Goal: Task Accomplishment & Management: Manage account settings

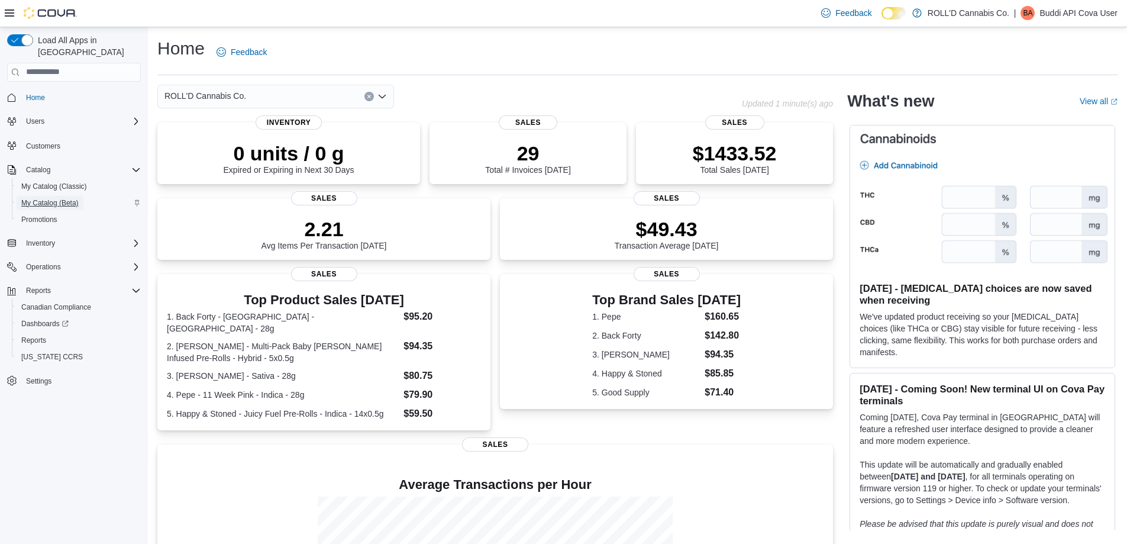
click at [40, 198] on span "My Catalog (Beta)" at bounding box center [49, 202] width 57 height 9
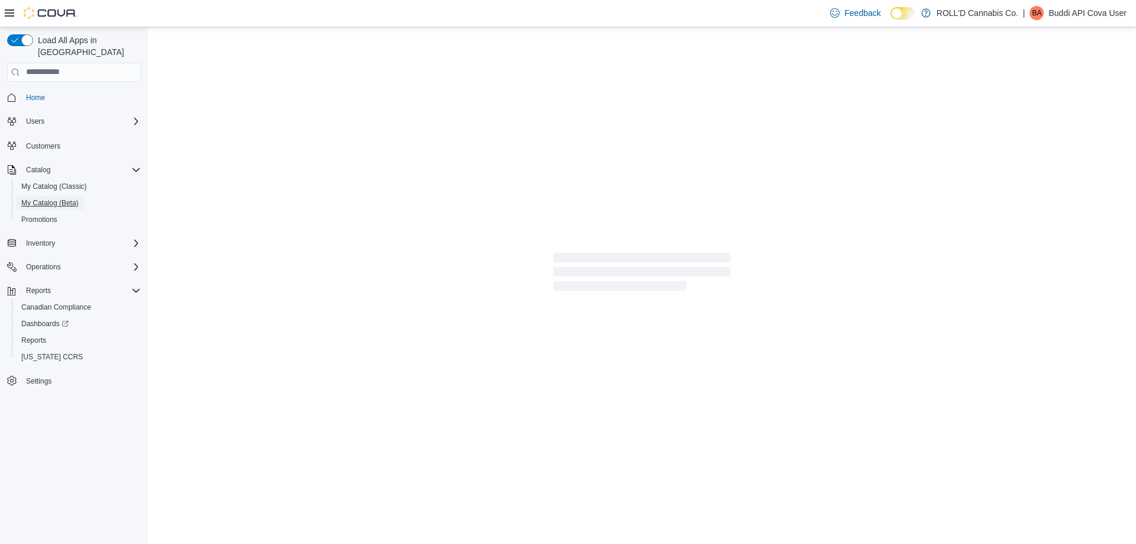
select select "**********"
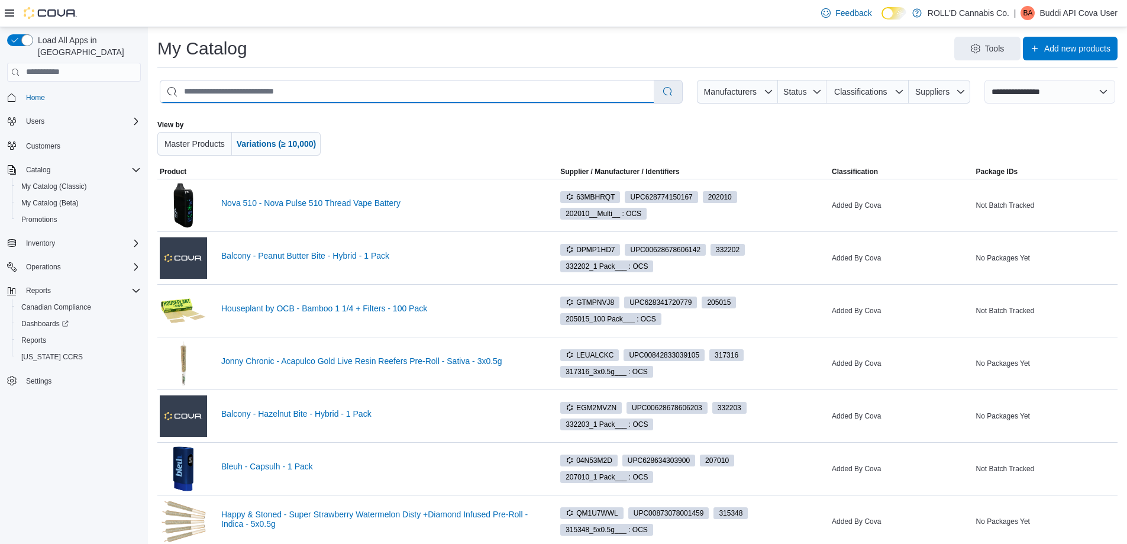
click at [311, 97] on input "search" at bounding box center [406, 91] width 493 height 22
click at [250, 91] on input "search" at bounding box center [406, 91] width 493 height 22
type input "****"
select select "*********"
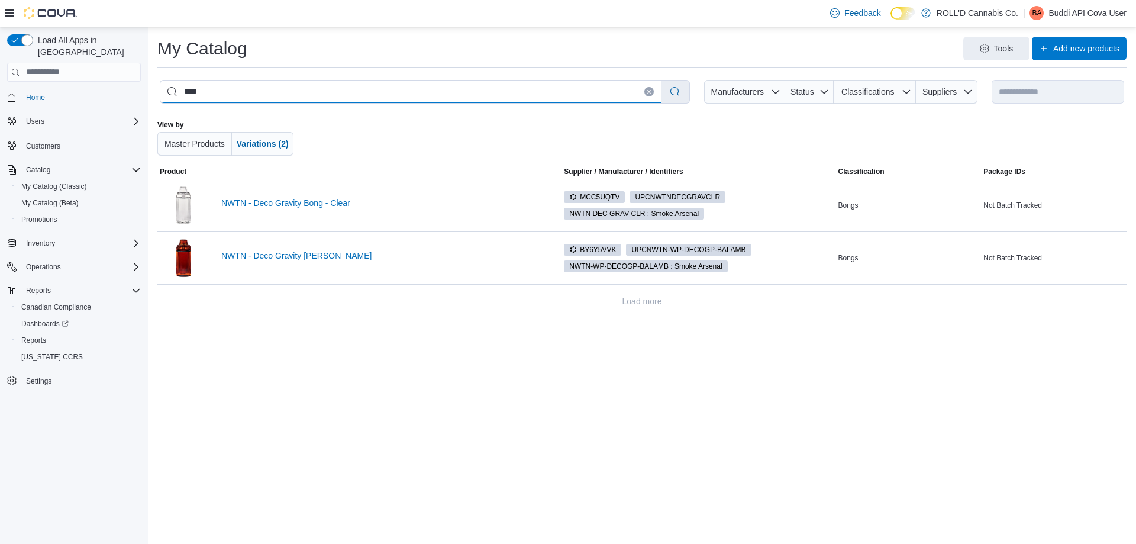
type input "****"
click at [350, 203] on link "NWTN - Deco Gravity Bong - Clear" at bounding box center [381, 202] width 321 height 9
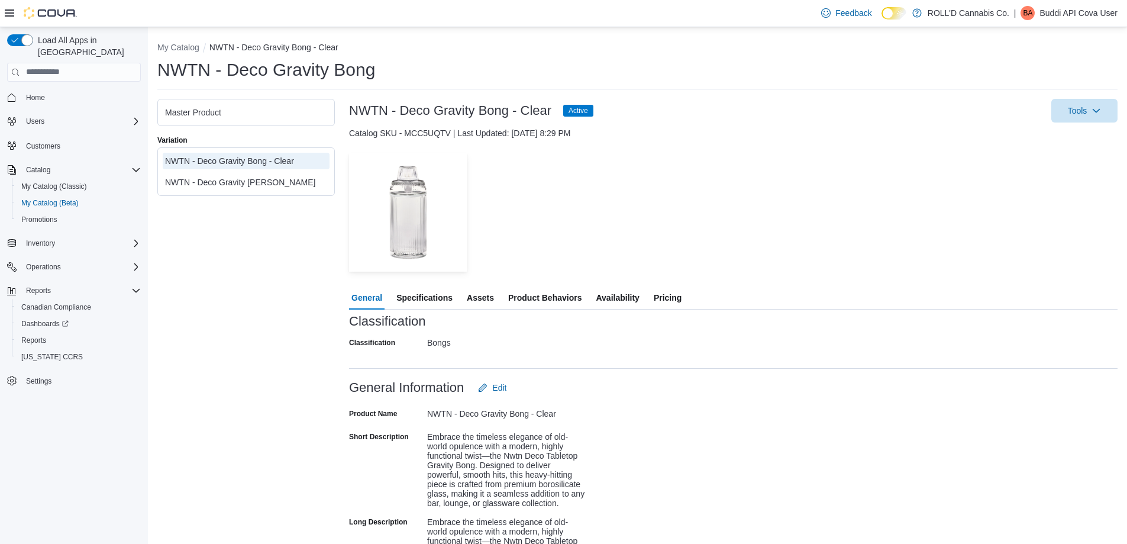
click at [664, 297] on span "Pricing" at bounding box center [668, 298] width 28 height 24
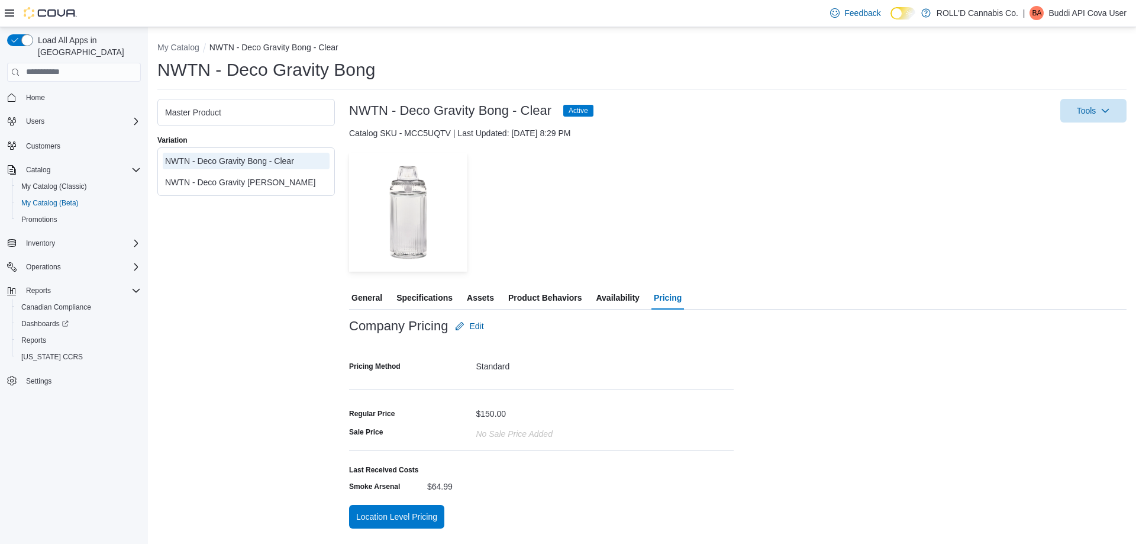
click at [258, 186] on div "NWTN - Deco Gravity [PERSON_NAME]" at bounding box center [246, 182] width 162 height 12
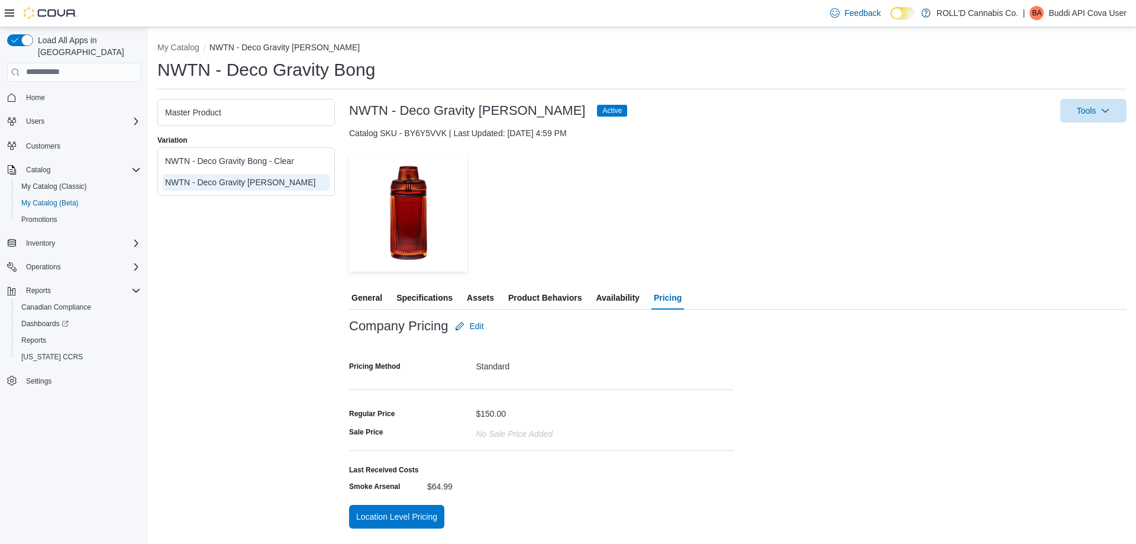
click at [379, 298] on span "General" at bounding box center [366, 298] width 31 height 24
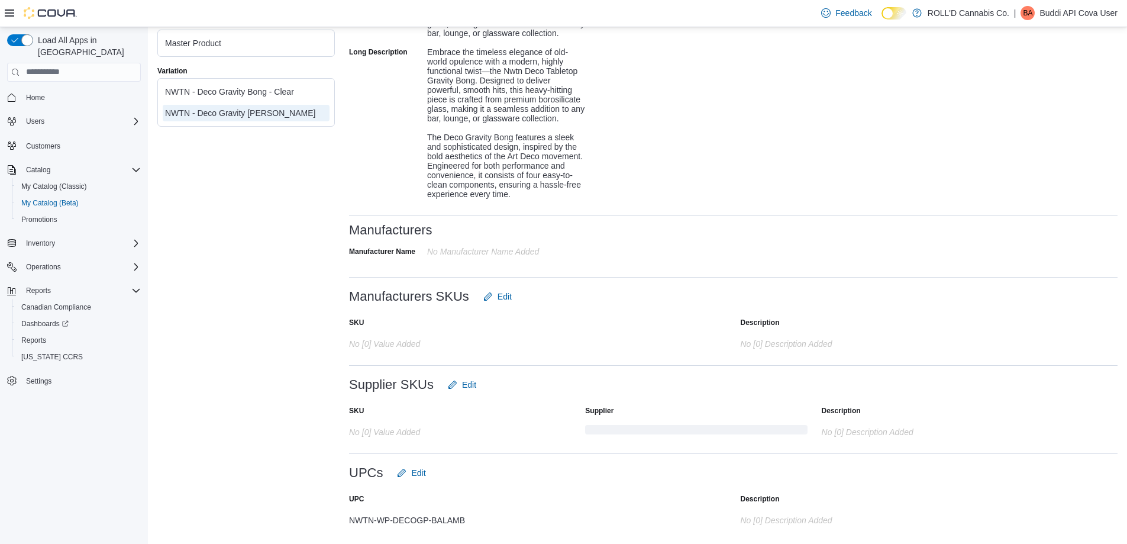
scroll to position [498, 0]
click at [427, 522] on div "NWTN-WP-DECOGP-BALAMB" at bounding box center [467, 517] width 237 height 14
copy div "NWTN-WP-DECOGP-BALAMB"
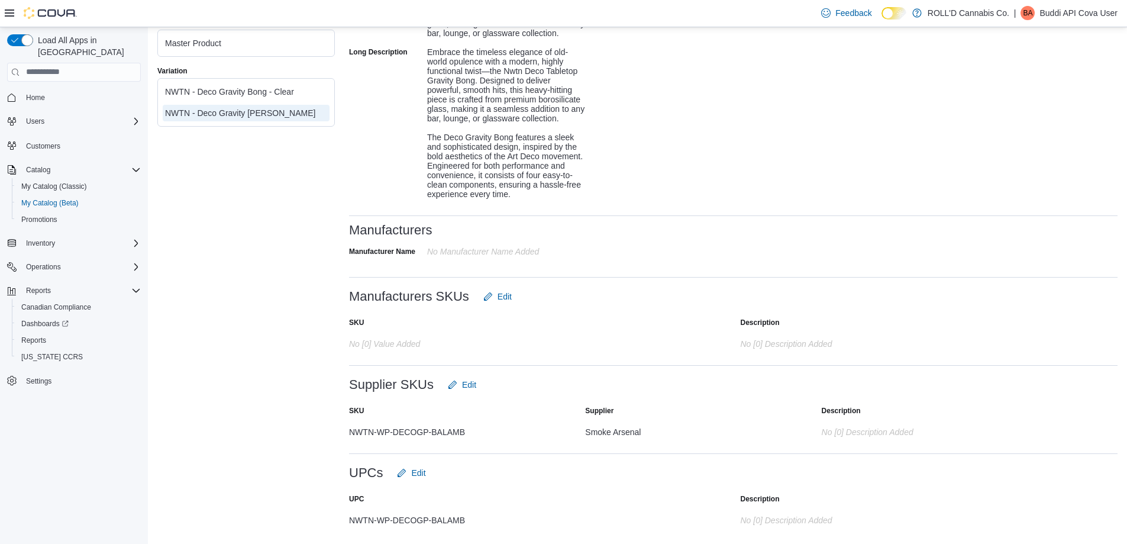
click at [509, 451] on div "Classification Classification Bongs Classification Bongs General Information Ed…" at bounding box center [733, 189] width 768 height 690
click at [391, 429] on div "NWTN-WP-DECOGP-BALAMB" at bounding box center [460, 429] width 222 height 14
copy div "NWTN-WP-DECOGP-BALAMB"
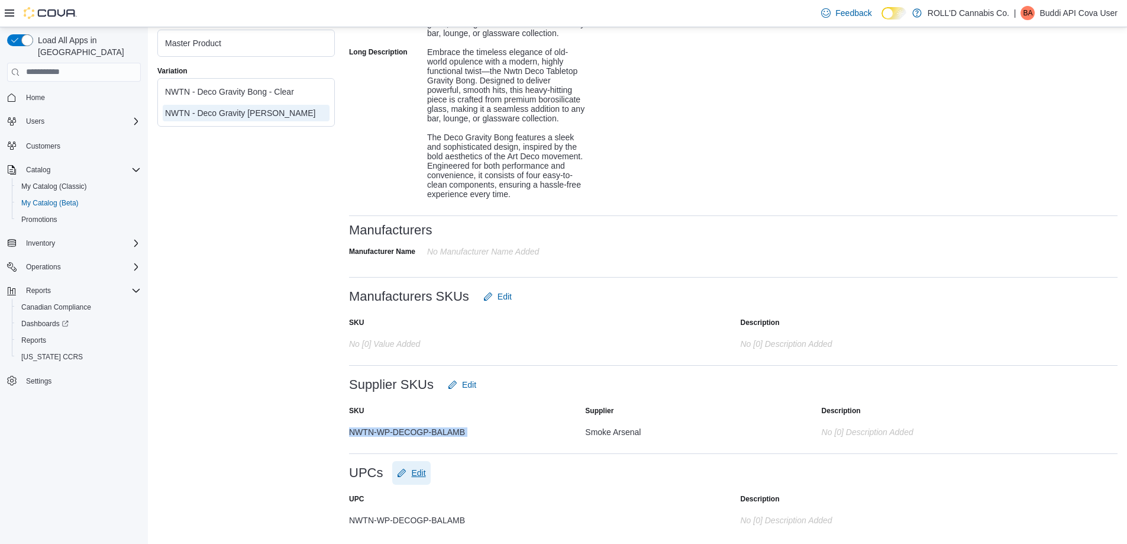
click at [418, 465] on span "Edit" at bounding box center [411, 473] width 28 height 24
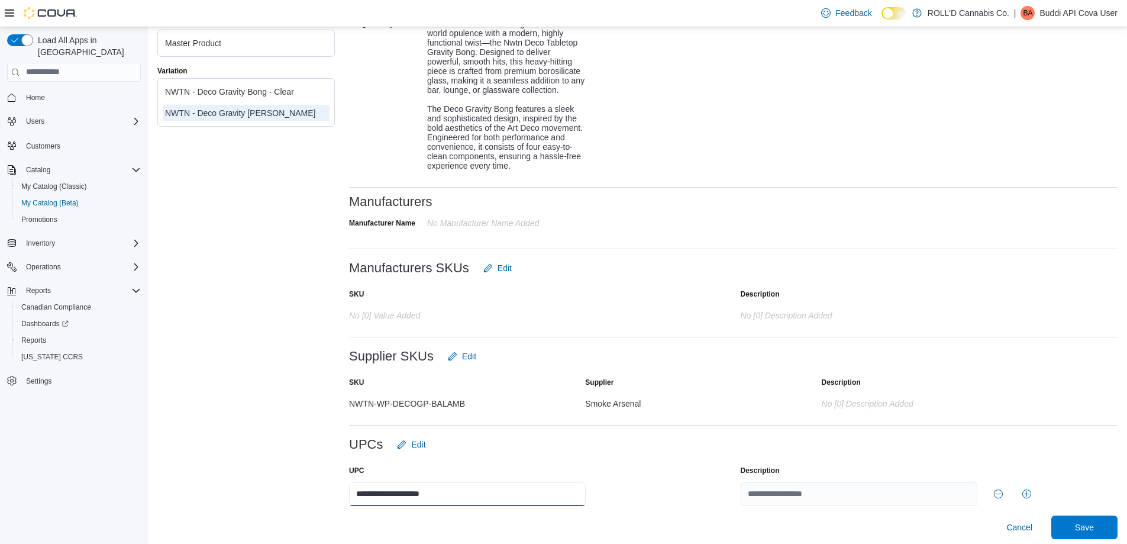
click at [386, 506] on input "**********" at bounding box center [467, 494] width 237 height 24
click at [398, 506] on input "**********" at bounding box center [467, 494] width 237 height 24
click at [429, 506] on input "**********" at bounding box center [467, 494] width 237 height 24
type input "**********"
click at [520, 475] on div "UPC" at bounding box center [467, 469] width 237 height 9
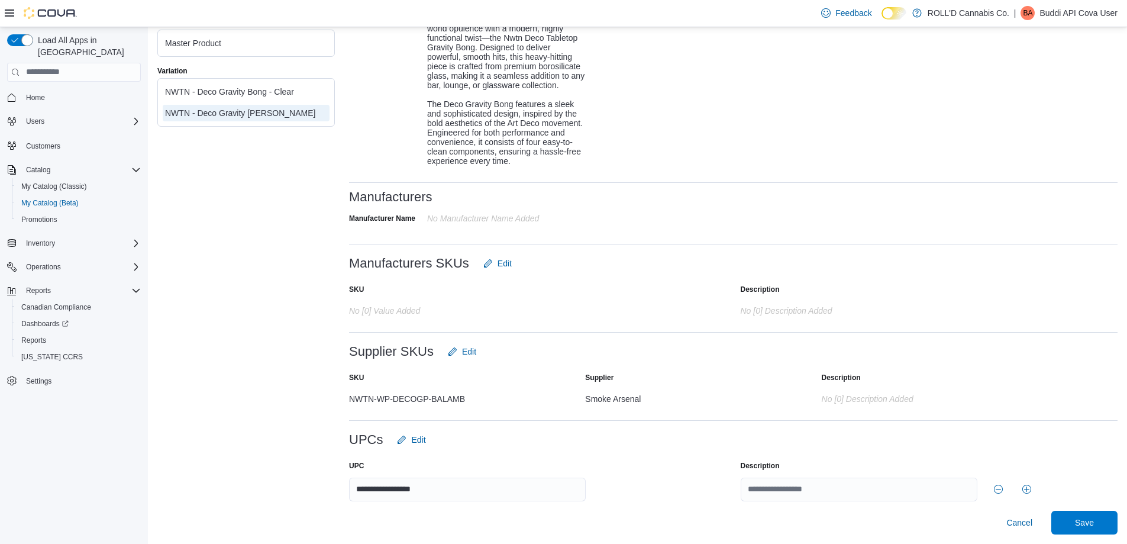
scroll to position [531, 0]
drag, startPoint x: 1110, startPoint y: 521, endPoint x: 831, endPoint y: 450, distance: 287.5
click at [1108, 522] on span "Save" at bounding box center [1084, 522] width 52 height 24
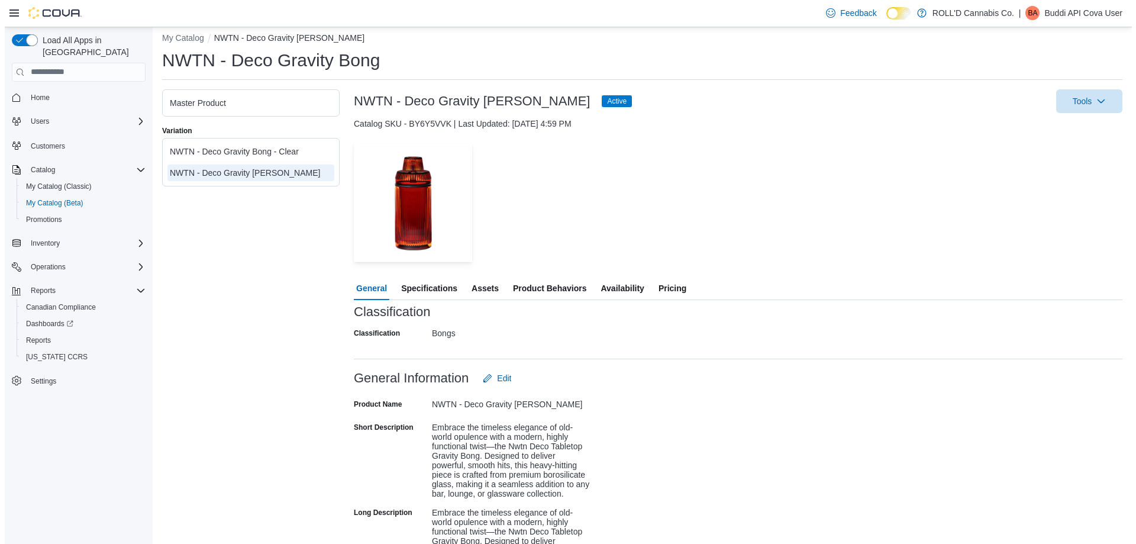
scroll to position [0, 0]
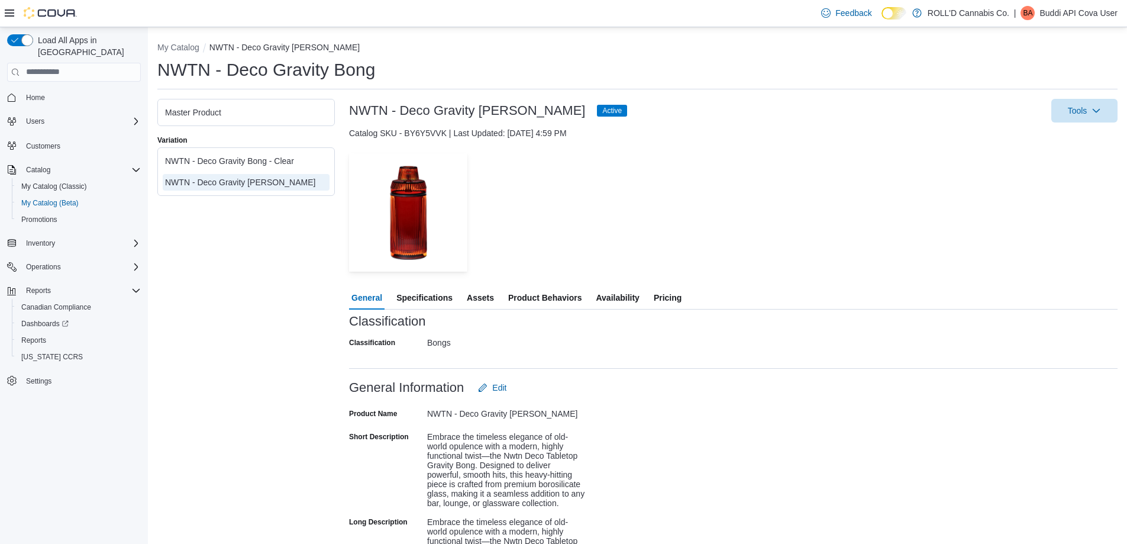
click at [680, 296] on span "Pricing" at bounding box center [668, 298] width 28 height 24
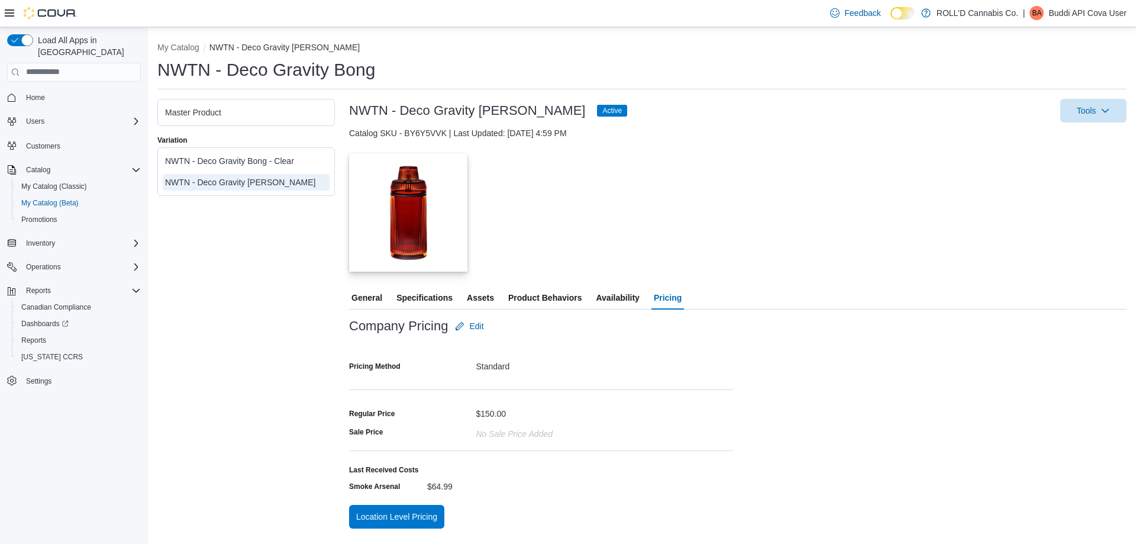
click at [404, 206] on img "button" at bounding box center [408, 212] width 118 height 118
click at [179, 48] on button "My Catalog" at bounding box center [178, 47] width 42 height 9
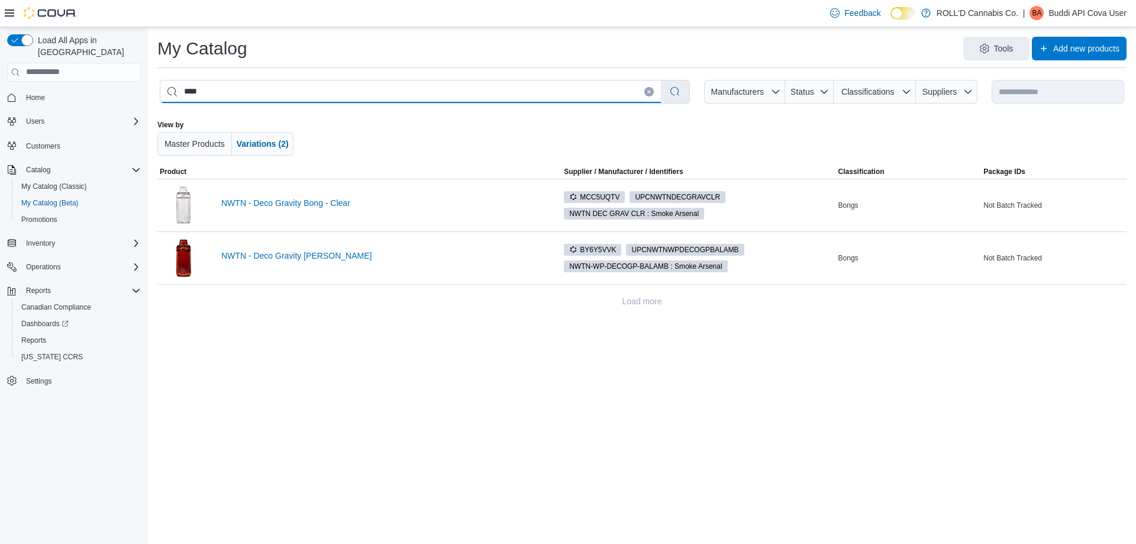
drag, startPoint x: 210, startPoint y: 92, endPoint x: 169, endPoint y: 91, distance: 41.4
click at [169, 91] on input "****" at bounding box center [410, 91] width 500 height 22
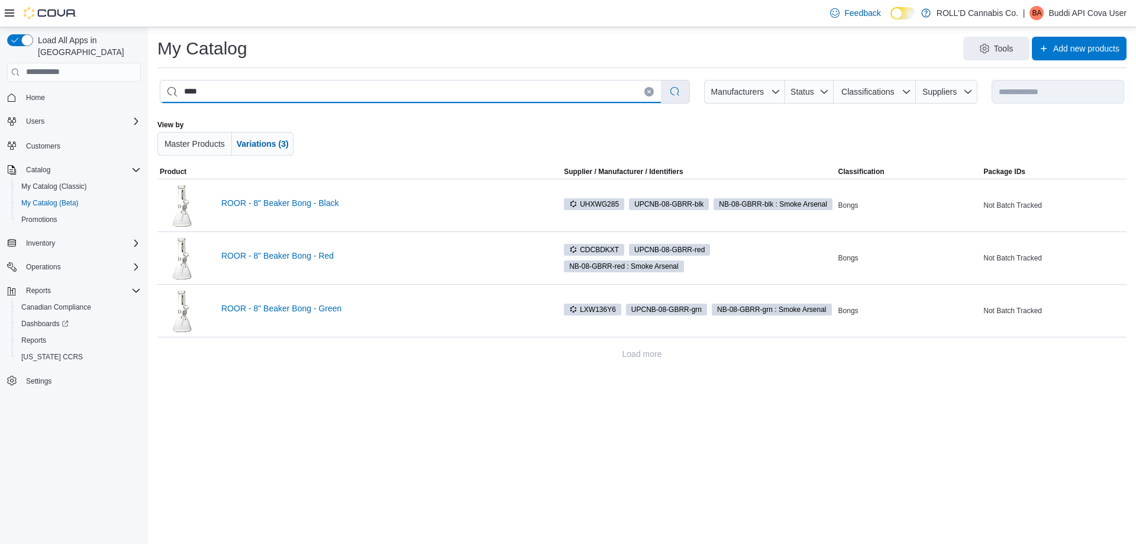
click at [230, 91] on input "****" at bounding box center [410, 91] width 500 height 22
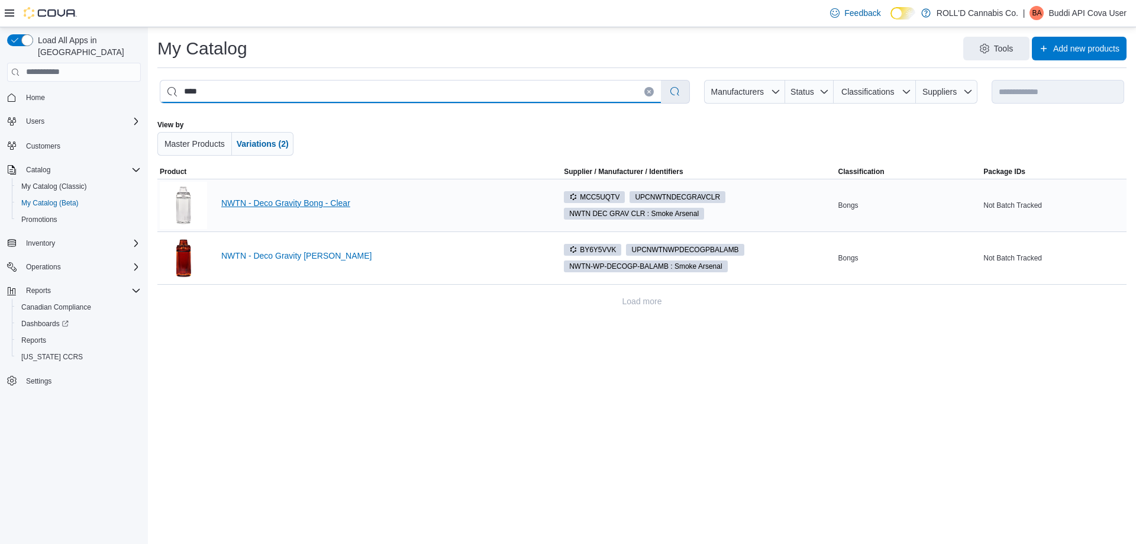
type input "****"
click at [379, 199] on link "NWTN - Deco Gravity Bong - Clear" at bounding box center [381, 202] width 321 height 9
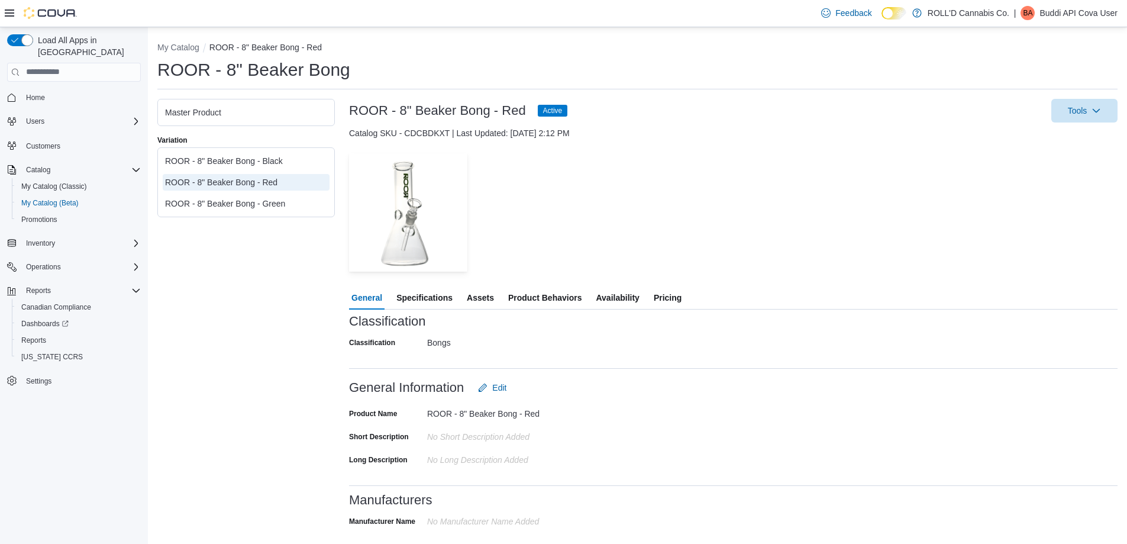
scroll to position [270, 0]
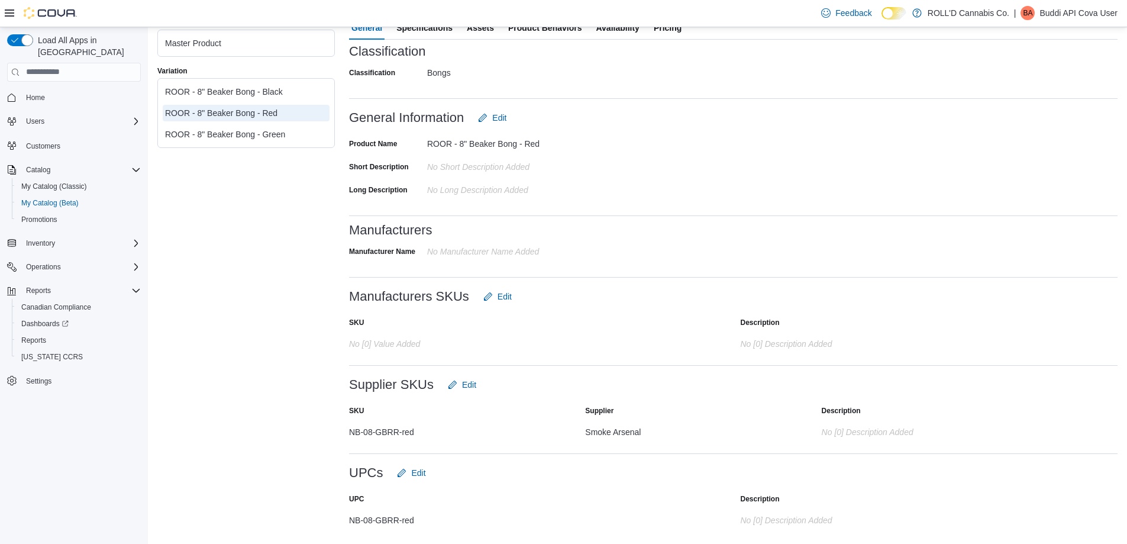
click at [394, 523] on div "NB-08-GBRR-red" at bounding box center [467, 517] width 237 height 14
copy div "NB-08-GBRR-red"
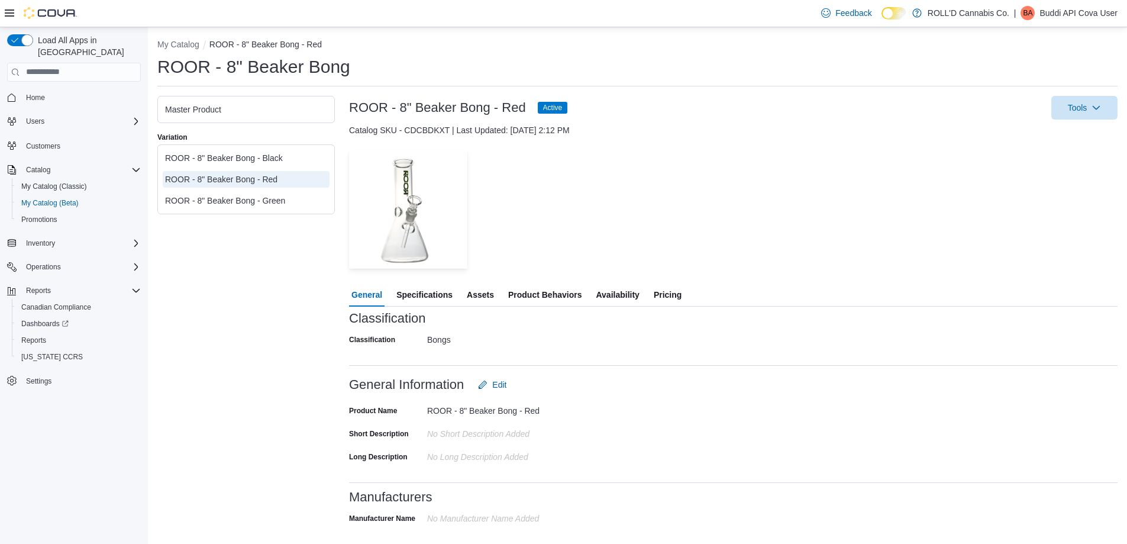
scroll to position [0, 0]
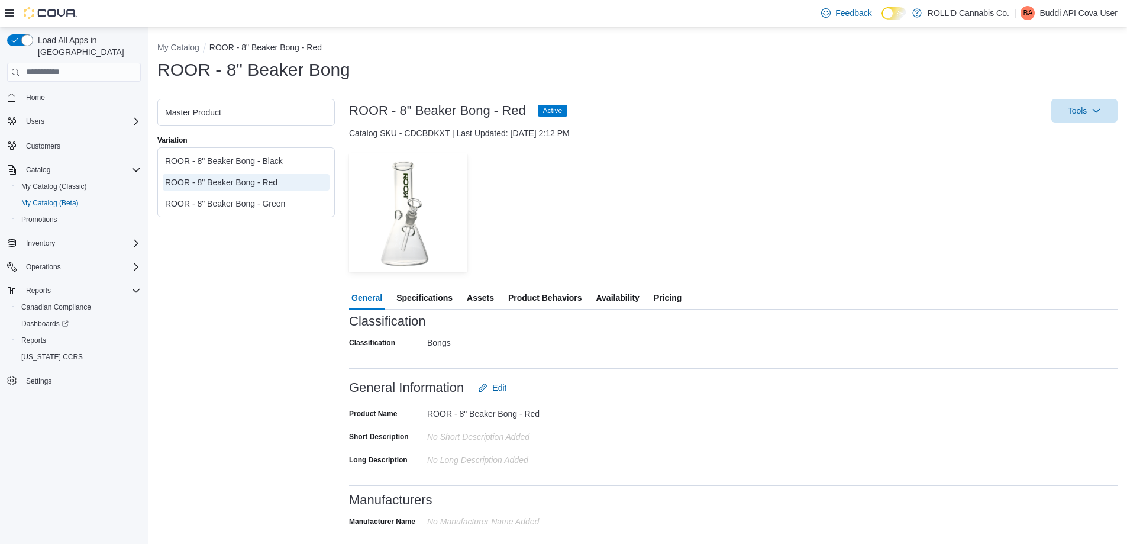
click at [284, 186] on div "ROOR - 8" Beaker Bong - Red" at bounding box center [246, 182] width 162 height 12
click at [484, 302] on span "Assets" at bounding box center [480, 298] width 27 height 24
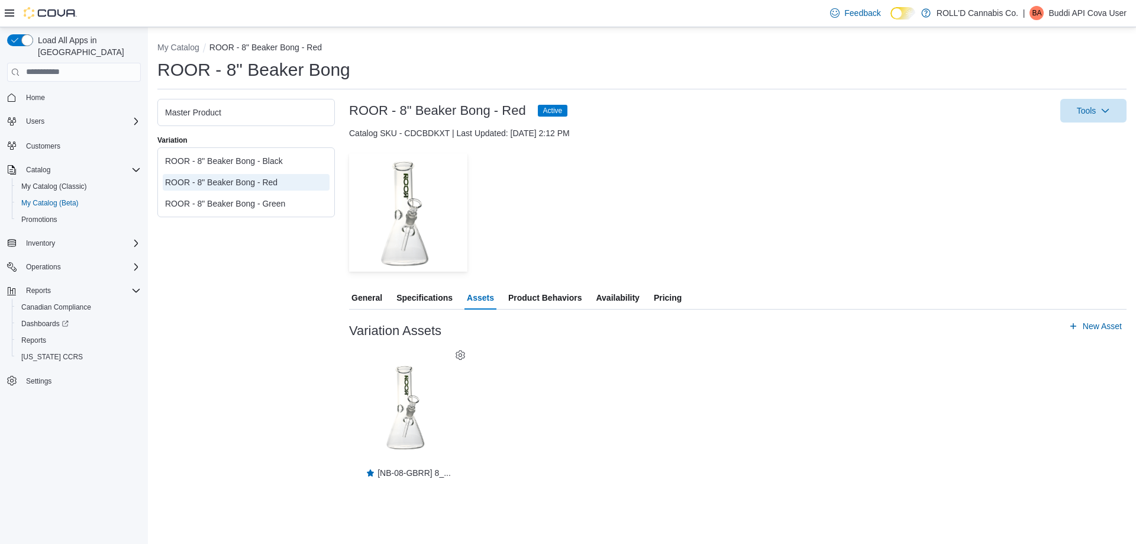
click at [288, 206] on div "ROOR - 8" Beaker Bong - Green" at bounding box center [246, 204] width 162 height 12
click at [280, 181] on div "ROOR - 8" Beaker Bong - Red" at bounding box center [246, 182] width 162 height 12
click at [276, 155] on div "ROOR - 8" Beaker Bong - Black" at bounding box center [246, 161] width 162 height 12
click at [267, 177] on div "ROOR - 8" Beaker Bong - Red" at bounding box center [246, 182] width 162 height 12
click at [258, 198] on div "ROOR - 8" Beaker Bong - Green" at bounding box center [246, 204] width 162 height 12
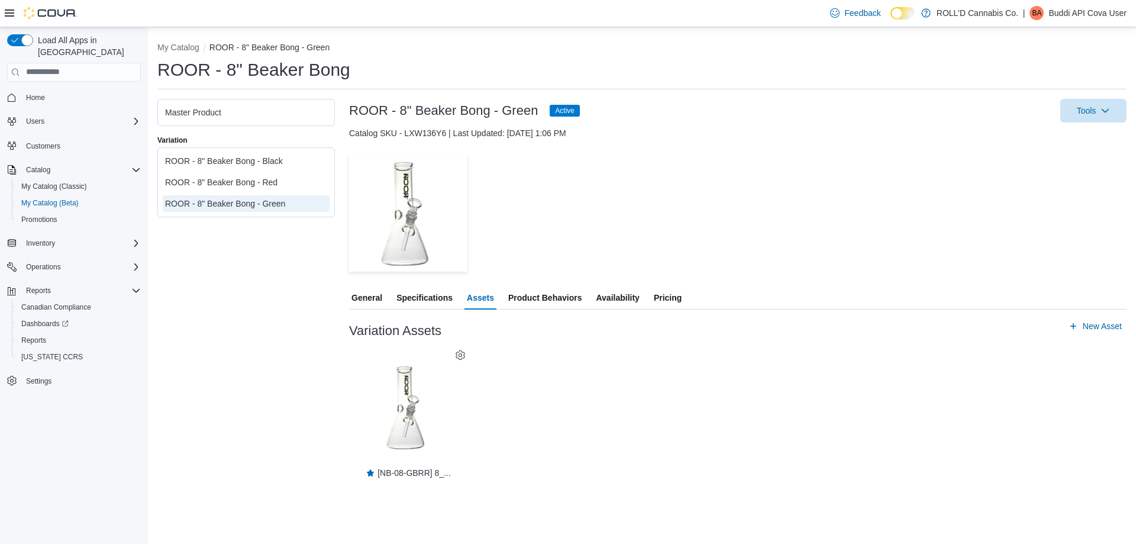
click at [678, 300] on span "Pricing" at bounding box center [668, 298] width 28 height 24
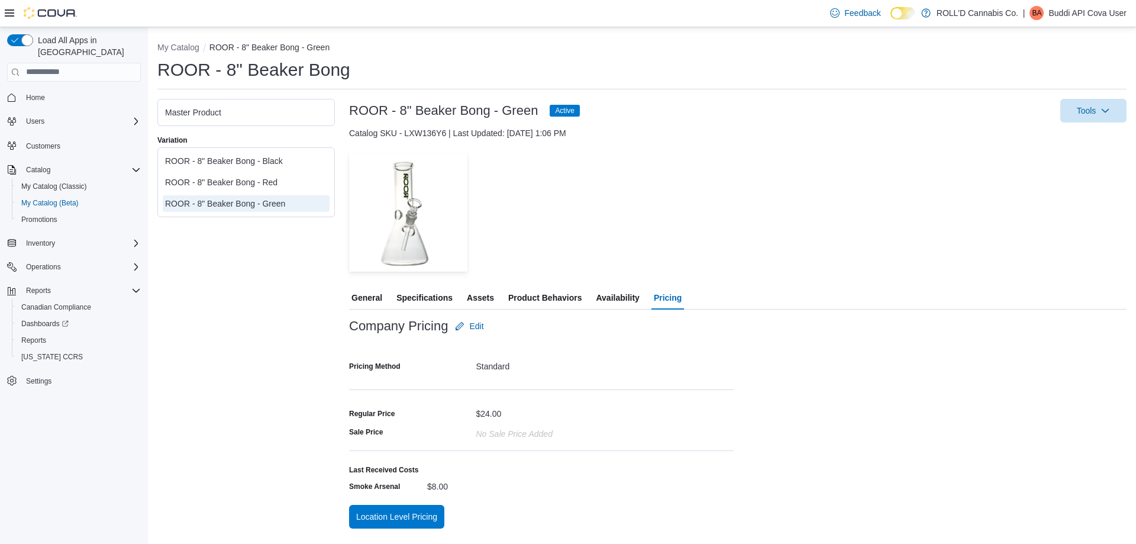
click at [284, 185] on div "ROOR - 8" Beaker Bong - Red" at bounding box center [246, 182] width 162 height 12
drag, startPoint x: 363, startPoint y: 294, endPoint x: 371, endPoint y: 296, distance: 9.0
click at [363, 294] on span "General" at bounding box center [366, 298] width 31 height 24
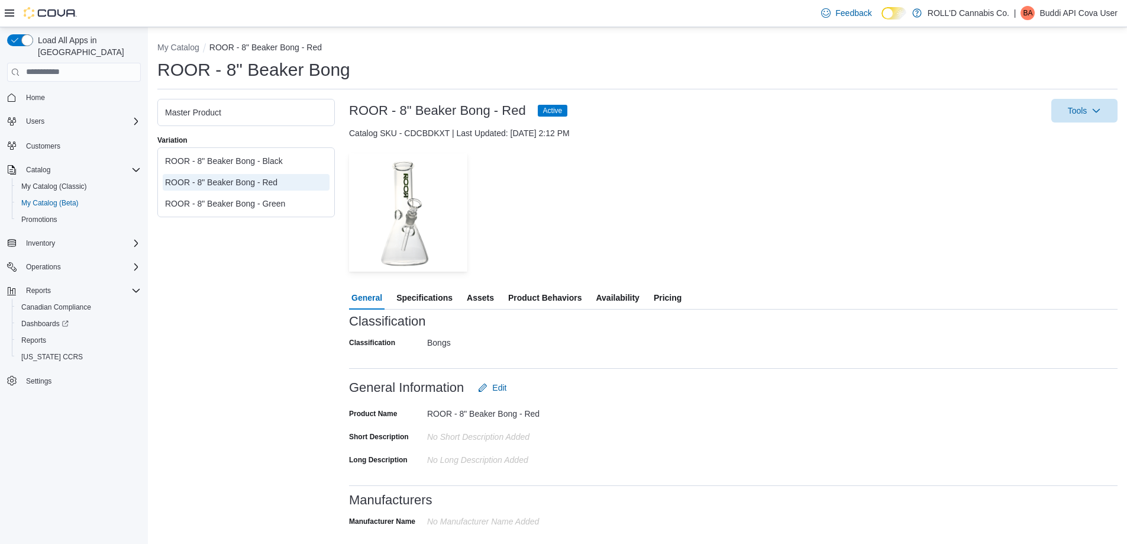
scroll to position [270, 0]
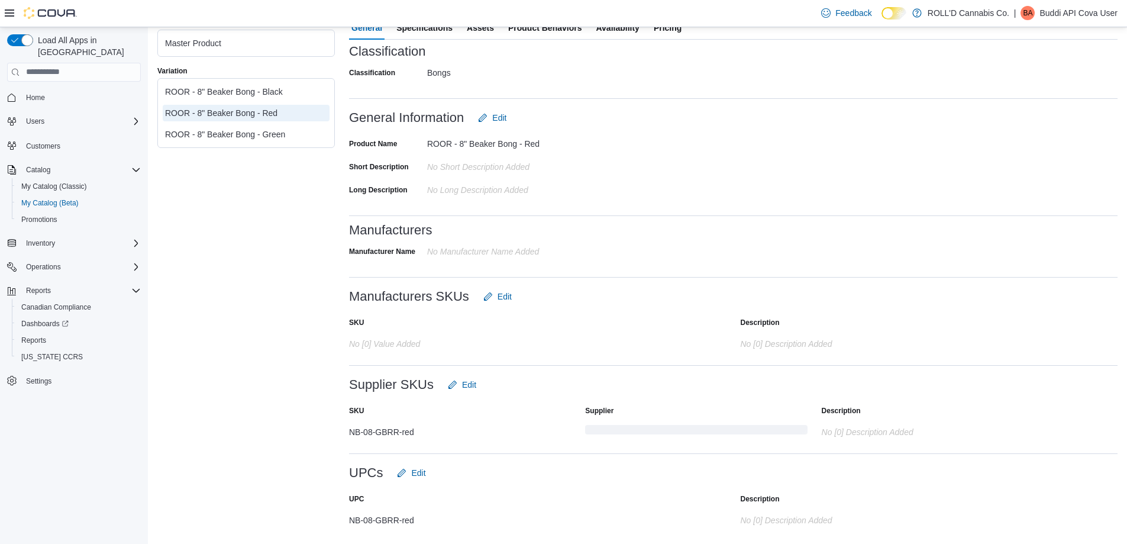
click at [384, 523] on div "NB-08-GBRR-red" at bounding box center [467, 517] width 237 height 14
copy div "NB-08-GBRR-red"
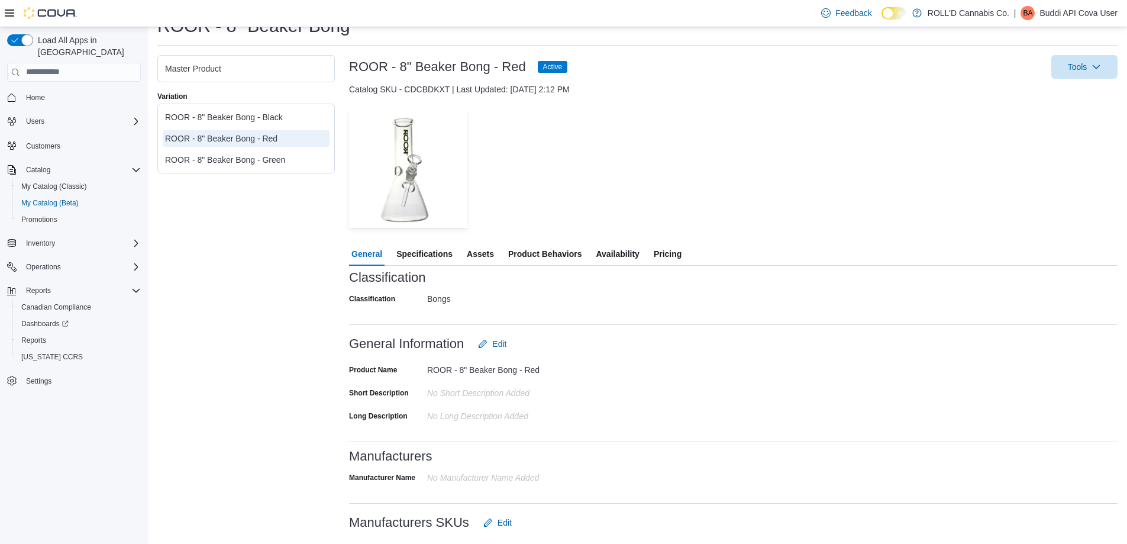
scroll to position [33, 0]
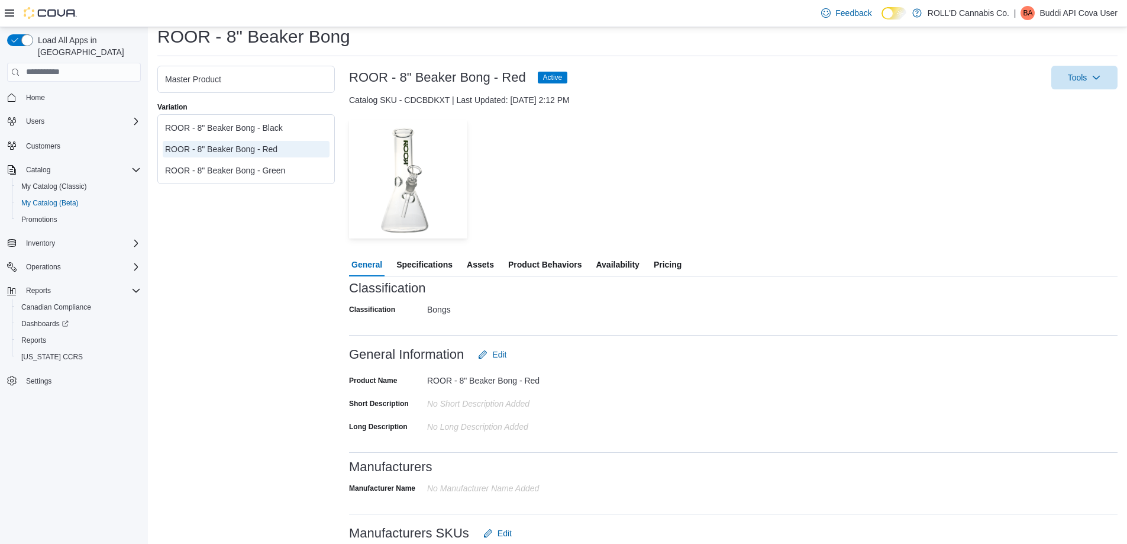
click at [253, 128] on div "ROOR - 8" Beaker Bong - Black" at bounding box center [246, 128] width 162 height 12
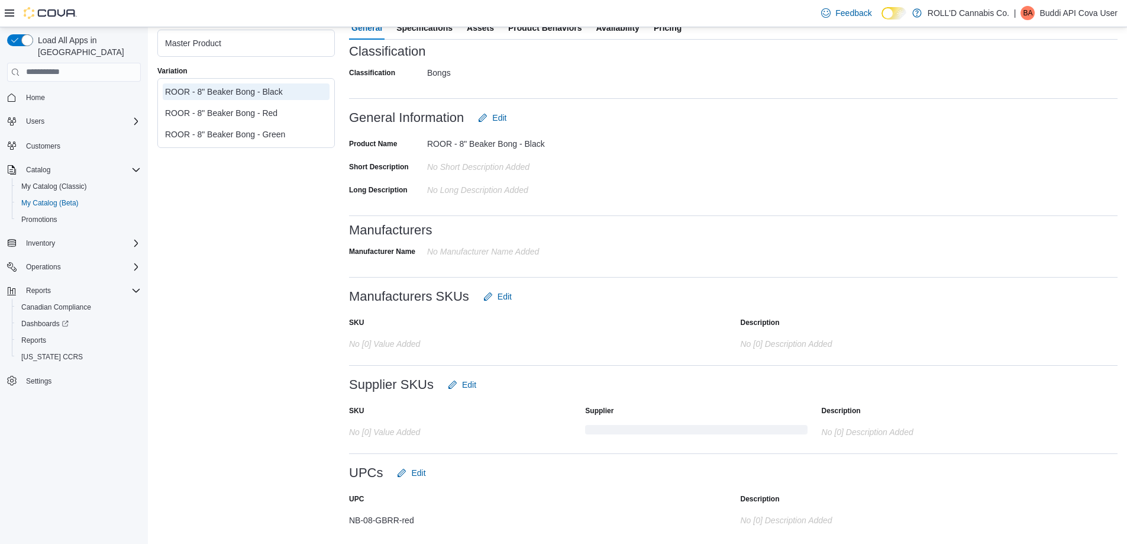
click at [373, 516] on div "NB-08-GBRR-red" at bounding box center [467, 517] width 237 height 14
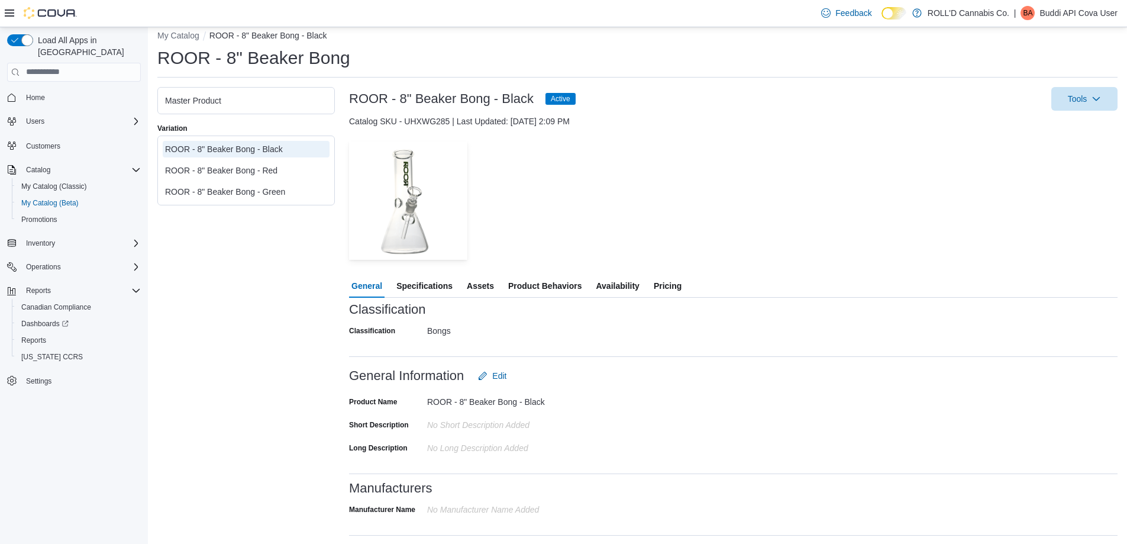
scroll to position [0, 0]
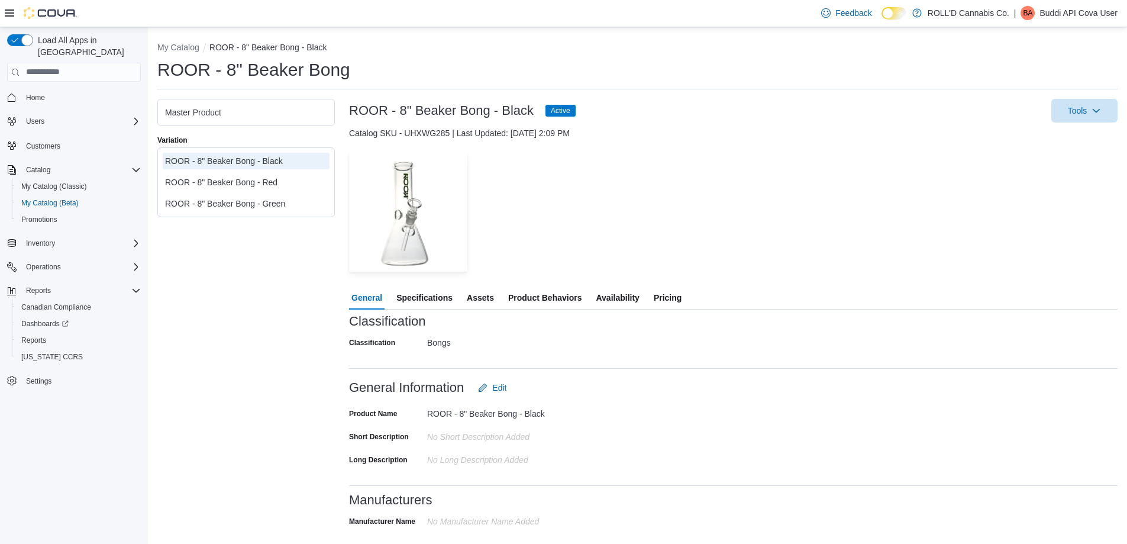
click at [248, 177] on div "ROOR - 8" Beaker Bong - Red" at bounding box center [246, 182] width 162 height 12
click at [248, 159] on div "ROOR - 8" Beaker Bong - Black" at bounding box center [246, 161] width 162 height 12
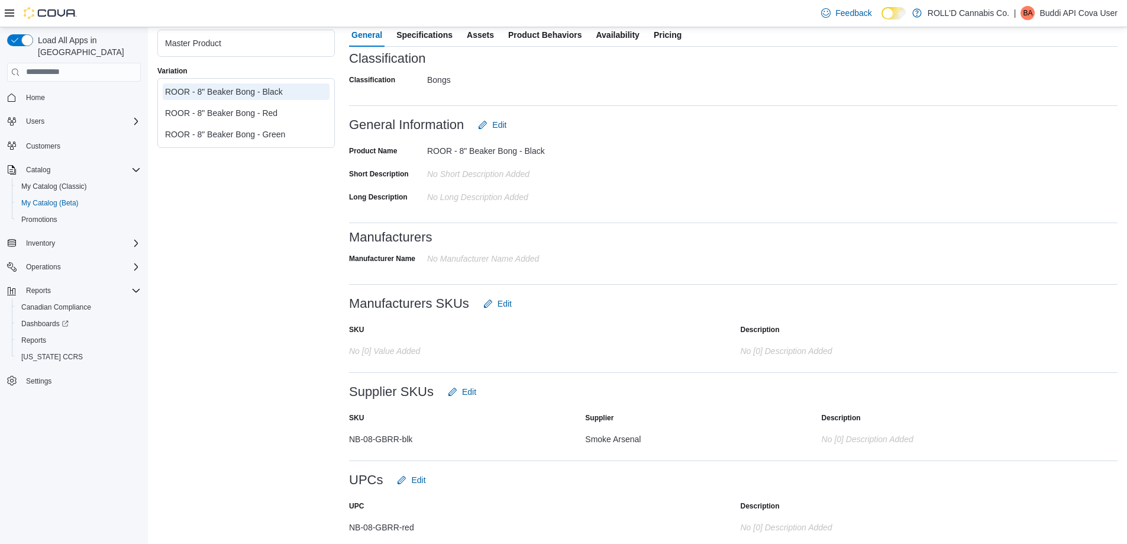
scroll to position [270, 0]
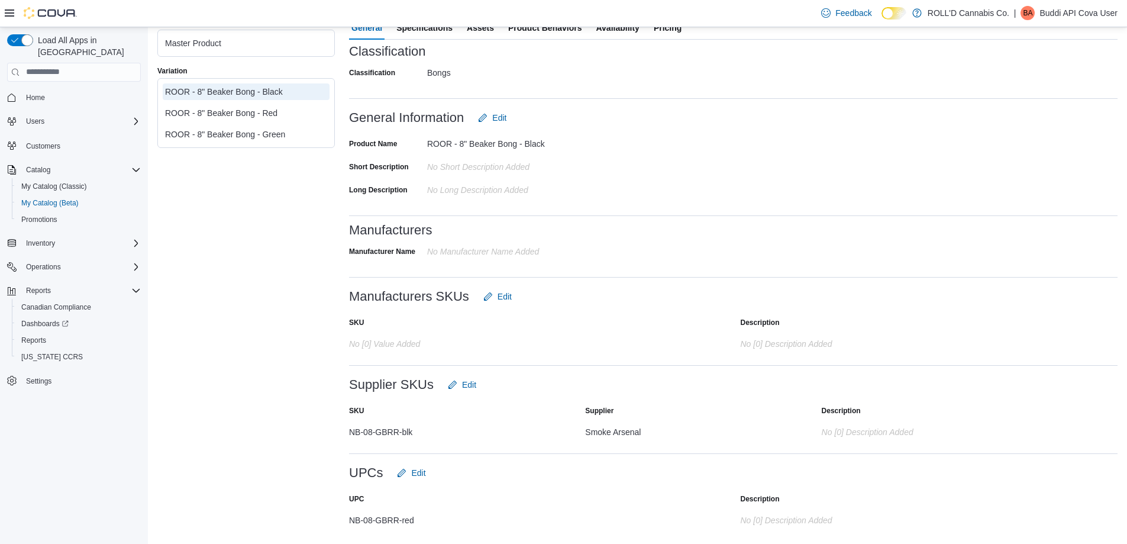
click at [391, 432] on div "NB-08-GBRR-blk" at bounding box center [460, 429] width 222 height 14
copy div "NB-08-GBRR-blk"
click at [425, 478] on span "Edit" at bounding box center [418, 473] width 14 height 12
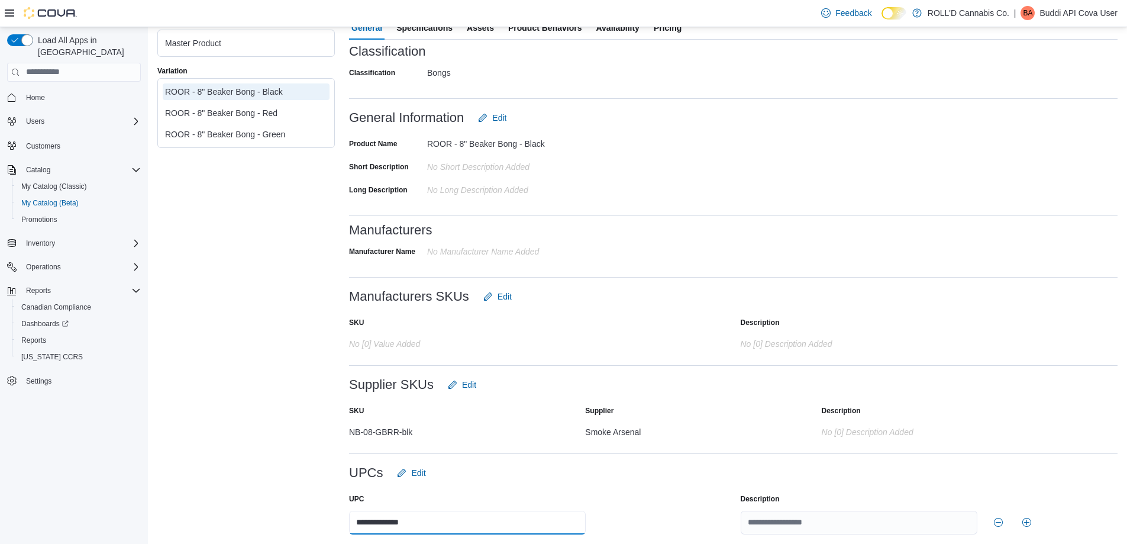
click at [385, 520] on input "**********" at bounding box center [467, 522] width 237 height 24
paste input "text"
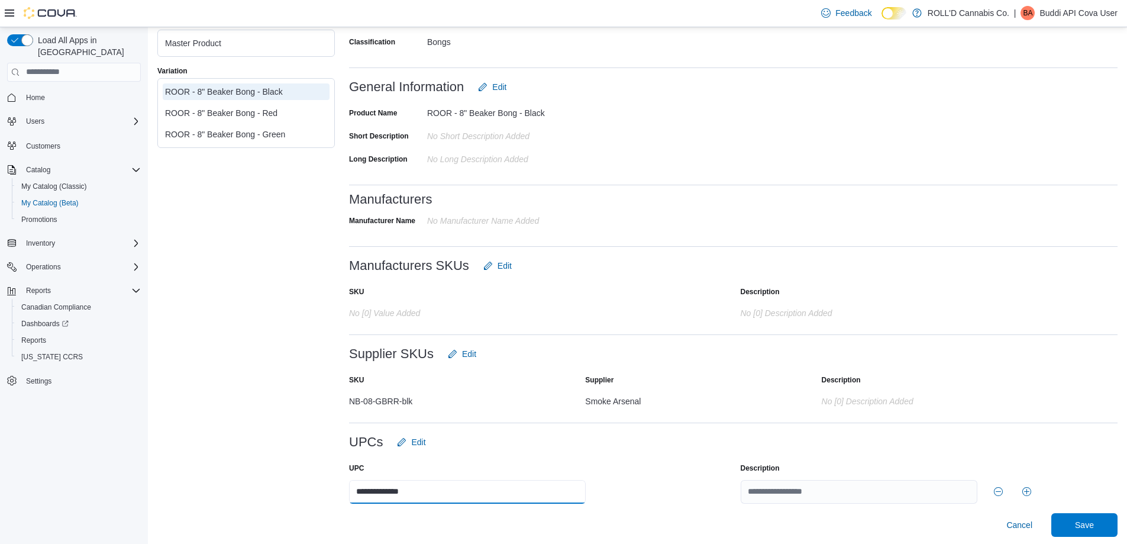
scroll to position [303, 0]
type input "**********"
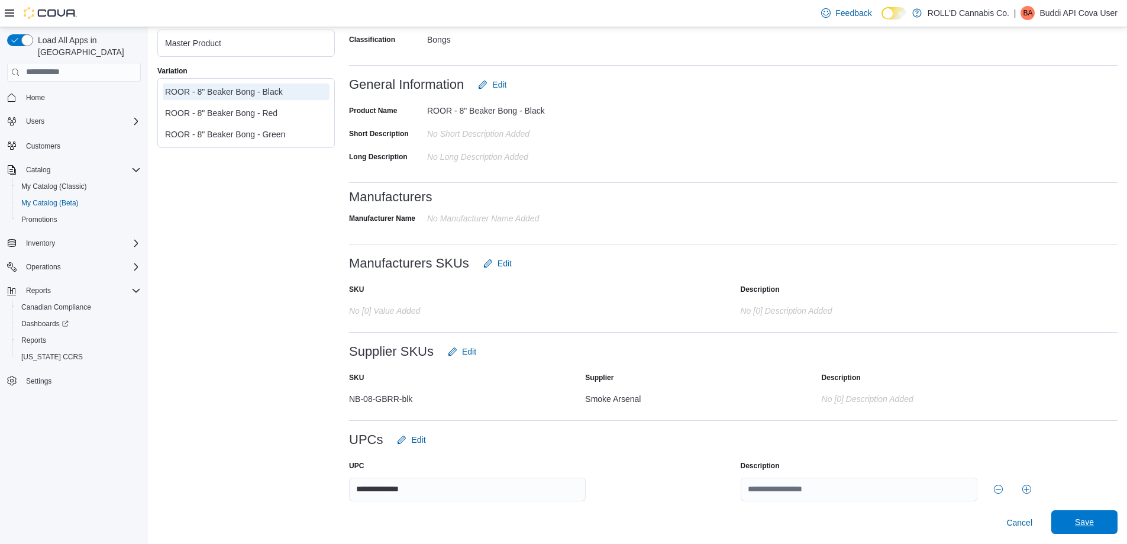
click at [1085, 520] on span "Save" at bounding box center [1084, 522] width 19 height 12
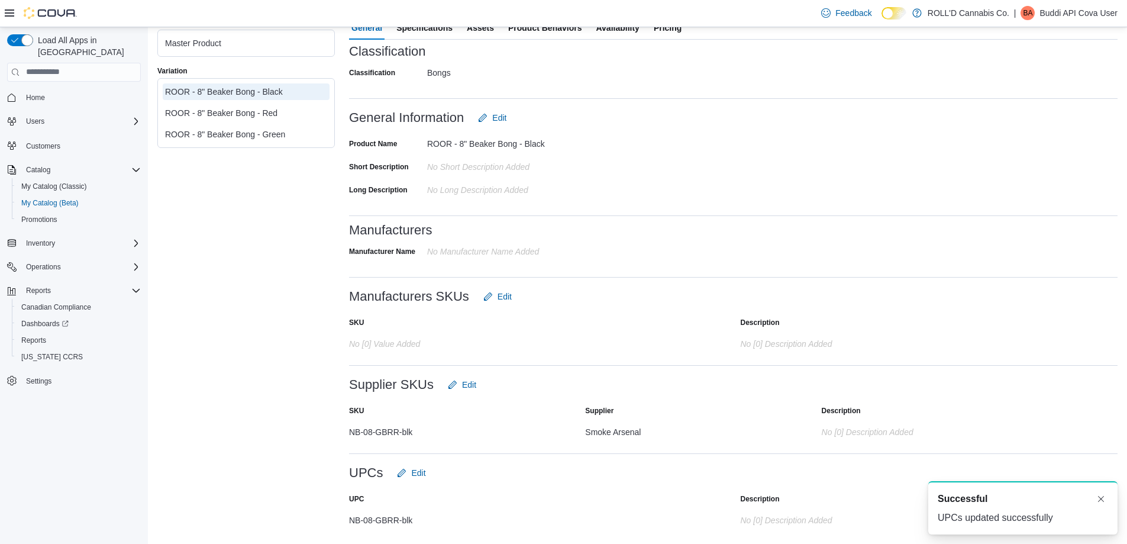
scroll to position [0, 0]
click at [284, 289] on div "Master Product Variation ROOR - 8" Beaker Bong - Black ROOR - 8" Beaker Bong - …" at bounding box center [245, 181] width 177 height 705
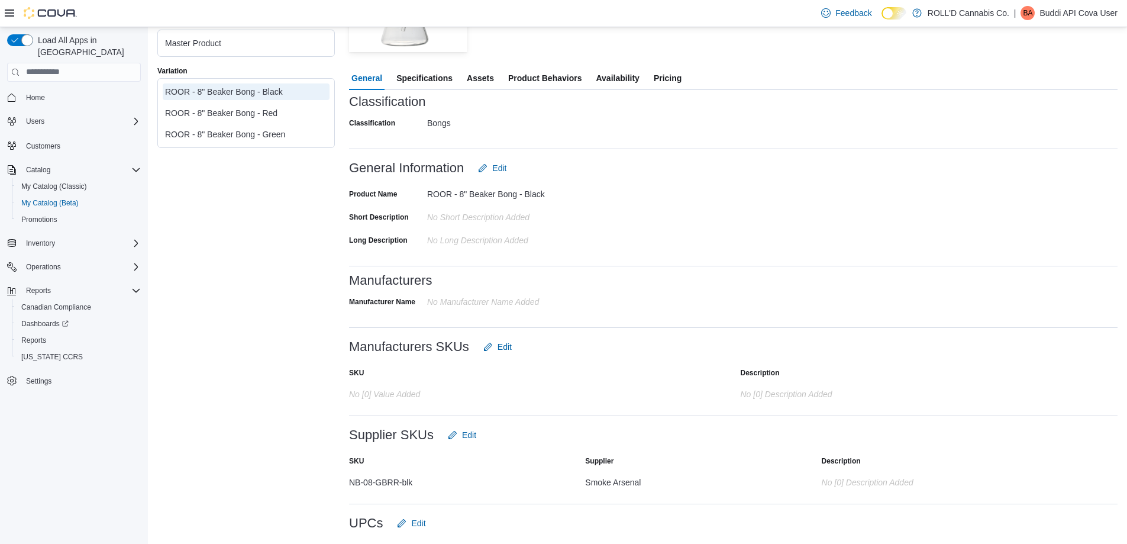
scroll to position [33, 0]
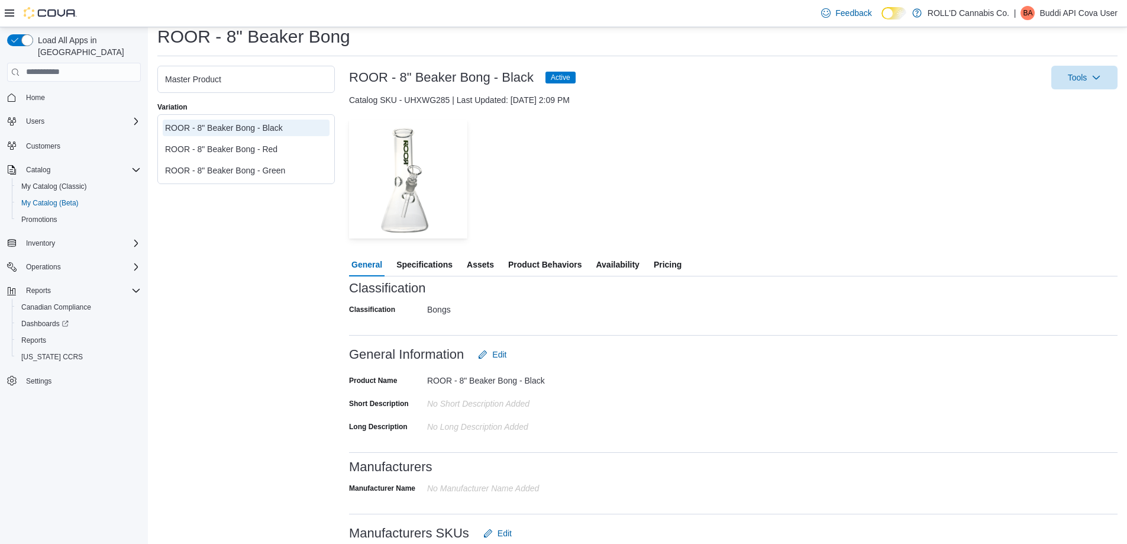
click at [677, 249] on div at bounding box center [733, 245] width 768 height 14
click at [676, 262] on span "Pricing" at bounding box center [668, 265] width 28 height 24
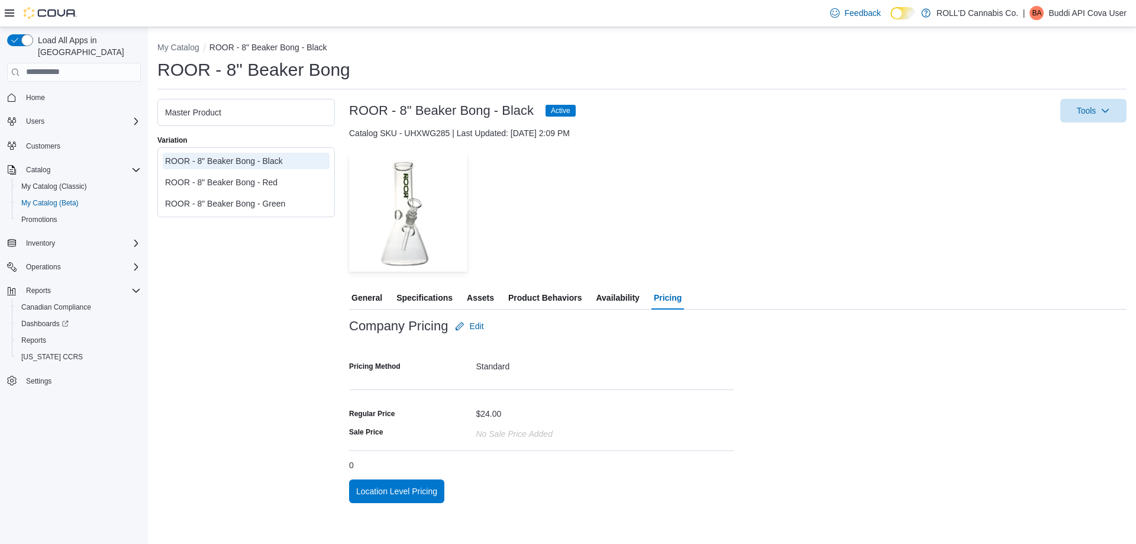
click at [451, 301] on span "Specifications" at bounding box center [424, 298] width 56 height 24
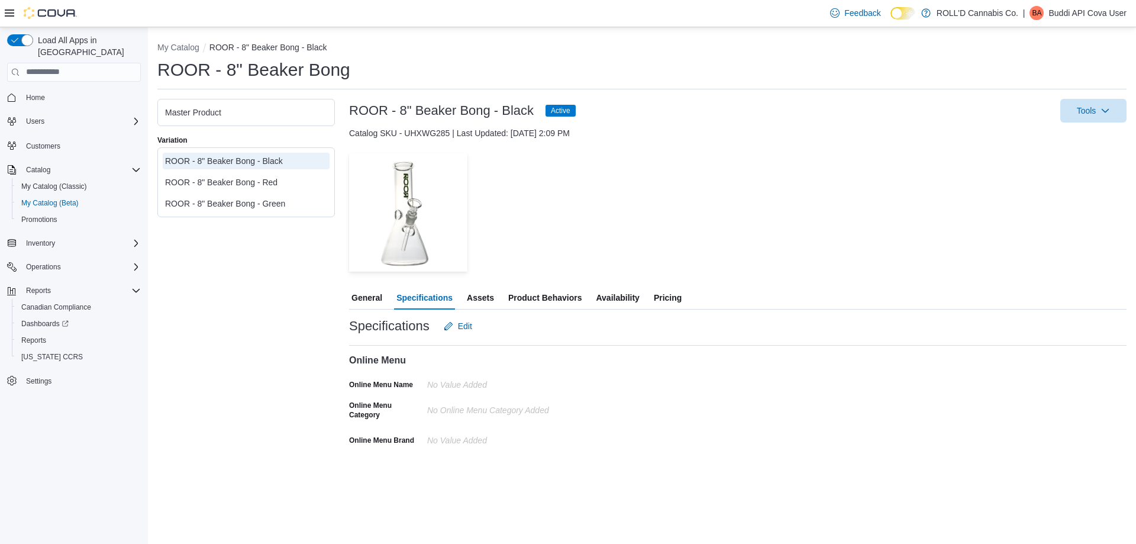
click at [360, 289] on span "General" at bounding box center [366, 298] width 31 height 24
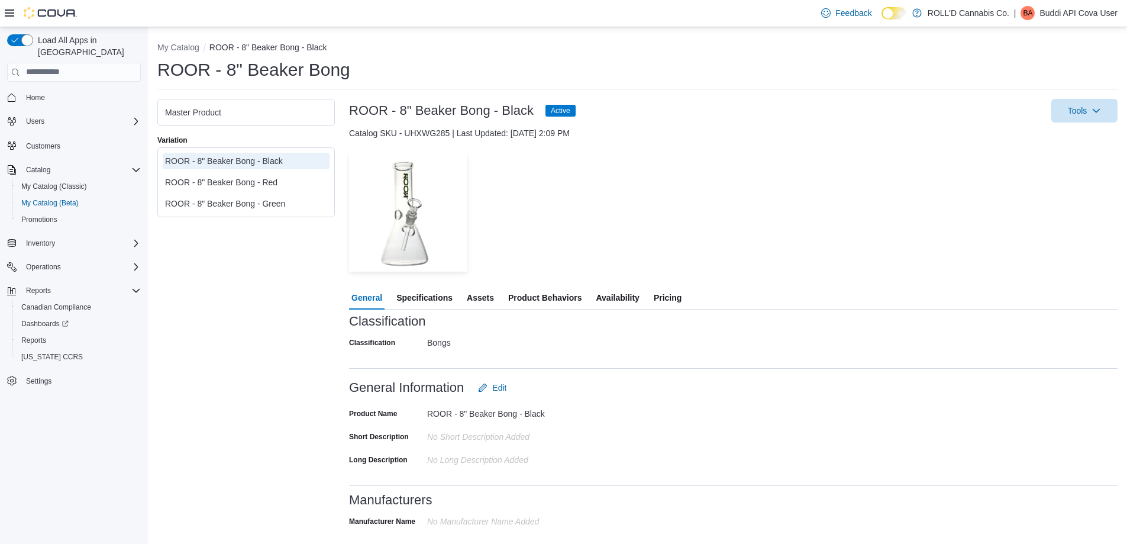
click at [634, 300] on span "Availability" at bounding box center [617, 298] width 43 height 24
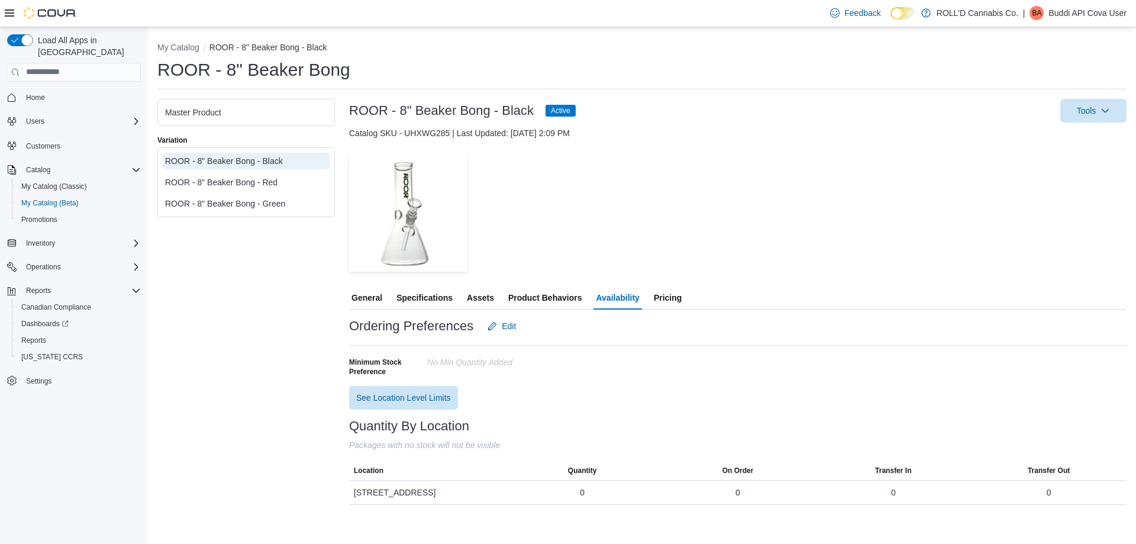
click at [267, 181] on div "ROOR - 8" Beaker Bong - Red" at bounding box center [246, 182] width 162 height 12
click at [264, 157] on div "ROOR - 8" Beaker Bong - Black" at bounding box center [246, 161] width 162 height 12
click at [261, 176] on div "ROOR - 8" Beaker Bong - Red" at bounding box center [246, 182] width 162 height 12
click at [260, 199] on div "ROOR - 8" Beaker Bong - Green" at bounding box center [246, 204] width 162 height 12
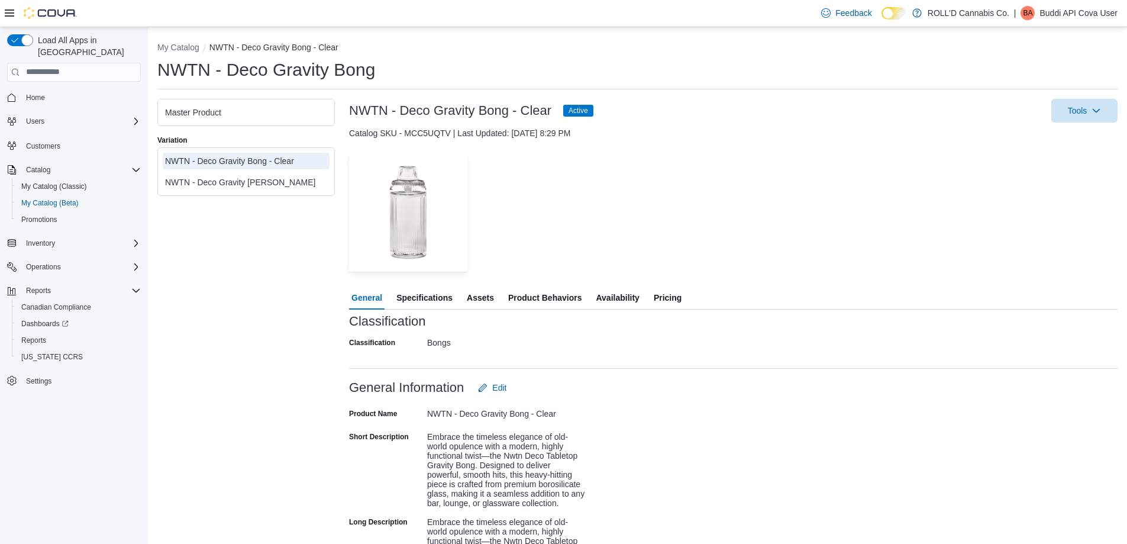
click at [616, 299] on span "Availability" at bounding box center [617, 298] width 43 height 24
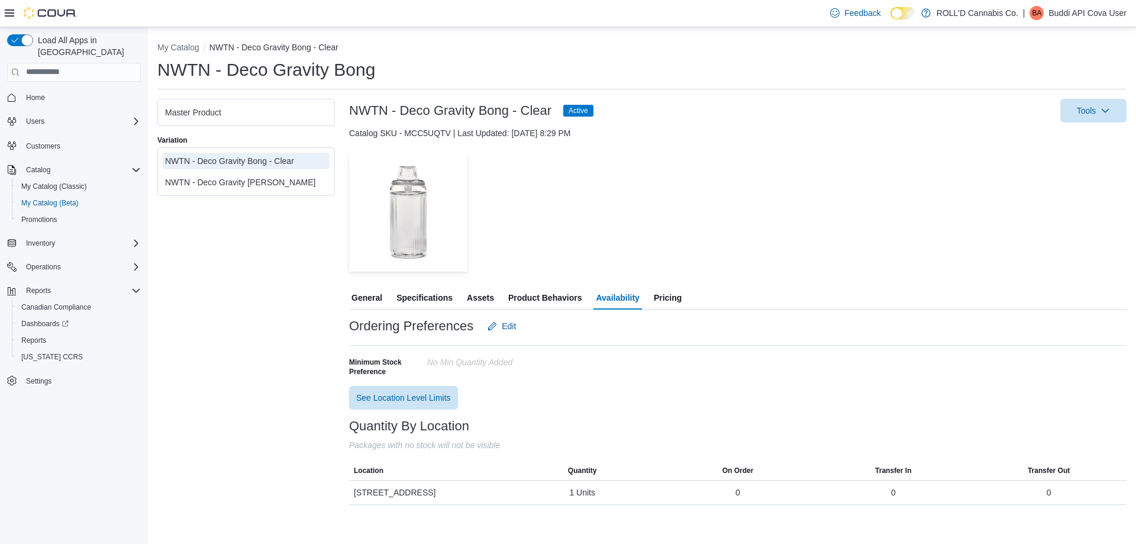
click at [289, 183] on div "NWTN - Deco Gravity [PERSON_NAME]" at bounding box center [246, 182] width 162 height 12
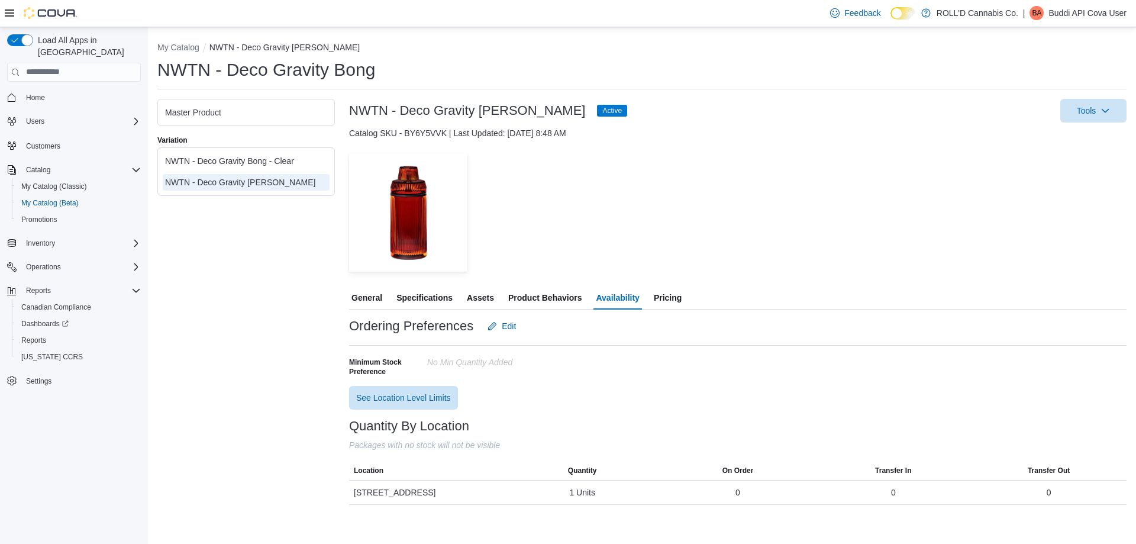
click at [292, 160] on div "NWTN - Deco Gravity Bong - Clear" at bounding box center [246, 161] width 162 height 12
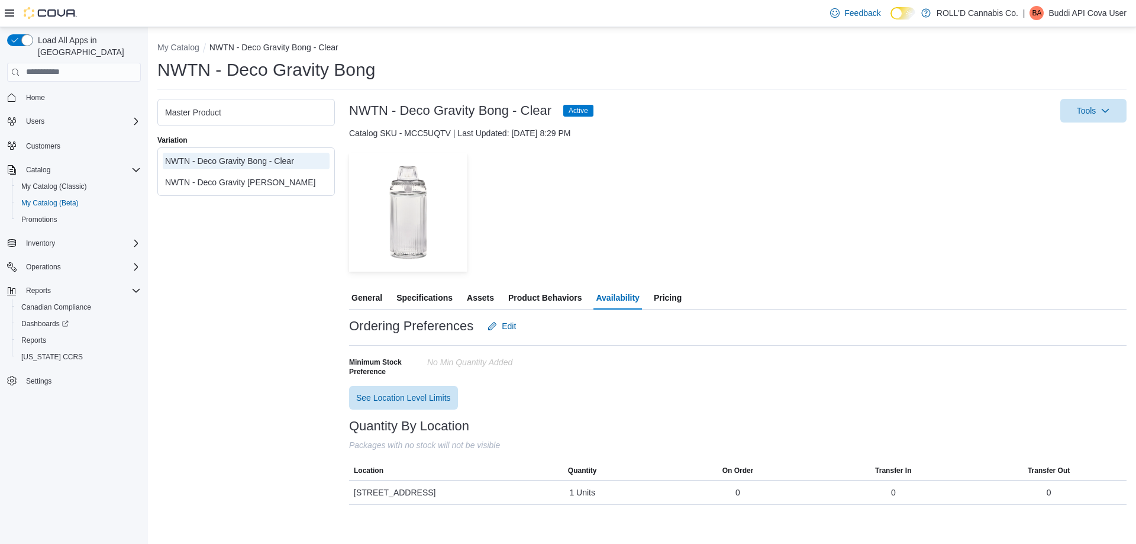
click at [278, 179] on div "NWTN - Deco Gravity [PERSON_NAME]" at bounding box center [246, 182] width 162 height 12
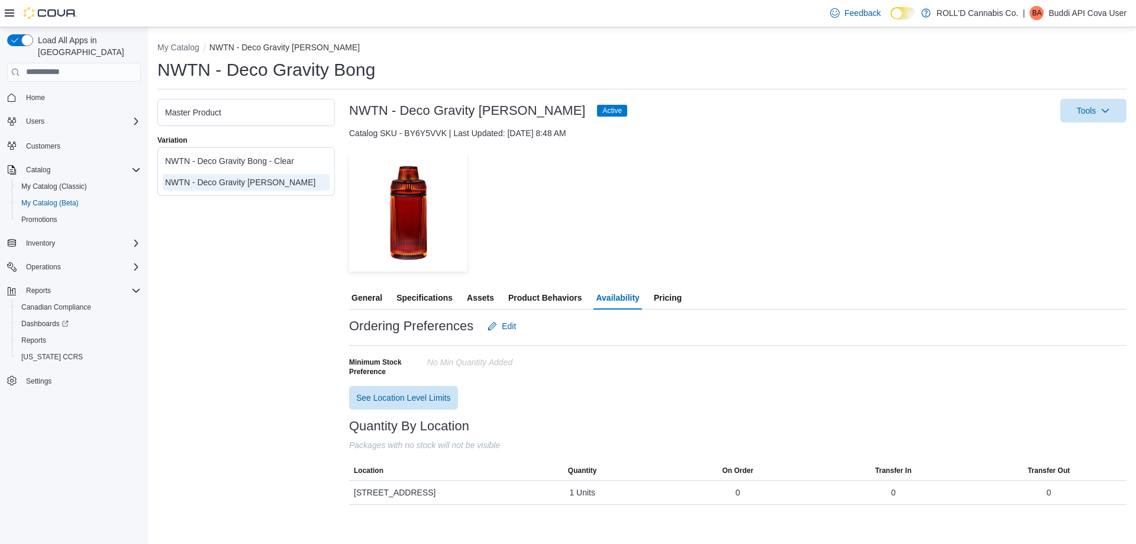
click at [276, 161] on div "NWTN - Deco Gravity Bong - Clear" at bounding box center [246, 161] width 162 height 12
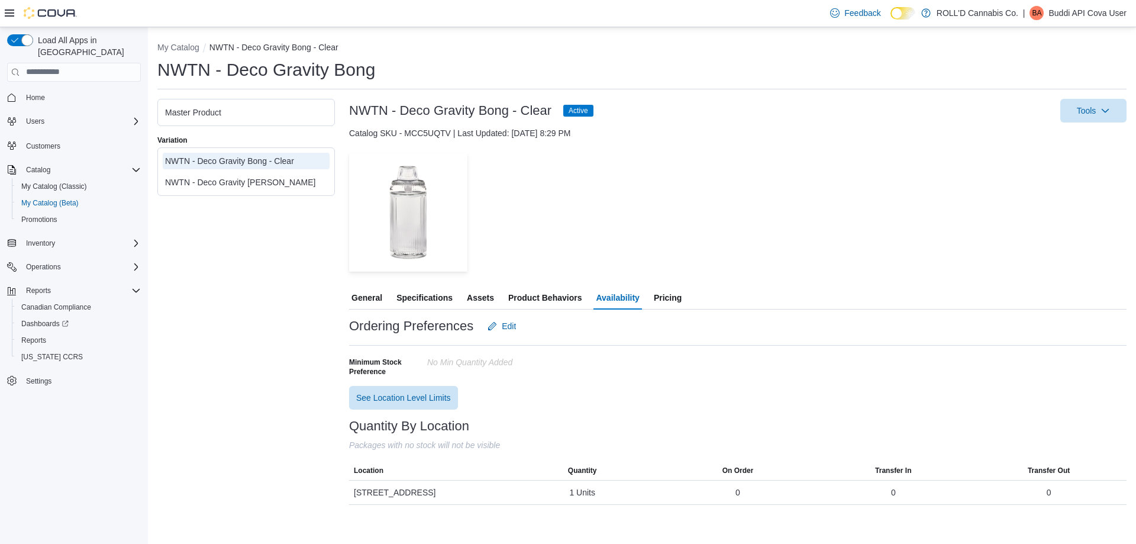
click at [373, 297] on span "General" at bounding box center [366, 298] width 31 height 24
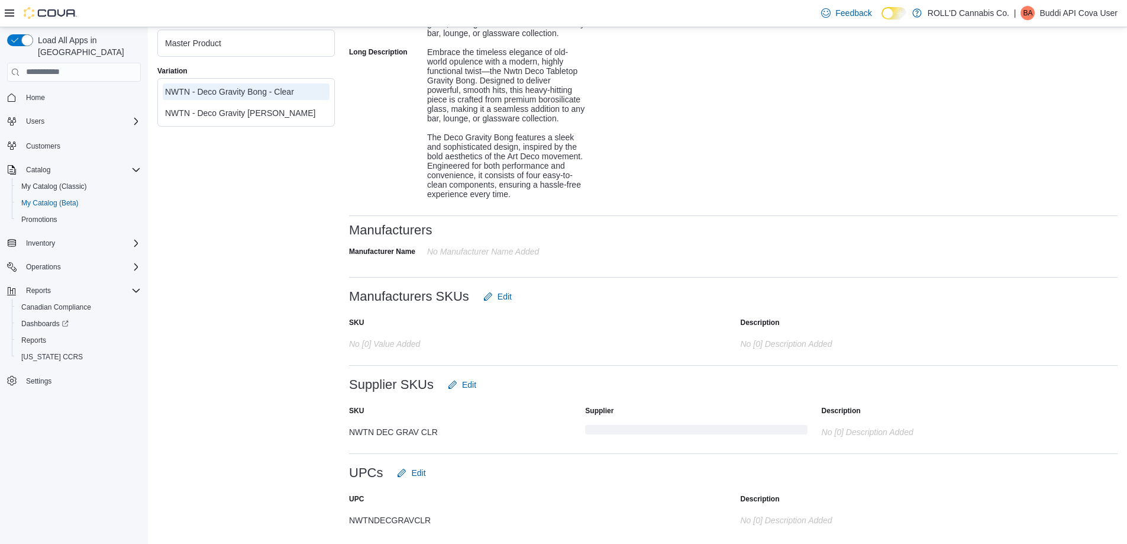
scroll to position [498, 0]
click at [396, 520] on div "NWTNDECGRAVCLR" at bounding box center [467, 517] width 237 height 14
copy div "NWTNDECGRAVCLR"
click at [410, 518] on div "NWTNDECGRAVCLR" at bounding box center [467, 517] width 237 height 14
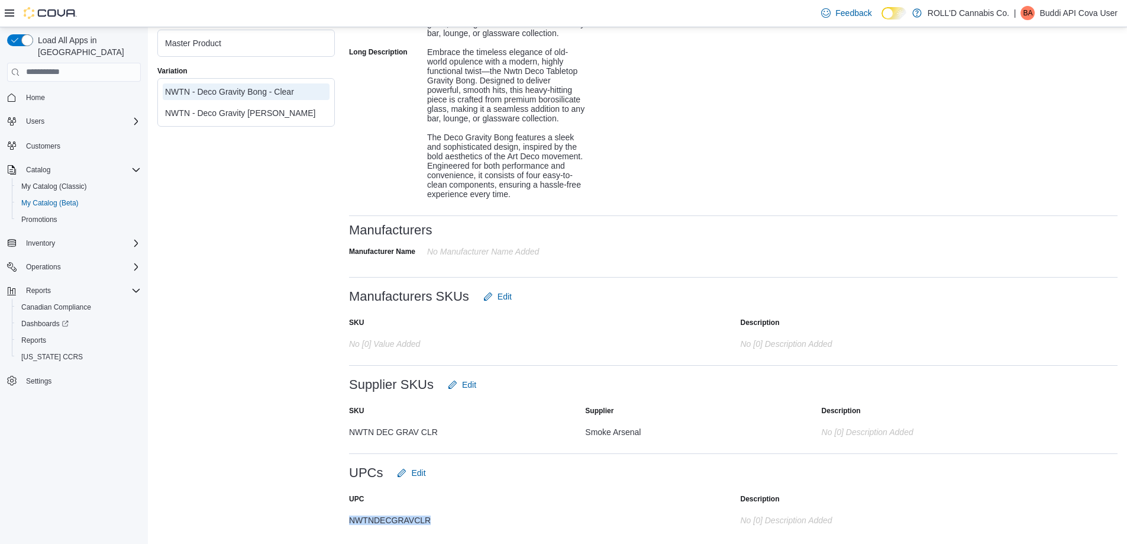
click at [410, 518] on div "NWTNDECGRAVCLR" at bounding box center [467, 517] width 237 height 14
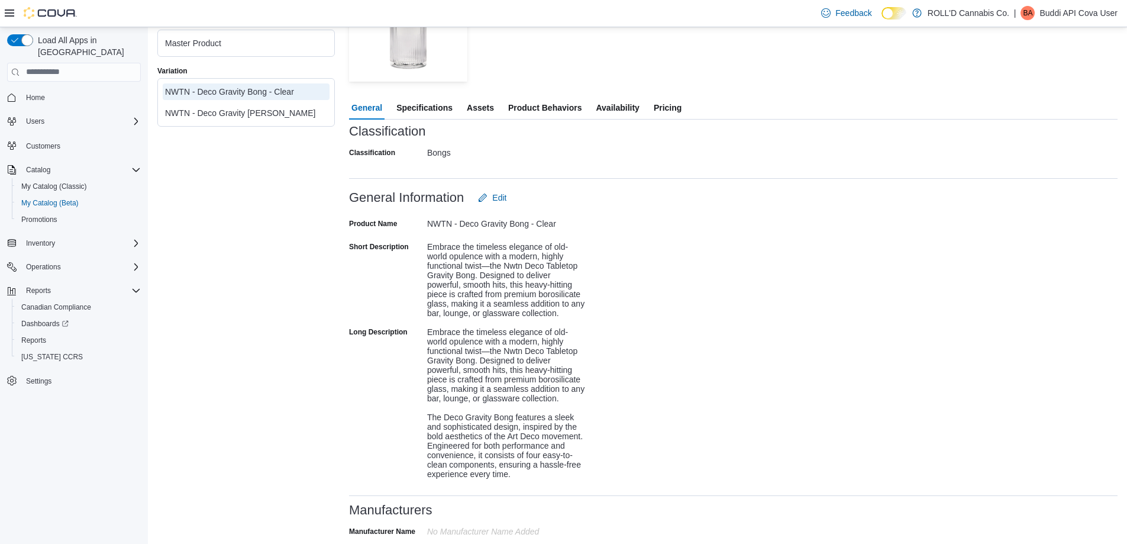
scroll to position [0, 0]
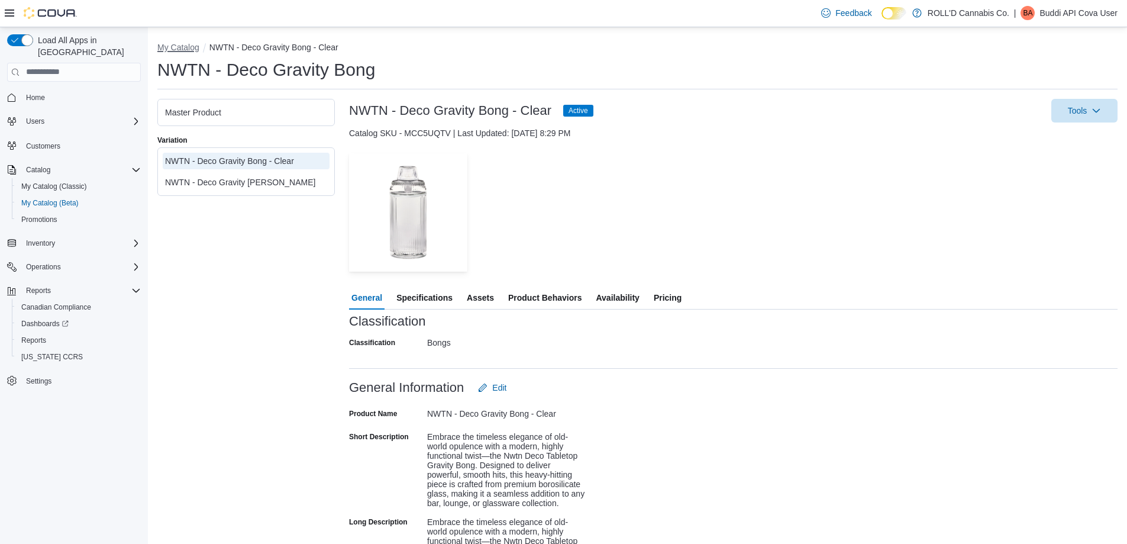
click at [172, 48] on button "My Catalog" at bounding box center [178, 47] width 42 height 9
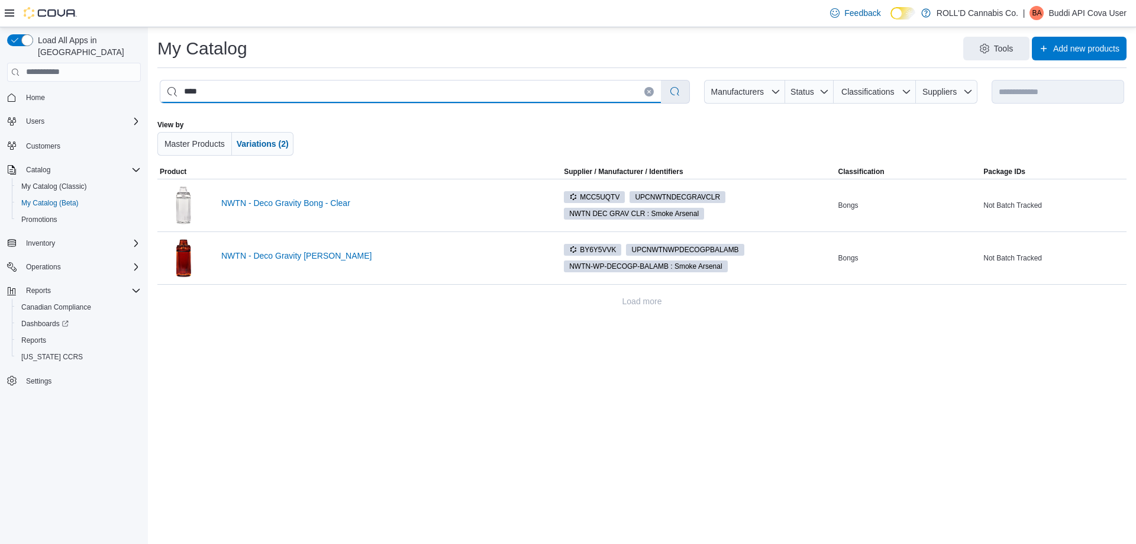
drag, startPoint x: 309, startPoint y: 92, endPoint x: 132, endPoint y: 92, distance: 176.8
click at [132, 92] on div "**********" at bounding box center [568, 285] width 1136 height 516
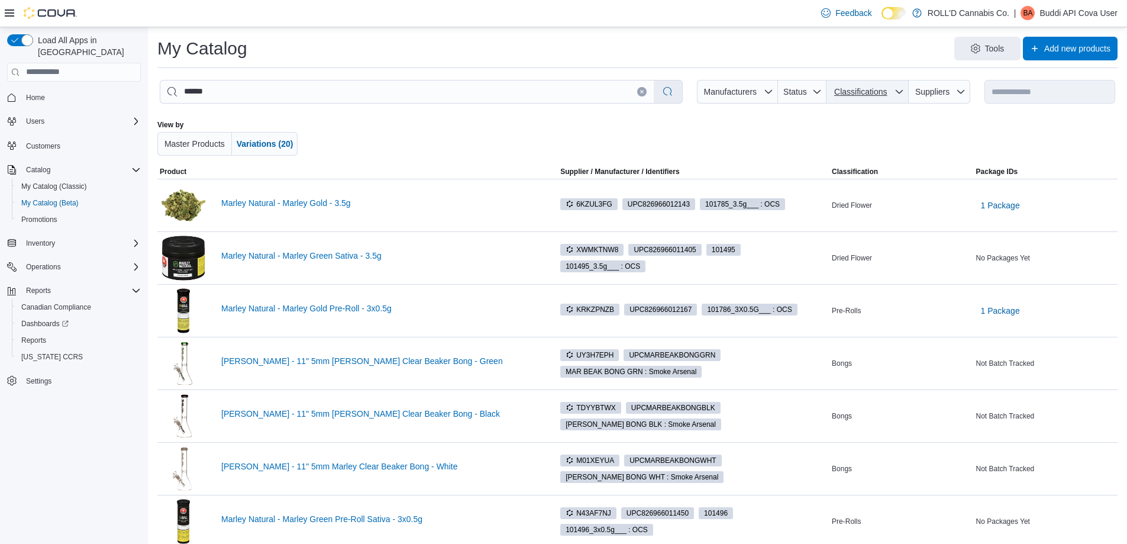
click at [904, 99] on span "Classifications" at bounding box center [867, 92] width 73 height 24
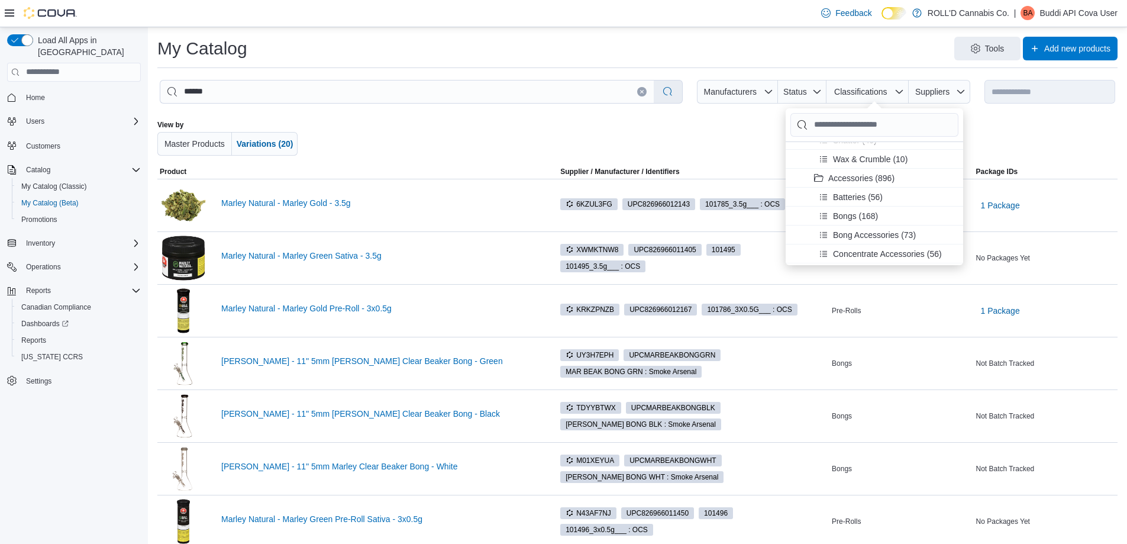
scroll to position [651, 0]
click at [859, 181] on span "Accessories (896)" at bounding box center [861, 182] width 66 height 12
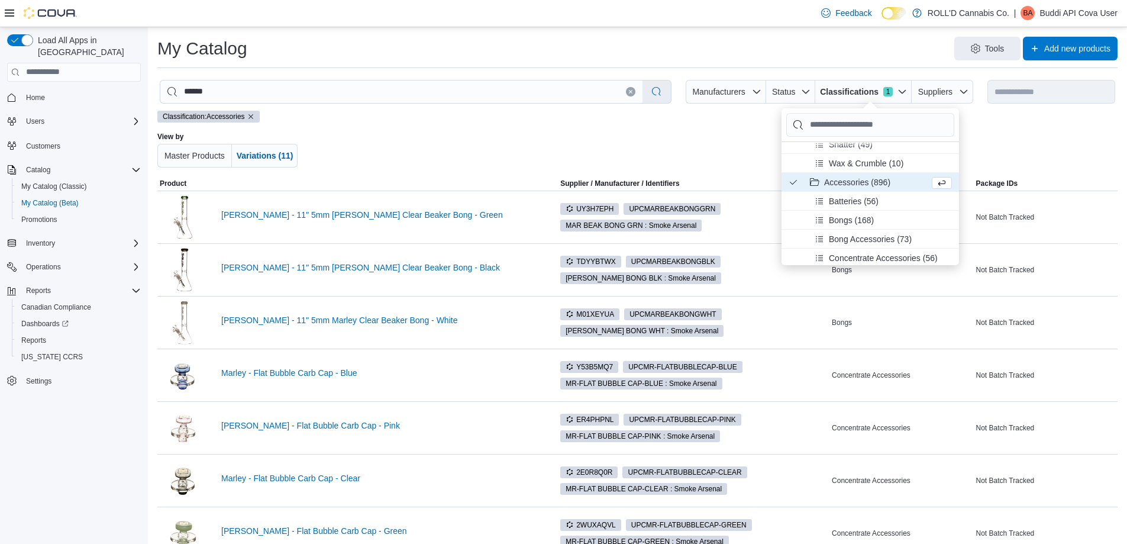
click at [337, 57] on div "Tools Add new products" at bounding box center [687, 49] width 861 height 24
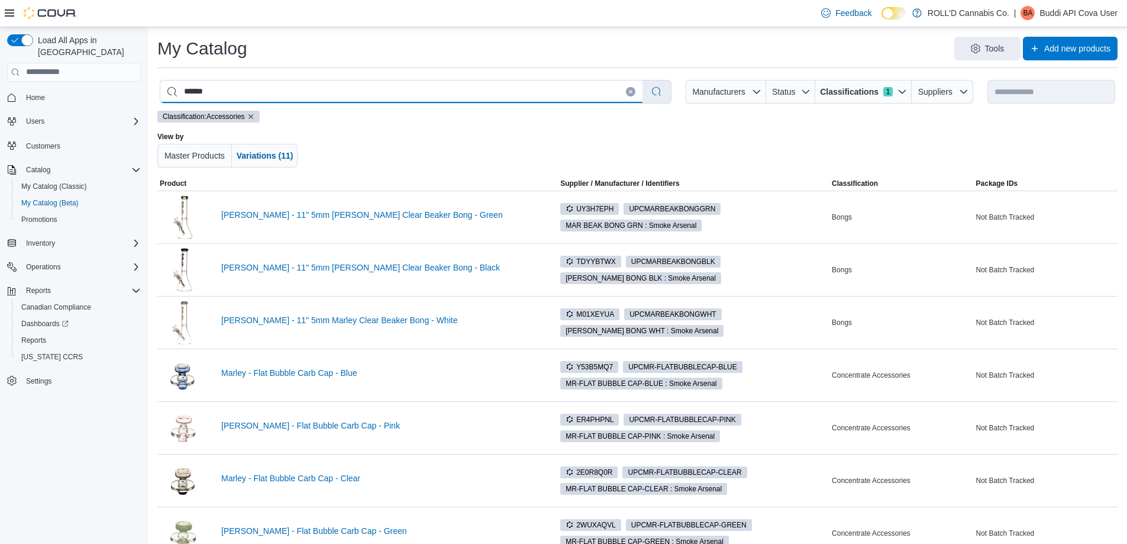
drag, startPoint x: 257, startPoint y: 90, endPoint x: 161, endPoint y: 89, distance: 95.8
click at [161, 89] on input "******" at bounding box center [401, 91] width 482 height 22
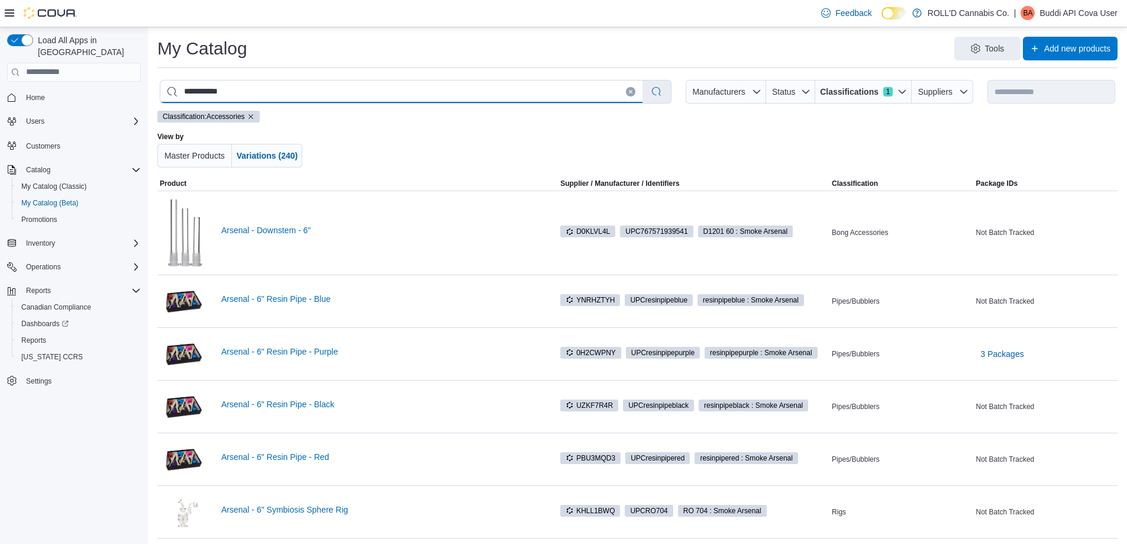
click at [312, 83] on input "**********" at bounding box center [401, 91] width 482 height 22
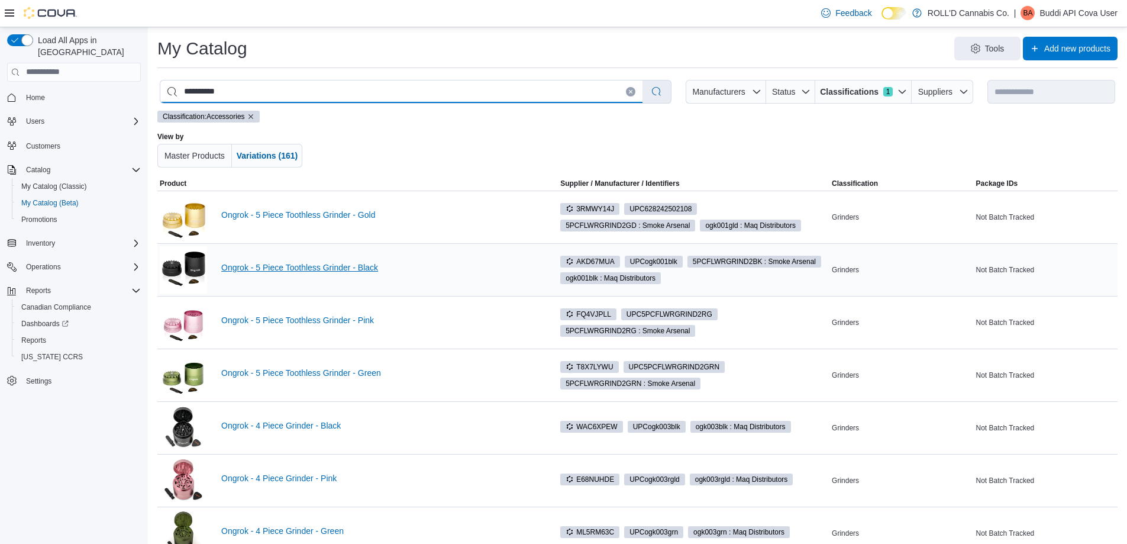
type input "**********"
click at [350, 268] on link "Ongrok - 5 Piece Toothless Grinder - Black" at bounding box center [380, 267] width 318 height 9
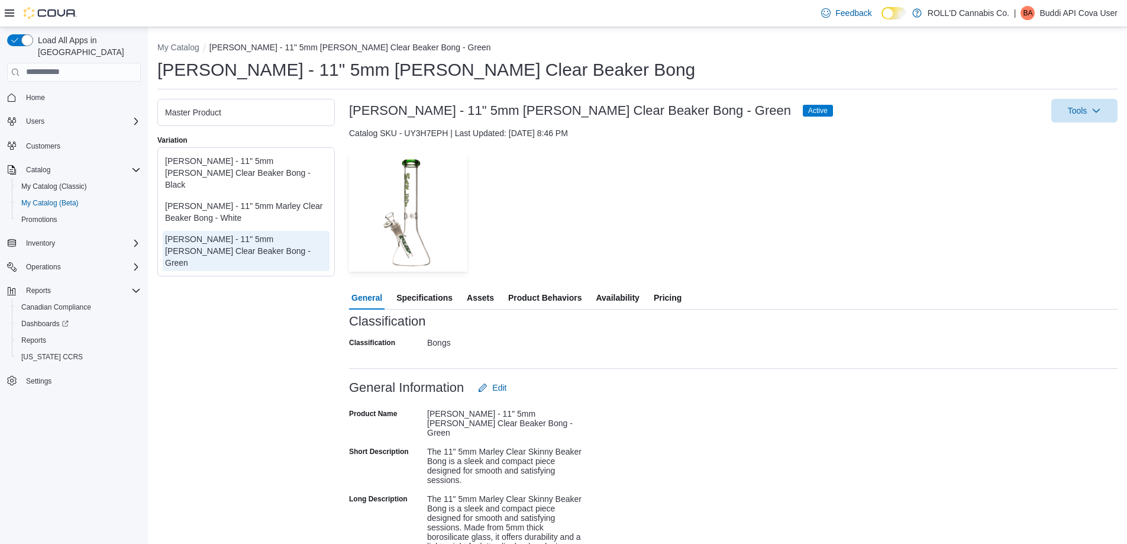
click at [268, 172] on div "[PERSON_NAME] - 11" 5mm [PERSON_NAME] Clear Beaker Bong - Black" at bounding box center [246, 172] width 162 height 35
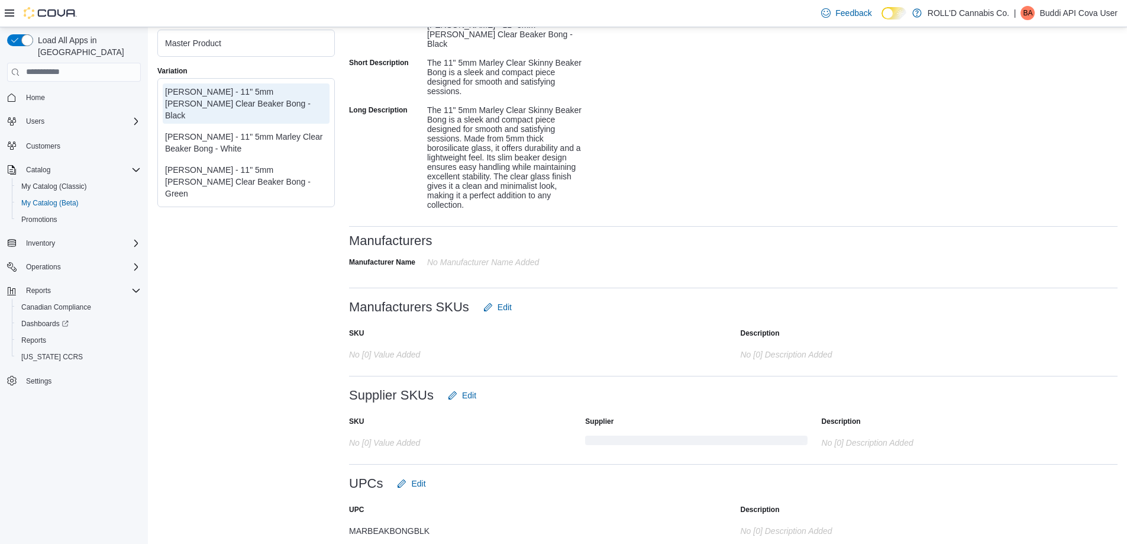
scroll to position [390, 0]
click at [387, 534] on div at bounding box center [733, 538] width 768 height 9
click at [389, 522] on div "MARBEAKBONGBLK" at bounding box center [467, 527] width 237 height 14
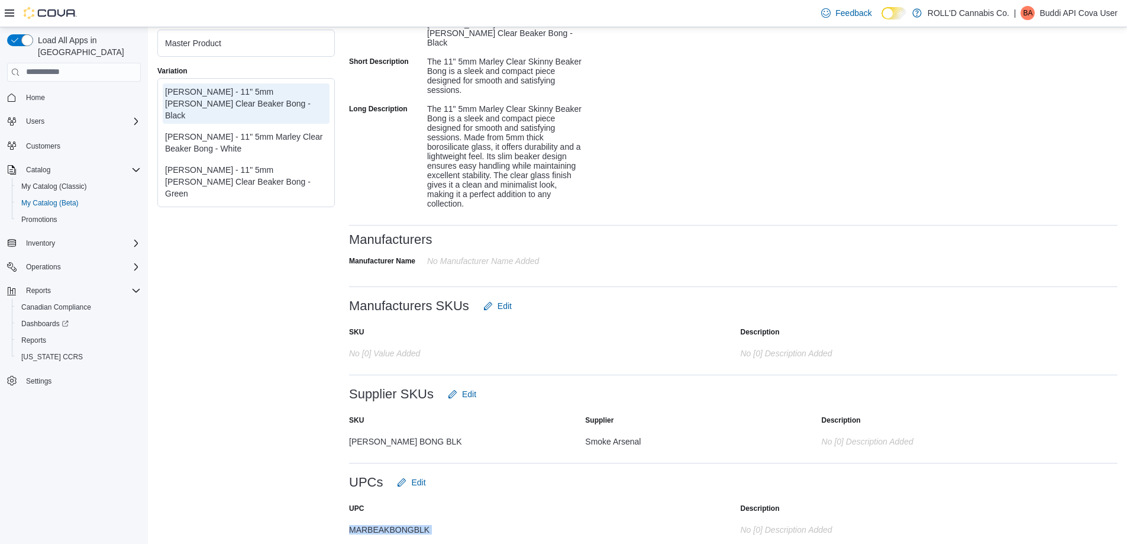
click at [389, 522] on div "MARBEAKBONGBLK" at bounding box center [467, 527] width 237 height 14
copy div "MARBEAKBONGBLK"
drag, startPoint x: 250, startPoint y: 134, endPoint x: 256, endPoint y: 137, distance: 6.1
click at [251, 134] on div "[PERSON_NAME] - 11" 5mm Marley Clear Beaker Bong - White" at bounding box center [246, 143] width 162 height 24
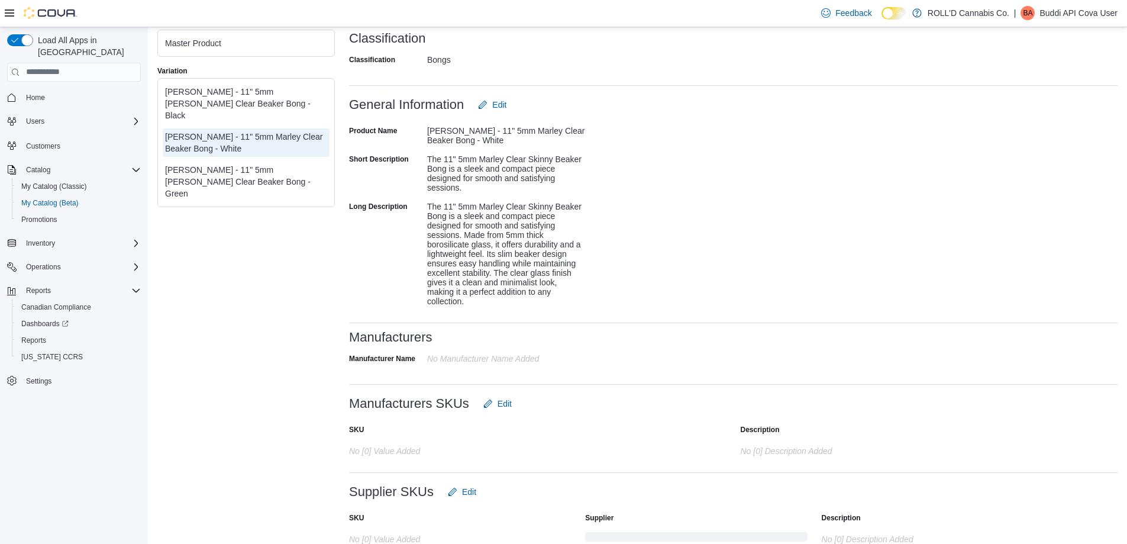
scroll to position [390, 0]
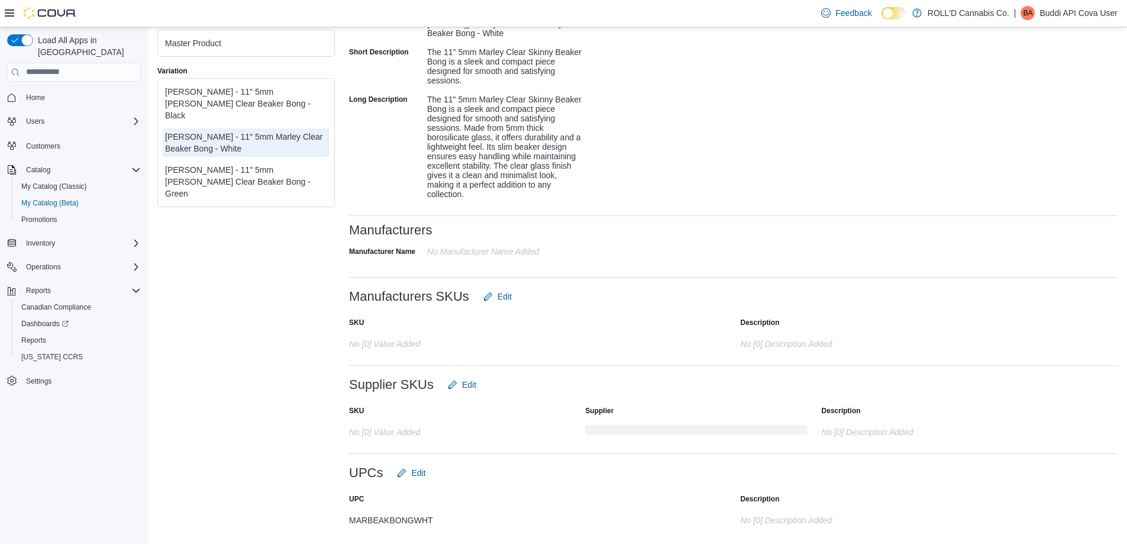
click at [377, 514] on div "MARBEAKBONGWHT" at bounding box center [467, 517] width 237 height 14
copy div "MARBEAKBONGWHT"
click at [252, 170] on div "[PERSON_NAME] - 11" 5mm [PERSON_NAME] Clear Beaker Bong - Green" at bounding box center [246, 181] width 162 height 35
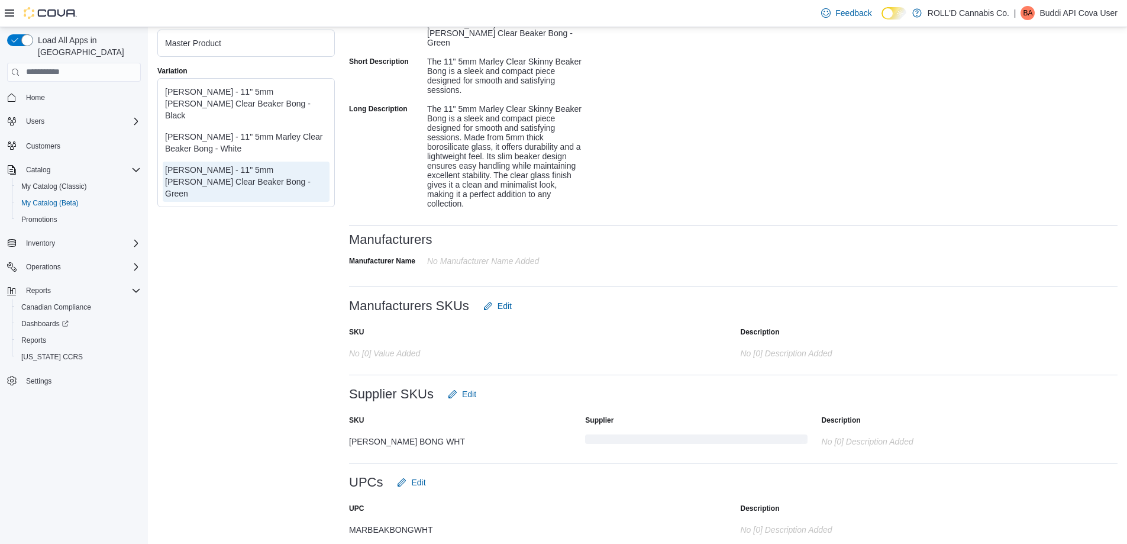
click at [373, 521] on div "MARBEAKBONGWHT" at bounding box center [467, 527] width 237 height 14
click at [246, 131] on div "[PERSON_NAME] - 11" 5mm Marley Clear Beaker Bong - White" at bounding box center [246, 143] width 162 height 24
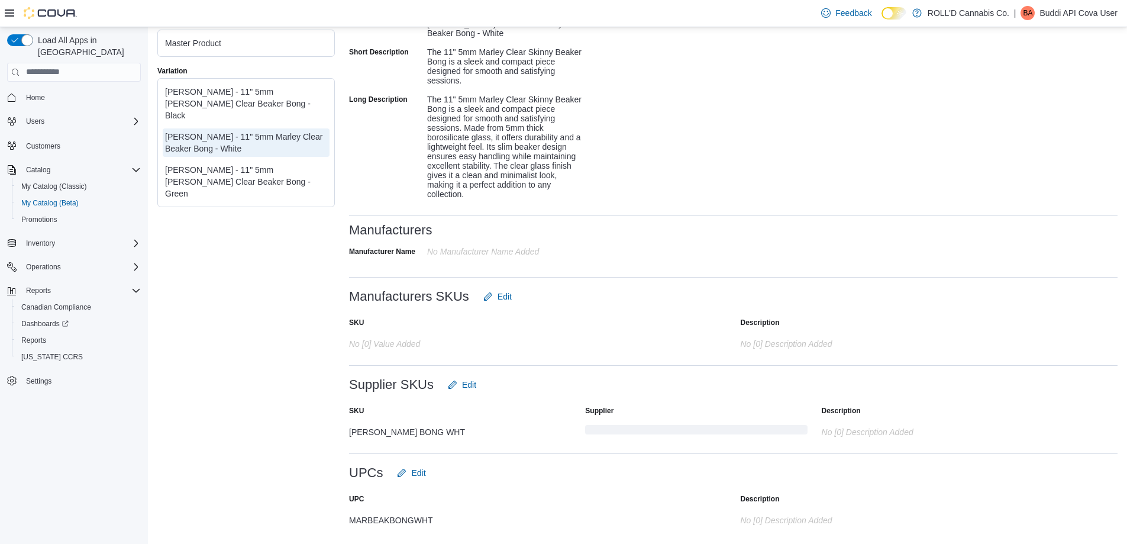
click at [242, 164] on div "[PERSON_NAME] - 11" 5mm [PERSON_NAME] Clear Beaker Bong - Green" at bounding box center [246, 181] width 162 height 35
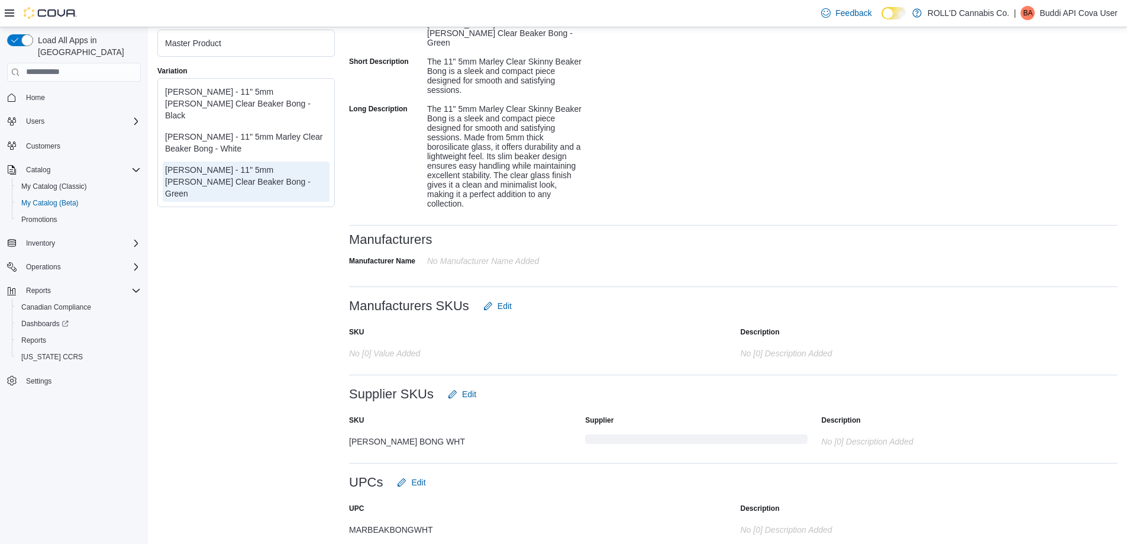
click at [247, 133] on div "[PERSON_NAME] - 11" 5mm Marley Clear Beaker Bong - White" at bounding box center [246, 143] width 162 height 24
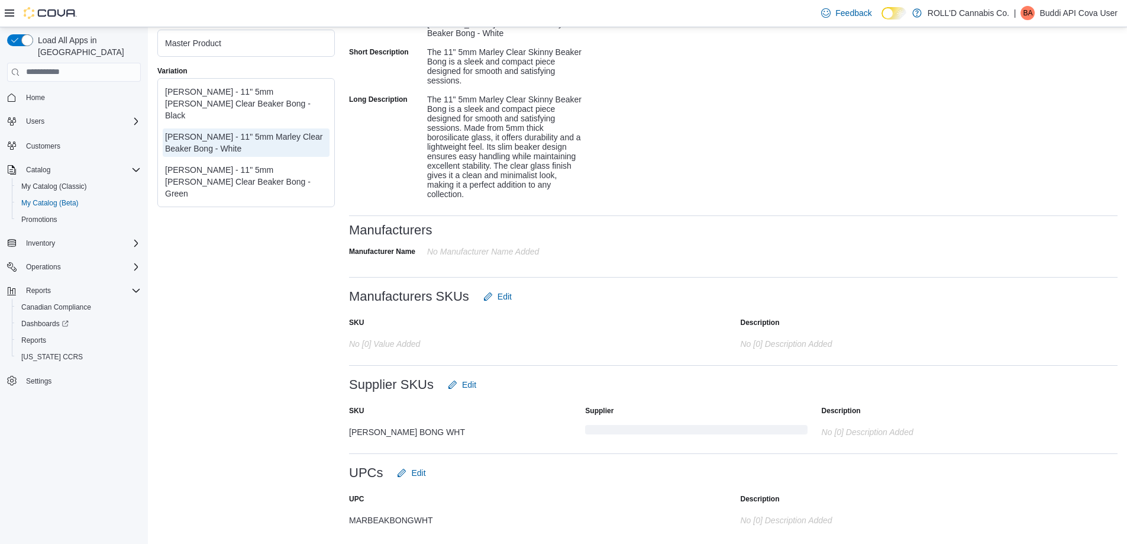
click at [253, 94] on div "[PERSON_NAME] - 11" 5mm [PERSON_NAME] Clear Beaker Bong - Black" at bounding box center [246, 103] width 162 height 35
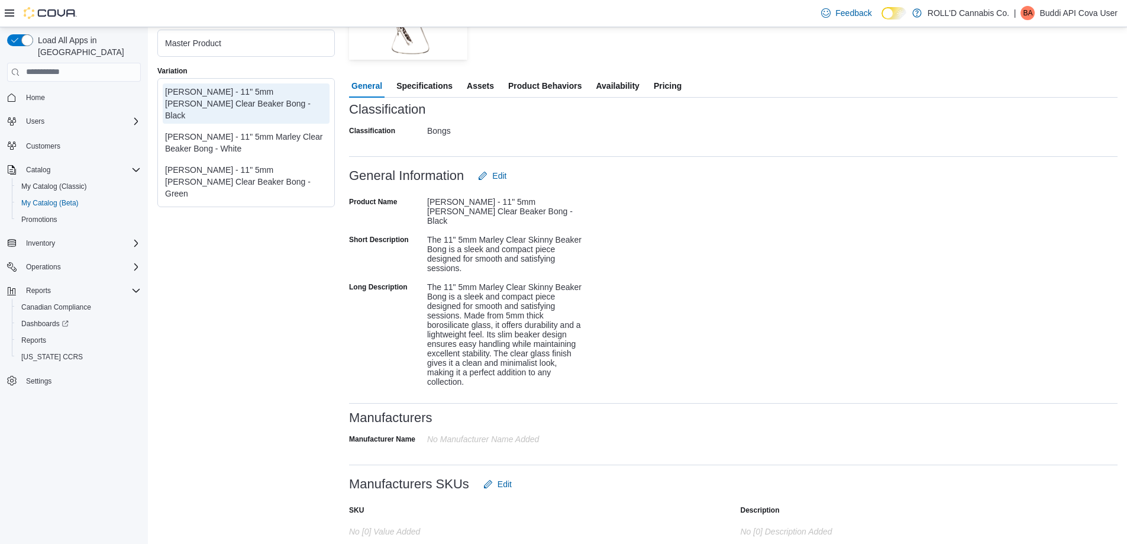
scroll to position [153, 0]
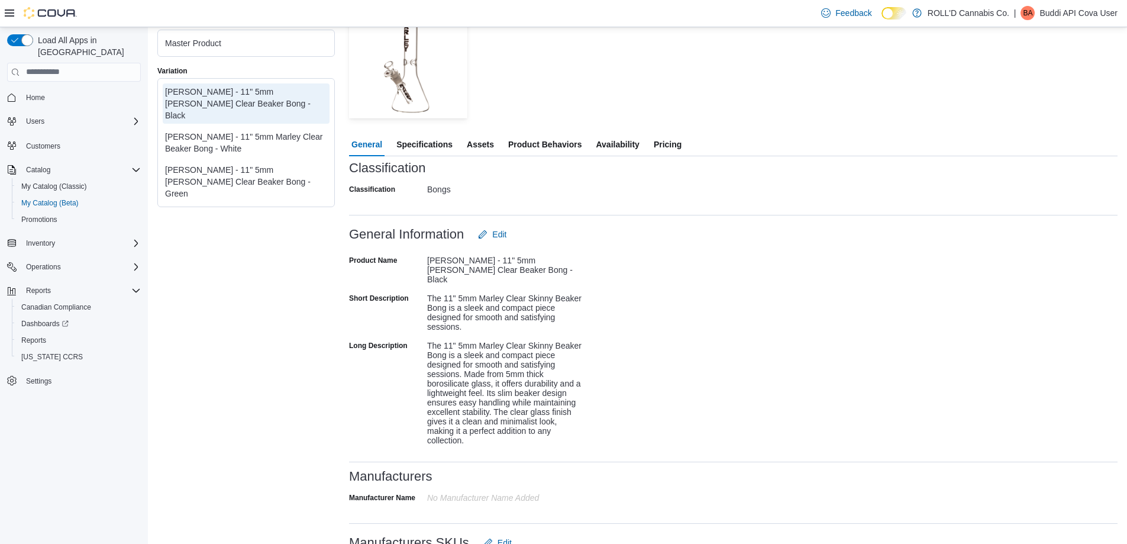
click at [263, 131] on div "[PERSON_NAME] - 11" 5mm Marley Clear Beaker Bong - White" at bounding box center [246, 143] width 162 height 24
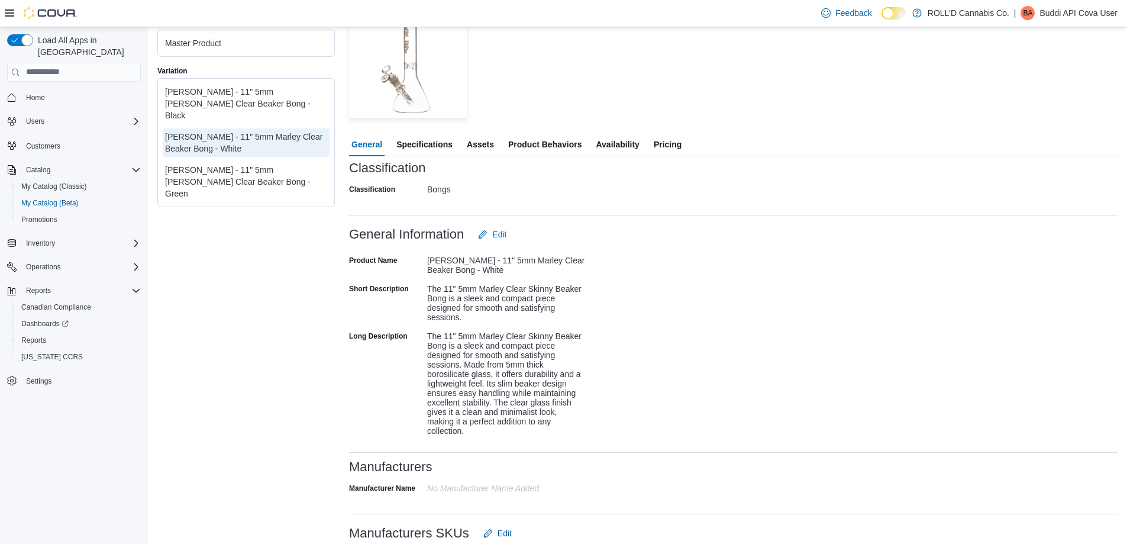
click at [271, 95] on div "[PERSON_NAME] - 11" 5mm [PERSON_NAME] Clear Beaker Bong - Black" at bounding box center [246, 103] width 162 height 35
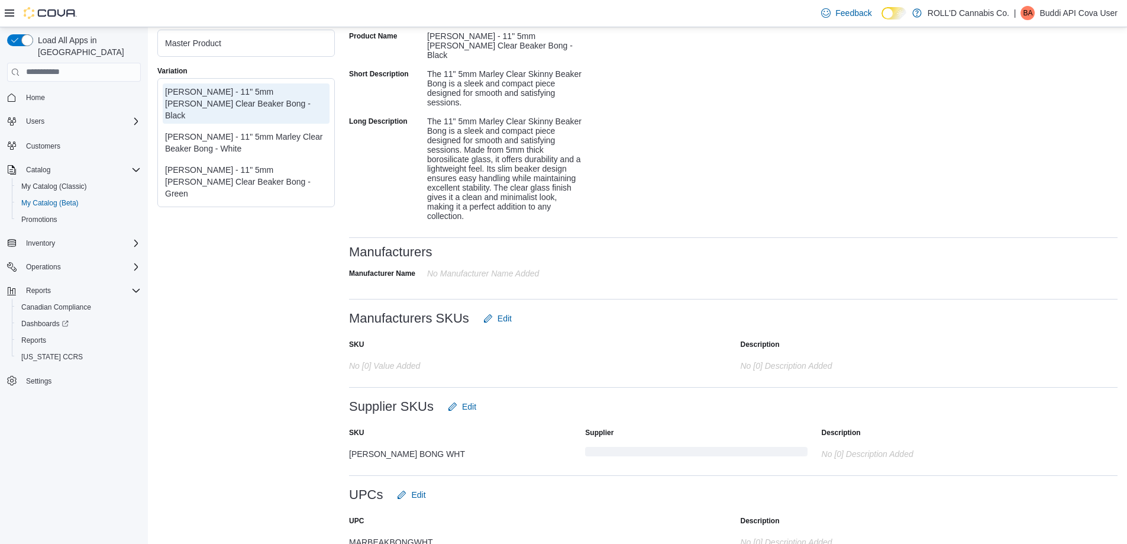
scroll to position [390, 0]
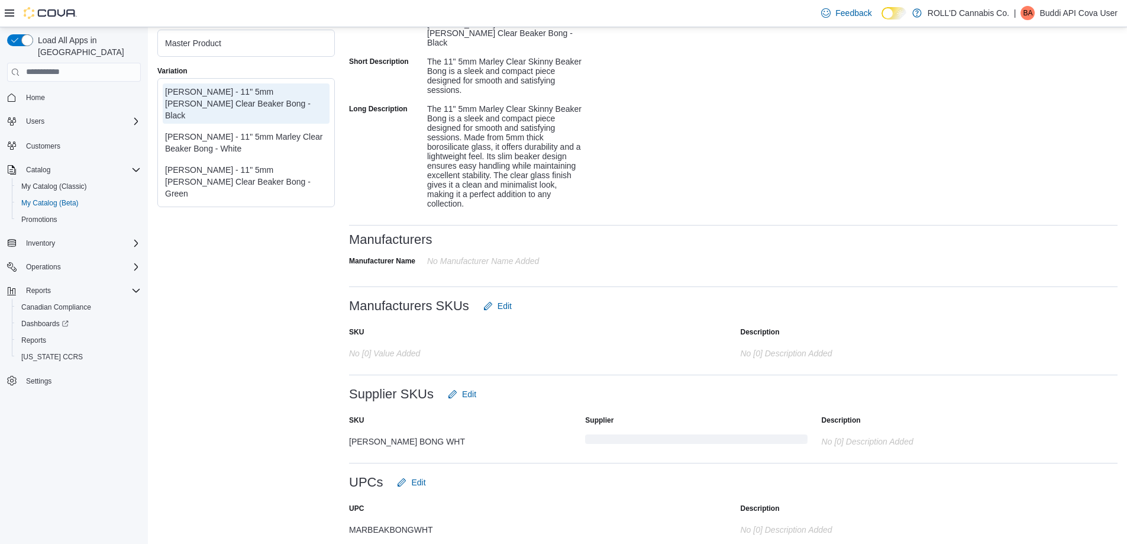
click at [392, 432] on div "MAR BEAK BONG WHT" at bounding box center [460, 439] width 222 height 14
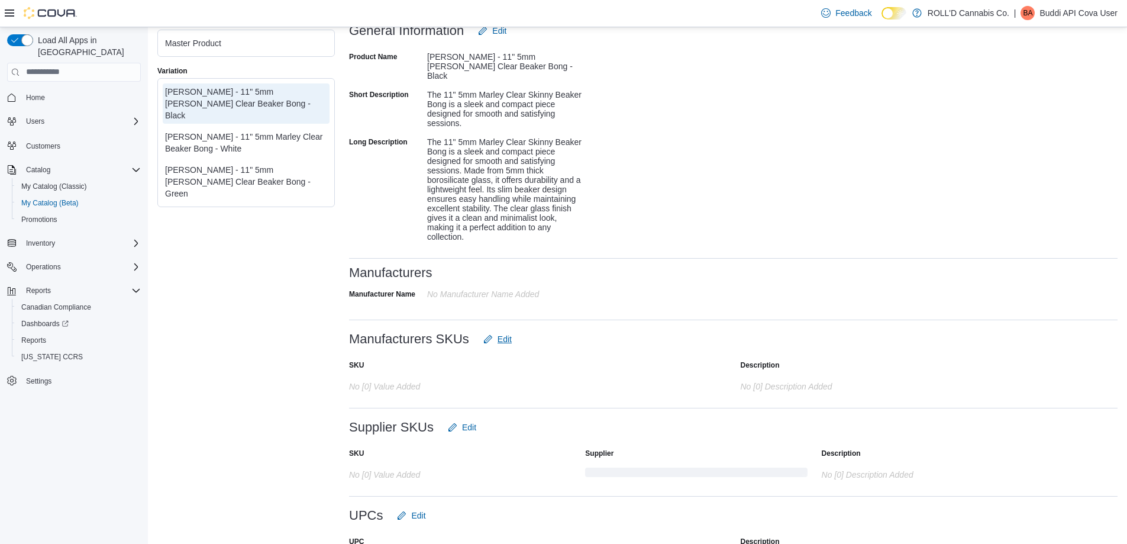
scroll to position [390, 0]
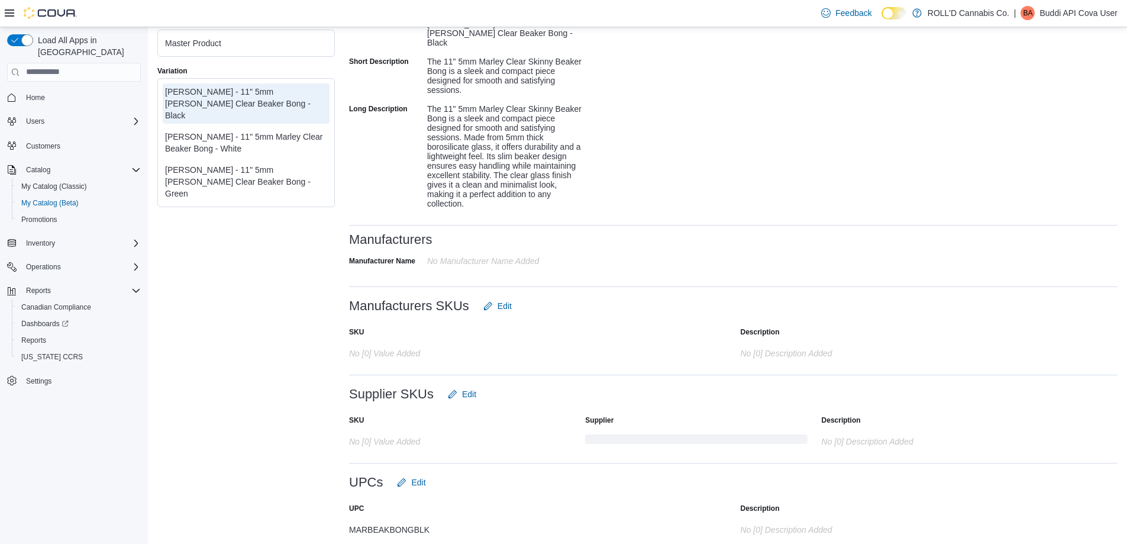
click at [240, 131] on div "[PERSON_NAME] - 11" 5mm Marley Clear Beaker Bong - White" at bounding box center [246, 143] width 162 height 24
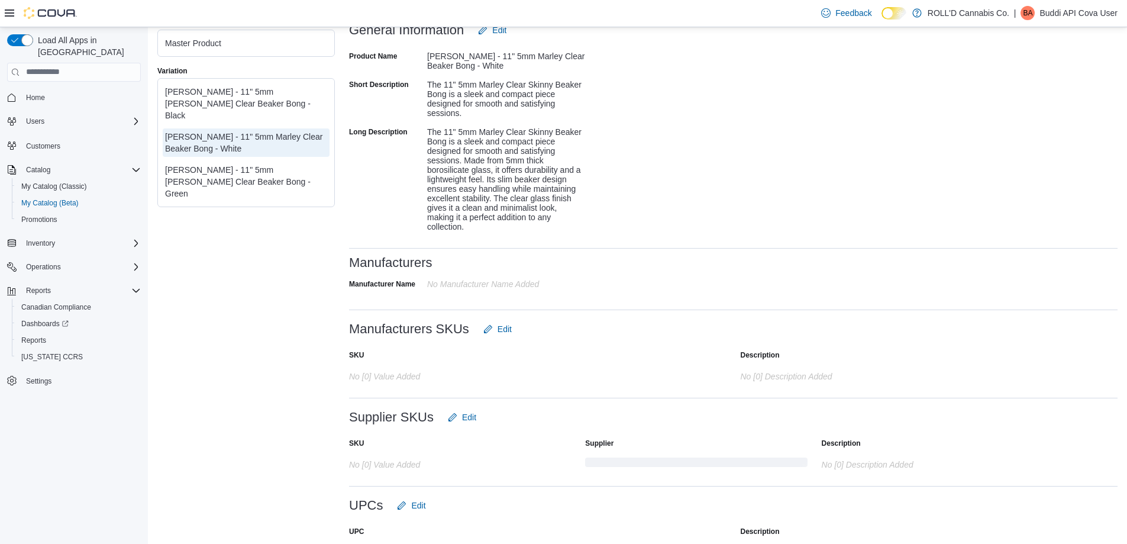
scroll to position [390, 0]
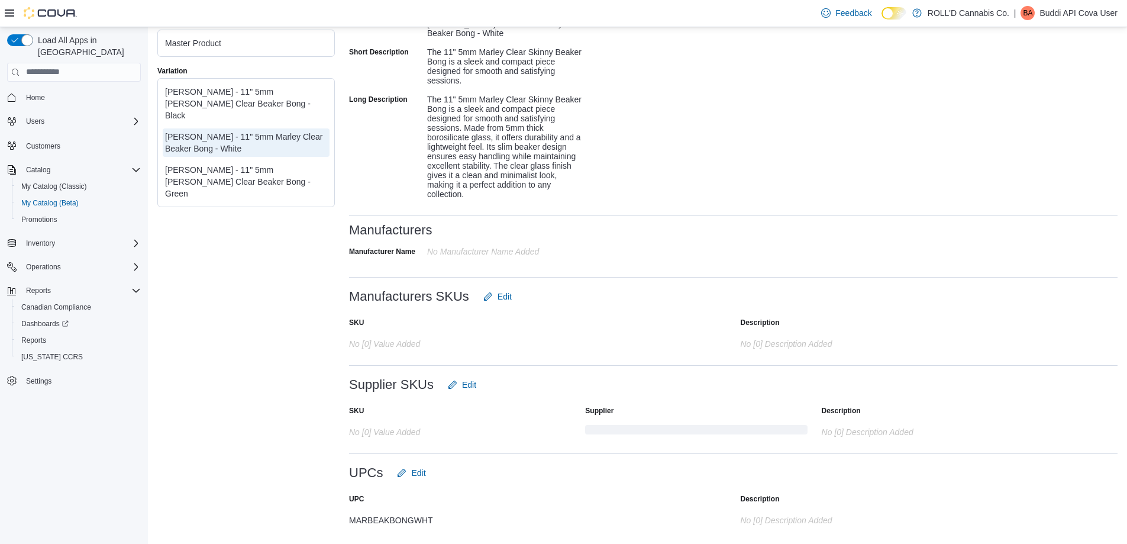
click at [272, 164] on div "[PERSON_NAME] - 11" 5mm [PERSON_NAME] Clear Beaker Bong - Green" at bounding box center [246, 181] width 162 height 35
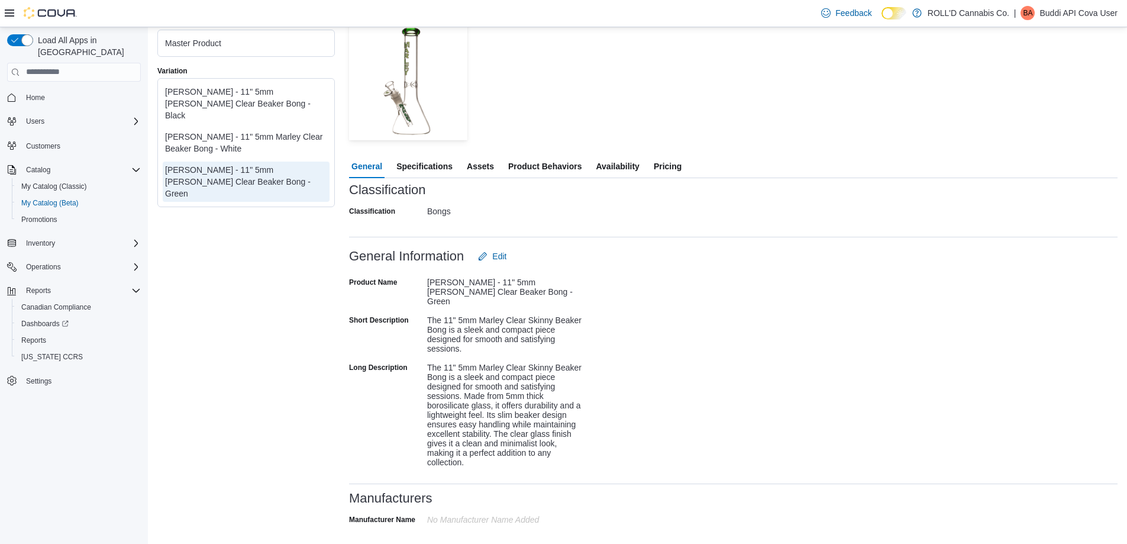
scroll to position [390, 0]
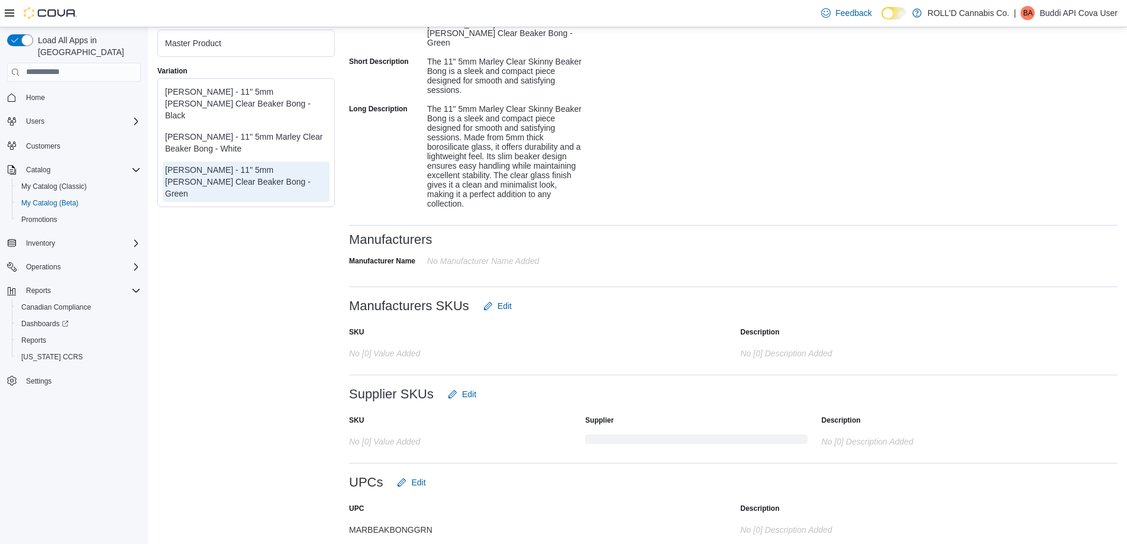
click at [390, 534] on div at bounding box center [733, 538] width 768 height 9
click at [390, 523] on div "MARBEAKBONGGRN" at bounding box center [467, 527] width 237 height 14
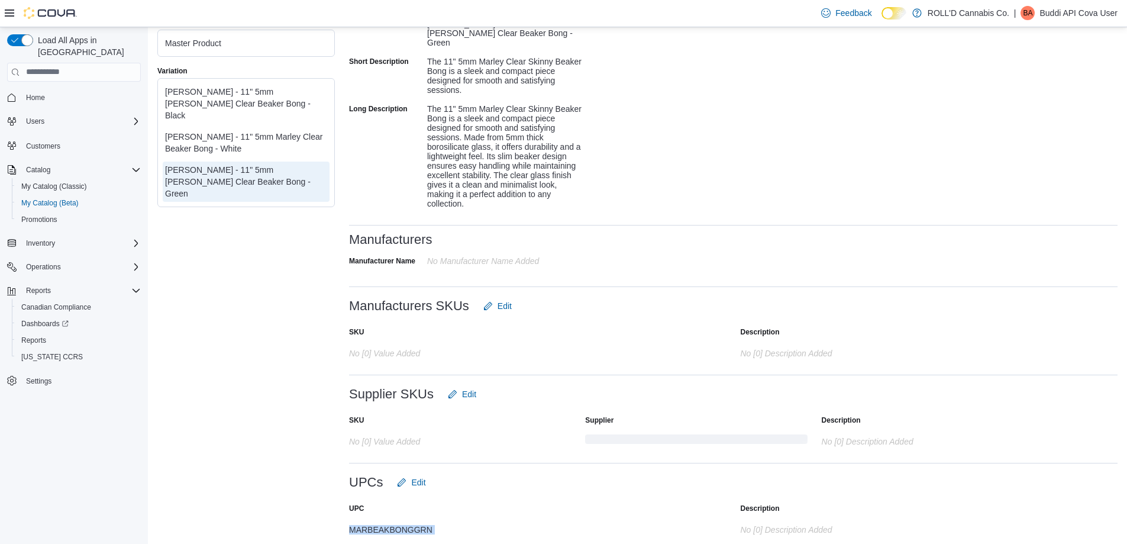
copy div "MARBEAKBONGGRN"
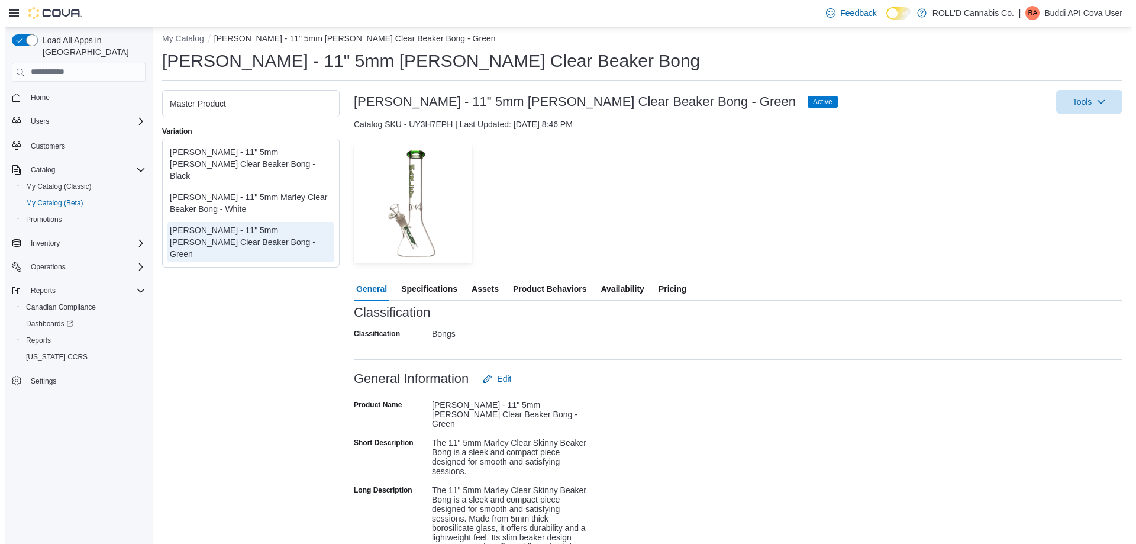
scroll to position [0, 0]
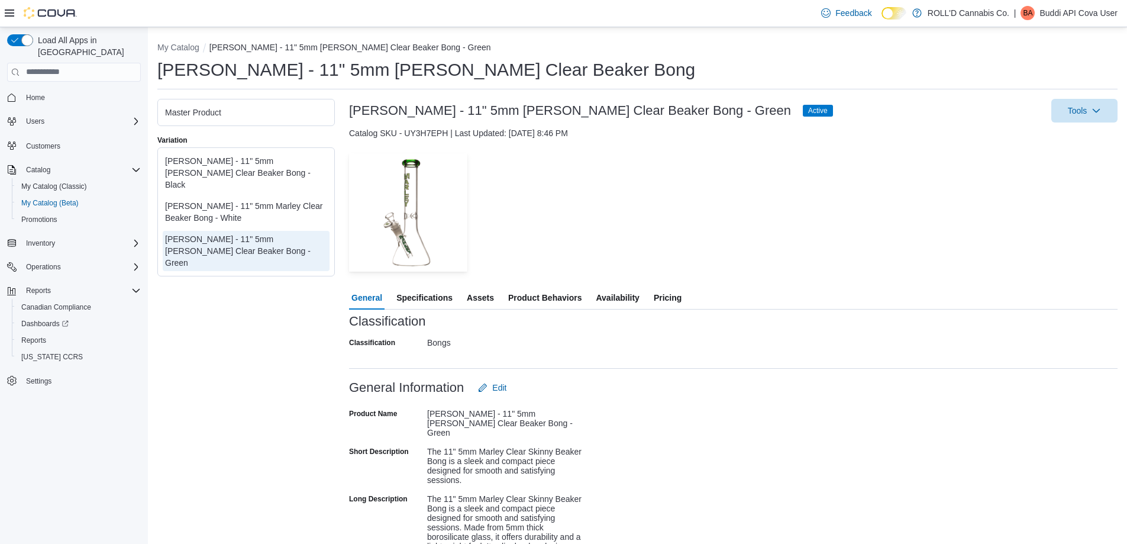
click at [664, 293] on span "Pricing" at bounding box center [668, 298] width 28 height 24
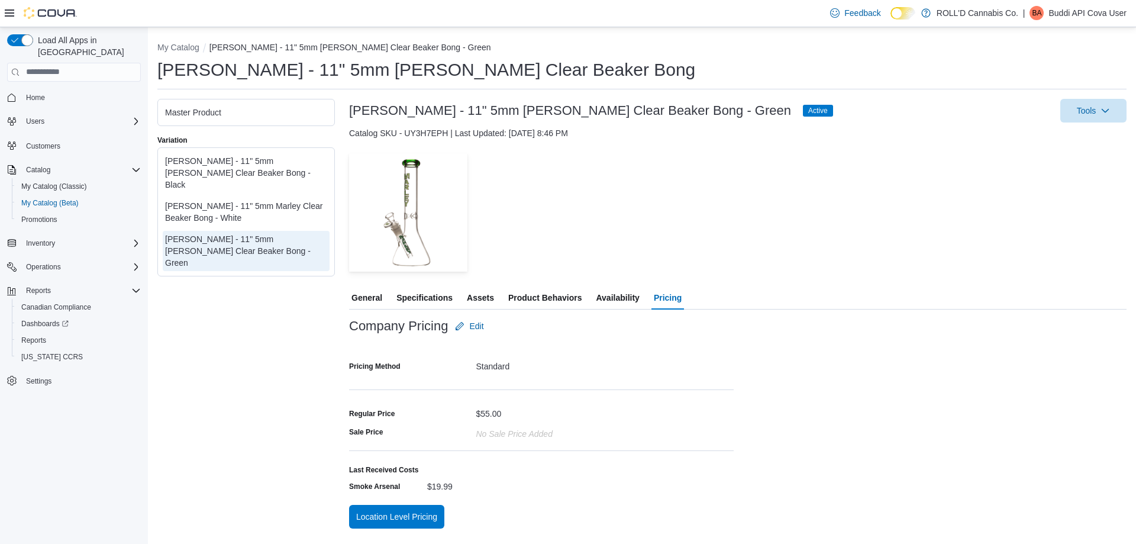
click at [643, 345] on div at bounding box center [541, 342] width 384 height 9
click at [279, 207] on div "Marley - 11" 5mm Marley Clear Beaker Bong - White" at bounding box center [246, 212] width 162 height 24
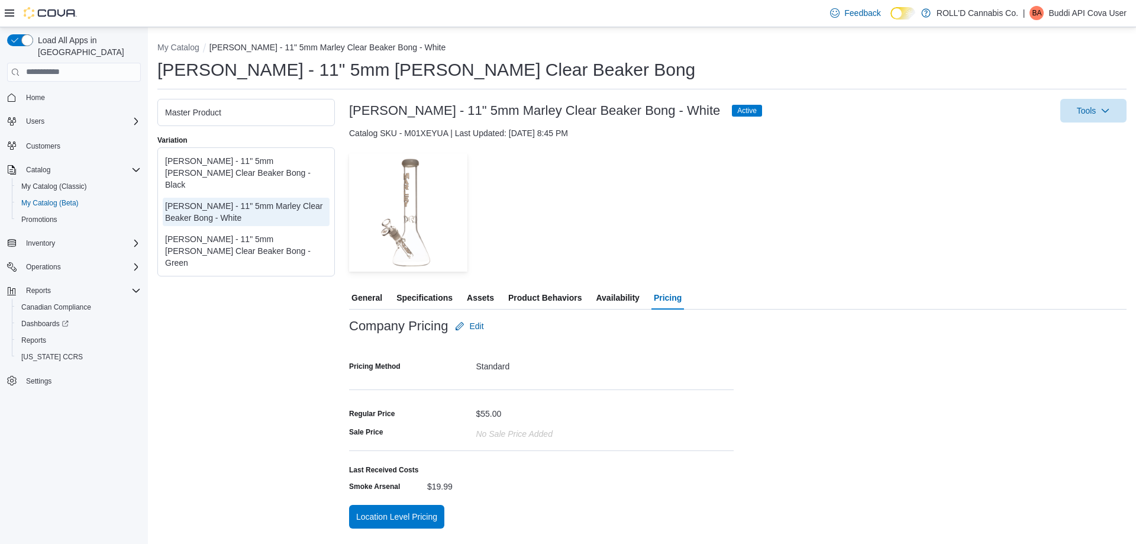
click at [283, 170] on div "Marley - 11" 5mm Marley Clear Beaker Bong - Black" at bounding box center [246, 172] width 162 height 35
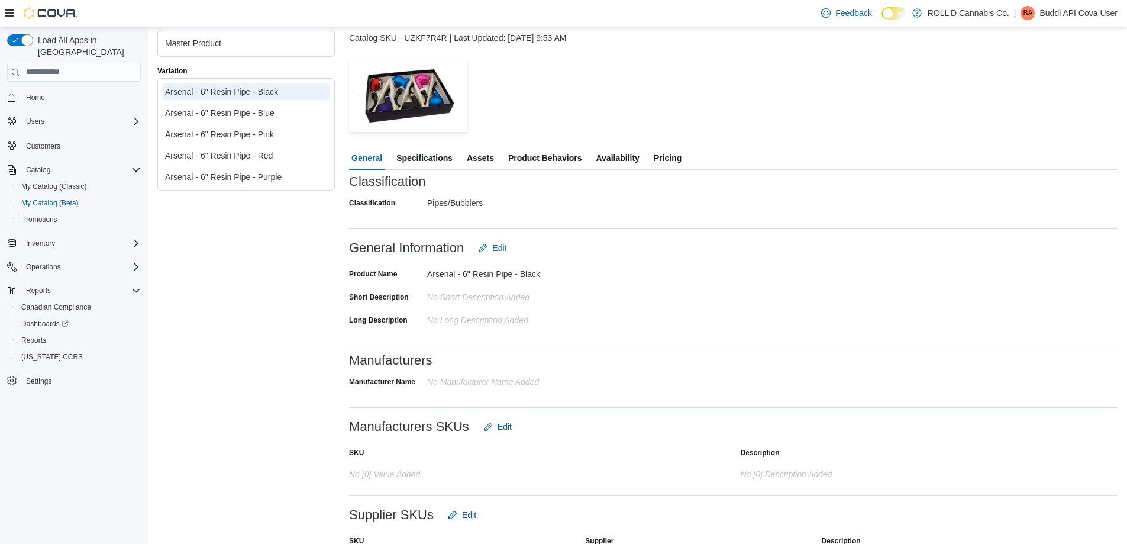
scroll to position [48, 0]
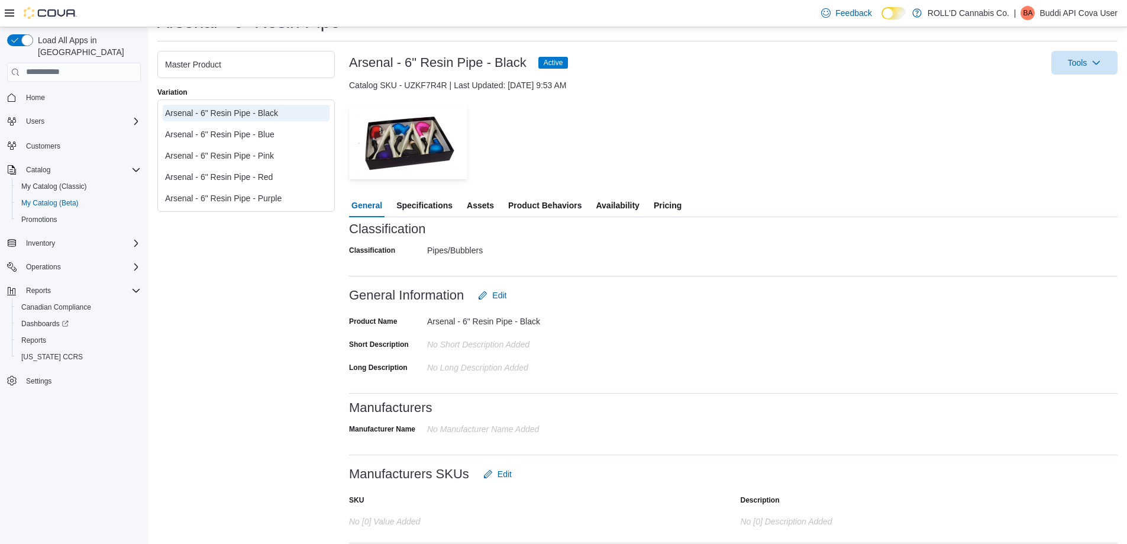
click at [277, 134] on div "Arsenal - 6" Resin Pipe - Blue" at bounding box center [246, 134] width 162 height 12
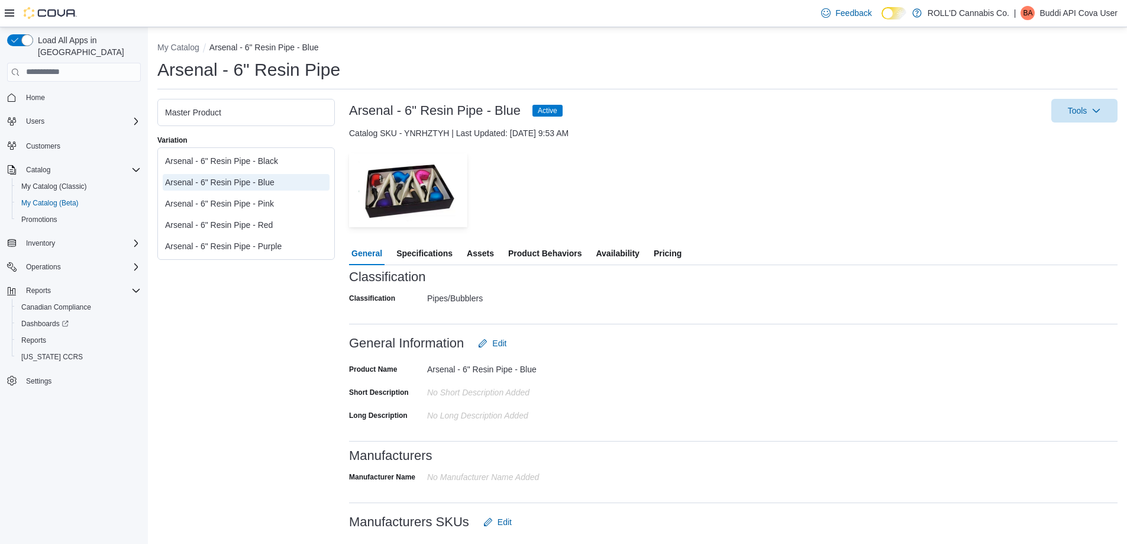
click at [665, 252] on span "Pricing" at bounding box center [668, 253] width 28 height 24
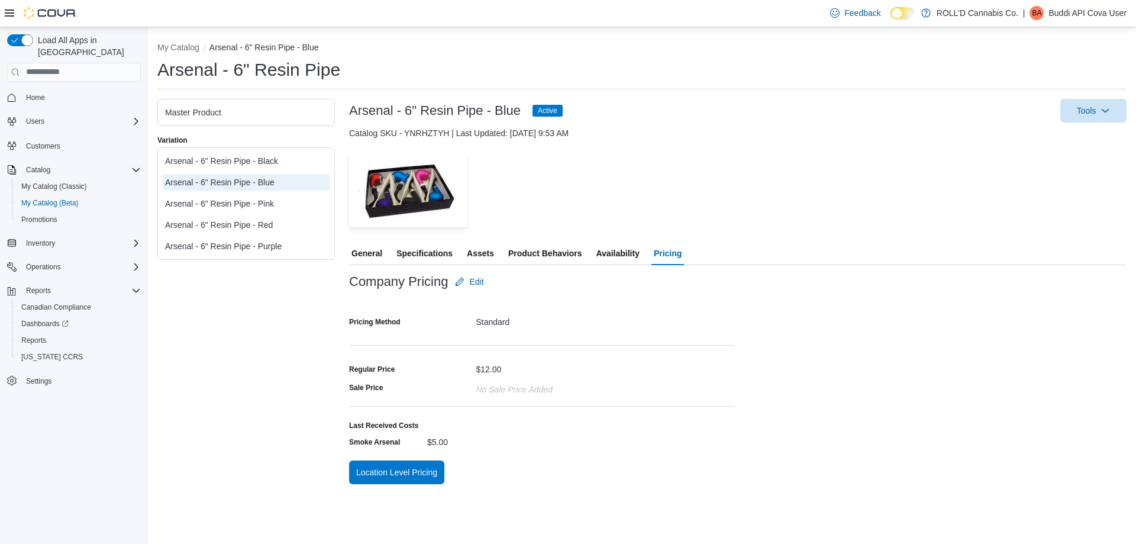
click at [368, 256] on span "General" at bounding box center [366, 253] width 31 height 24
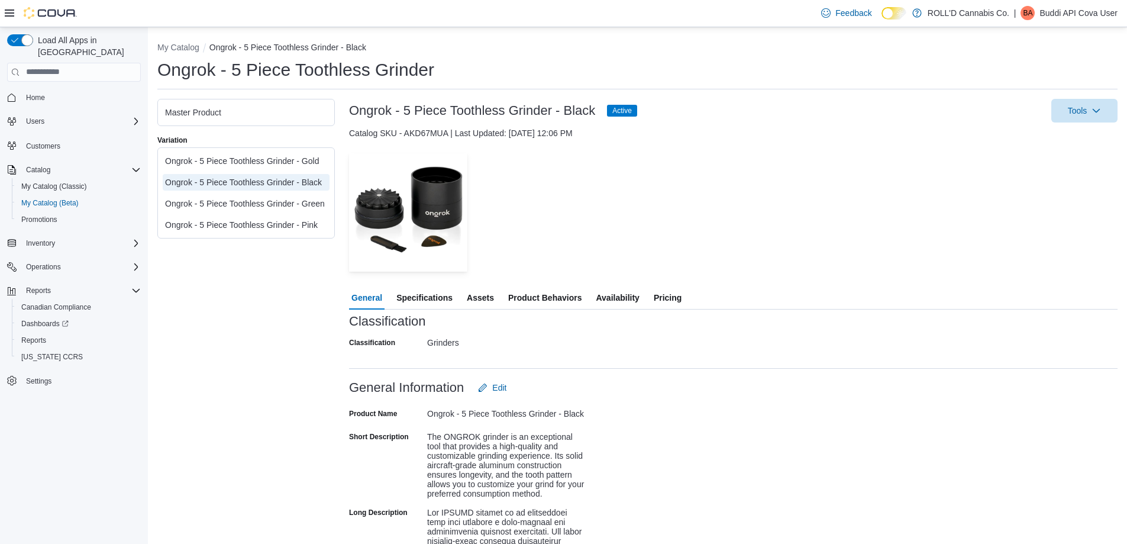
click at [619, 301] on span "Availability" at bounding box center [617, 298] width 43 height 24
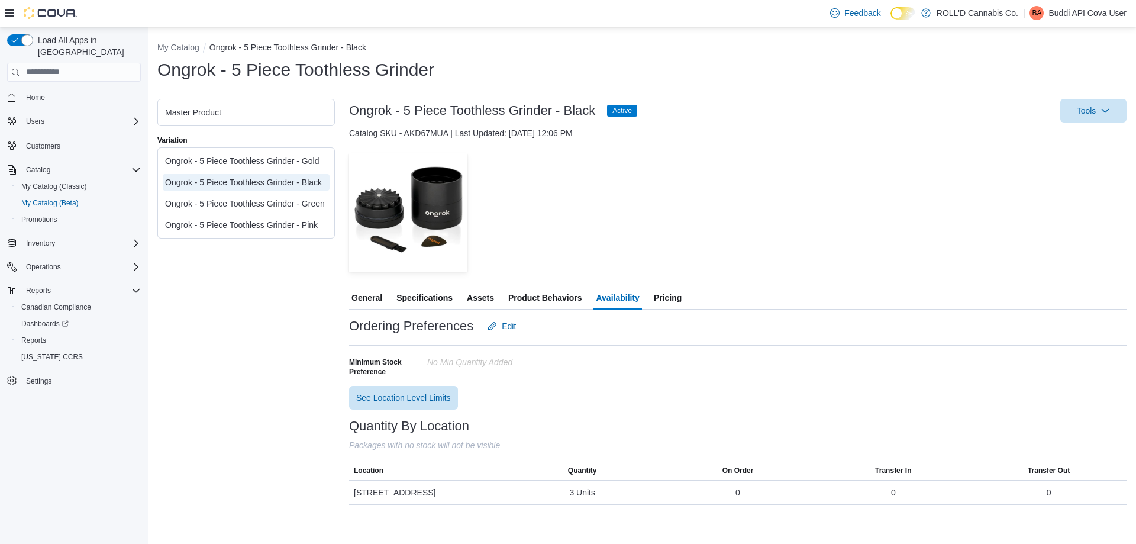
click at [374, 294] on span "General" at bounding box center [366, 298] width 31 height 24
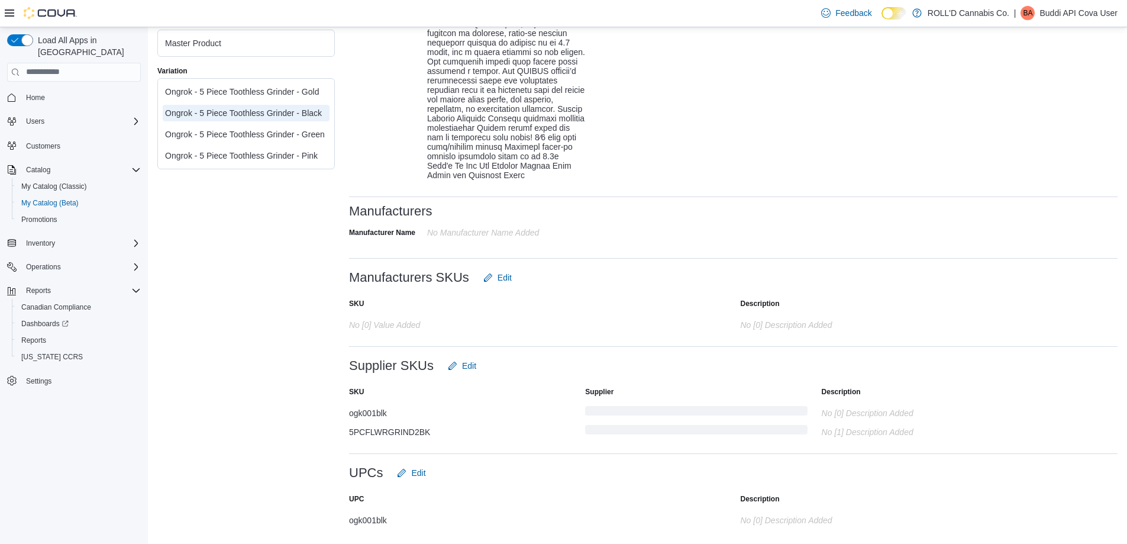
scroll to position [617, 0]
click at [256, 98] on div "Ongrok - 5 Piece Toothless Grinder - Gold" at bounding box center [246, 92] width 162 height 12
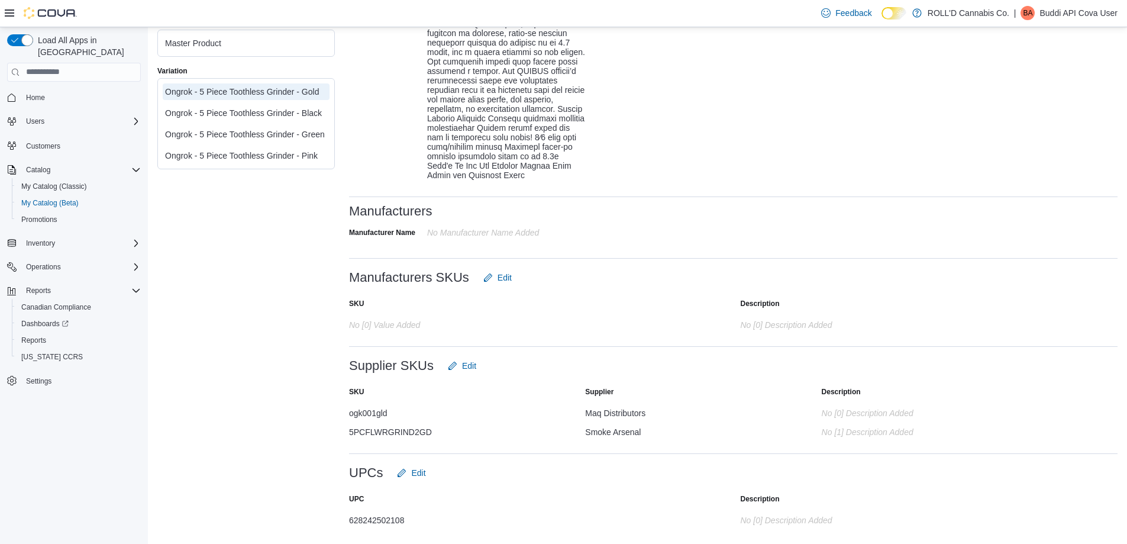
scroll to position [617, 0]
click at [247, 140] on div "Ongrok - 5 Piece Toothless Grinder - Green" at bounding box center [246, 134] width 162 height 12
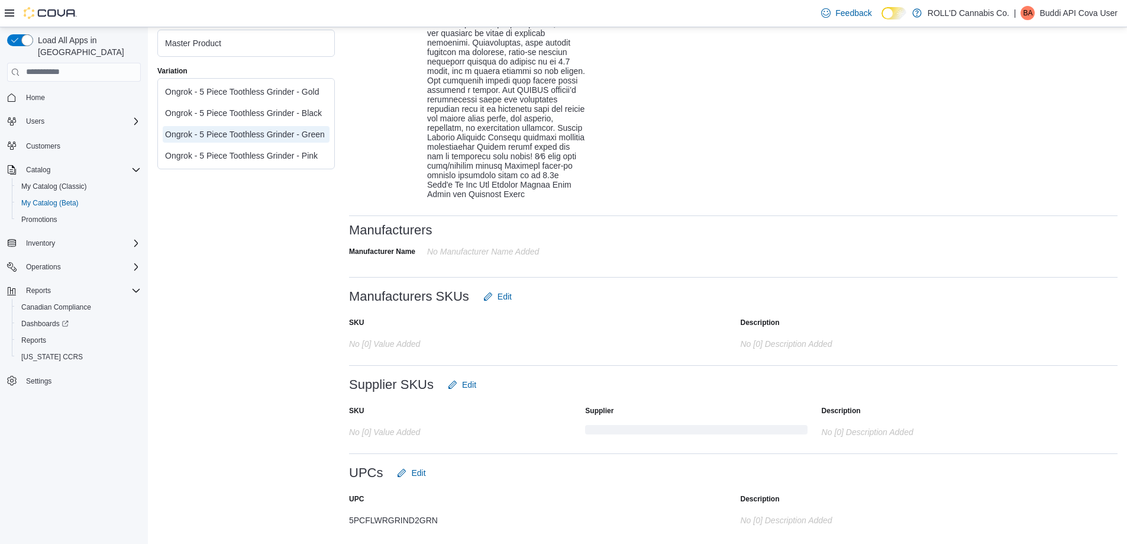
scroll to position [598, 0]
click at [228, 161] on div "Ongrok - 5 Piece Toothless Grinder - Pink" at bounding box center [246, 156] width 162 height 12
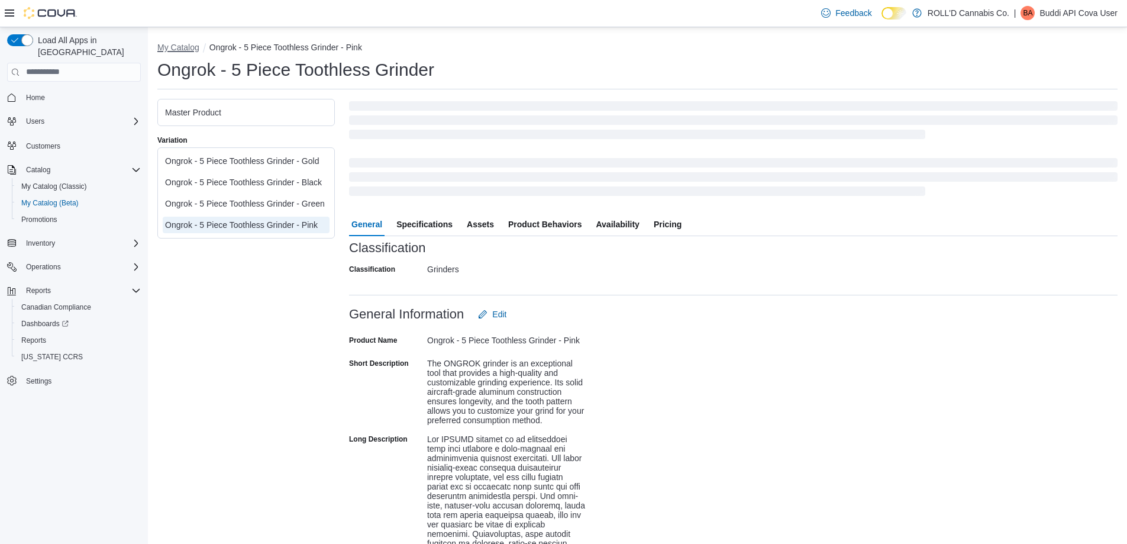
click at [191, 45] on button "My Catalog" at bounding box center [178, 47] width 42 height 9
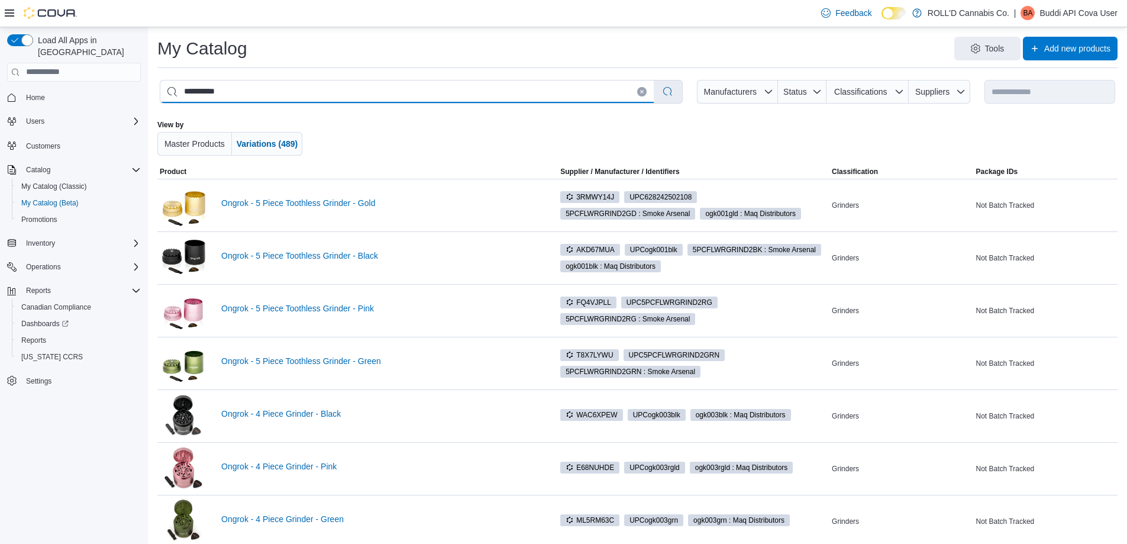
click at [364, 92] on input "**********" at bounding box center [406, 91] width 493 height 22
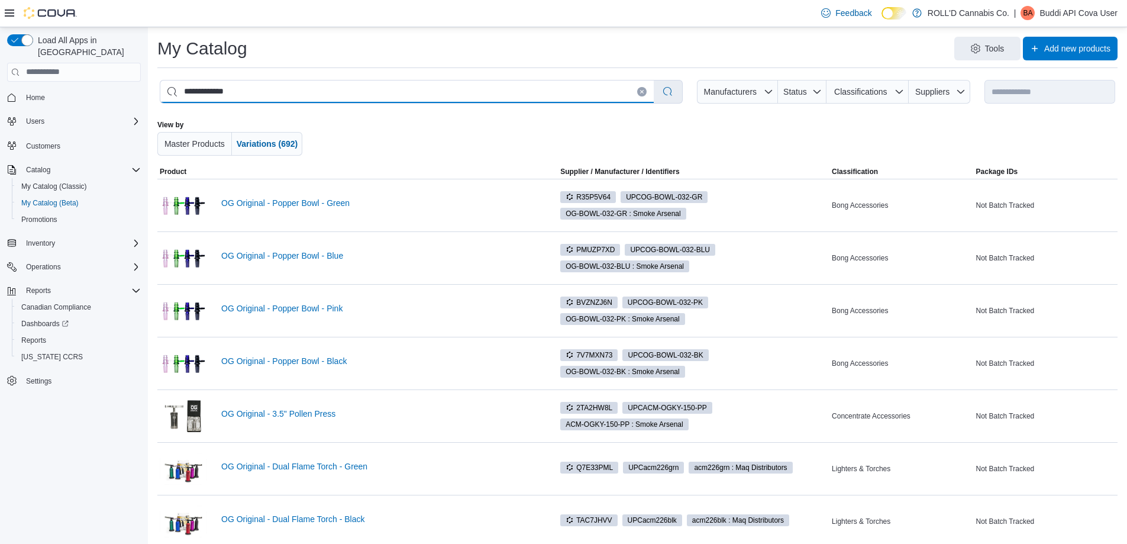
drag, startPoint x: 248, startPoint y: 95, endPoint x: 119, endPoint y: 83, distance: 129.5
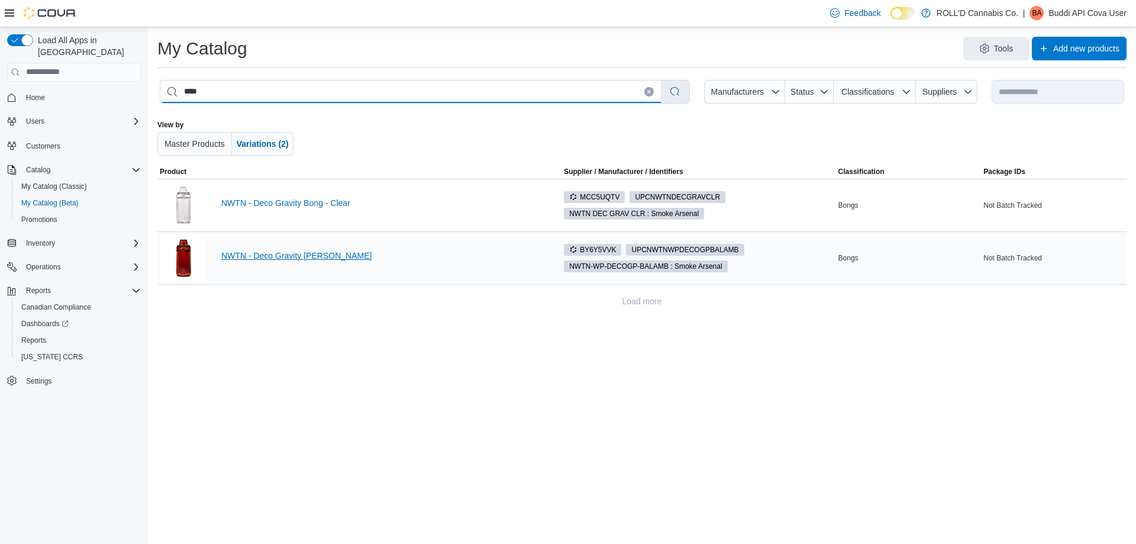
type input "****"
click at [335, 253] on link "NWTN - Deco Gravity Bong - Amber" at bounding box center [381, 255] width 321 height 9
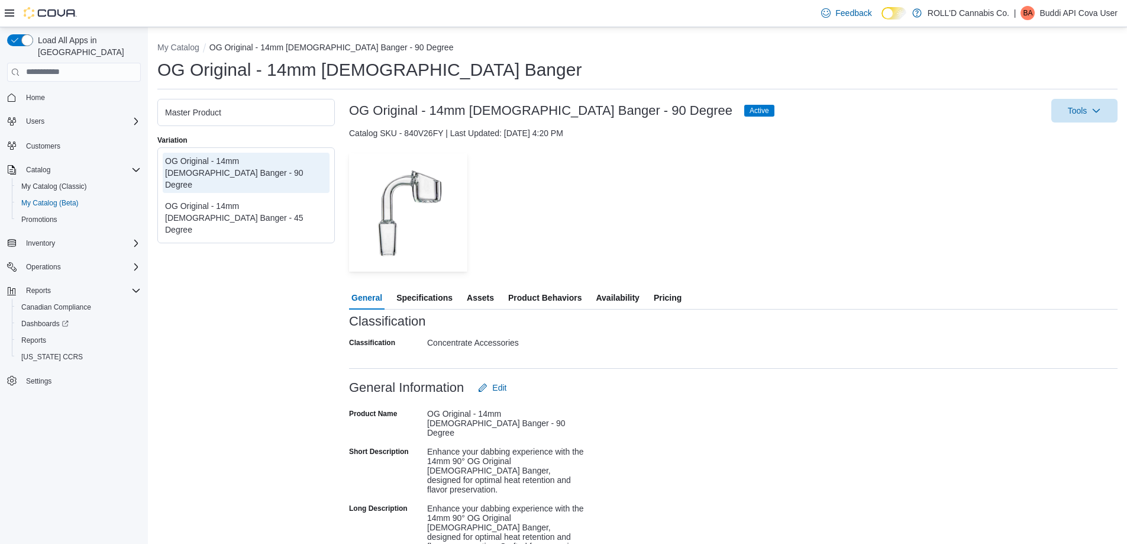
click at [254, 200] on div "OG Original - 14mm Male Banger - 45 Degree" at bounding box center [246, 217] width 162 height 35
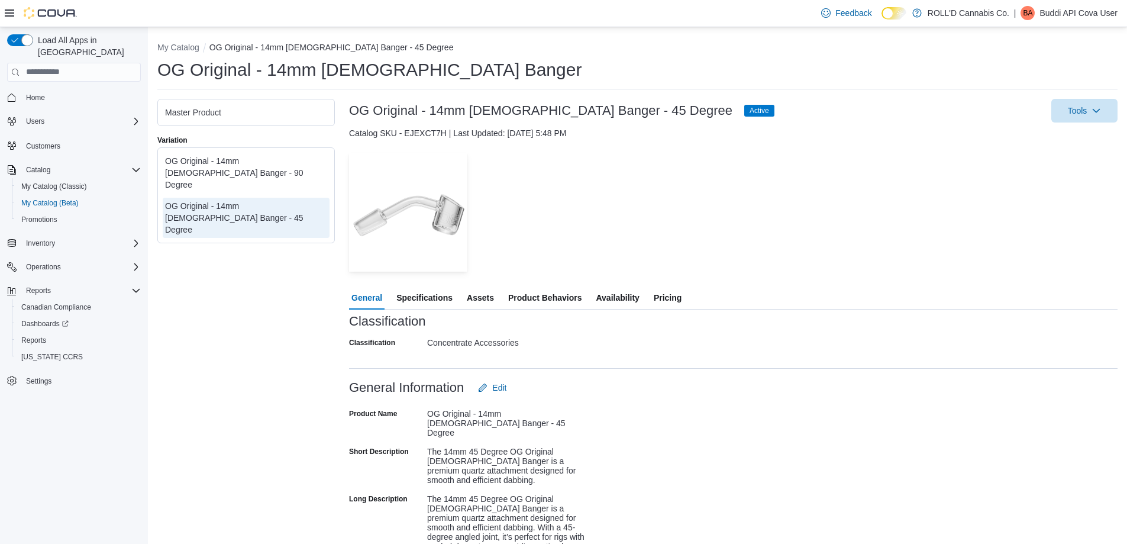
click at [259, 167] on div "OG Original - 14mm [DEMOGRAPHIC_DATA] Banger - 90 Degree" at bounding box center [246, 172] width 162 height 35
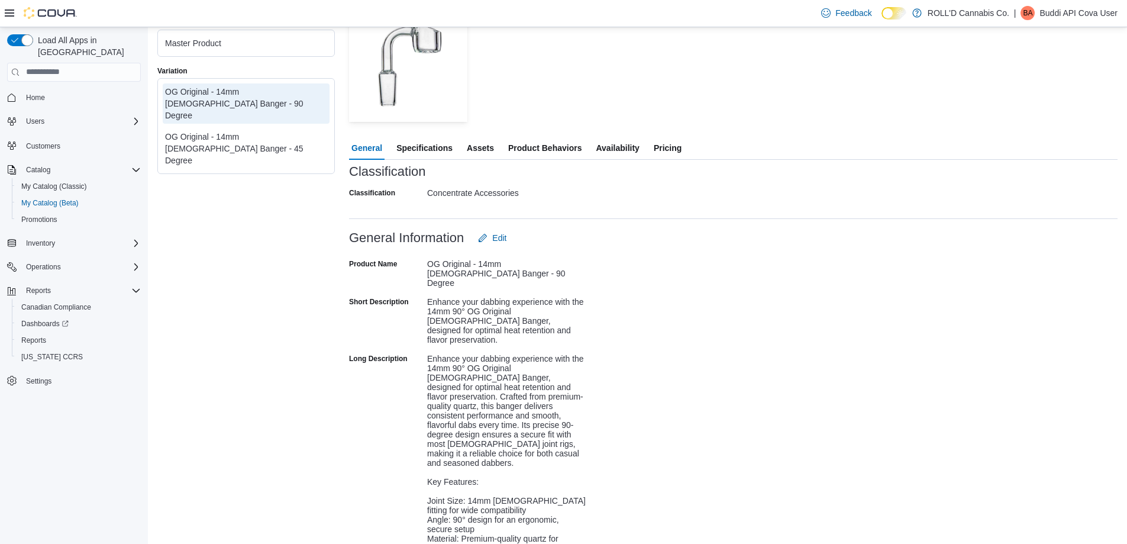
scroll to position [177, 0]
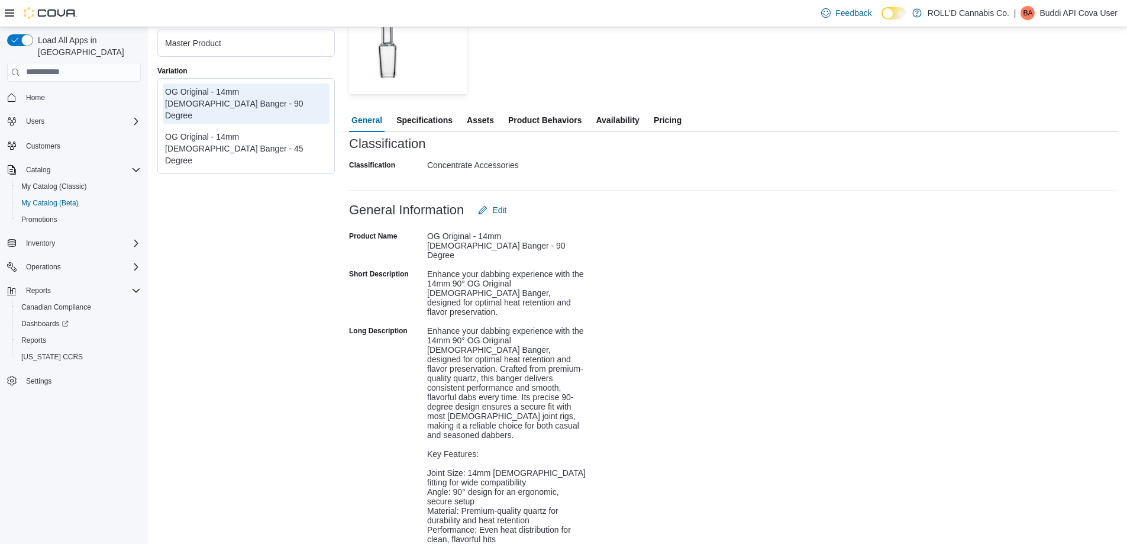
click at [482, 351] on div "Enhance your dabbing experience with the 14mm 90° OG Original Male Banger, desi…" at bounding box center [506, 460] width 159 height 279
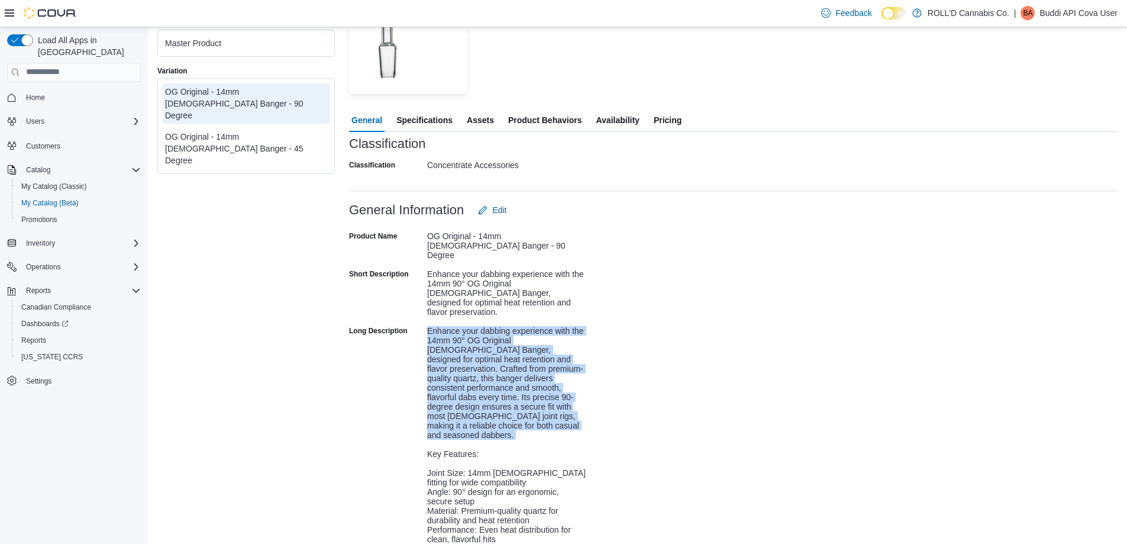
click at [482, 351] on div "Enhance your dabbing experience with the 14mm 90° OG Original Male Banger, desi…" at bounding box center [506, 460] width 159 height 279
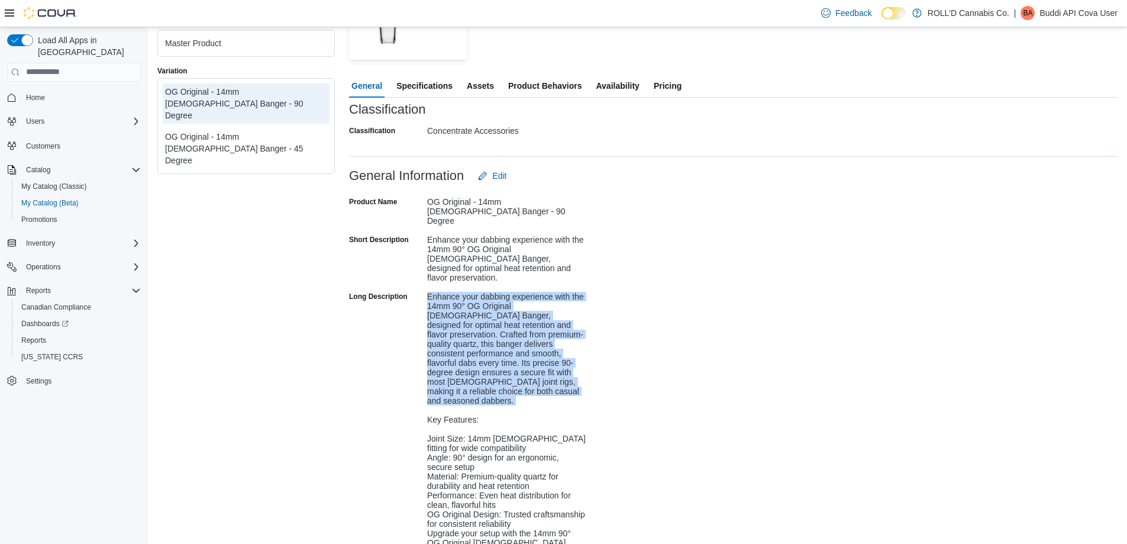
scroll to position [355, 0]
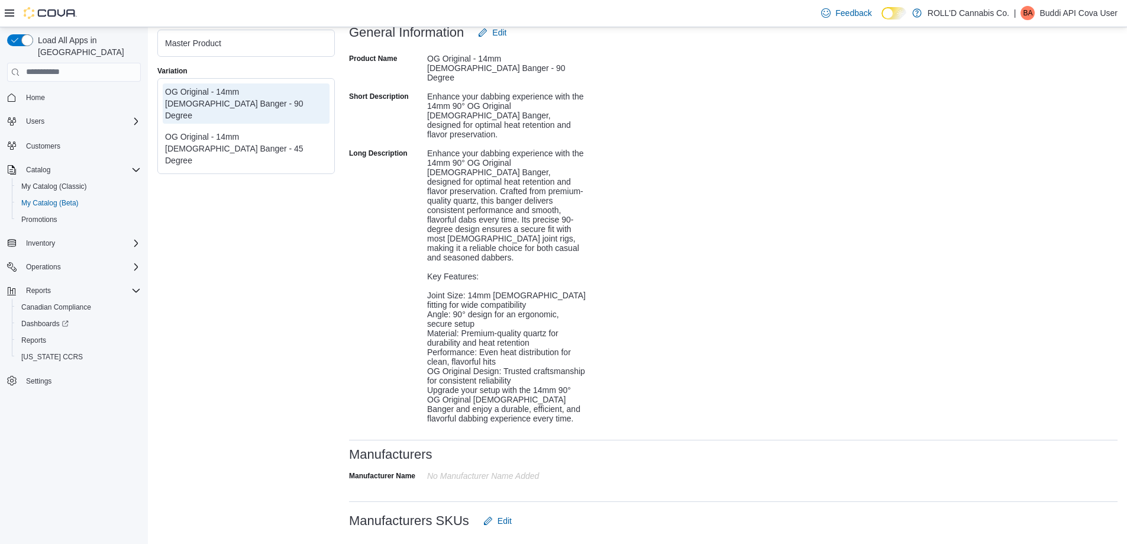
click at [520, 390] on div "Enhance your dabbing experience with the 14mm 90° OG Original Male Banger, desi…" at bounding box center [506, 283] width 159 height 279
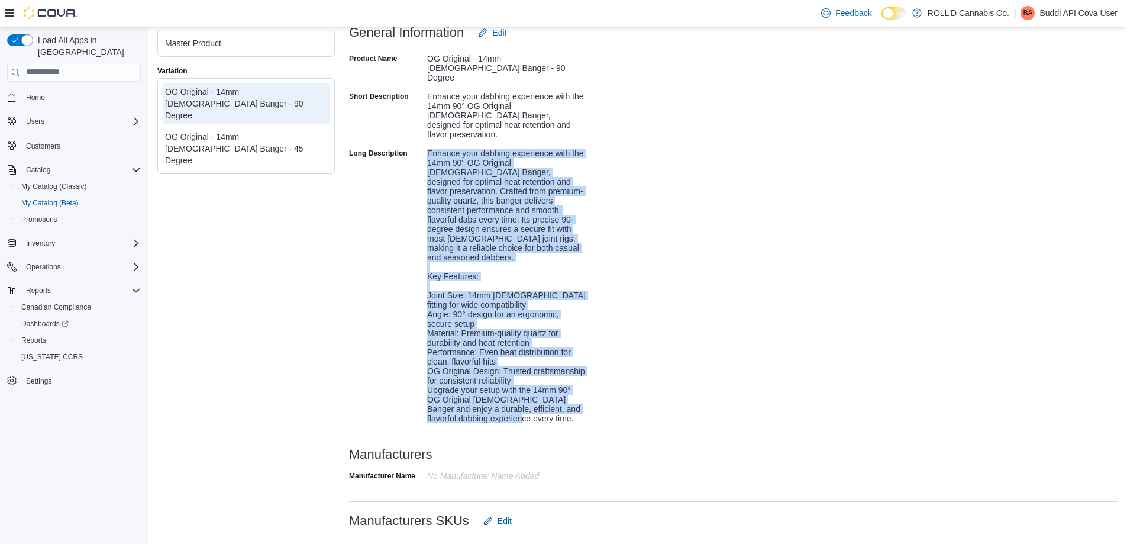
drag, startPoint x: 516, startPoint y: 393, endPoint x: 427, endPoint y: 132, distance: 276.1
click at [427, 144] on div "Enhance your dabbing experience with the 14mm 90° OG Original Male Banger, desi…" at bounding box center [506, 283] width 159 height 279
copy div "Enhance your dabbing experience with the 14mm 90° OG Original Male Banger, desi…"
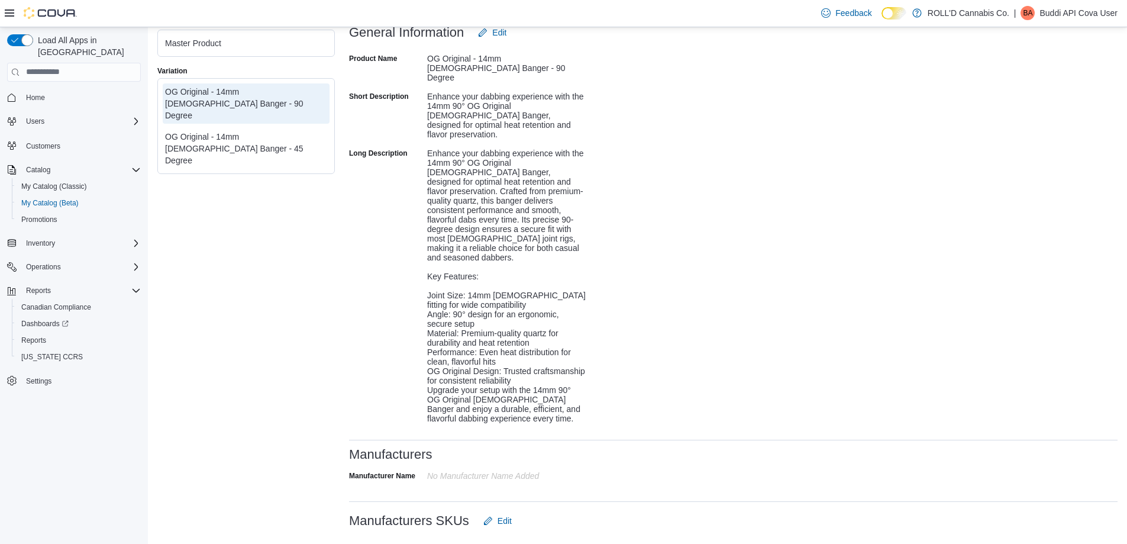
click at [305, 246] on div "Master Product Variation OG Original - 14mm Male Banger - 90 Degree OG Original…" at bounding box center [245, 251] width 177 height 1014
click at [432, 144] on div "Enhance your dabbing experience with the 14mm 90° OG Original Male Banger, desi…" at bounding box center [506, 283] width 159 height 279
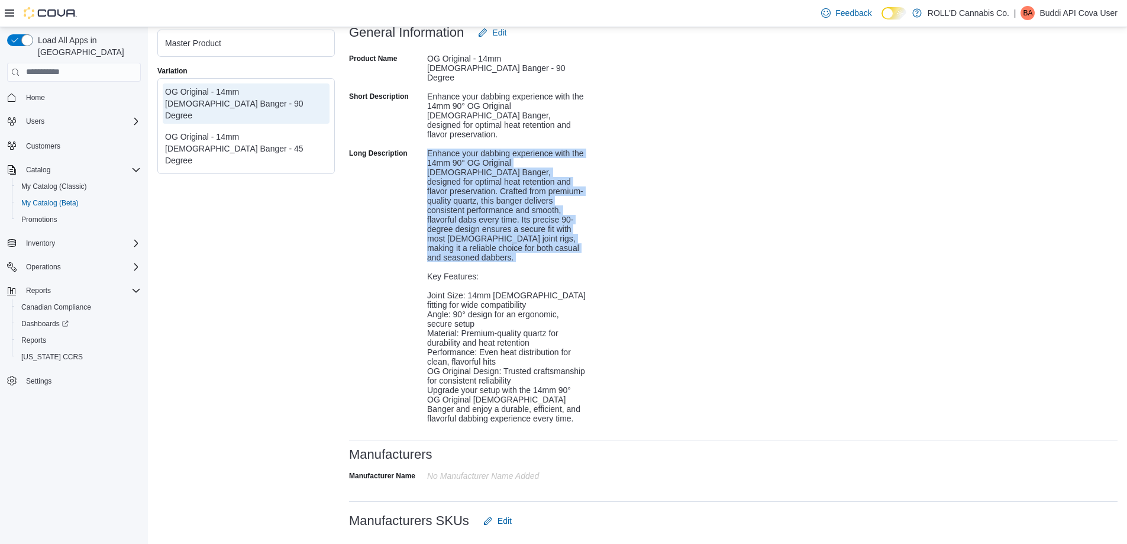
click at [432, 144] on div "Enhance your dabbing experience with the 14mm 90° OG Original Male Banger, desi…" at bounding box center [506, 283] width 159 height 279
copy div "Enhance your dabbing experience with the 14mm 90° OG Original Male Banger, desi…"
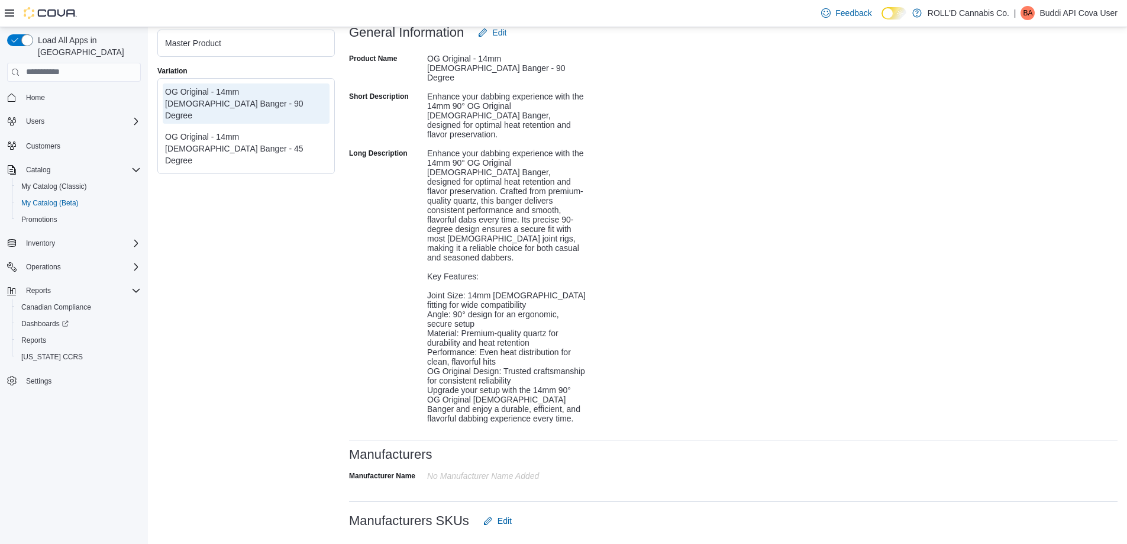
click at [289, 131] on div "OG Original - 14mm [DEMOGRAPHIC_DATA] Banger - 45 Degree" at bounding box center [246, 148] width 162 height 35
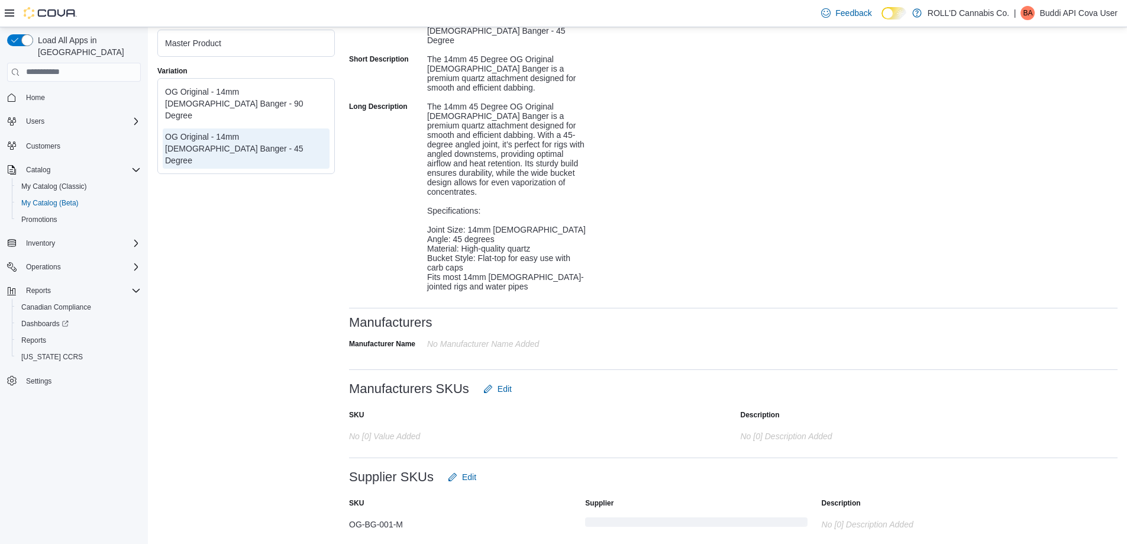
click at [468, 140] on div "The 14mm 45 Degree OG Original Male Banger is a premium quartz attachment desig…" at bounding box center [506, 194] width 159 height 194
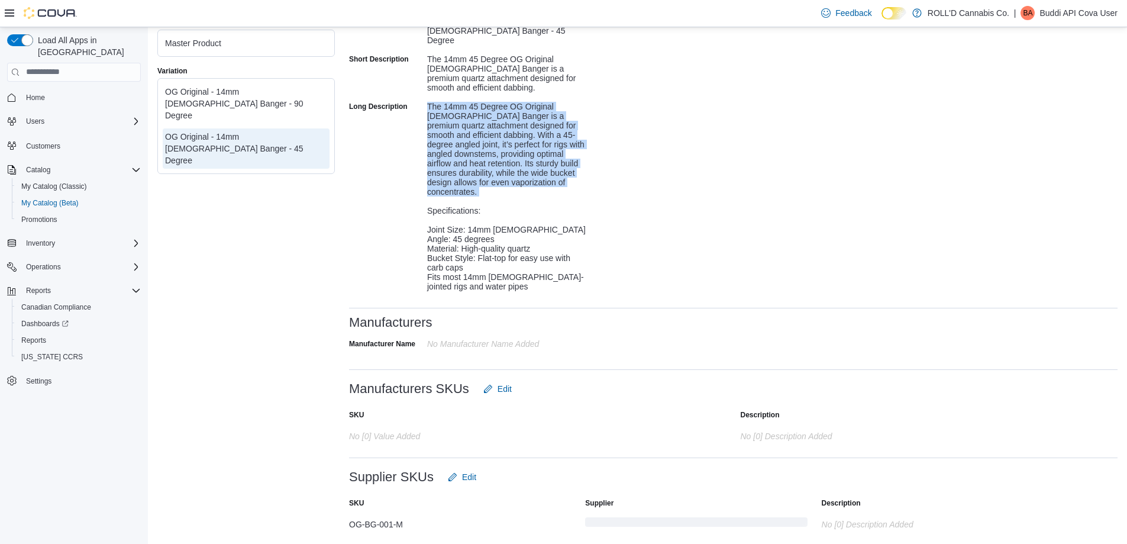
click at [468, 140] on div "The 14mm 45 Degree OG Original Male Banger is a premium quartz attachment desig…" at bounding box center [506, 194] width 159 height 194
copy div "The 14mm 45 Degree OG Original Male Banger is a premium quartz attachment desig…"
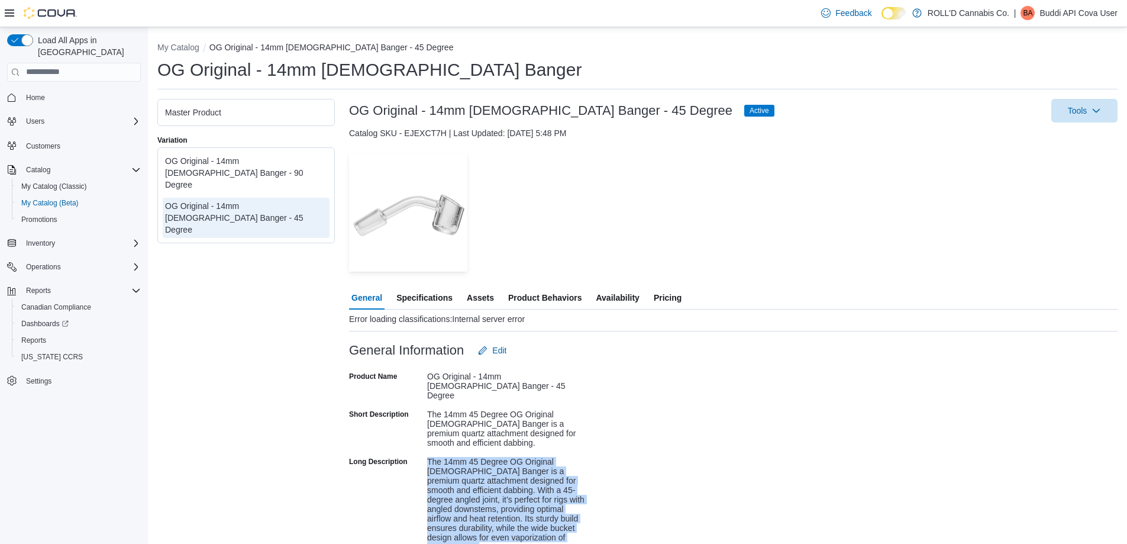
click at [638, 296] on span "Availability" at bounding box center [617, 298] width 43 height 24
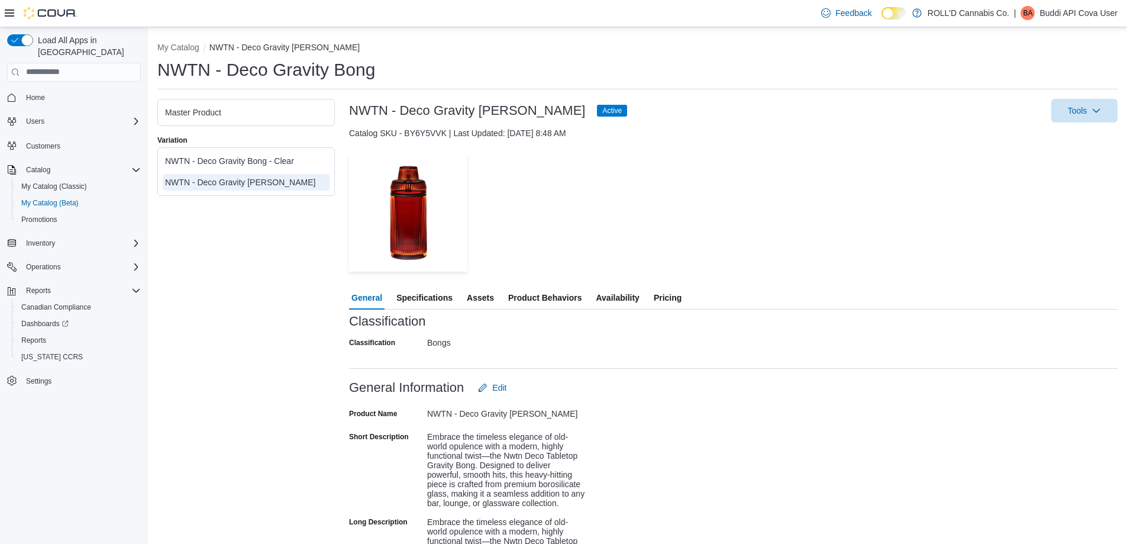
click at [613, 299] on span "Availability" at bounding box center [617, 298] width 43 height 24
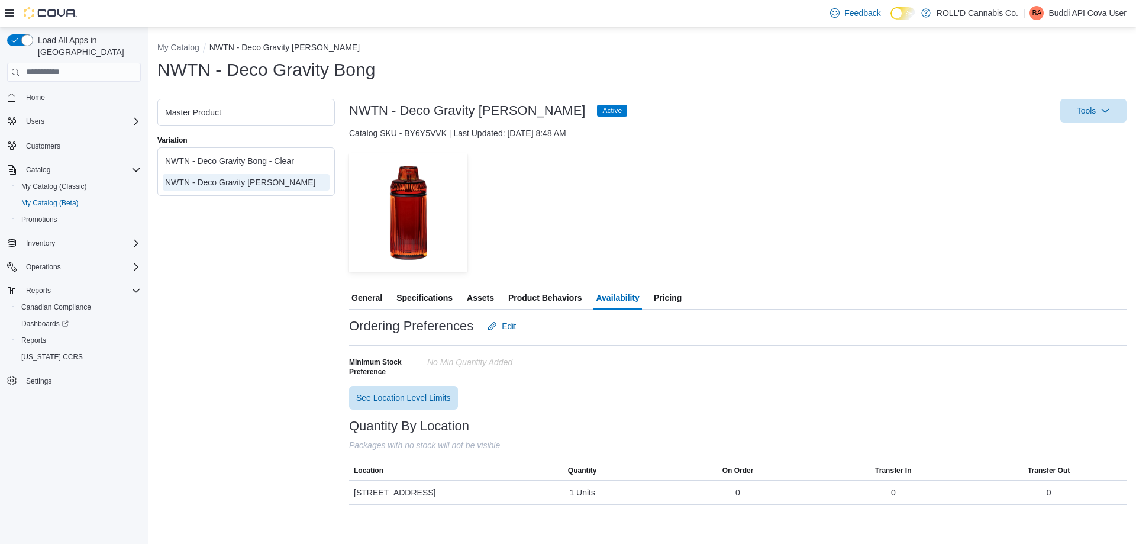
click at [377, 297] on span "General" at bounding box center [366, 298] width 31 height 24
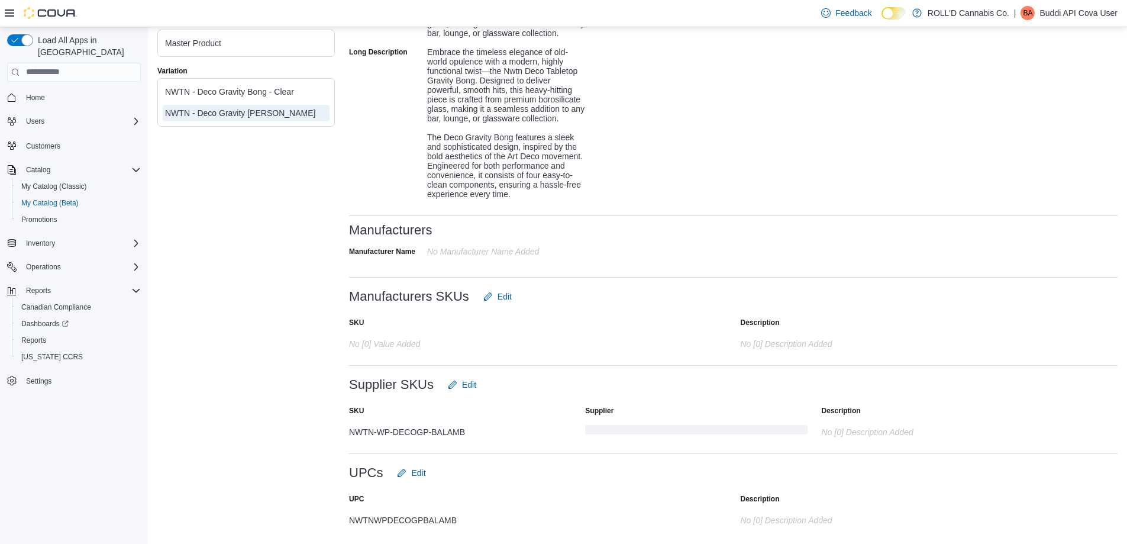
scroll to position [498, 0]
click at [390, 522] on div "NWTNWPDECOGPBALAMB" at bounding box center [467, 517] width 237 height 14
copy div "NWTNWPDECOGPBALAMB"
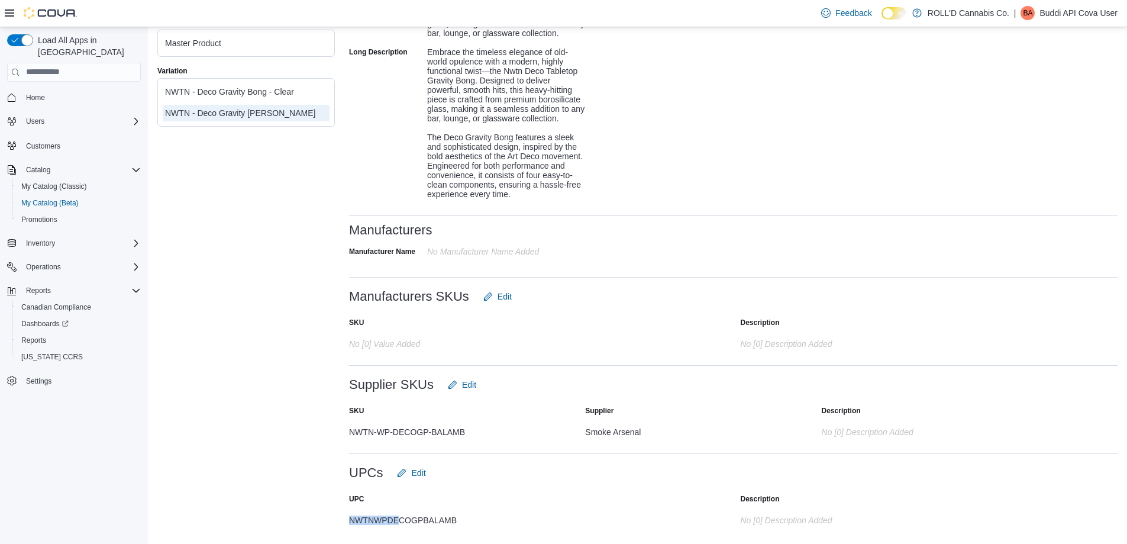
click at [397, 511] on div "UPC Description NWTNWPDECOGPBALAMB No [0] description added" at bounding box center [733, 509] width 768 height 50
click at [387, 525] on div at bounding box center [733, 529] width 768 height 9
click at [385, 519] on div "NWTNWPDECOGPBALAMB" at bounding box center [467, 517] width 237 height 14
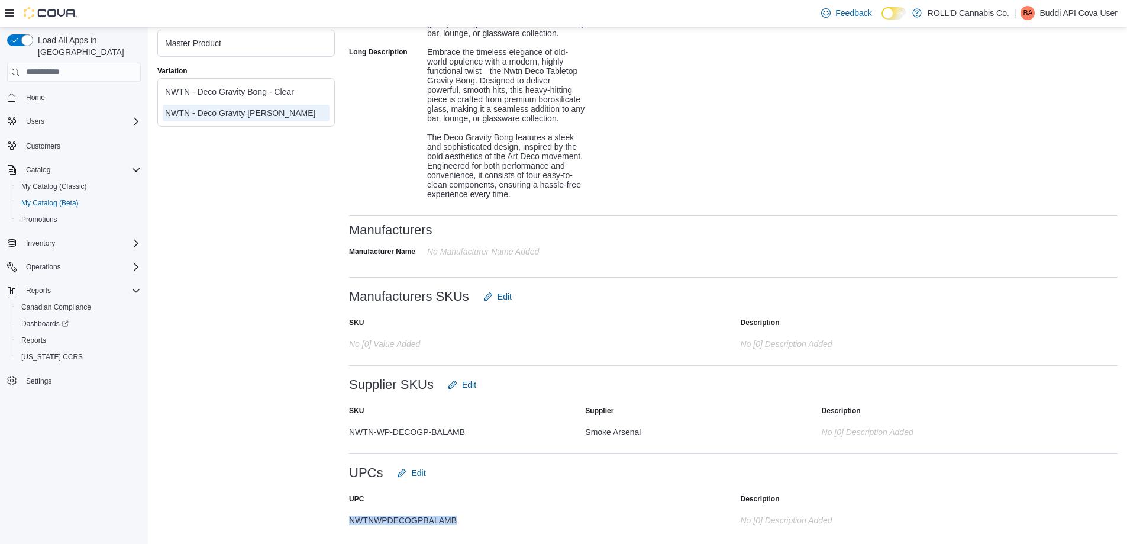
copy div "NWTNWPDECOGPBALAMB"
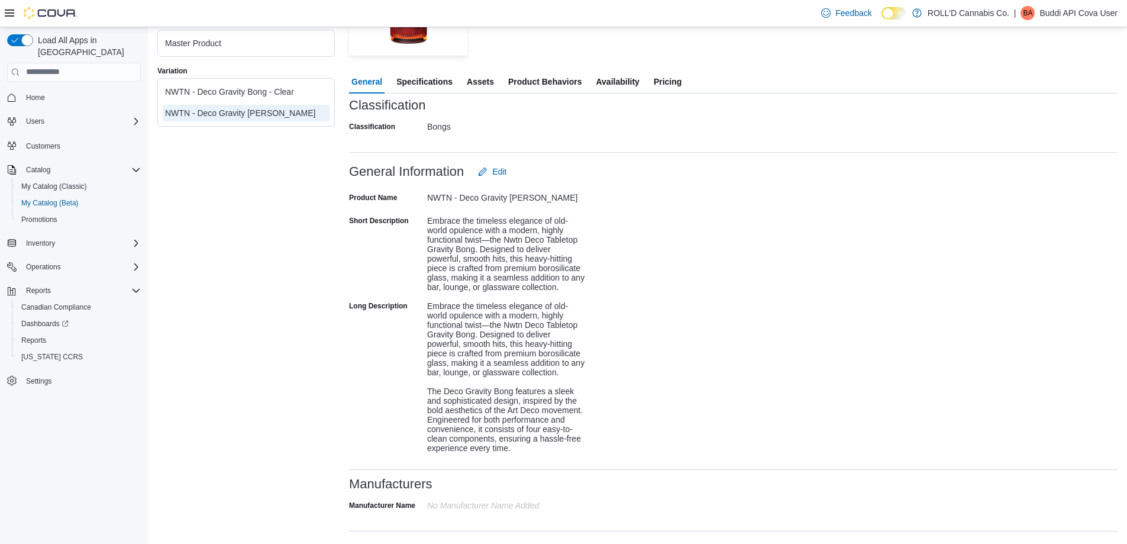
scroll to position [202, 0]
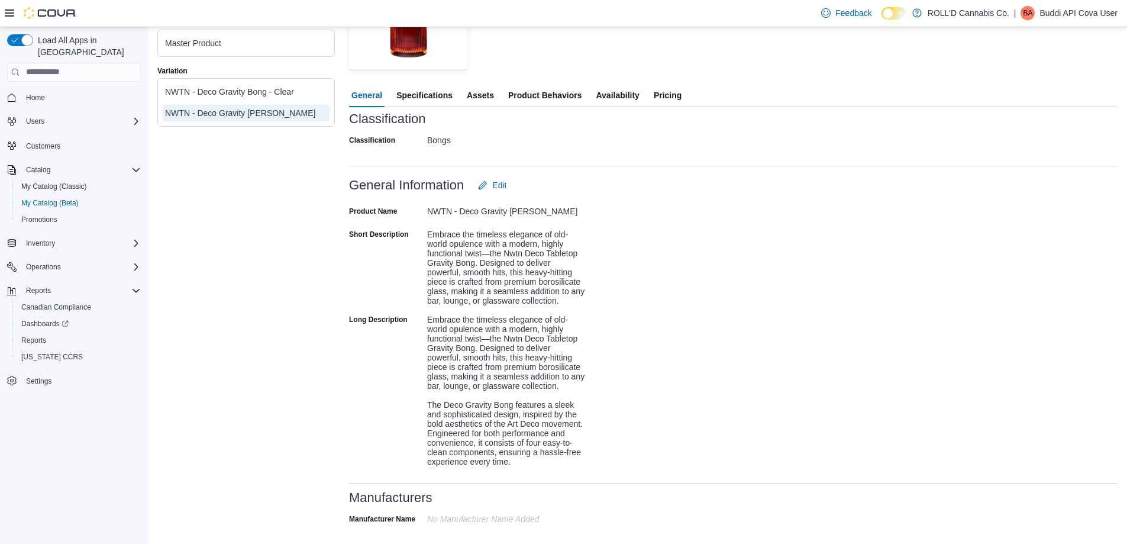
click at [494, 353] on div "Embrace the timeless elegance of old-world opulence with a modern, highly funct…" at bounding box center [506, 388] width 159 height 156
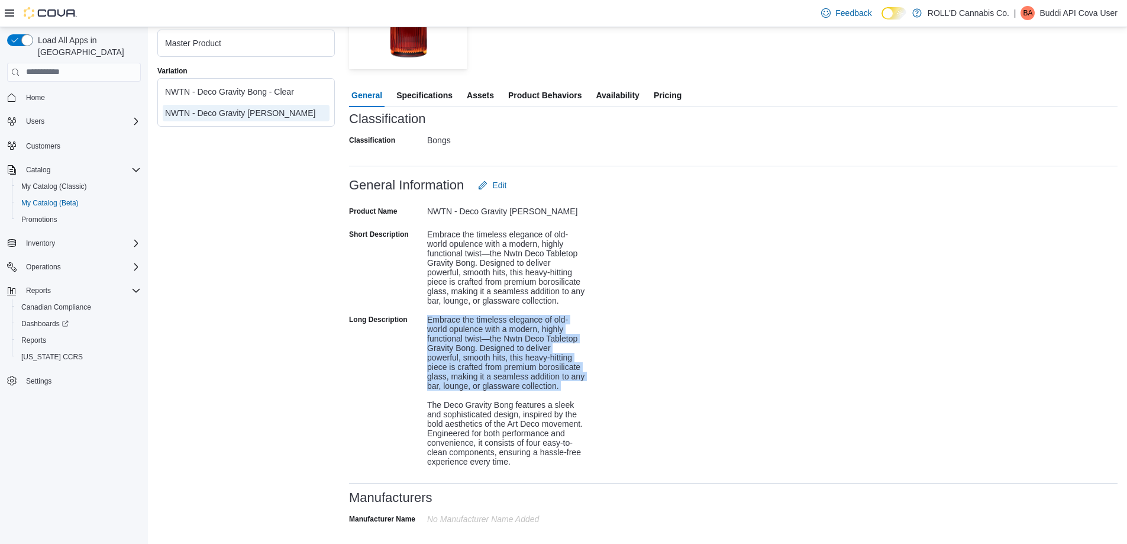
click at [494, 353] on div "Embrace the timeless elegance of old-world opulence with a modern, highly funct…" at bounding box center [506, 388] width 159 height 156
copy div "Embrace the timeless elegance of old-world opulence with a modern, highly funct…"
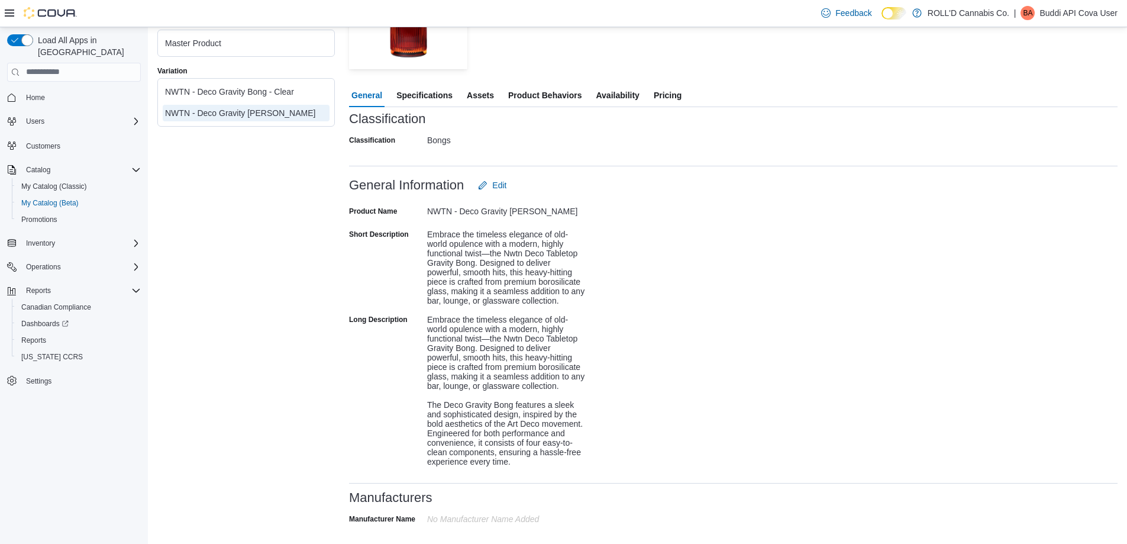
click at [519, 456] on div "Embrace the timeless elegance of old-world opulence with a modern, highly funct…" at bounding box center [506, 388] width 159 height 156
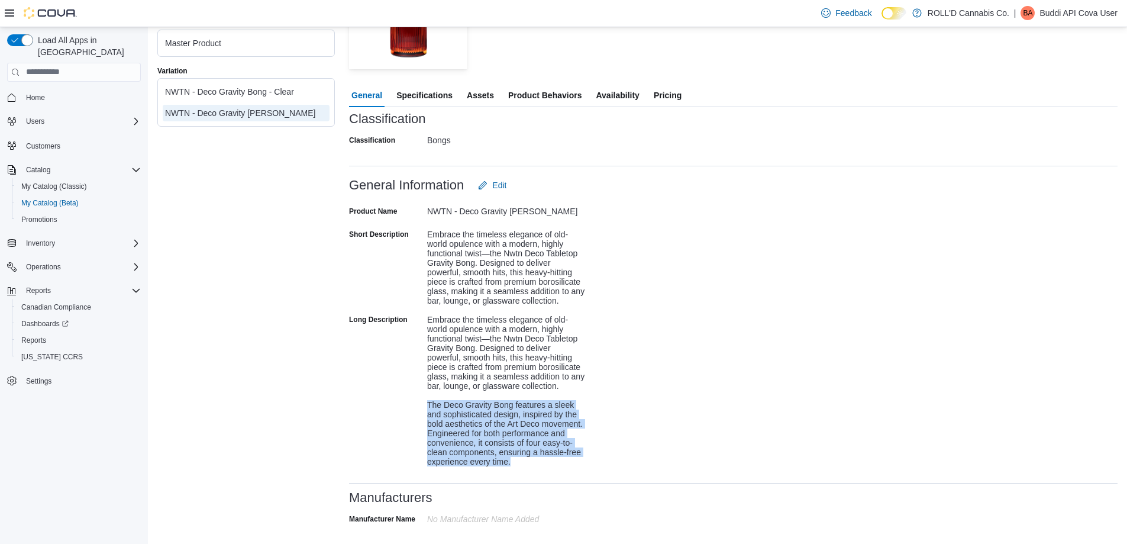
click at [519, 456] on div "Embrace the timeless elegance of old-world opulence with a modern, highly funct…" at bounding box center [506, 388] width 159 height 156
copy div "The Deco Gravity Bong features a sleek and sophisticated design, inspired by th…"
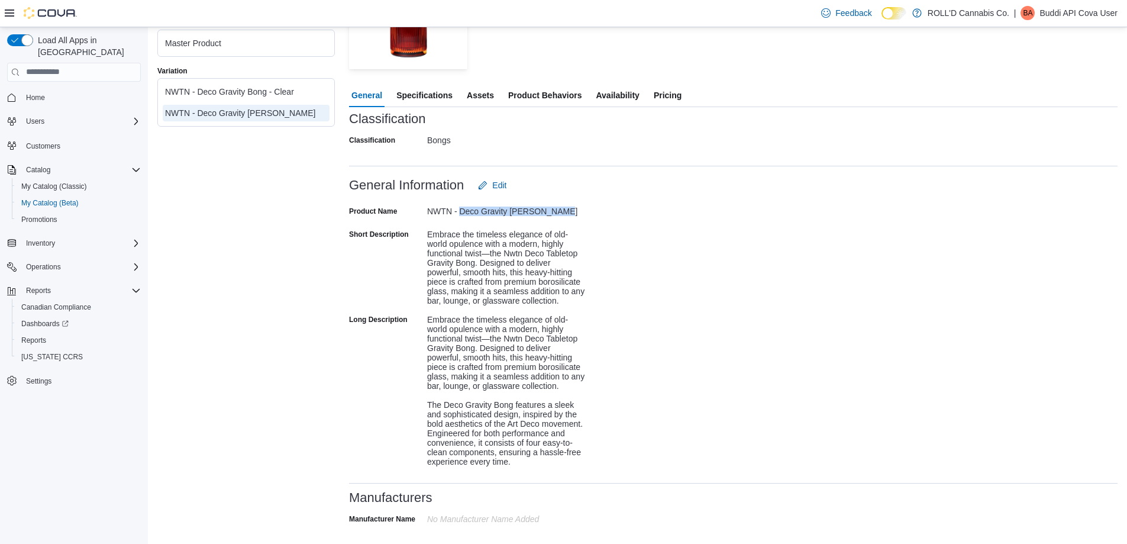
drag, startPoint x: 462, startPoint y: 210, endPoint x: 572, endPoint y: 212, distance: 110.0
click at [572, 212] on div "NWTN - Deco Gravity Bong - Amber" at bounding box center [506, 209] width 159 height 14
copy div "Deco Gravity Bong - Amber"
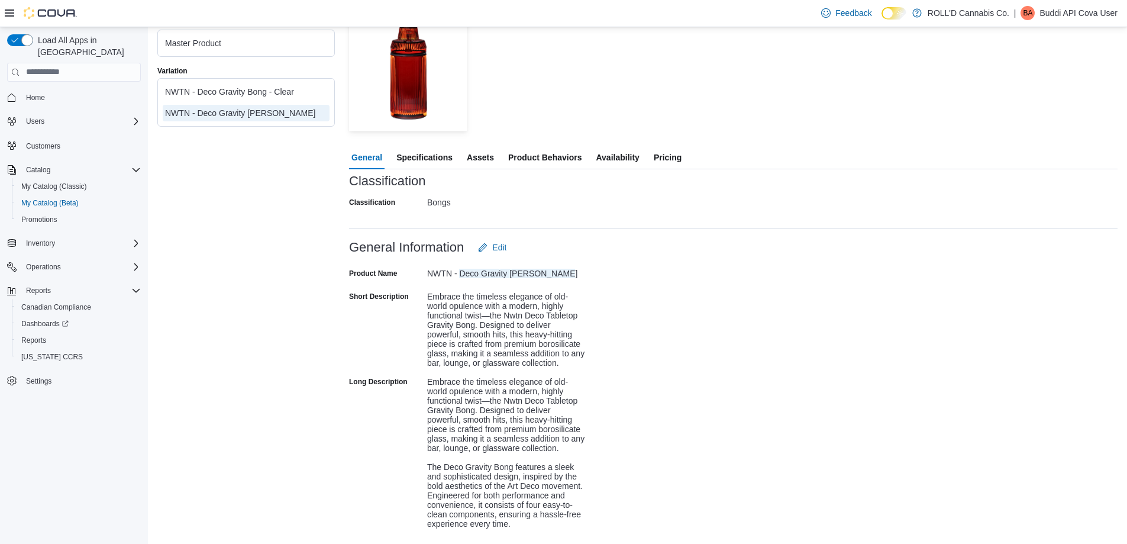
scroll to position [25, 0]
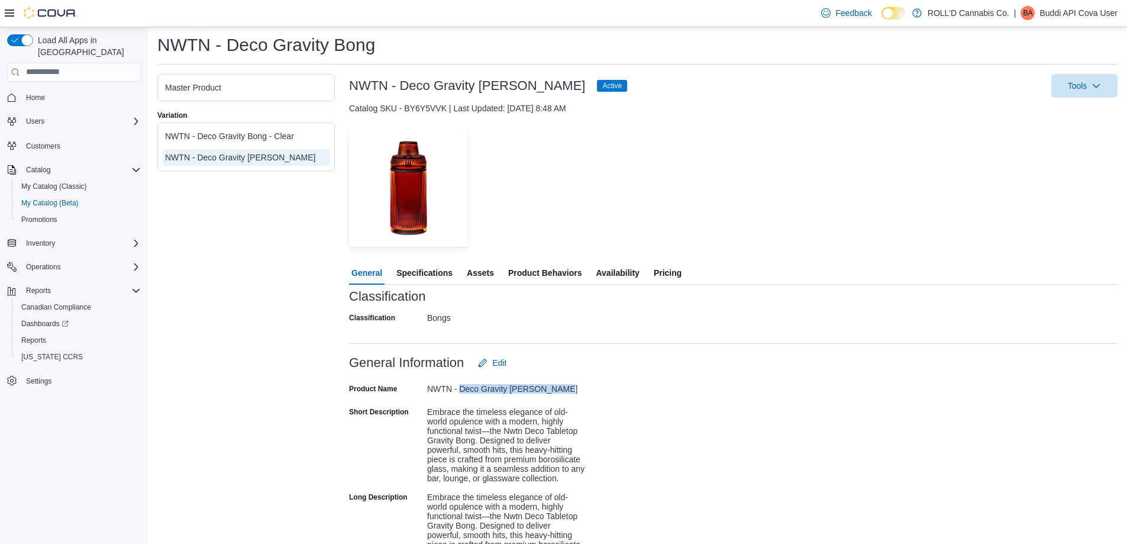
click at [471, 266] on span "Assets" at bounding box center [480, 273] width 27 height 24
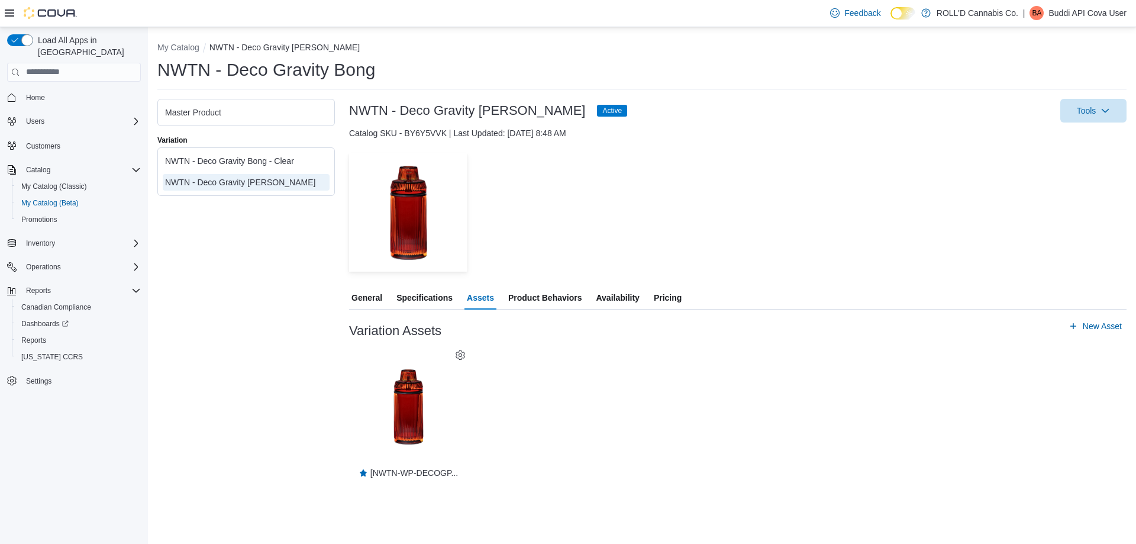
drag, startPoint x: 262, startPoint y: 157, endPoint x: 270, endPoint y: 160, distance: 8.2
click at [262, 157] on div "NWTN - Deco Gravity Bong - Clear" at bounding box center [246, 161] width 162 height 12
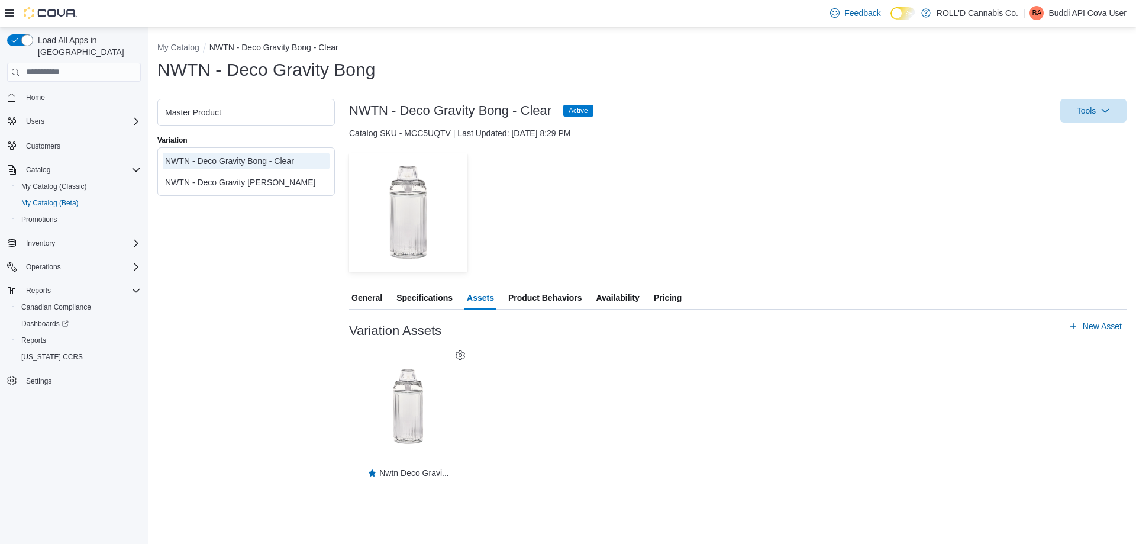
click at [368, 300] on span "General" at bounding box center [366, 298] width 31 height 24
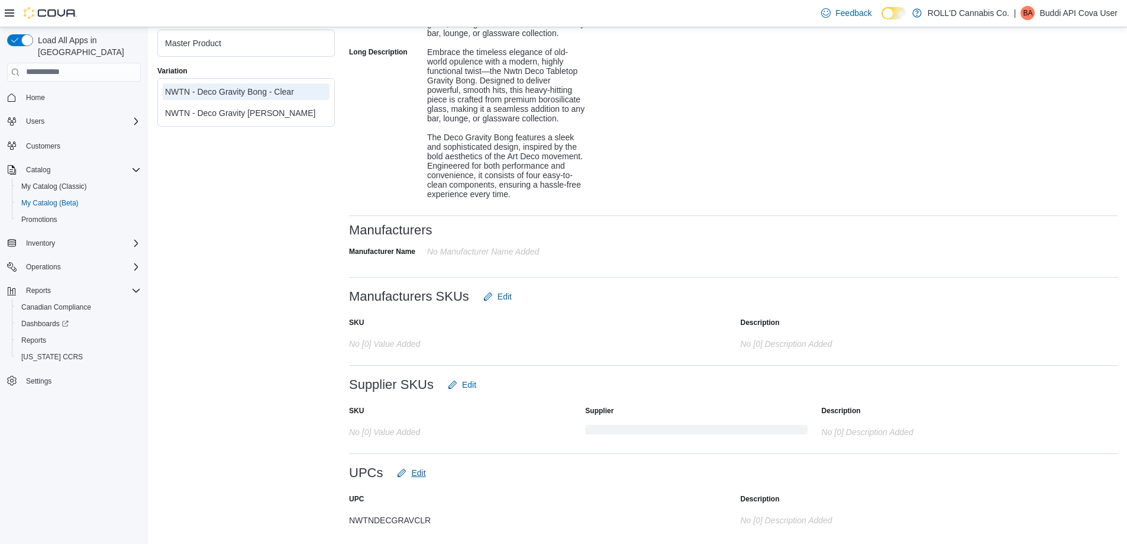
scroll to position [498, 0]
click at [389, 518] on div "NWTNDECGRAVCLR" at bounding box center [467, 517] width 237 height 14
click at [389, 520] on div "NWTNDECGRAVCLR" at bounding box center [467, 517] width 237 height 14
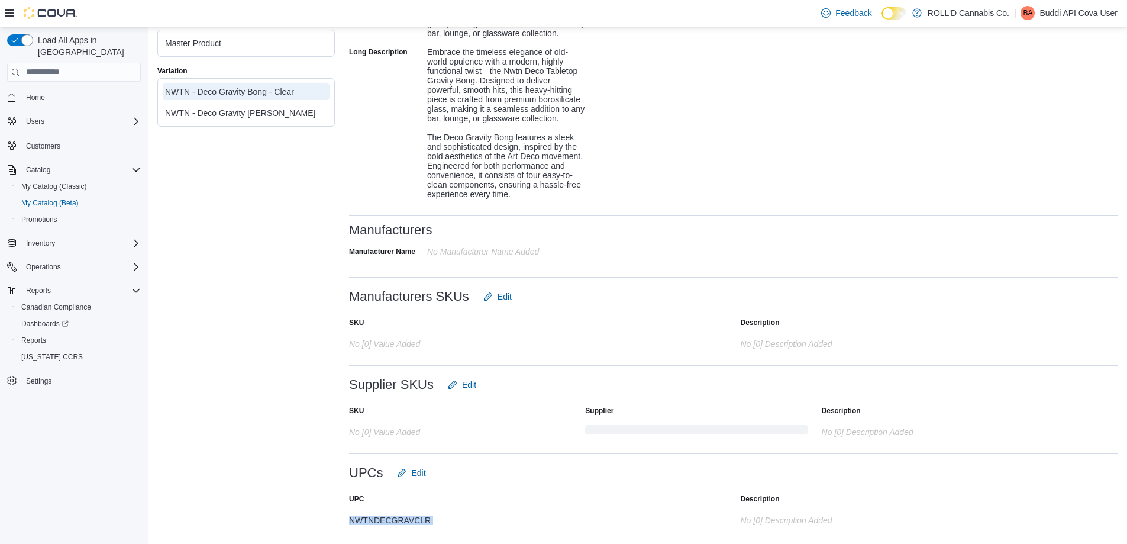
copy div "NWTNDECGRAVCLR"
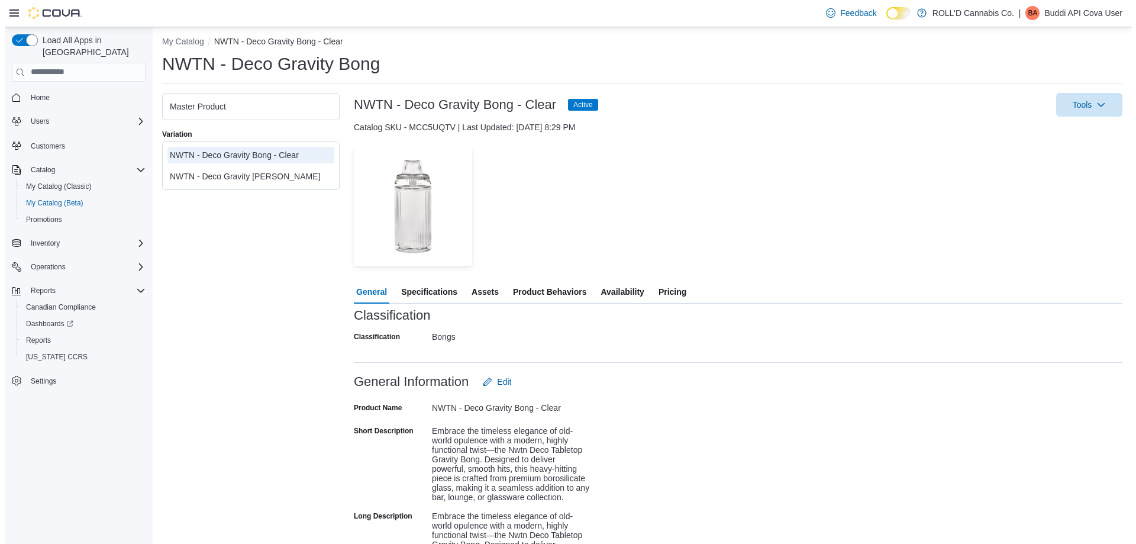
scroll to position [0, 0]
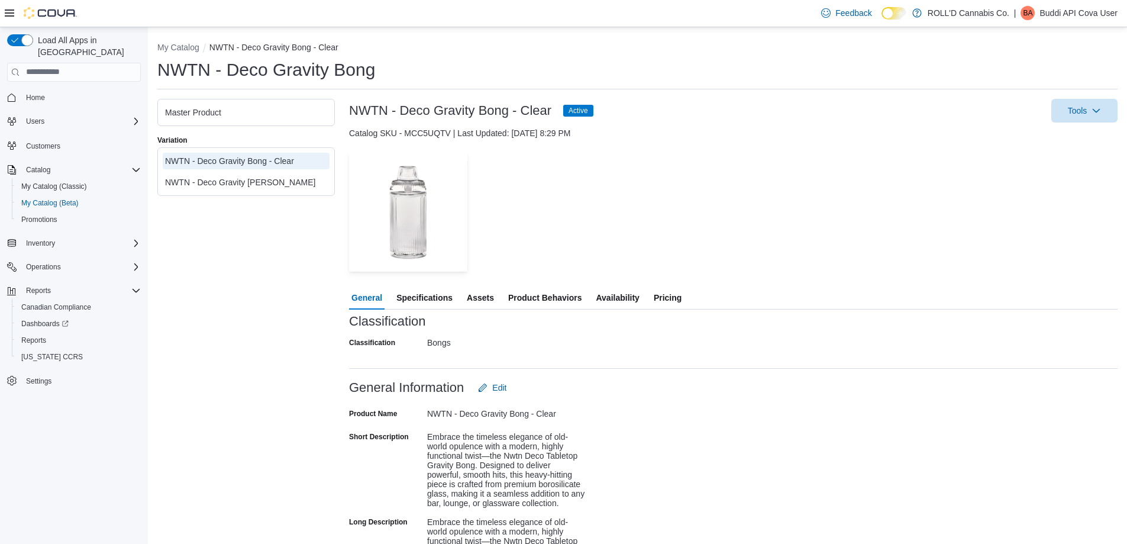
click at [193, 53] on li "My Catalog" at bounding box center [183, 47] width 52 height 12
click at [192, 46] on button "My Catalog" at bounding box center [178, 47] width 42 height 9
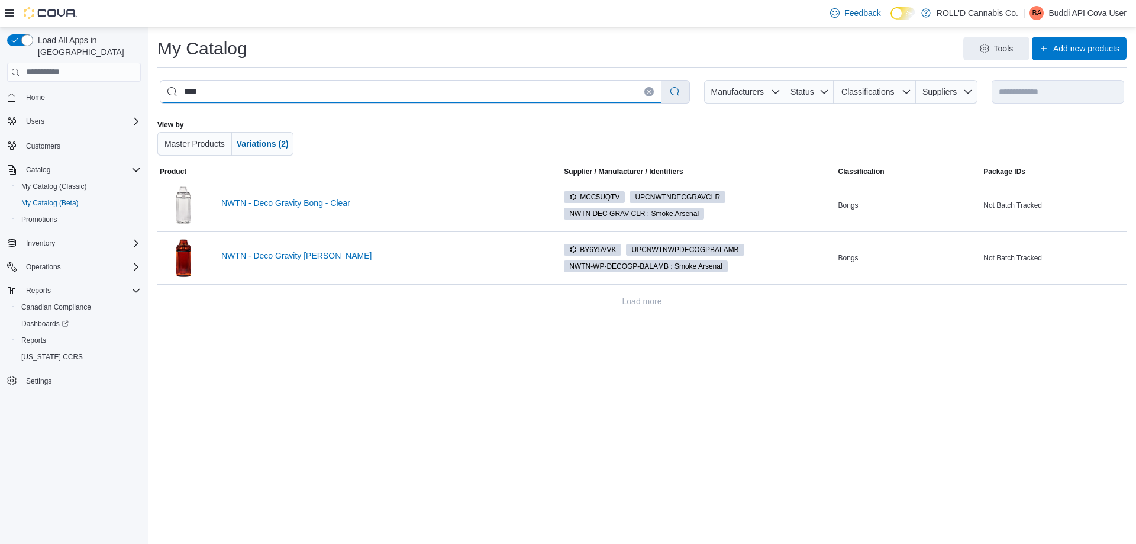
click at [392, 95] on input "****" at bounding box center [410, 91] width 500 height 22
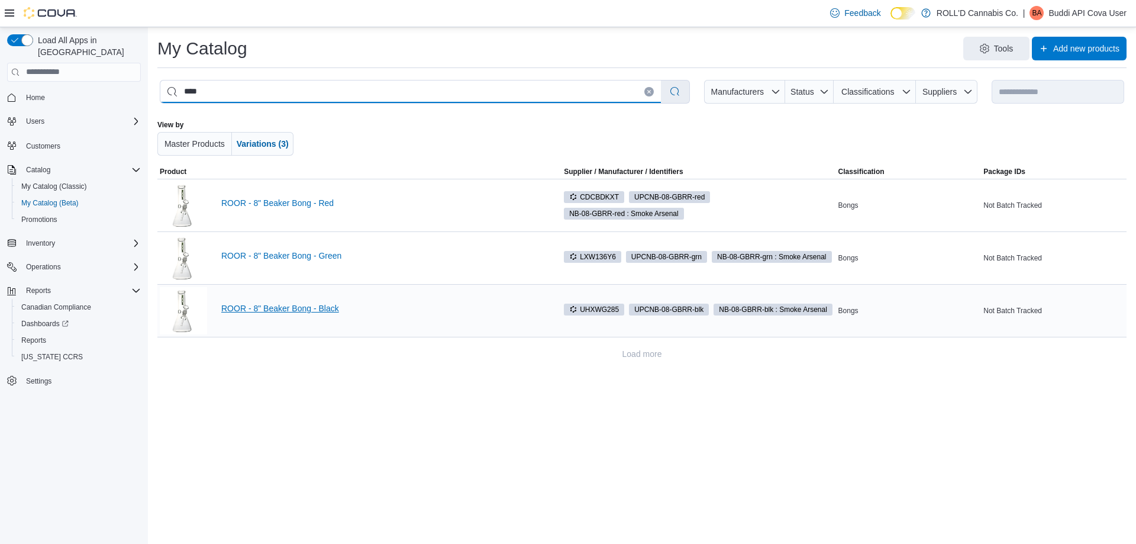
type input "****"
click at [308, 308] on link "ROOR - 8" Beaker Bong - Black" at bounding box center [381, 307] width 321 height 9
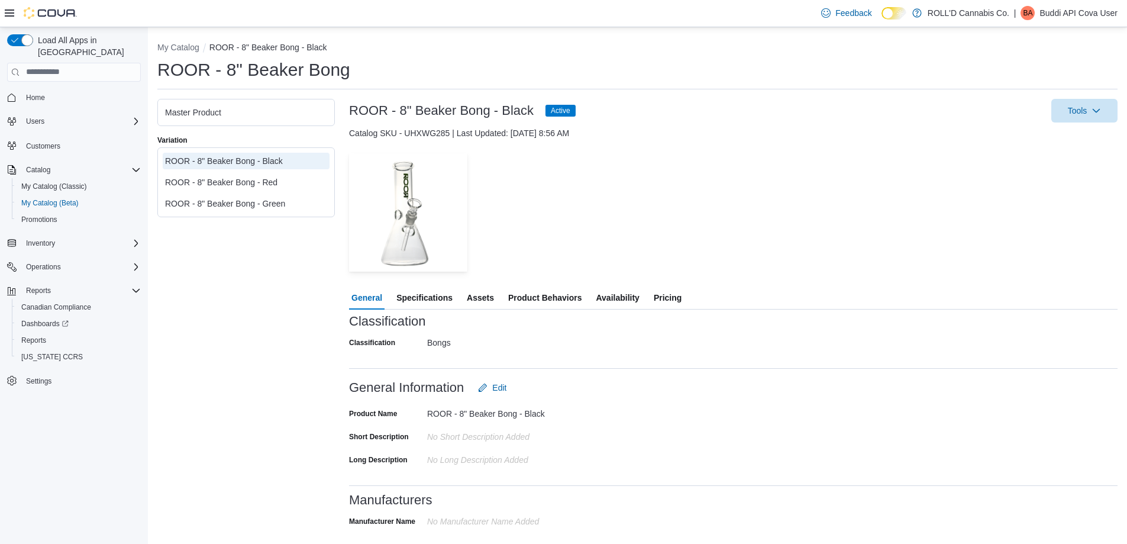
click at [235, 203] on div "ROOR - 8" Beaker Bong - Green" at bounding box center [246, 204] width 162 height 12
click at [620, 295] on span "Availability" at bounding box center [617, 298] width 43 height 24
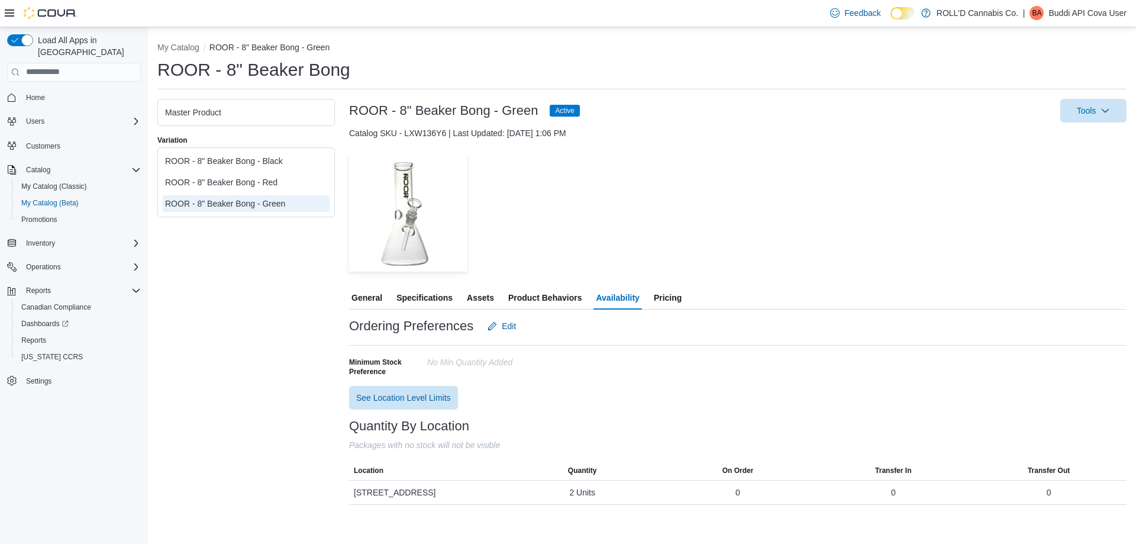
click at [366, 303] on span "General" at bounding box center [366, 298] width 31 height 24
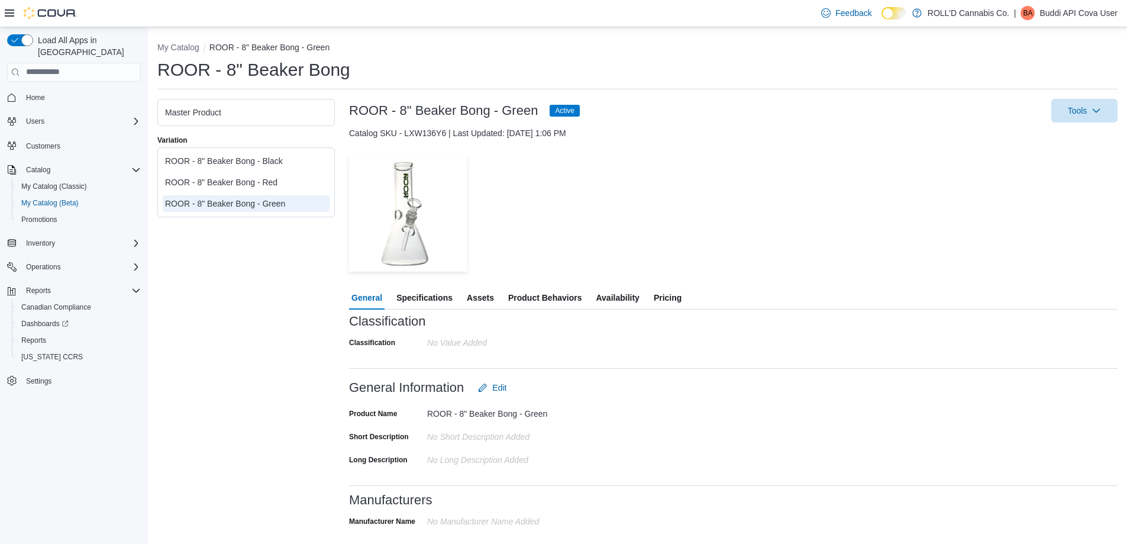
click at [274, 163] on div "ROOR - 8" Beaker Bong - Black" at bounding box center [246, 161] width 162 height 12
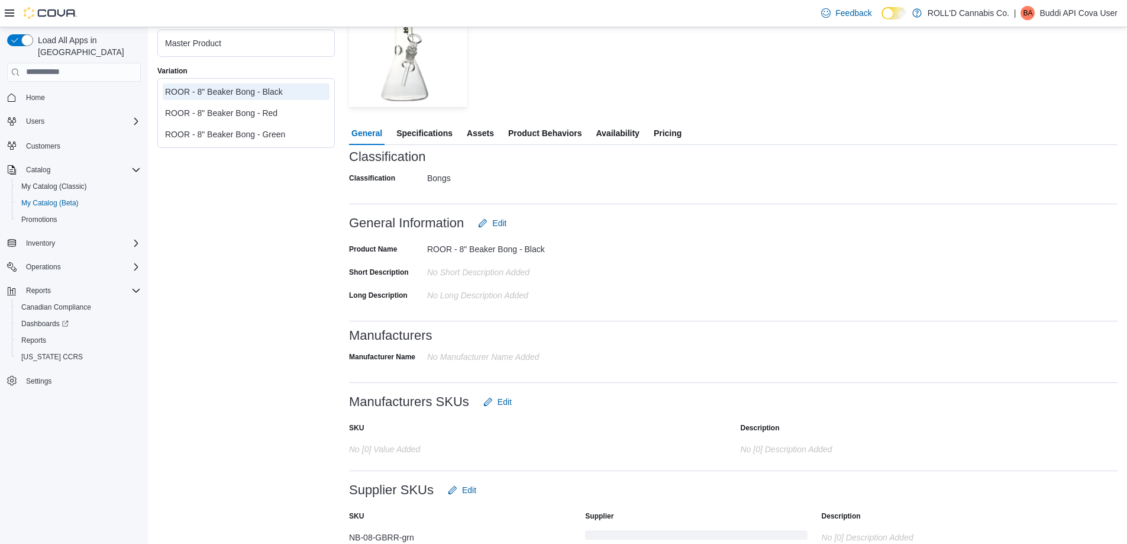
scroll to position [151, 0]
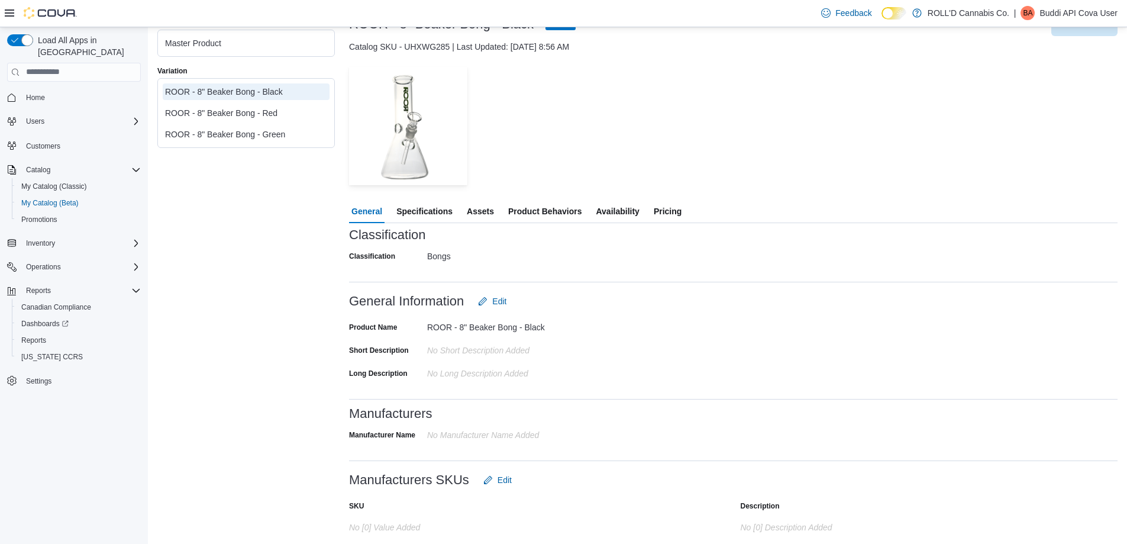
scroll to position [270, 0]
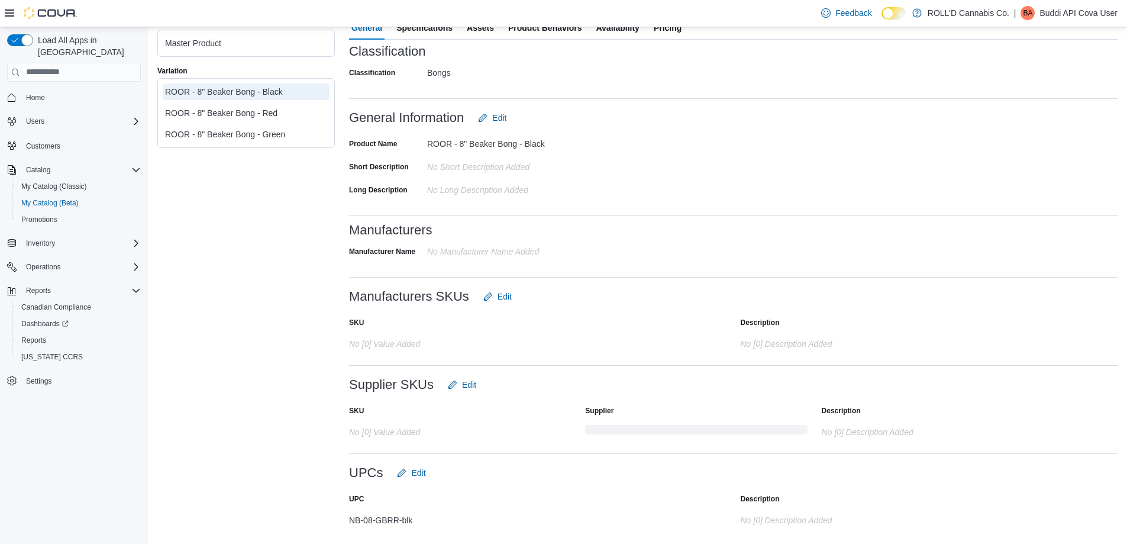
click at [389, 513] on div "NB-08-GBRR-blk" at bounding box center [467, 517] width 237 height 14
copy div "NB-08-GBRR-blk"
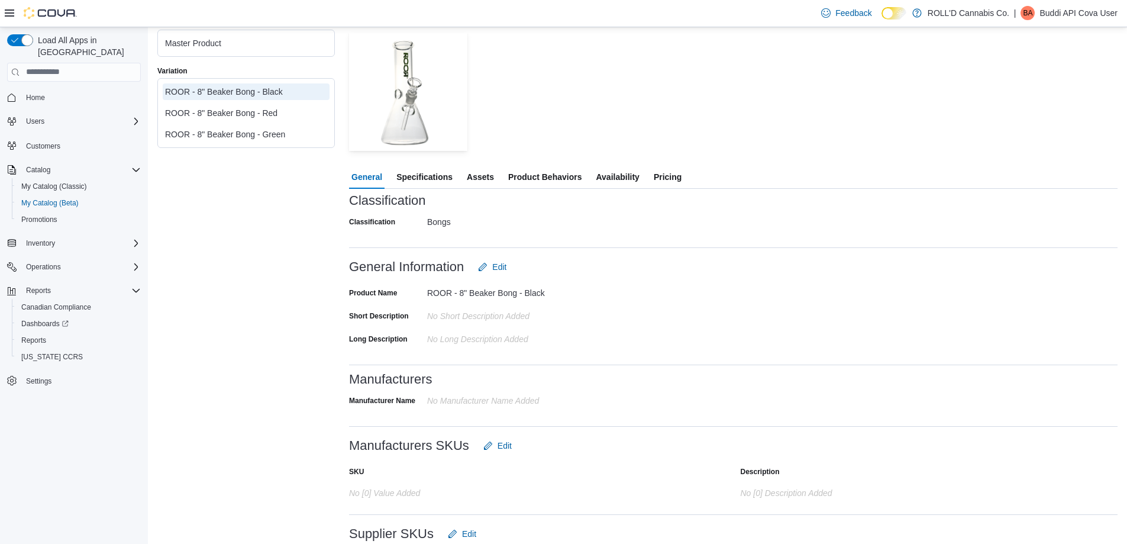
scroll to position [33, 0]
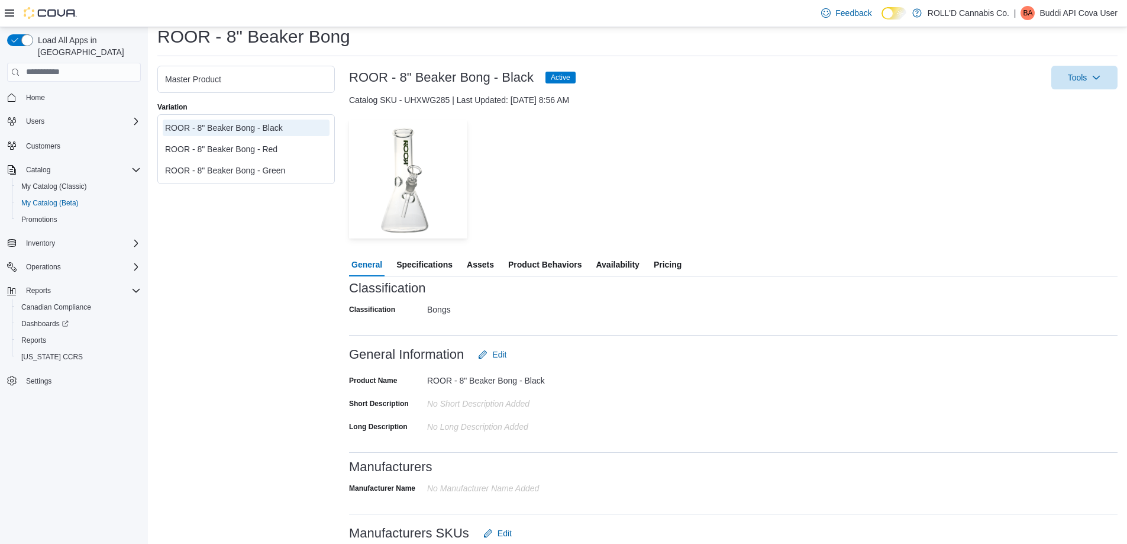
click at [662, 259] on span "Pricing" at bounding box center [668, 265] width 28 height 24
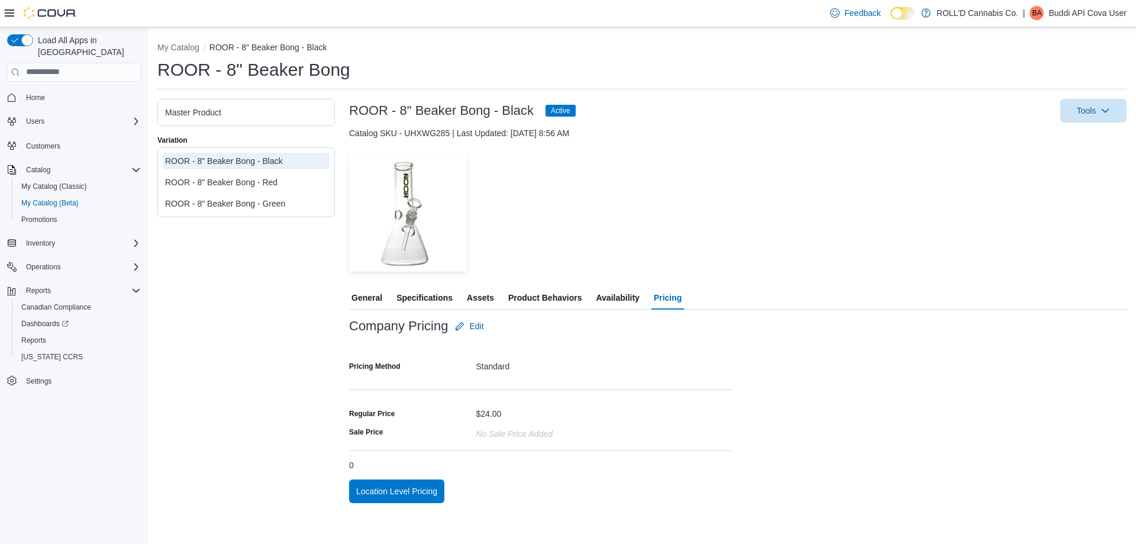
click at [371, 302] on span "General" at bounding box center [366, 298] width 31 height 24
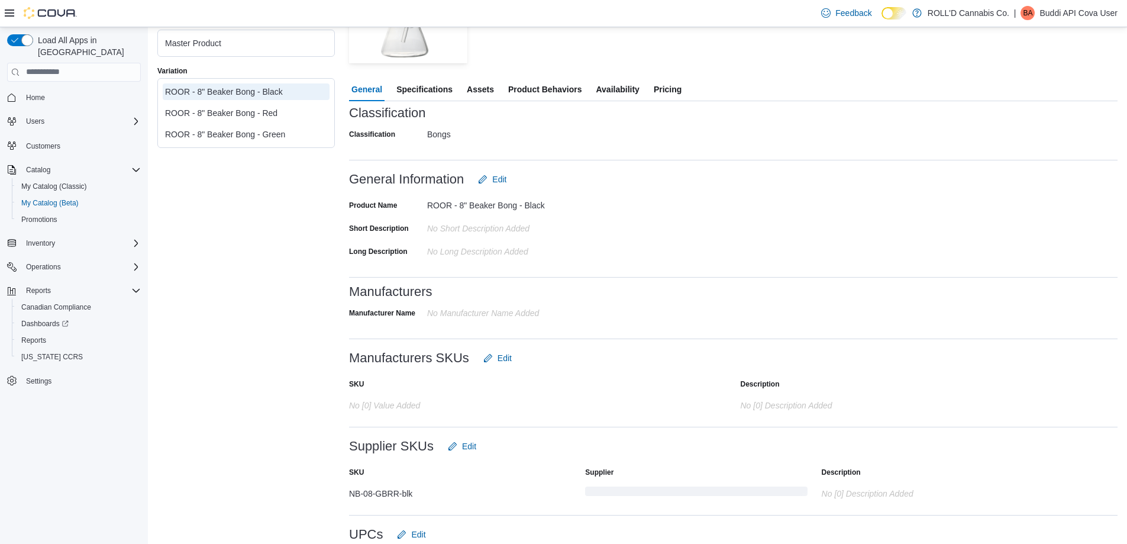
scroll to position [92, 0]
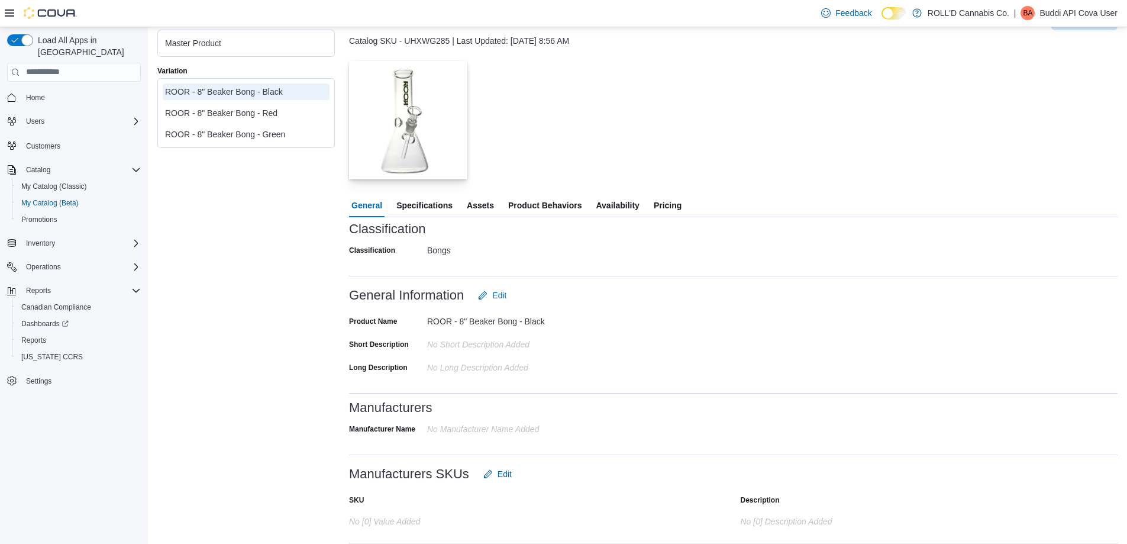
drag, startPoint x: 418, startPoint y: 133, endPoint x: 410, endPoint y: 137, distance: 7.9
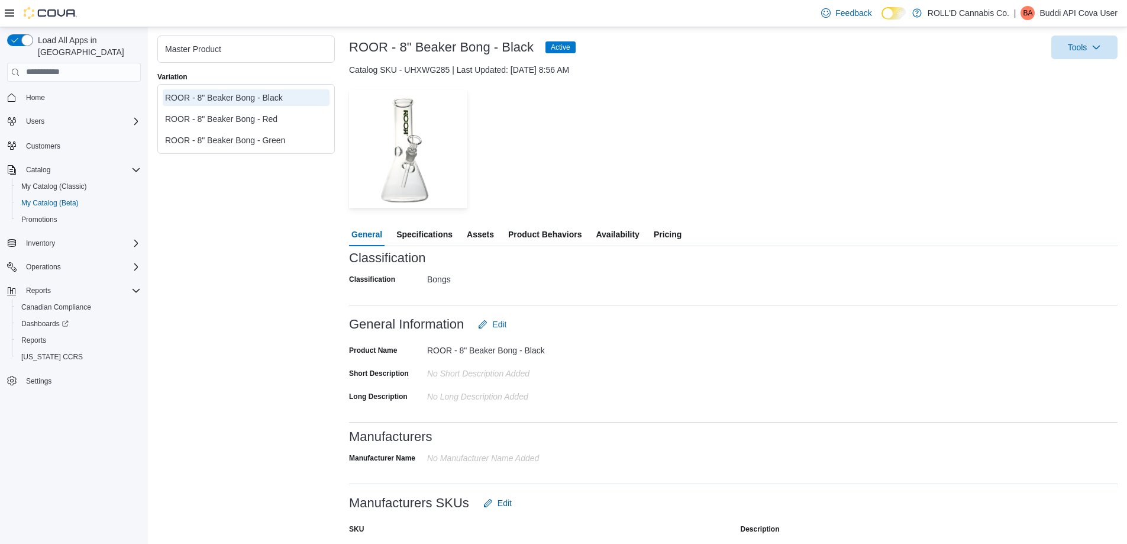
scroll to position [0, 0]
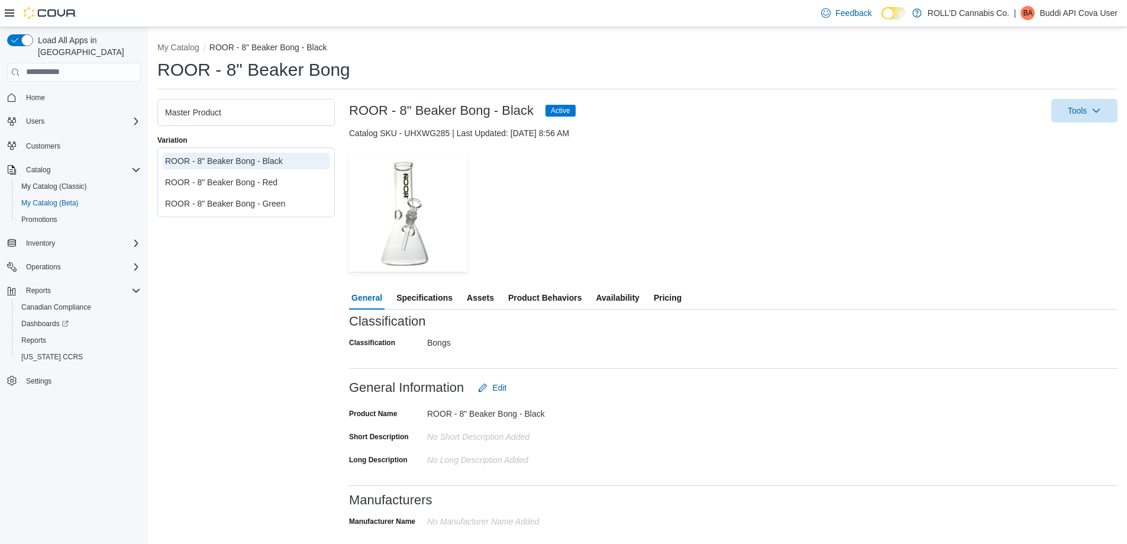
click at [385, 112] on h3 "ROOR - 8" Beaker Bong - Black" at bounding box center [441, 111] width 185 height 14
copy h3 "ROOR - 8" Beaker Bong - Black"
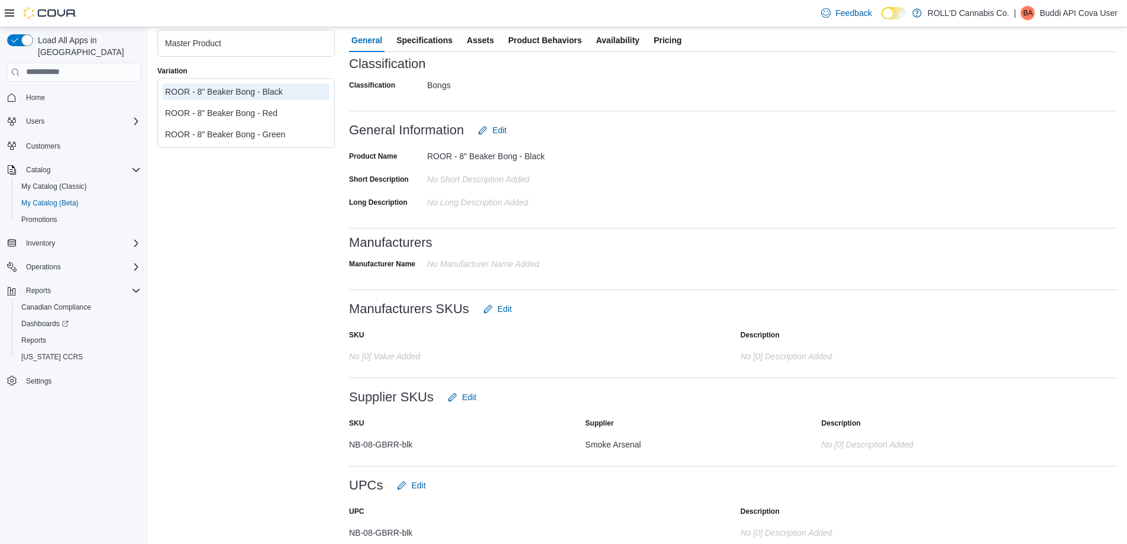
scroll to position [270, 0]
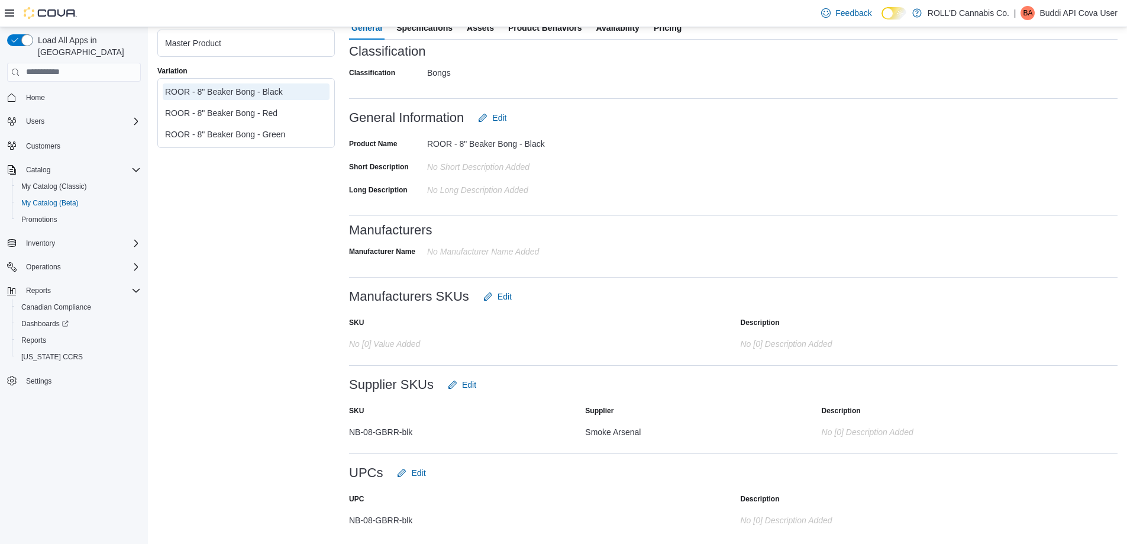
click at [297, 112] on div "ROOR - 8" Beaker Bong - Red" at bounding box center [246, 113] width 162 height 12
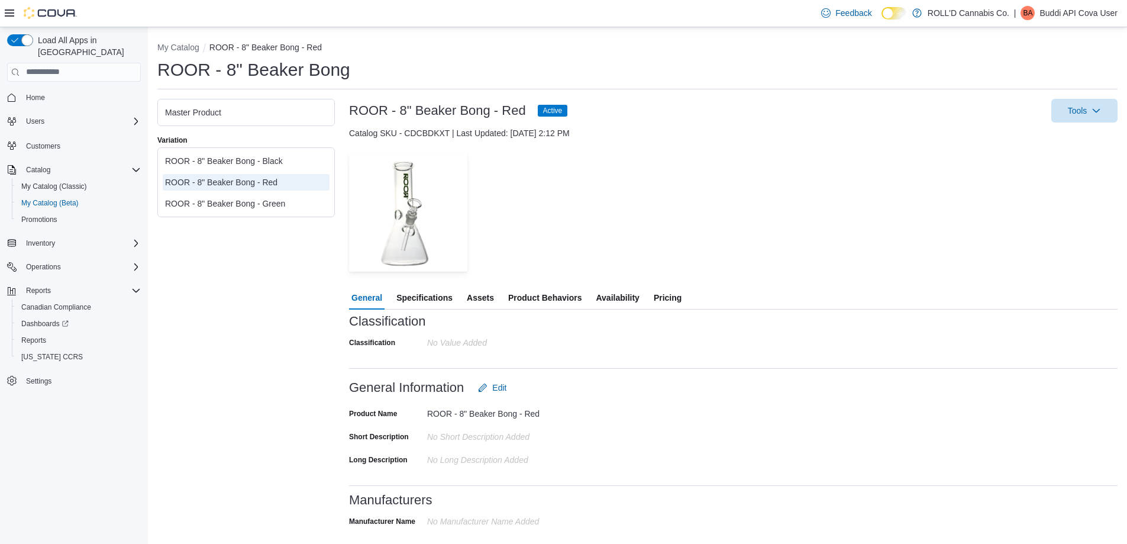
scroll to position [270, 0]
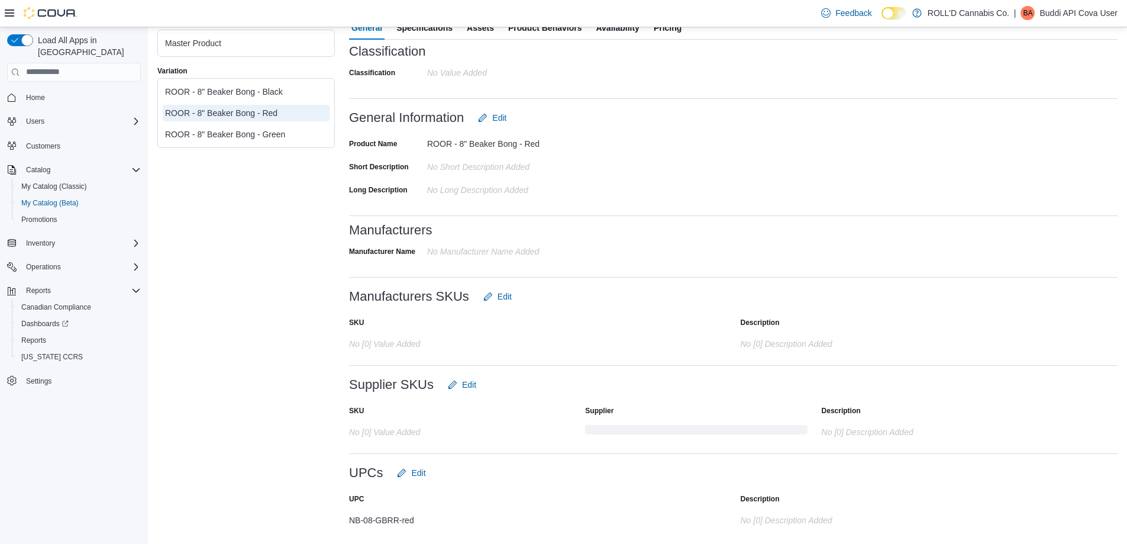
click at [386, 515] on div "NB-08-GBRR-red" at bounding box center [467, 517] width 237 height 14
copy div "NB-08-GBRR-red"
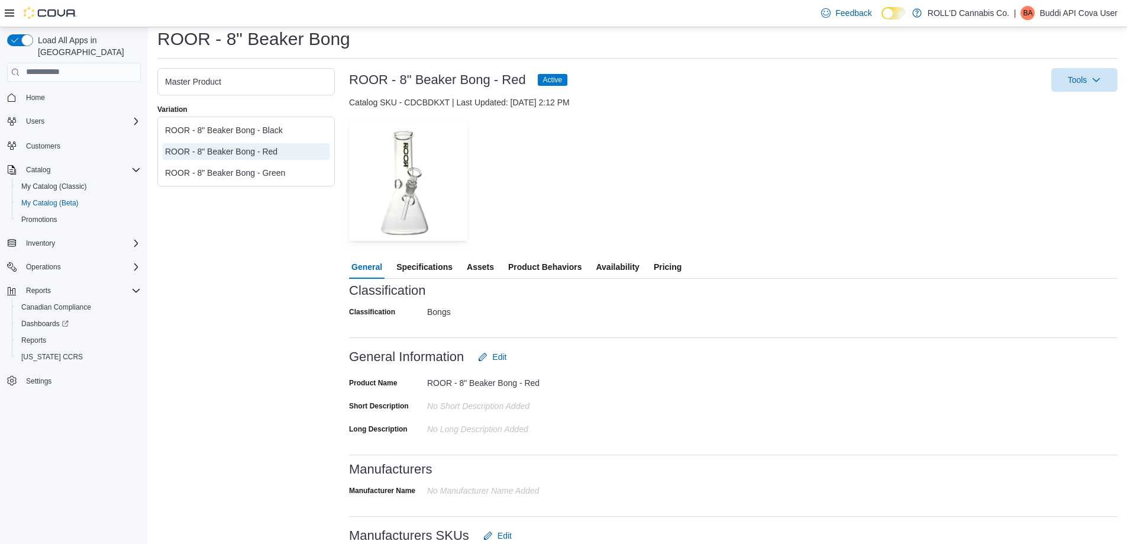
scroll to position [0, 0]
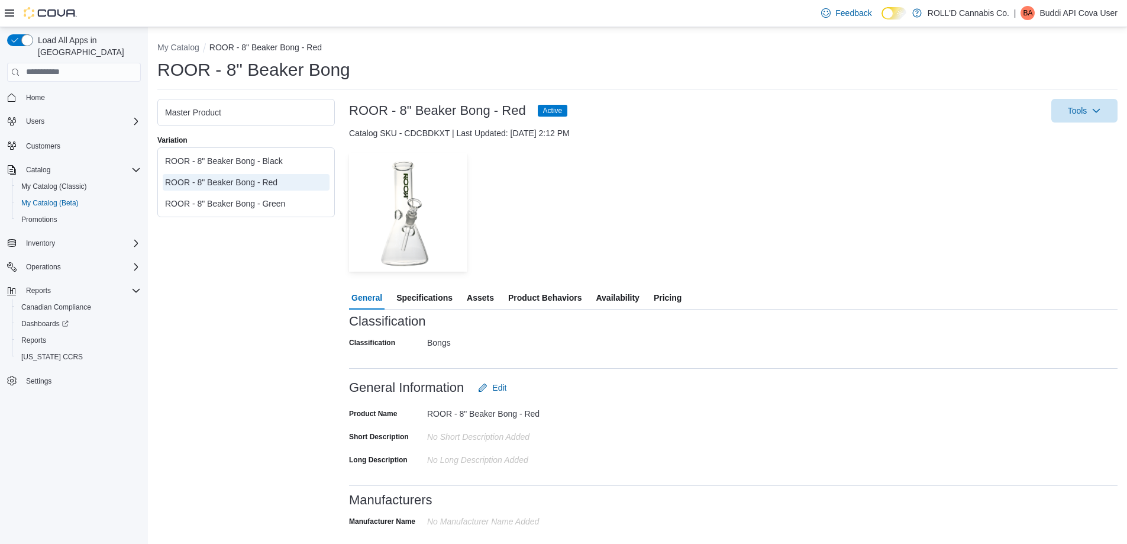
click at [667, 295] on span "Pricing" at bounding box center [668, 298] width 28 height 24
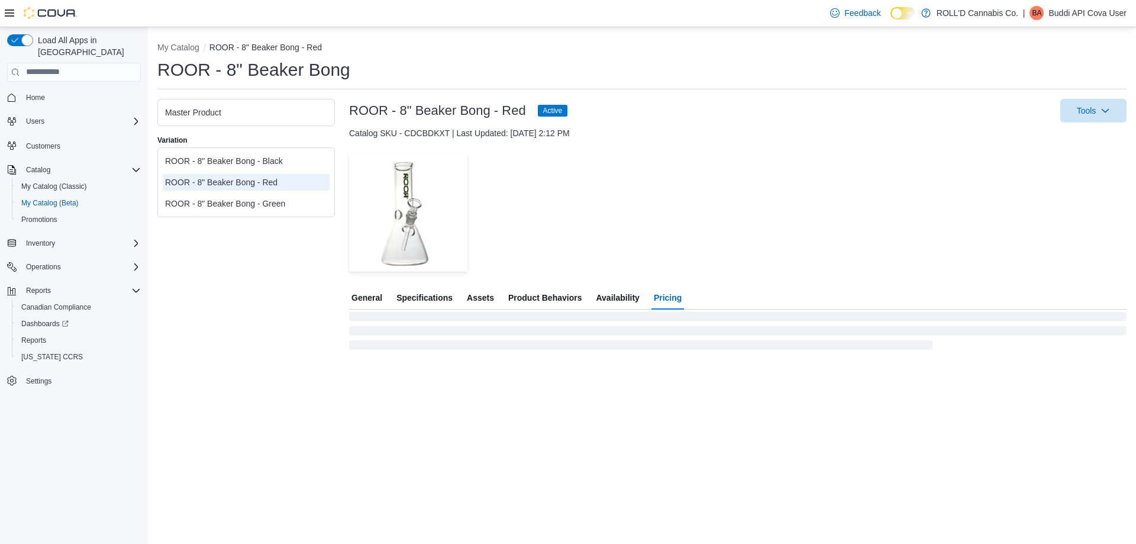
click at [368, 303] on span "General" at bounding box center [366, 298] width 31 height 24
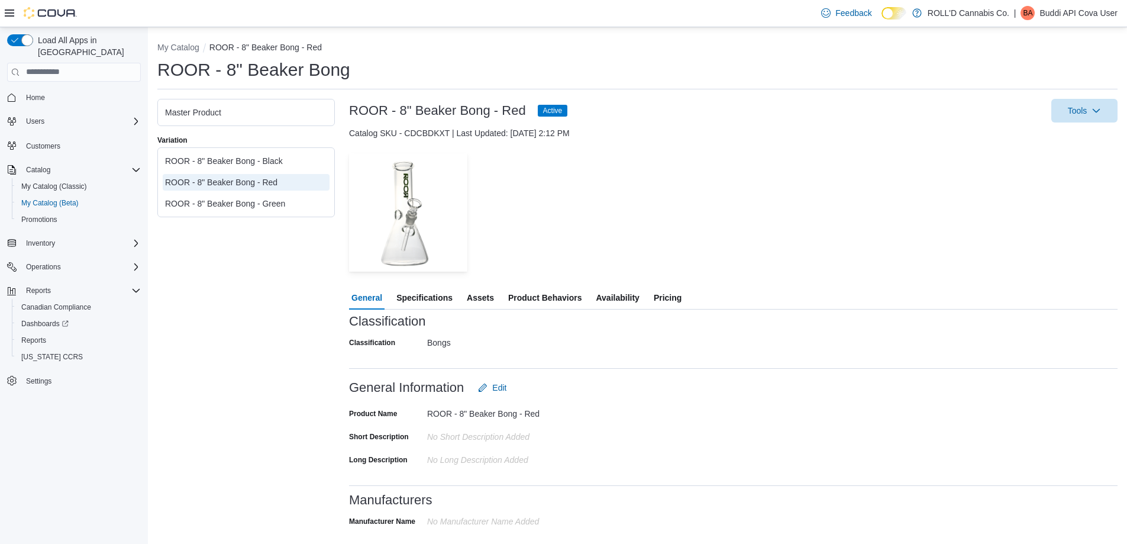
click at [680, 297] on span "Pricing" at bounding box center [668, 298] width 28 height 24
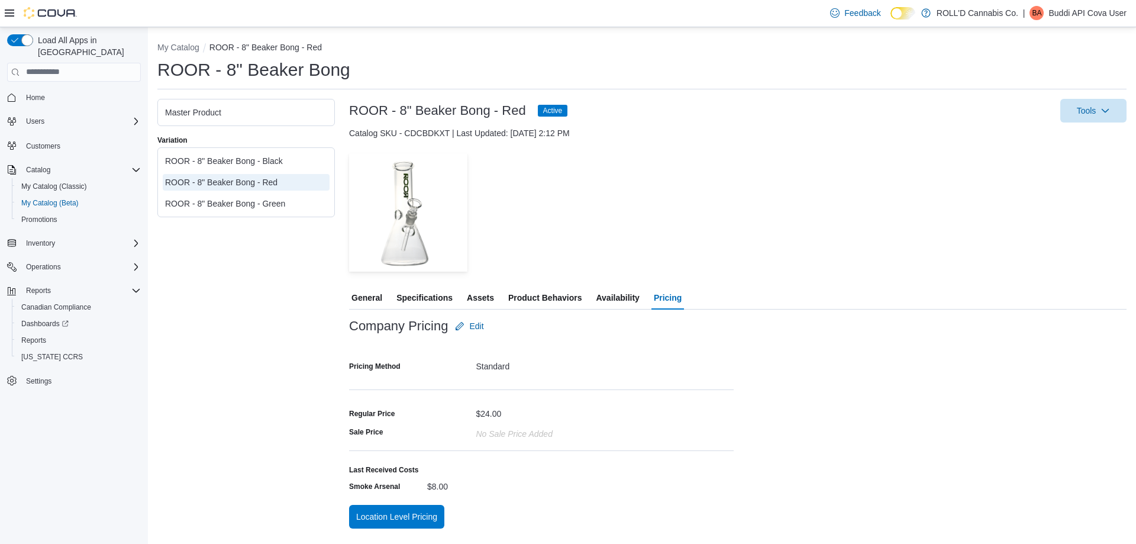
click at [373, 293] on span "General" at bounding box center [366, 298] width 31 height 24
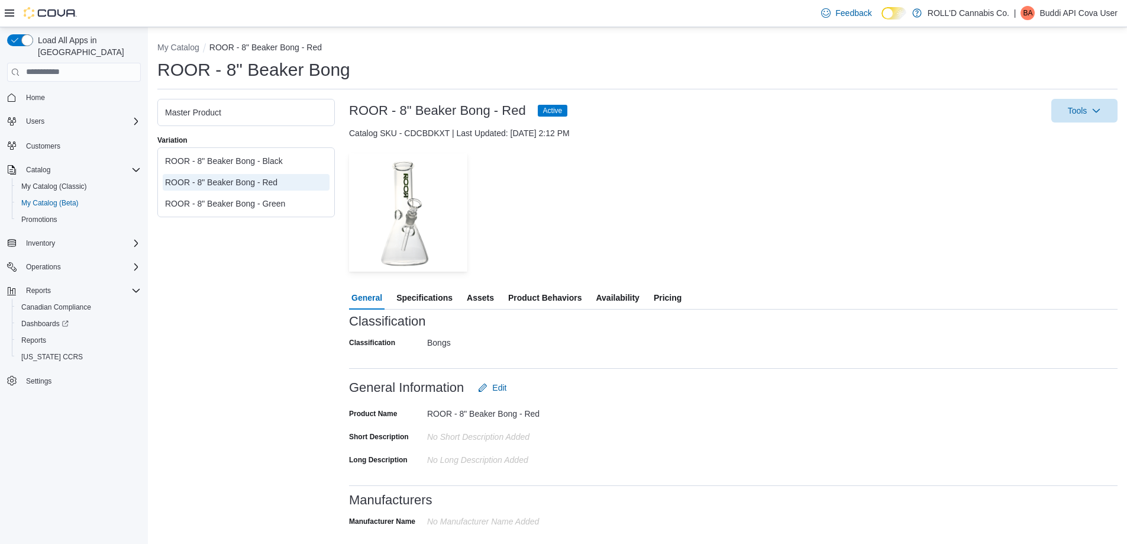
click at [442, 99] on div "ROOR - 8" Beaker Bong - Red Active Tools" at bounding box center [733, 111] width 768 height 24
copy h3 "ROOR - 8" Beaker Bong - Red"
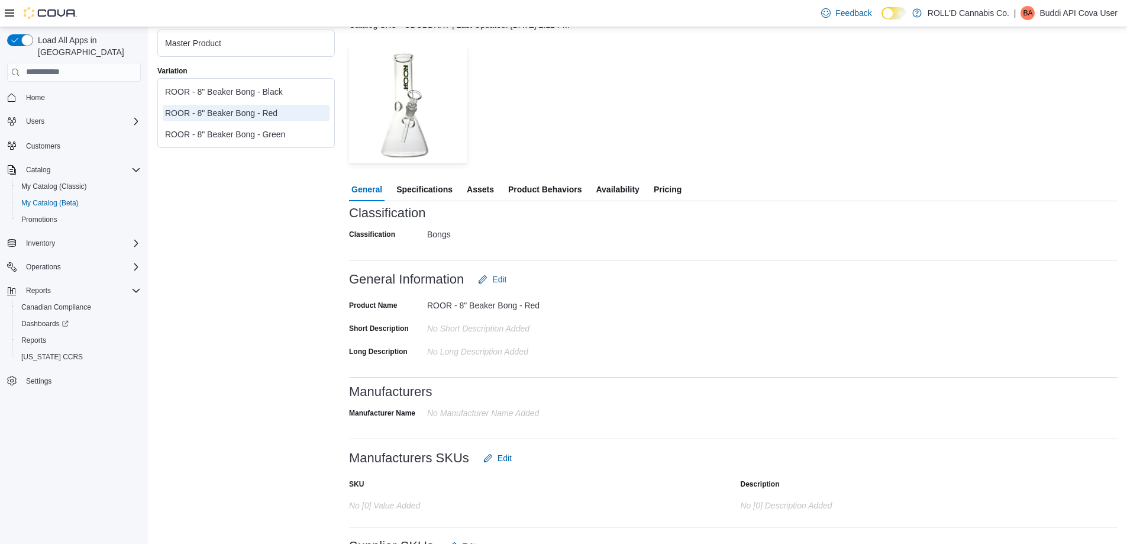
scroll to position [270, 0]
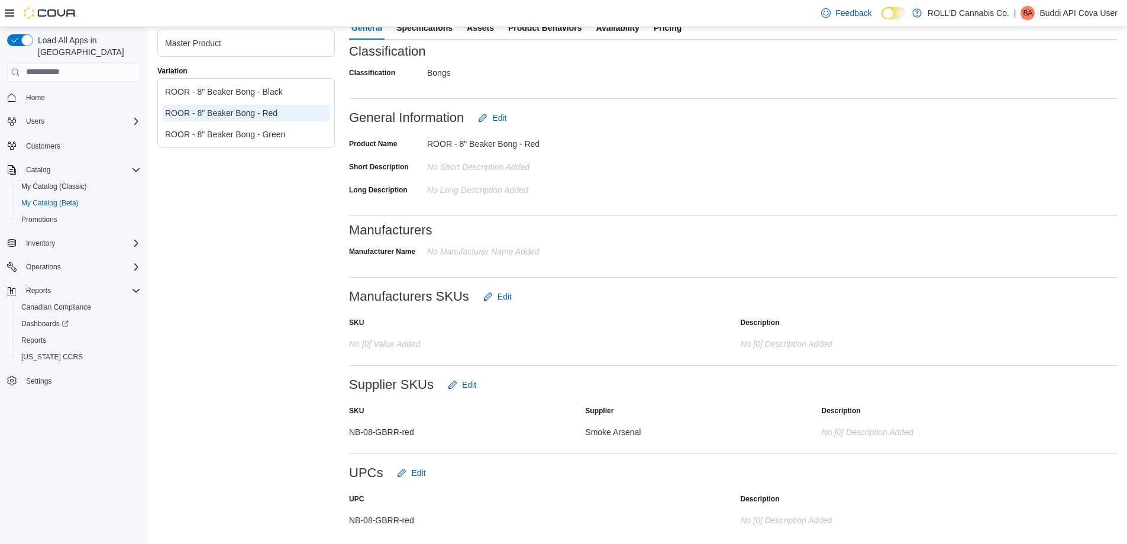
click at [387, 509] on div at bounding box center [733, 508] width 768 height 5
click at [384, 522] on div "NB-08-GBRR-red" at bounding box center [467, 517] width 237 height 14
click at [242, 143] on div "ROOR - 8" Beaker Bong - Black ROOR - 8" Beaker Bong - Red ROOR - 8" Beaker Bong…" at bounding box center [246, 113] width 172 height 64
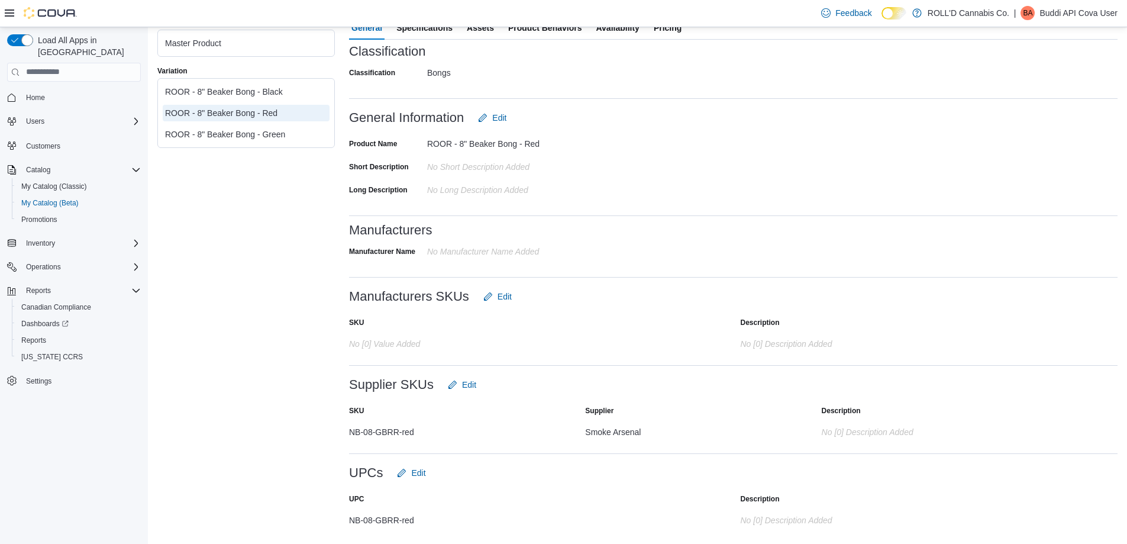
click at [243, 135] on div "ROOR - 8" Beaker Bong - Green" at bounding box center [246, 134] width 162 height 12
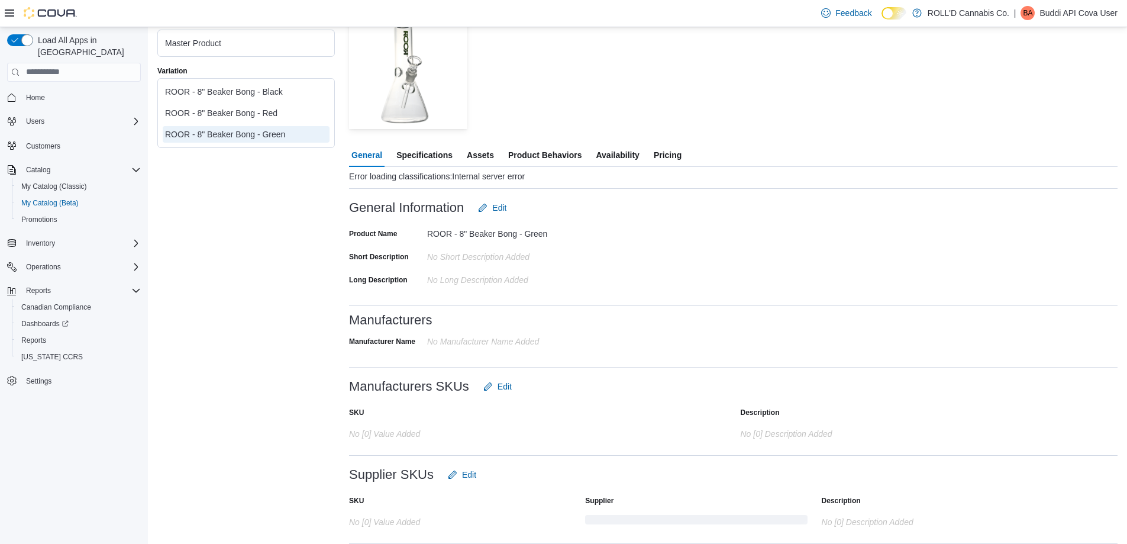
scroll to position [232, 0]
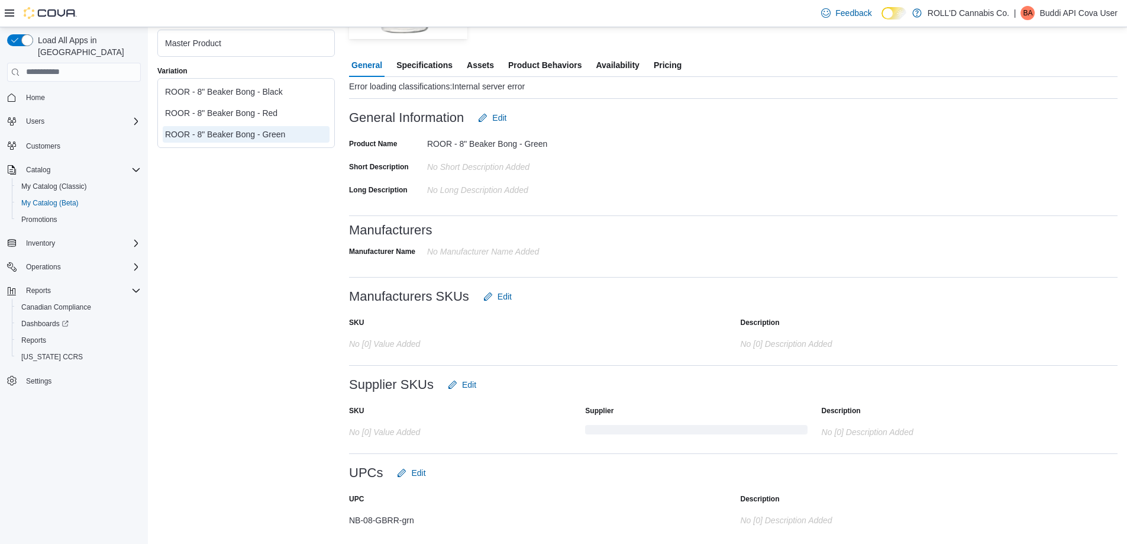
click at [388, 521] on div "NB-08-GBRR-grn" at bounding box center [467, 517] width 237 height 14
copy div "NB-08-GBRR-grn"
click at [685, 215] on hr at bounding box center [733, 215] width 768 height 1
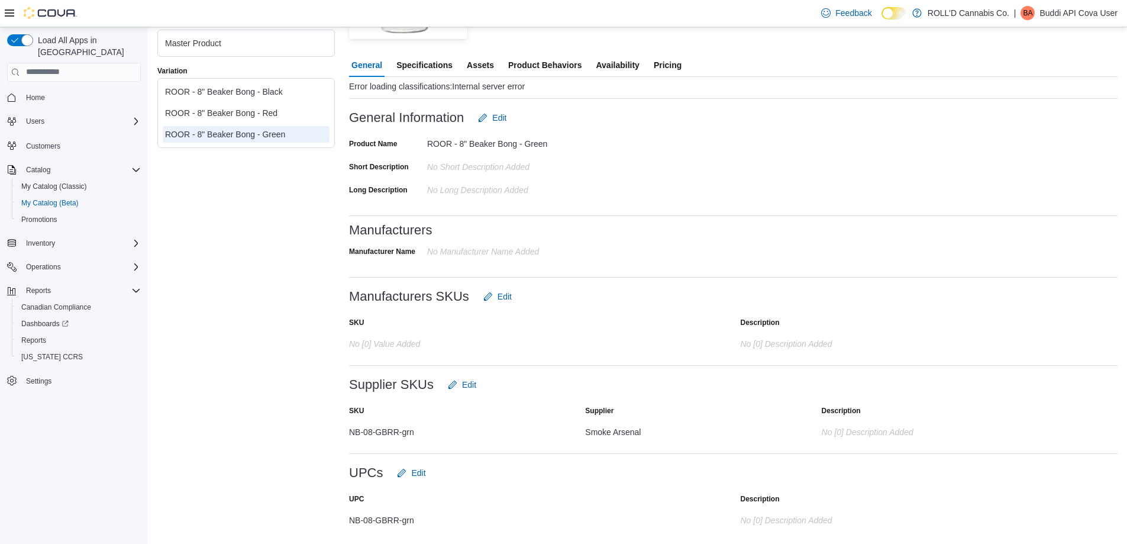
click at [672, 57] on span "Pricing" at bounding box center [668, 65] width 28 height 24
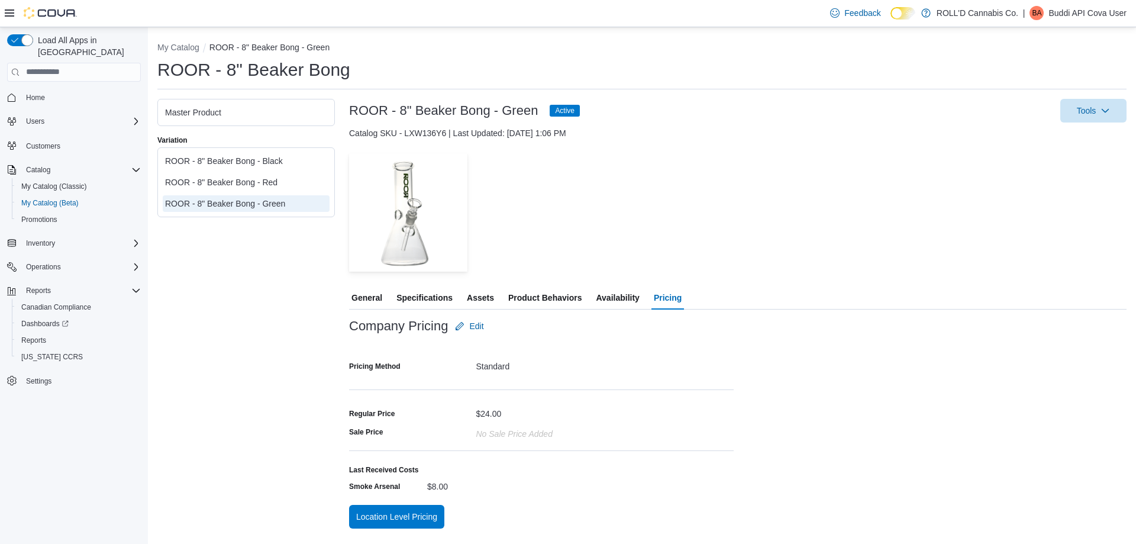
click at [267, 164] on div "ROOR - 8" Beaker Bong - Black" at bounding box center [246, 161] width 162 height 12
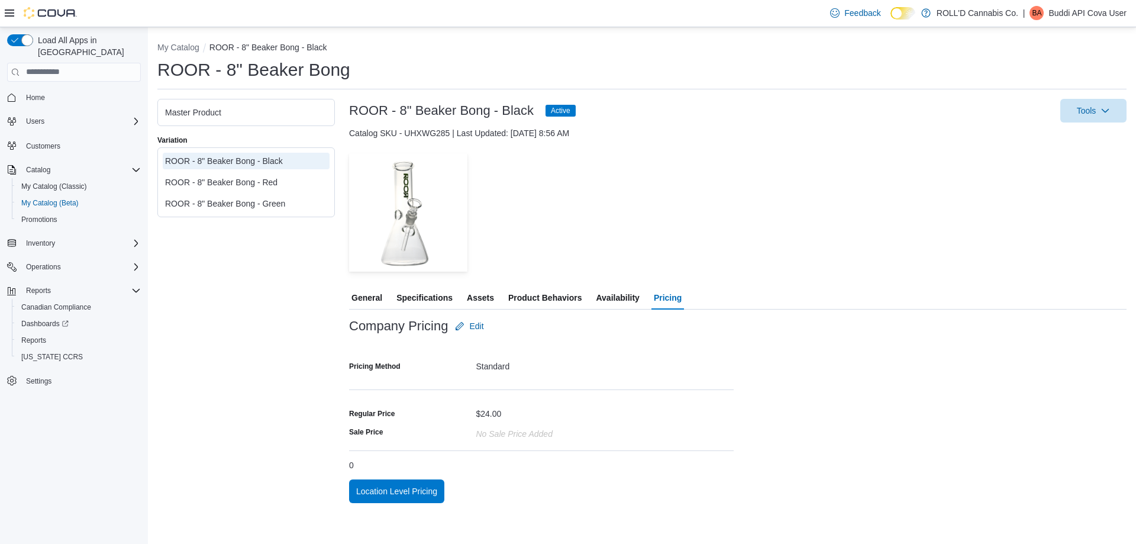
click at [636, 300] on span "Availability" at bounding box center [617, 298] width 43 height 24
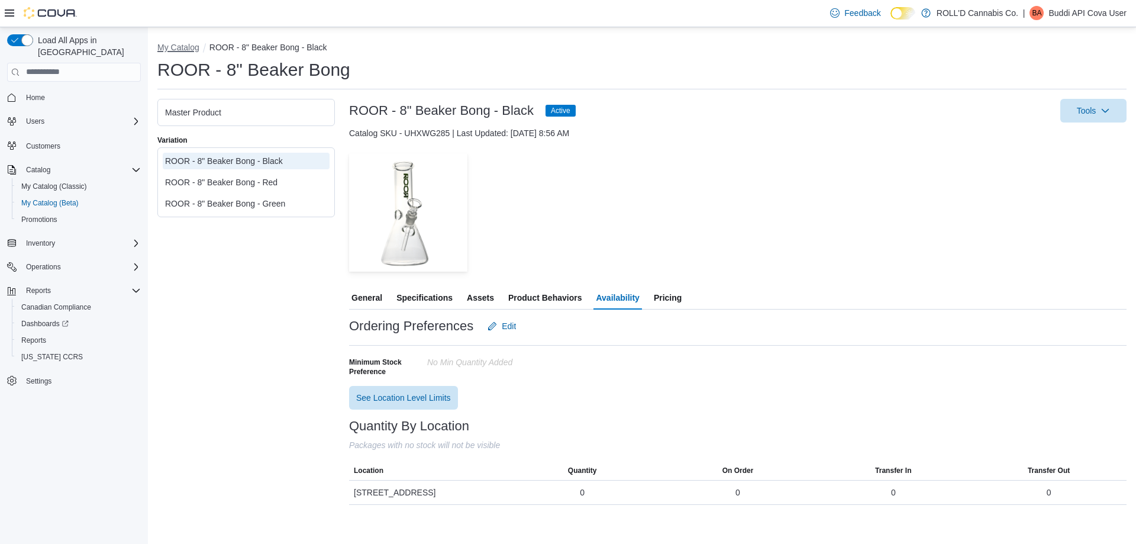
click at [186, 43] on button "My Catalog" at bounding box center [178, 47] width 42 height 9
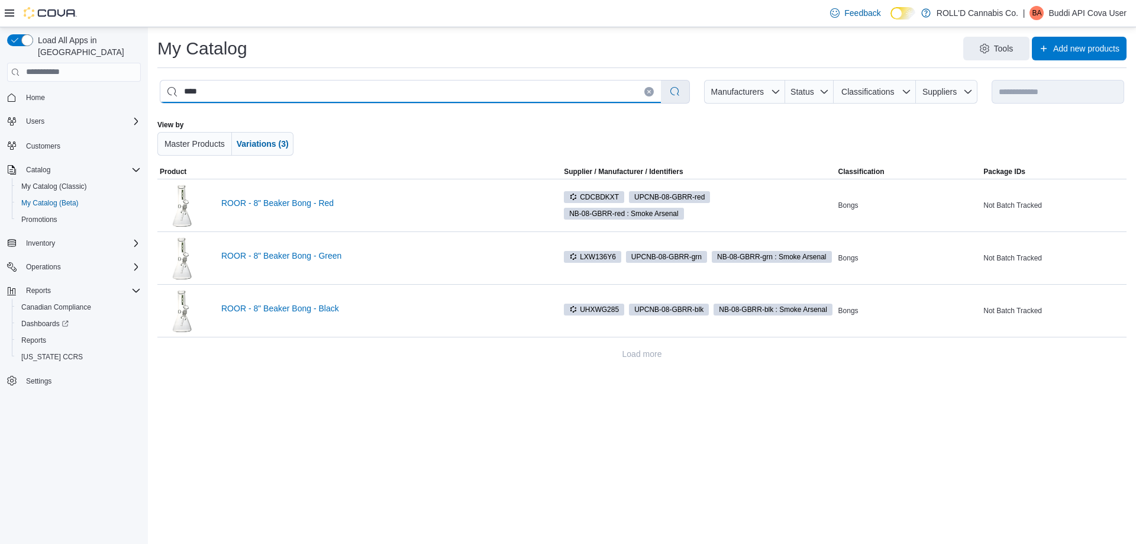
click at [281, 93] on input "****" at bounding box center [410, 91] width 500 height 22
paste input "**********"
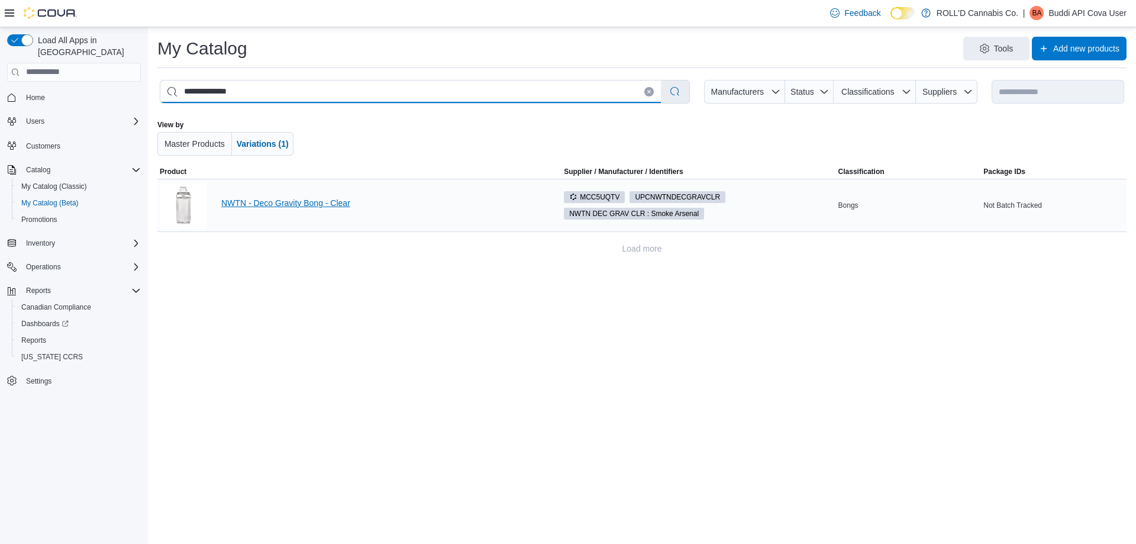
type input "**********"
click at [274, 207] on link "NWTN - Deco Gravity Bong - Clear" at bounding box center [381, 202] width 321 height 9
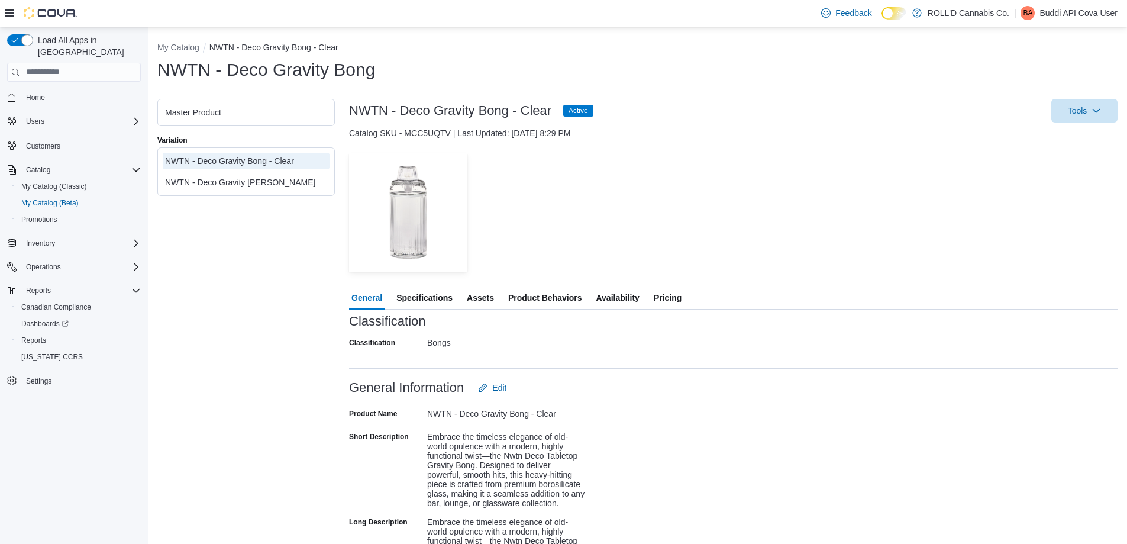
click at [622, 295] on span "Availability" at bounding box center [617, 298] width 43 height 24
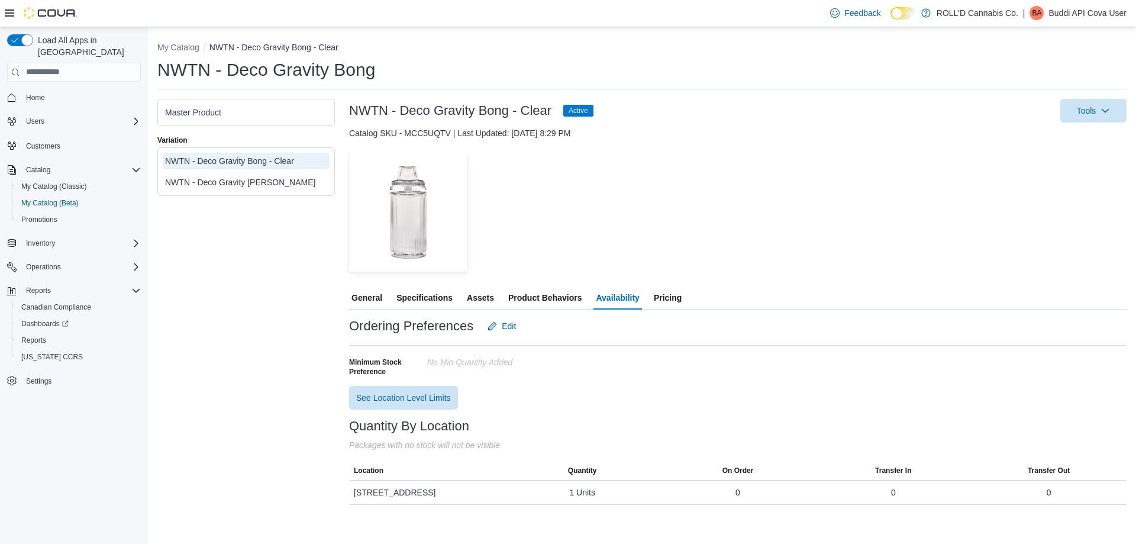
click at [258, 177] on div "NWTN - Deco Gravity [PERSON_NAME]" at bounding box center [246, 182] width 162 height 12
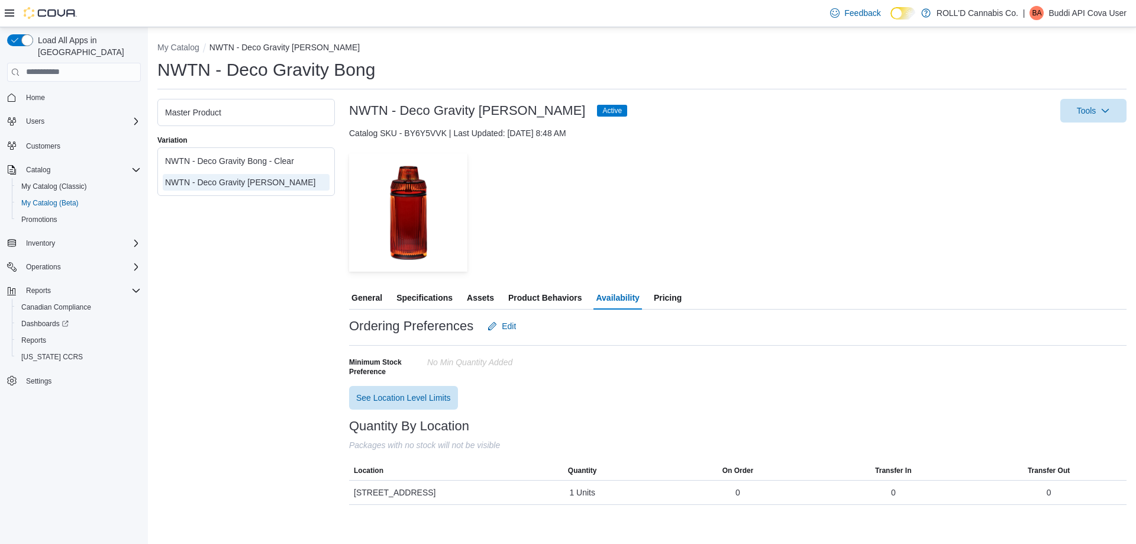
click at [298, 164] on div "NWTN - Deco Gravity Bong - Clear" at bounding box center [246, 161] width 162 height 12
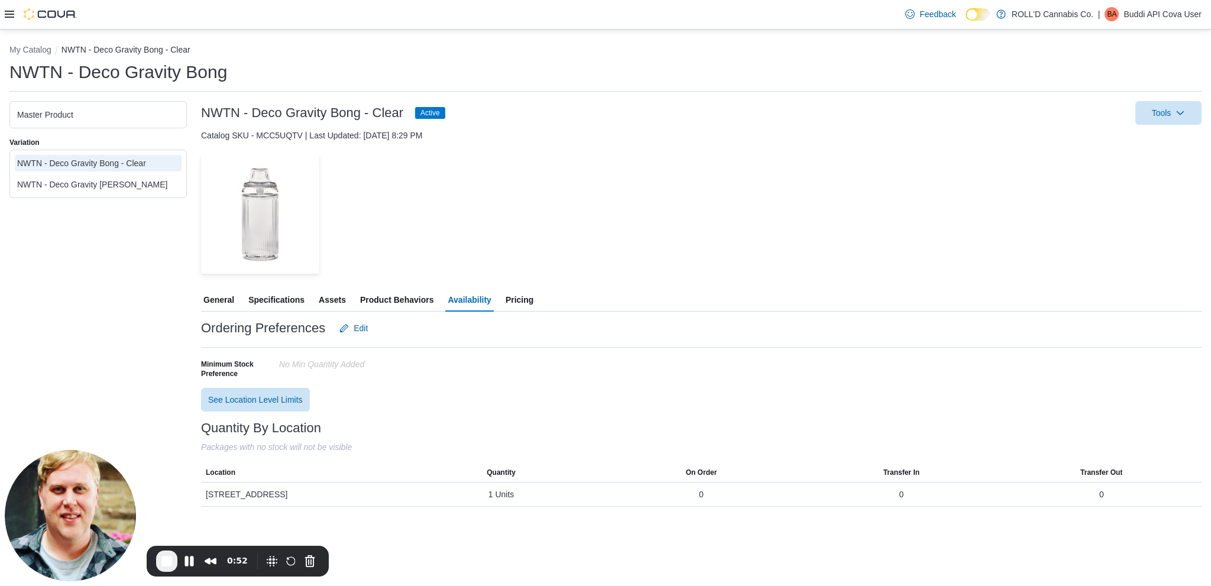
click at [148, 189] on div "NWTN - Deco Gravity [PERSON_NAME]" at bounding box center [98, 185] width 162 height 12
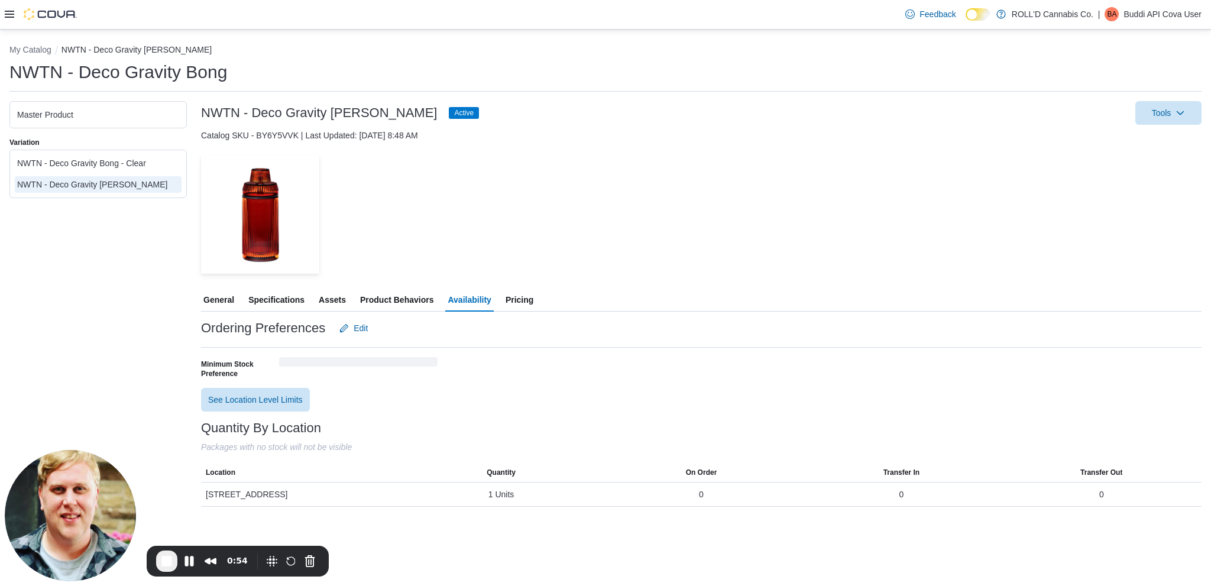
click at [234, 299] on span "General" at bounding box center [218, 300] width 31 height 24
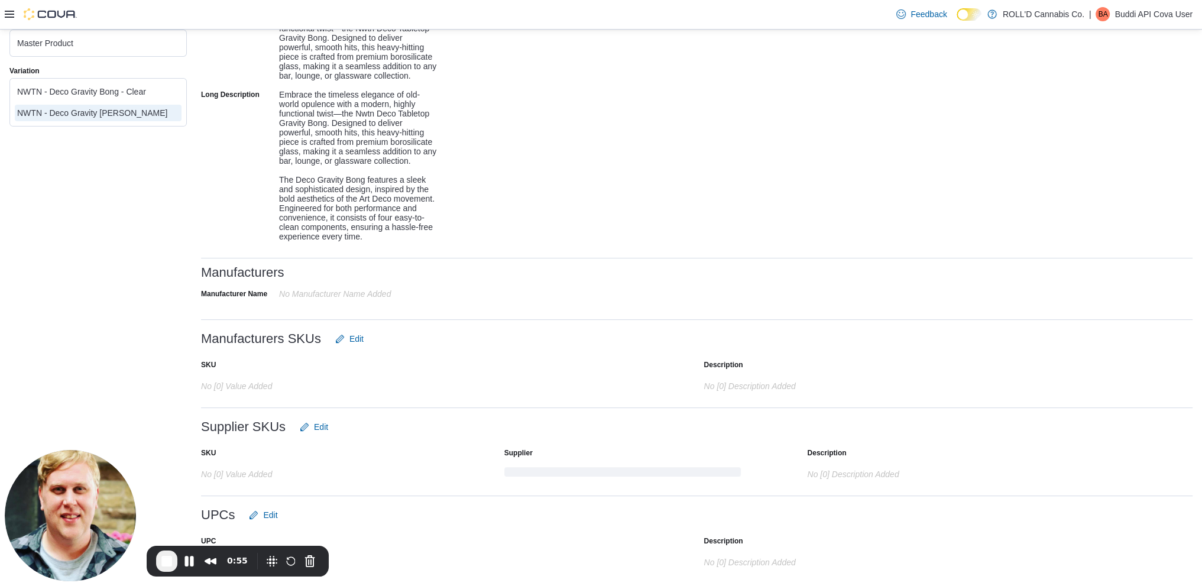
scroll to position [457, 0]
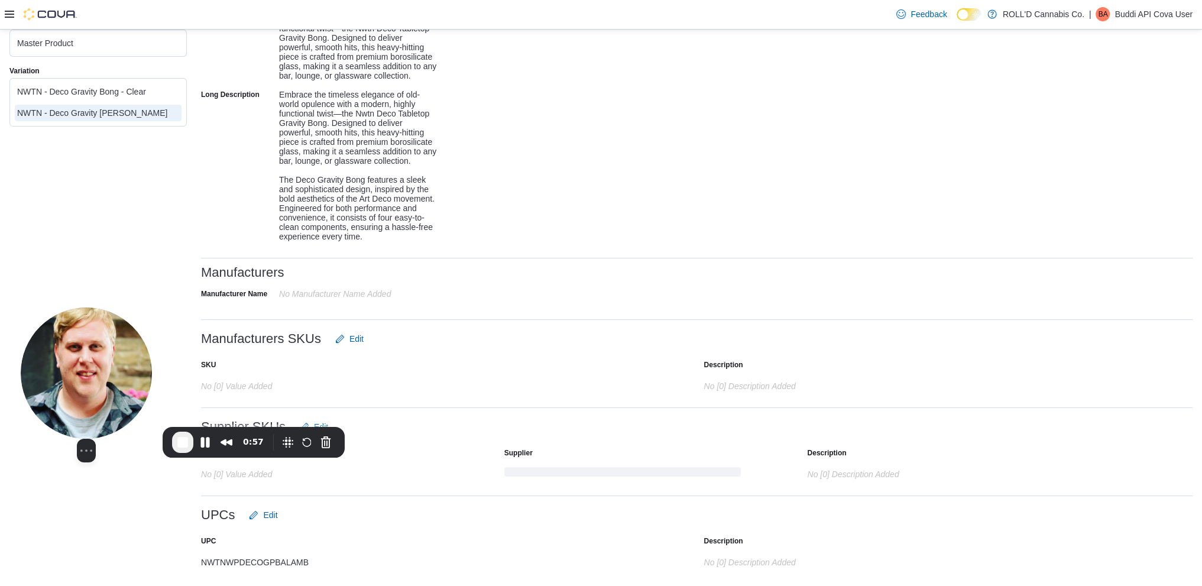
drag, startPoint x: 99, startPoint y: 494, endPoint x: 100, endPoint y: 409, distance: 85.8
click at [100, 407] on img at bounding box center [86, 373] width 131 height 131
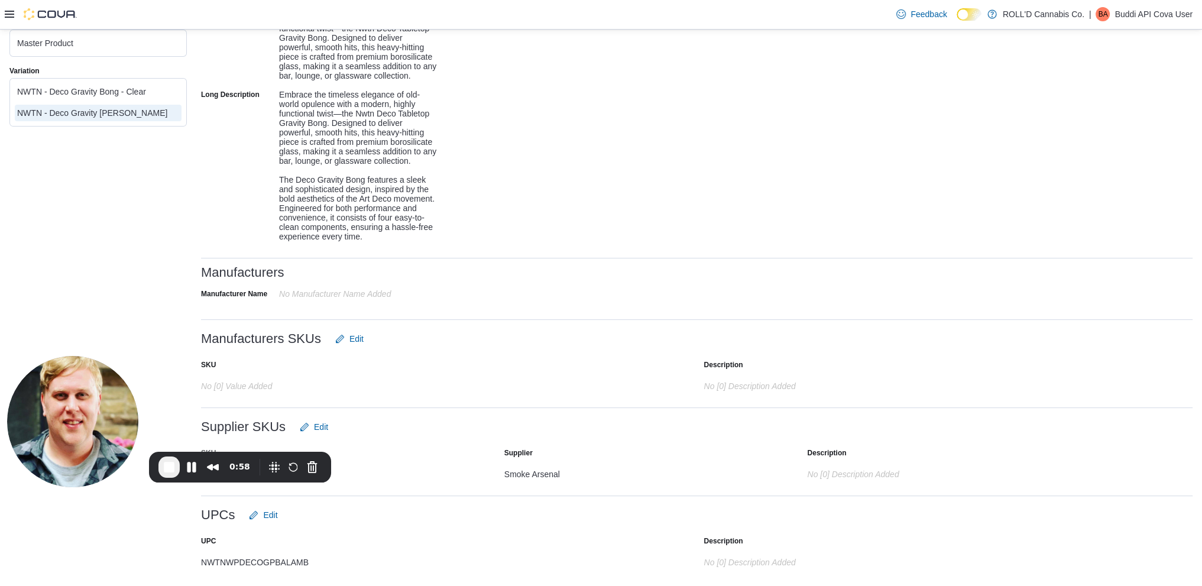
click at [146, 95] on div "NWTN - Deco Gravity Bong - Clear" at bounding box center [98, 92] width 162 height 12
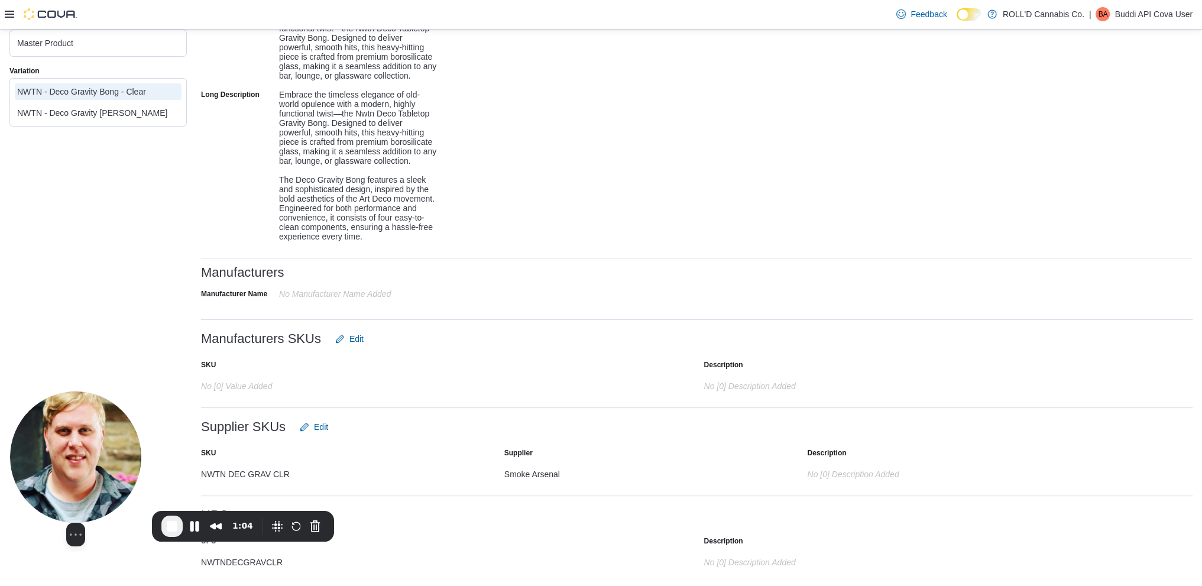
drag, startPoint x: 91, startPoint y: 406, endPoint x: 109, endPoint y: 455, distance: 52.4
click at [97, 468] on img at bounding box center [75, 457] width 131 height 131
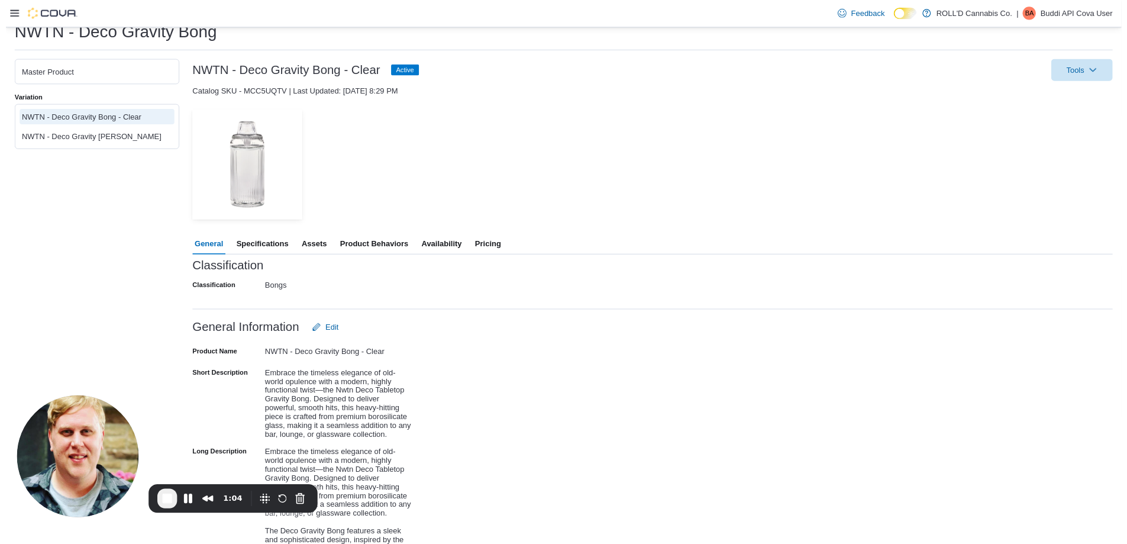
scroll to position [0, 0]
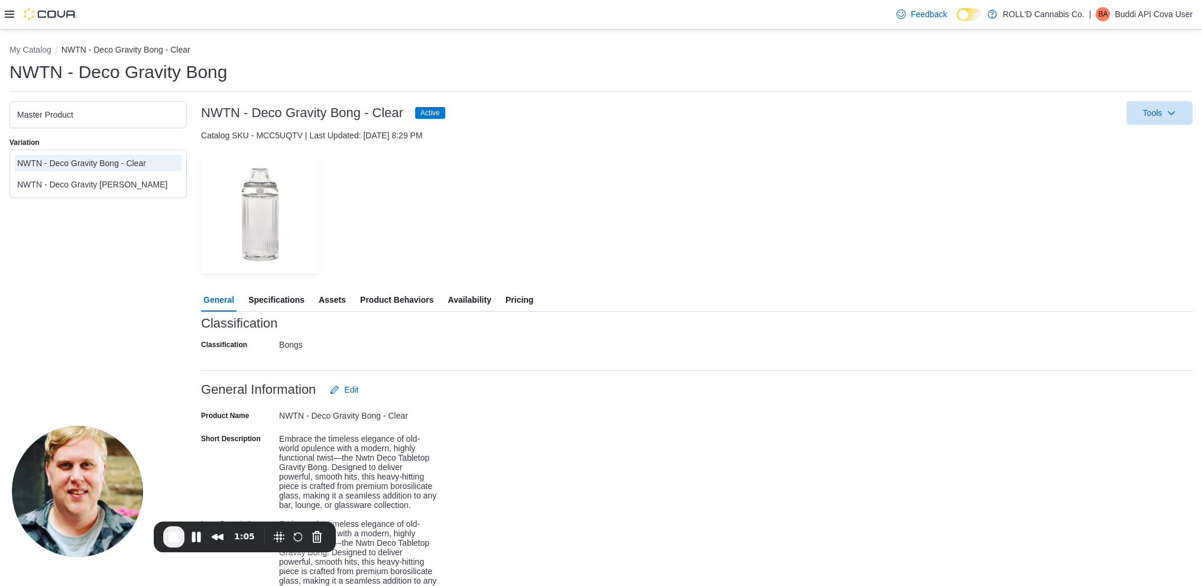
click at [481, 303] on span "Availability" at bounding box center [469, 300] width 43 height 24
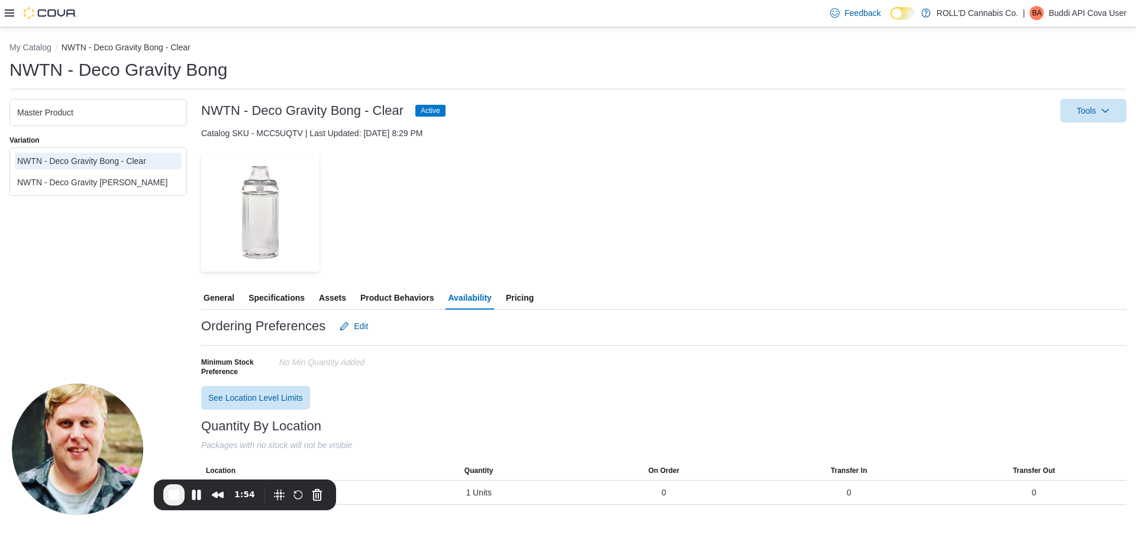
click at [201, 292] on button "General" at bounding box center [218, 298] width 35 height 24
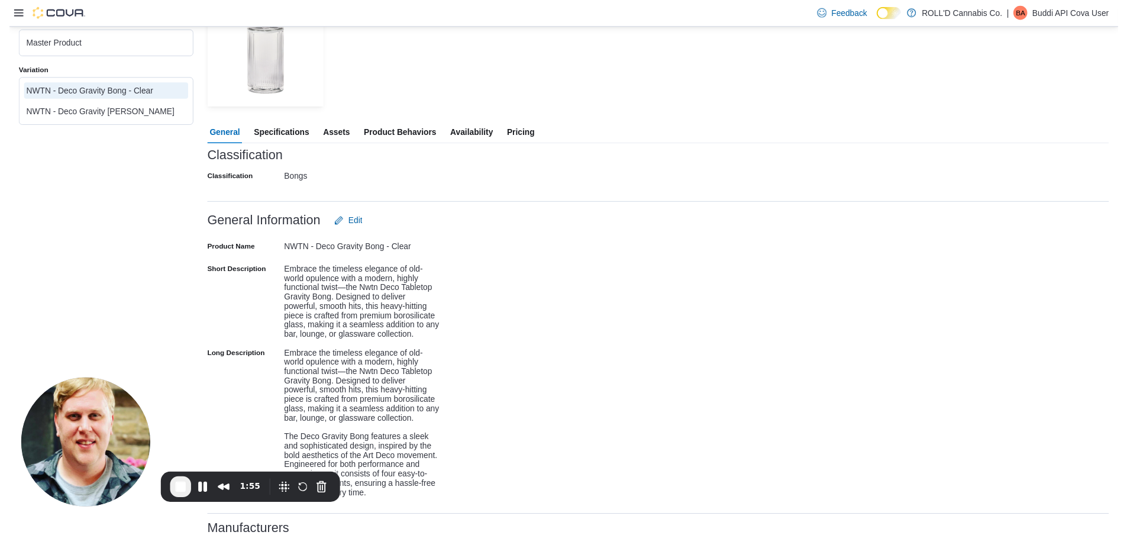
scroll to position [498, 0]
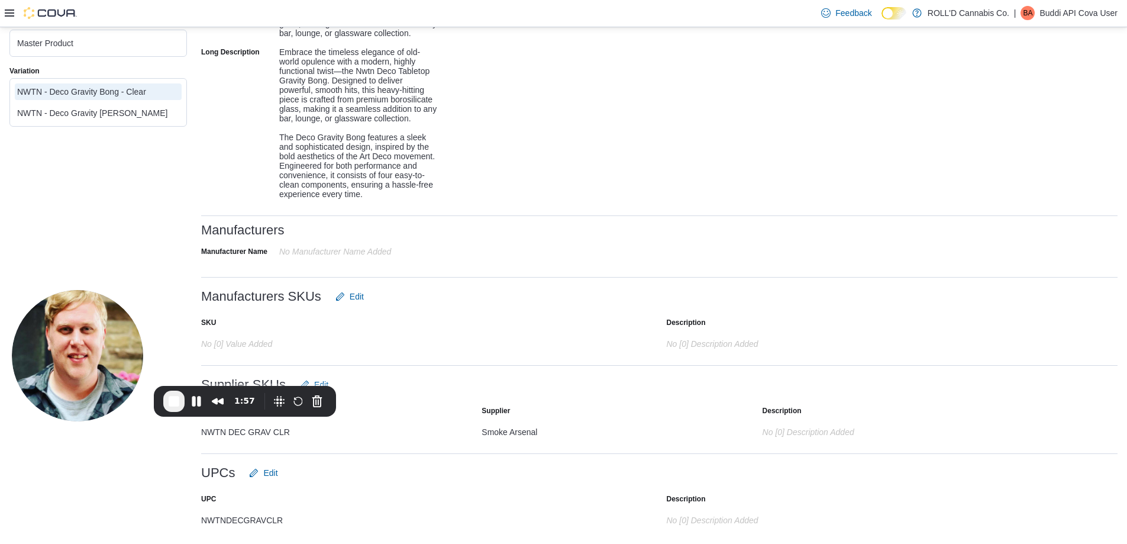
drag, startPoint x: 254, startPoint y: 483, endPoint x: 254, endPoint y: 390, distance: 93.4
click at [254, 390] on div "1:57" at bounding box center [245, 401] width 182 height 31
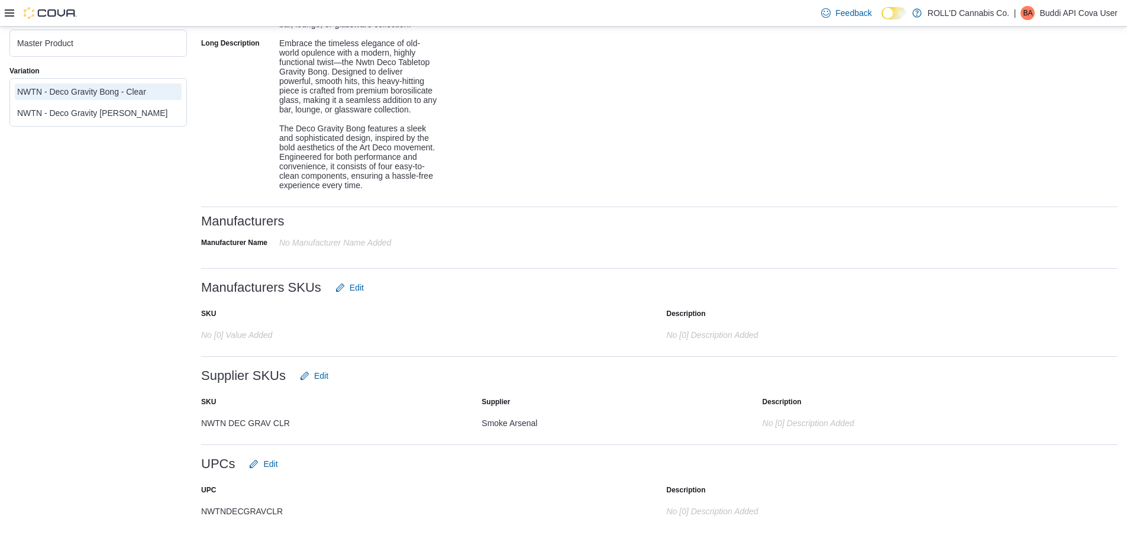
scroll to position [507, 0]
click at [106, 224] on div "Master Product Variation NWTN - Deco Gravity Bong - Clear NWTN - Deco Gravity B…" at bounding box center [97, 72] width 177 height 905
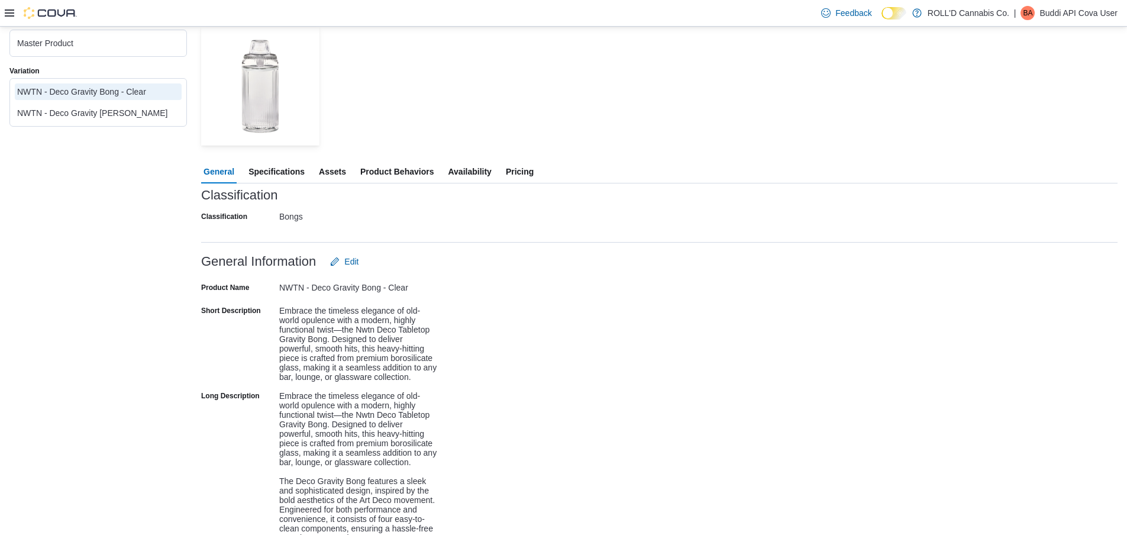
scroll to position [93, 0]
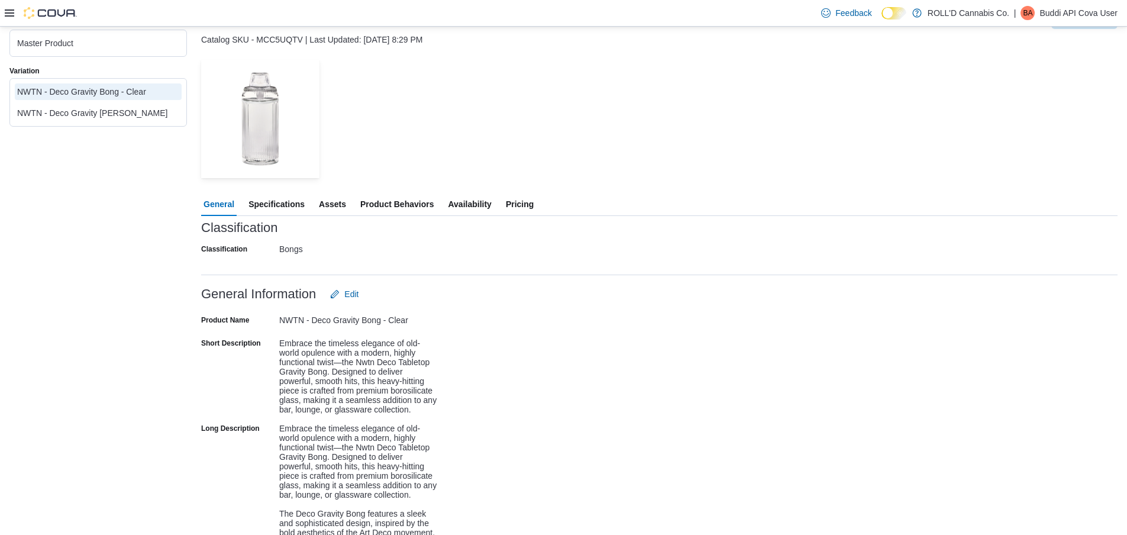
click at [916, 334] on div "Product Name NWTN - Deco Gravity Bong - Clear Short Description Embrace the tim…" at bounding box center [659, 445] width 916 height 279
click at [68, 280] on div "Master Product Variation NWTN - Deco Gravity Bong - Clear NWTN - Deco Gravity B…" at bounding box center [97, 457] width 177 height 905
click at [142, 312] on div "Master Product Variation NWTN - Deco Gravity Bong - Clear NWTN - Deco Gravity B…" at bounding box center [97, 457] width 177 height 905
click at [916, 263] on div at bounding box center [659, 262] width 916 height 9
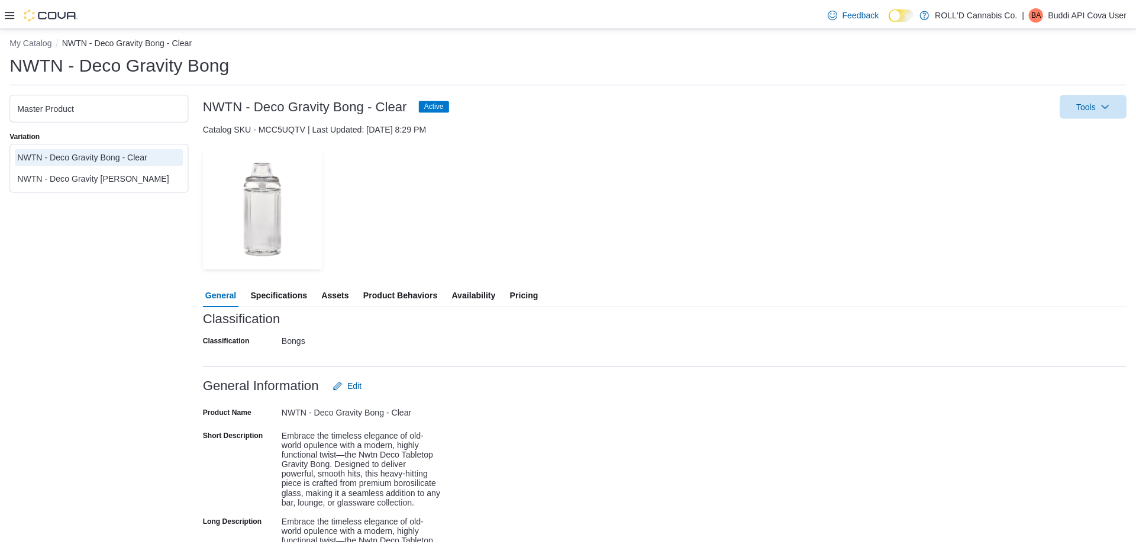
scroll to position [0, 0]
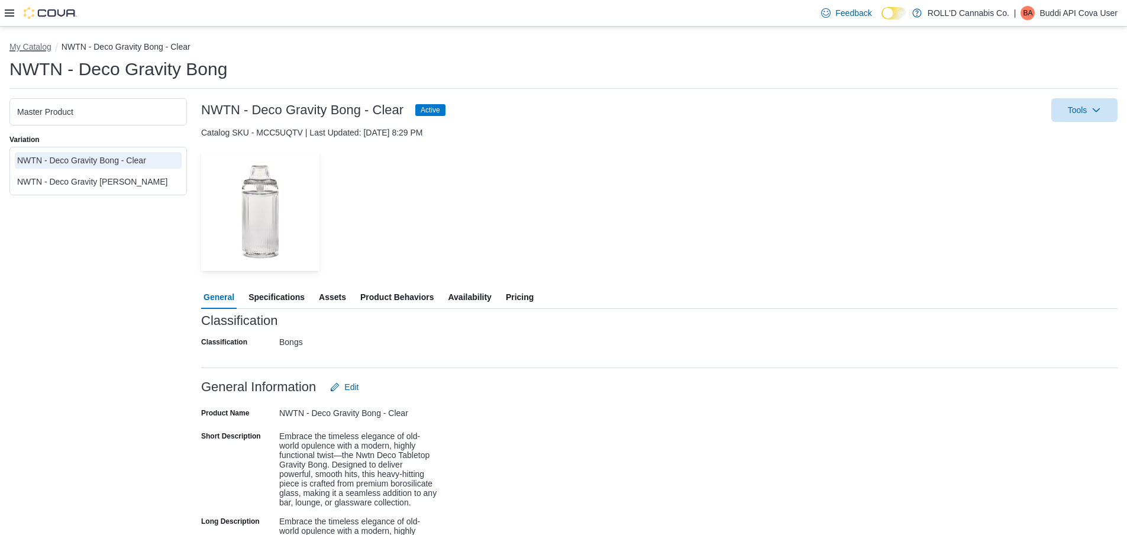
click at [39, 48] on button "My Catalog" at bounding box center [30, 46] width 42 height 9
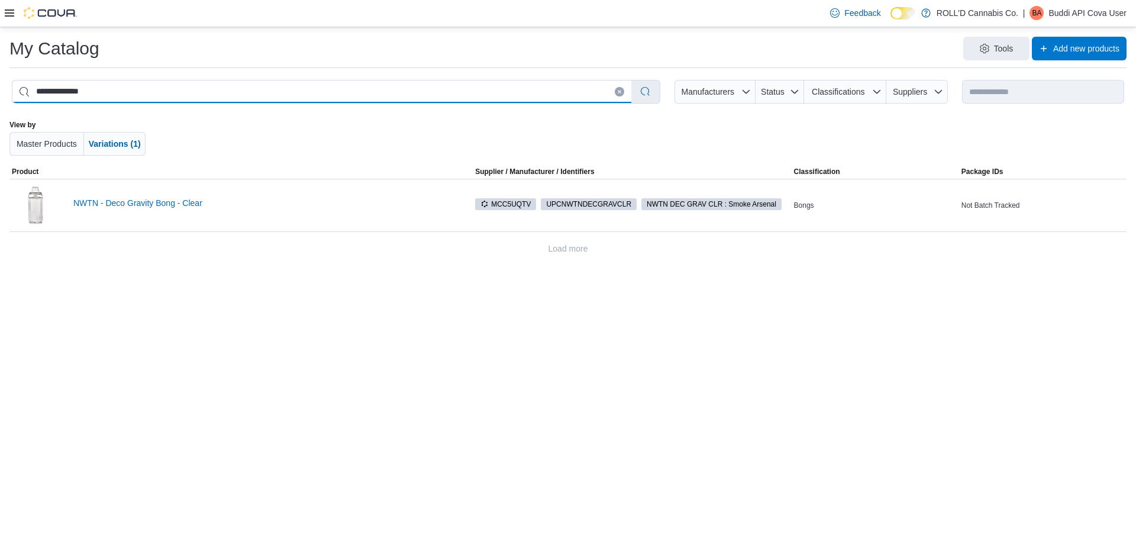
drag, startPoint x: 251, startPoint y: 91, endPoint x: -35, endPoint y: 90, distance: 285.7
click at [0, 90] on html "**********" at bounding box center [568, 272] width 1136 height 544
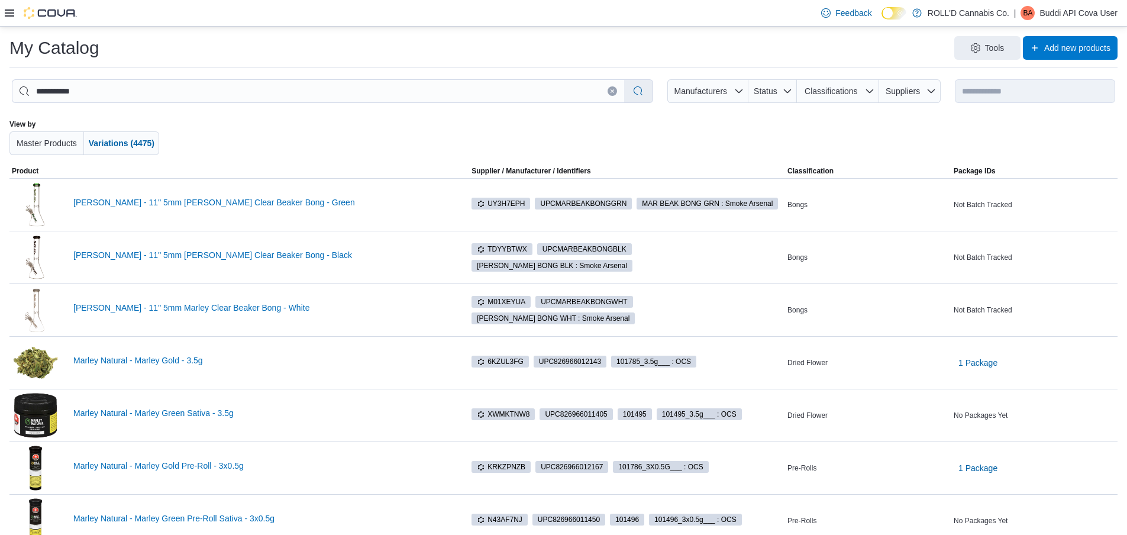
click at [887, 121] on div at bounding box center [564, 136] width 648 height 35
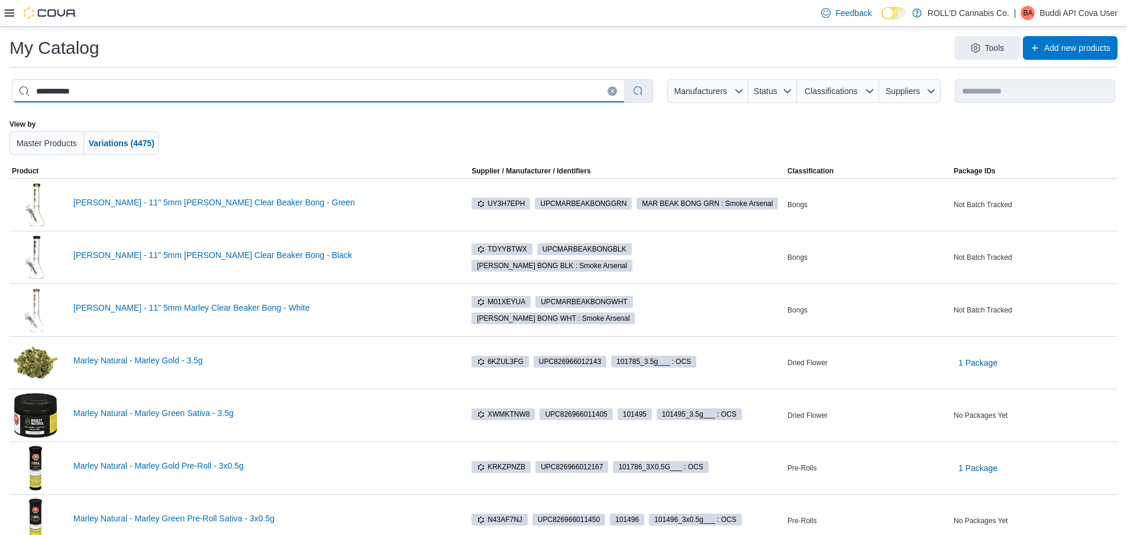
click at [152, 89] on input "**********" at bounding box center [318, 91] width 612 height 22
paste input "*"
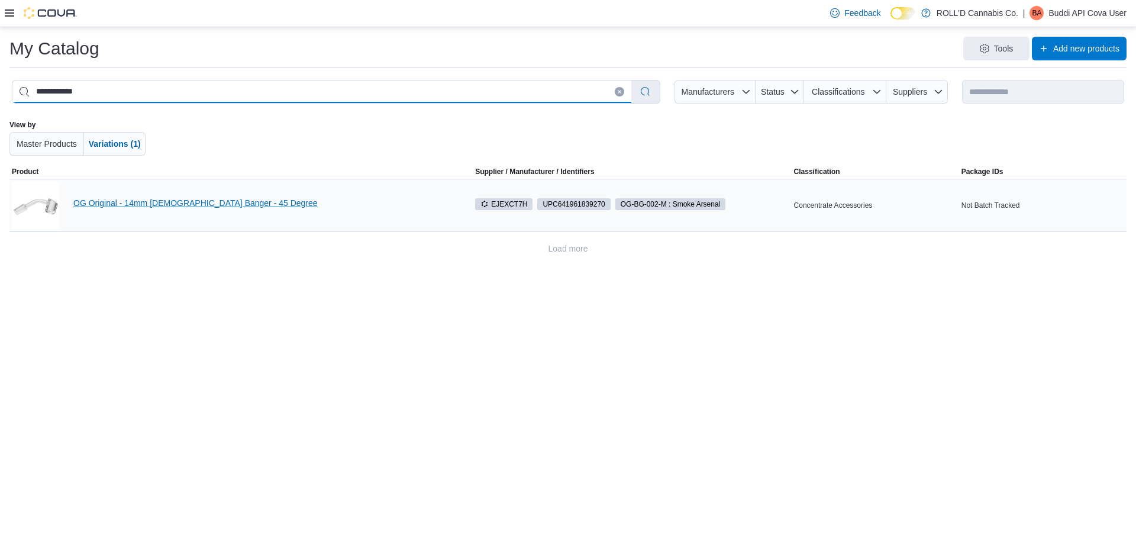
type input "**********"
click at [155, 201] on link "OG Original - 14mm [DEMOGRAPHIC_DATA] Banger - 45 Degree" at bounding box center [263, 202] width 380 height 9
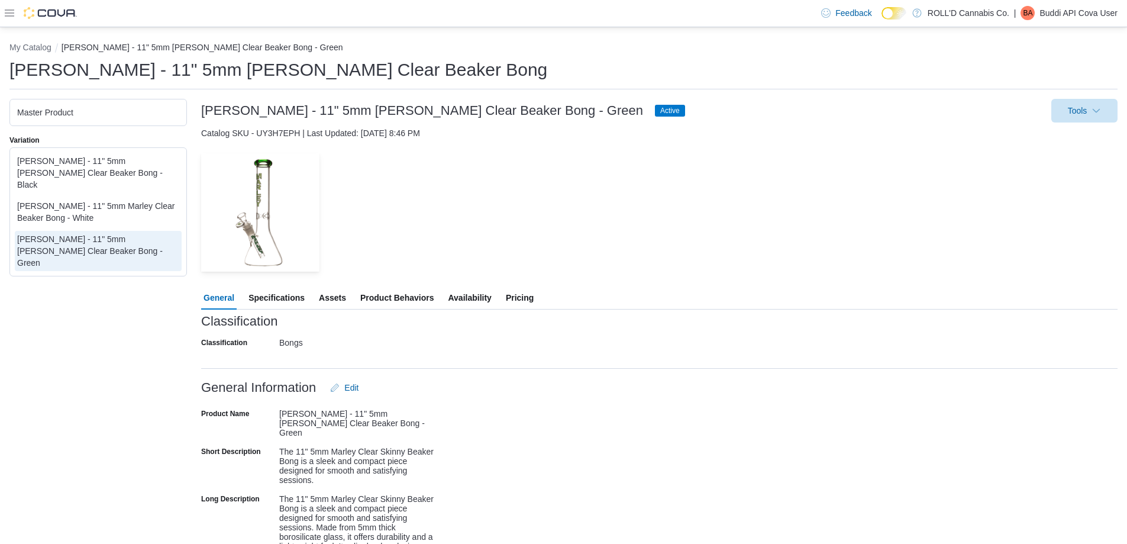
click at [127, 161] on div "[PERSON_NAME] - 11" 5mm [PERSON_NAME] Clear Beaker Bong - Black" at bounding box center [98, 172] width 162 height 35
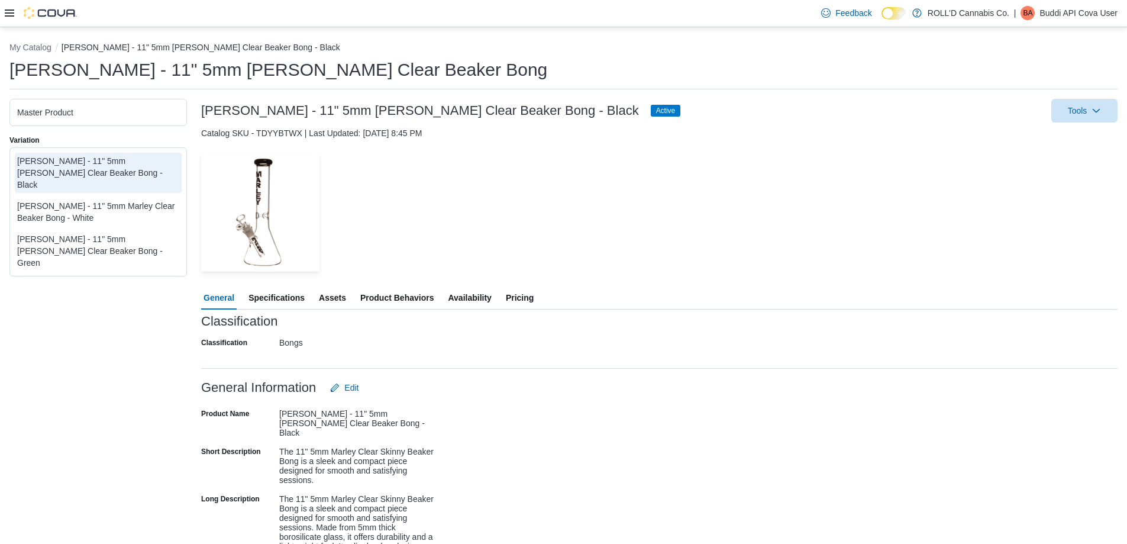
click at [470, 290] on span "Availability" at bounding box center [469, 298] width 43 height 24
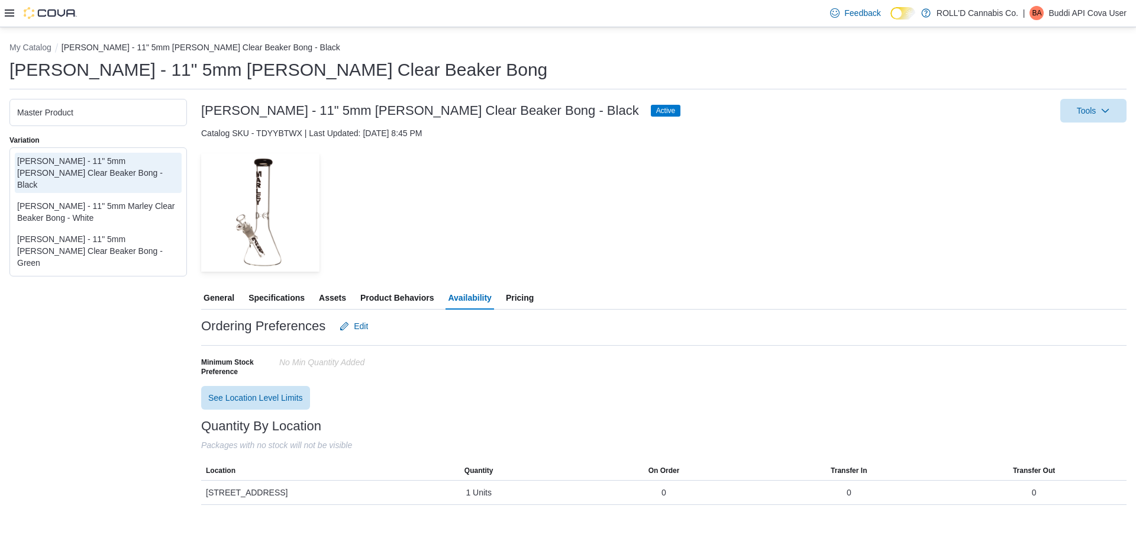
click at [225, 294] on span "General" at bounding box center [218, 298] width 31 height 24
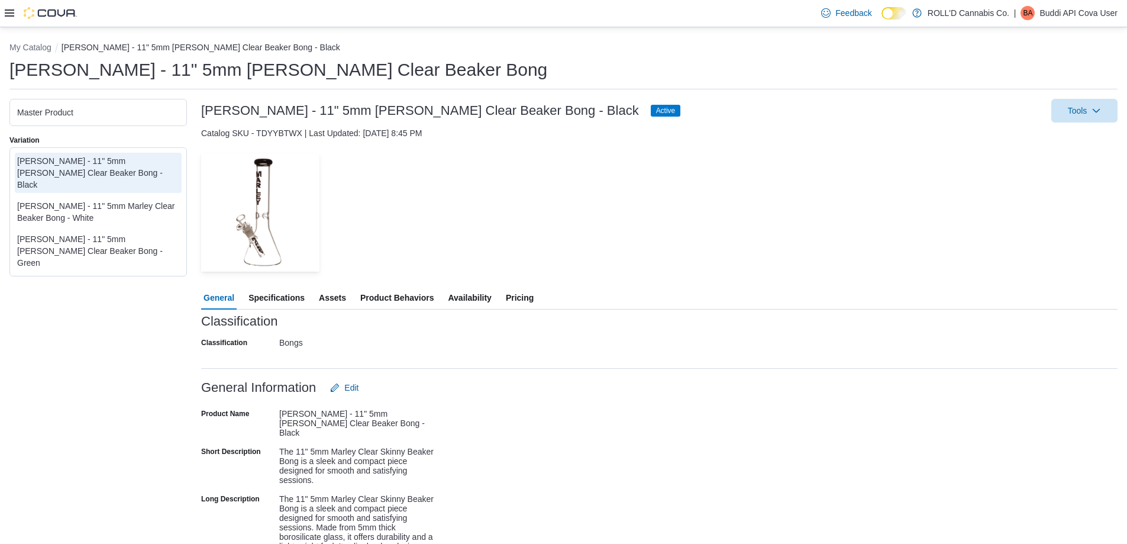
click at [522, 300] on span "Pricing" at bounding box center [520, 298] width 28 height 24
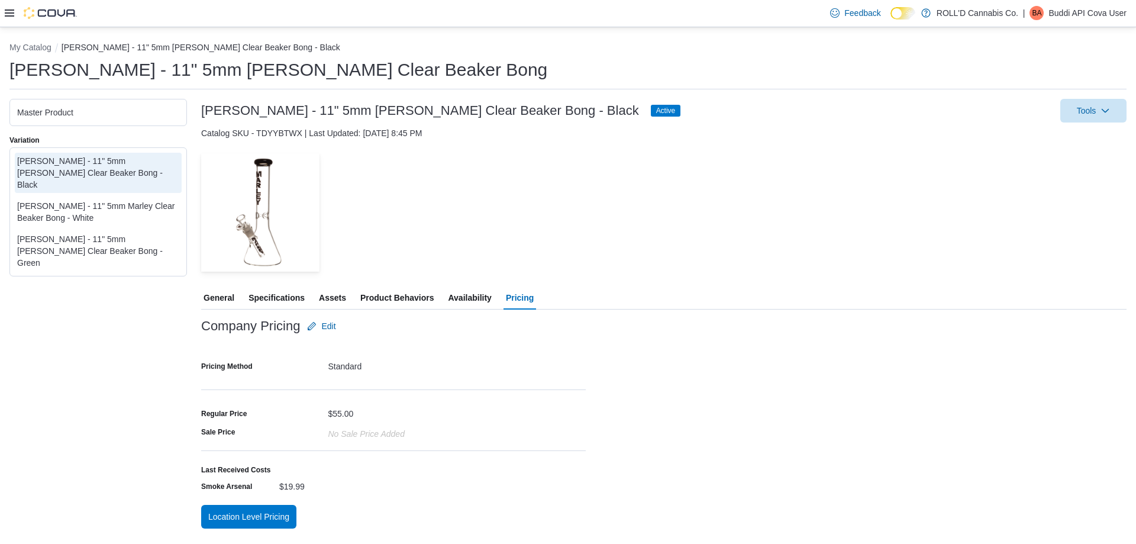
click at [145, 202] on div "[PERSON_NAME] - 11" 5mm Marley Clear Beaker Bong - White" at bounding box center [98, 212] width 162 height 24
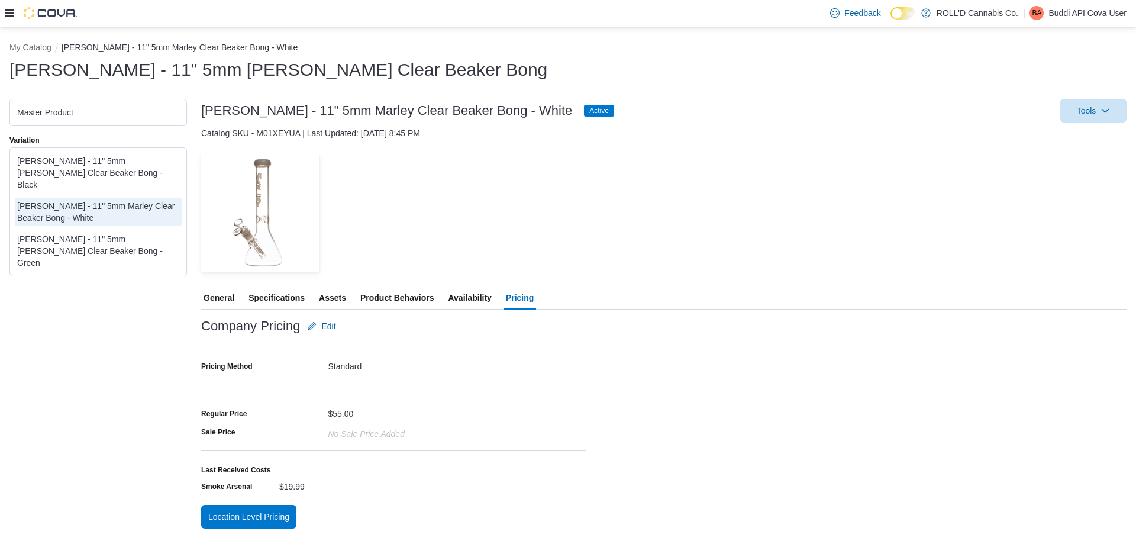
click at [476, 302] on span "Availability" at bounding box center [469, 298] width 43 height 24
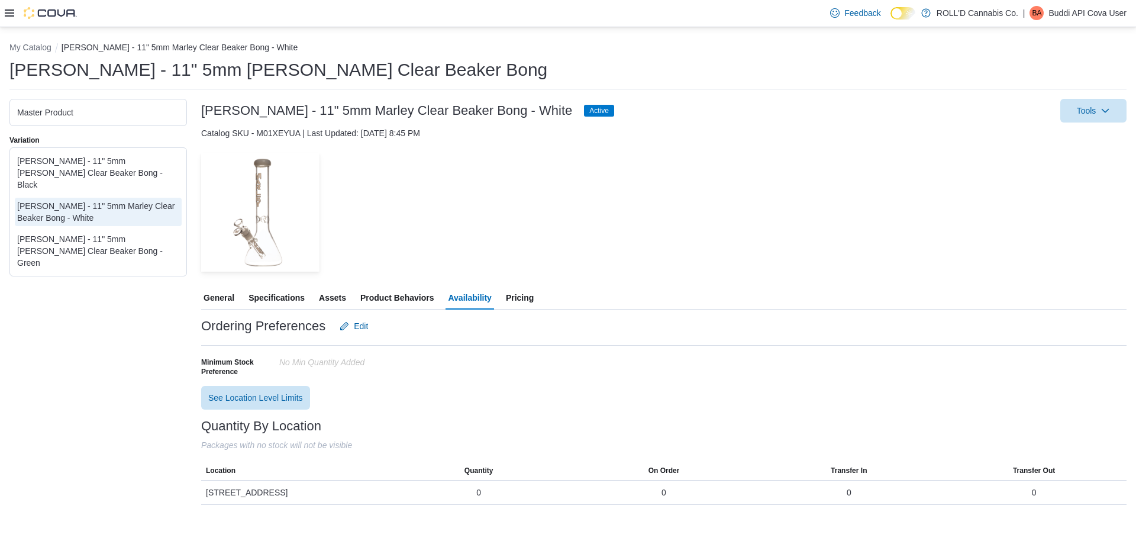
click at [127, 241] on div "[PERSON_NAME] - 11" 5mm [PERSON_NAME] Clear Beaker Bong - Green" at bounding box center [98, 250] width 162 height 35
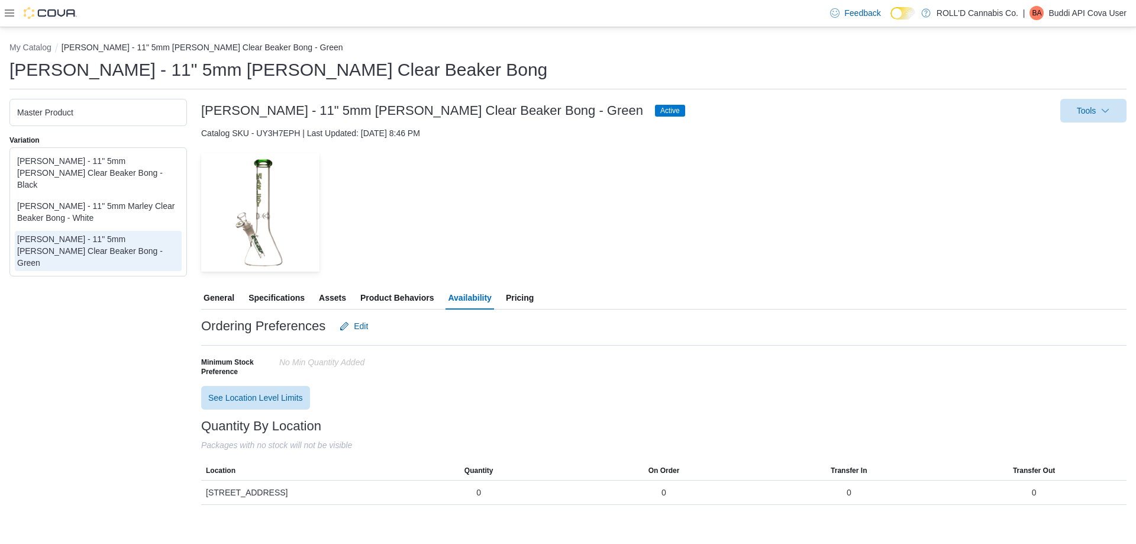
click at [121, 200] on div "[PERSON_NAME] - 11" 5mm Marley Clear Beaker Bong - White" at bounding box center [98, 212] width 162 height 24
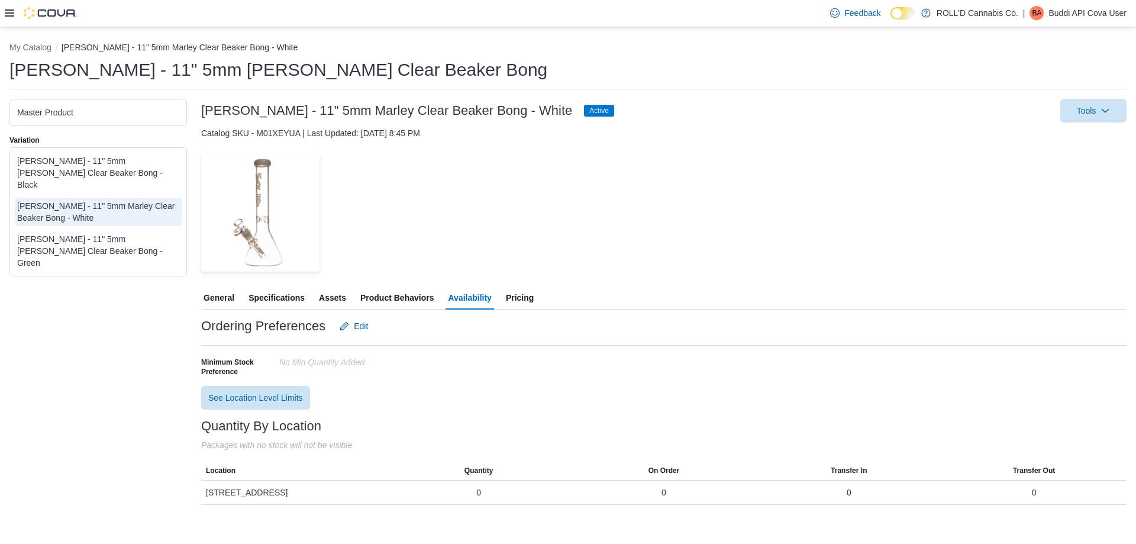
click at [107, 155] on div "[PERSON_NAME] - 11" 5mm [PERSON_NAME] Clear Beaker Bong - Black" at bounding box center [98, 172] width 162 height 35
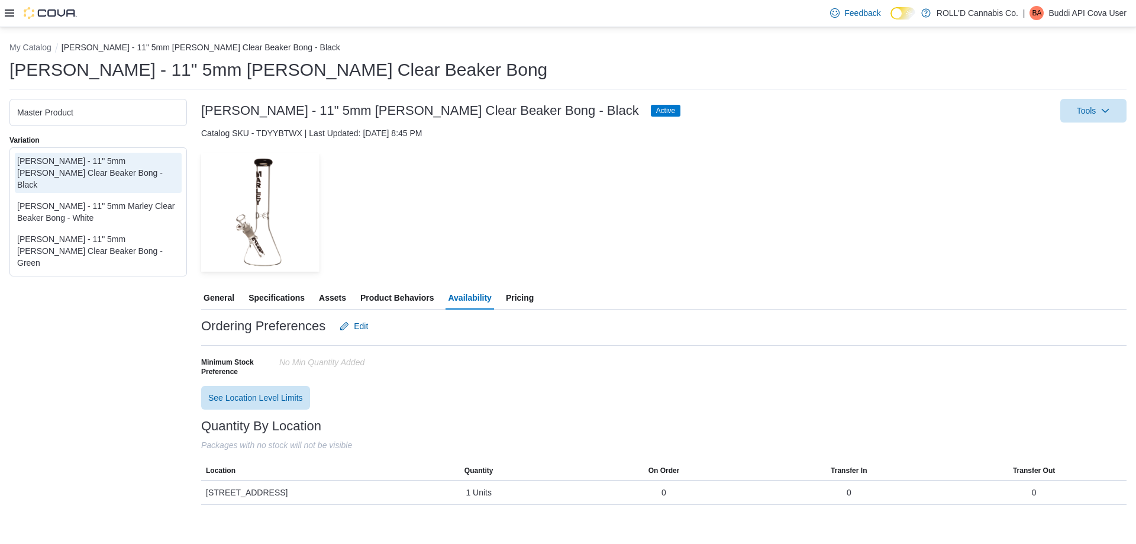
click at [916, 270] on div "— Click to open this image in fullscreen mode" at bounding box center [663, 212] width 925 height 118
click at [47, 48] on button "My Catalog" at bounding box center [30, 47] width 42 height 9
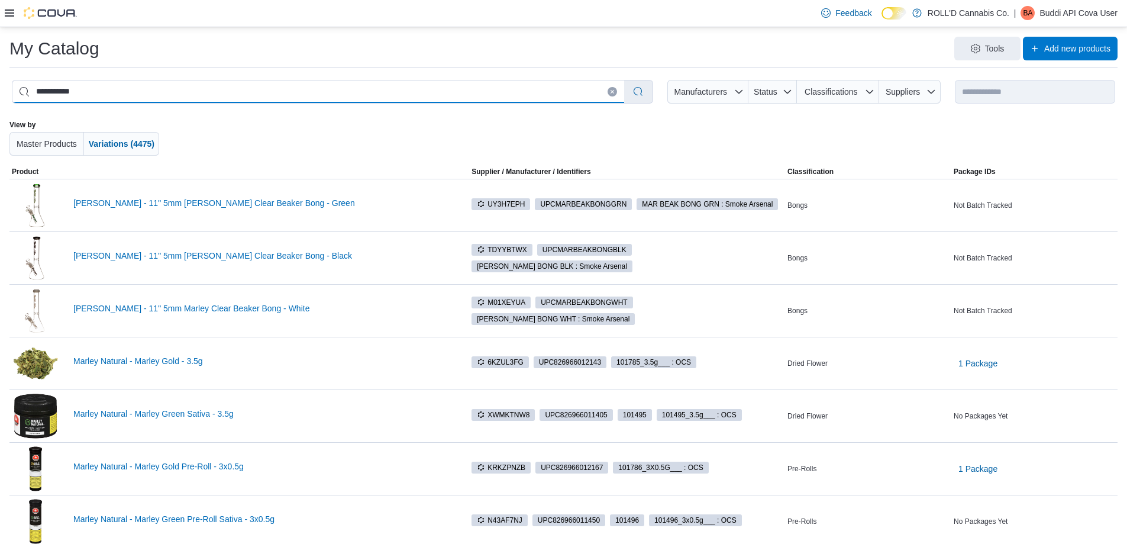
drag, startPoint x: 78, startPoint y: 93, endPoint x: -9, endPoint y: 96, distance: 87.6
click at [0, 96] on html "**********" at bounding box center [563, 272] width 1127 height 544
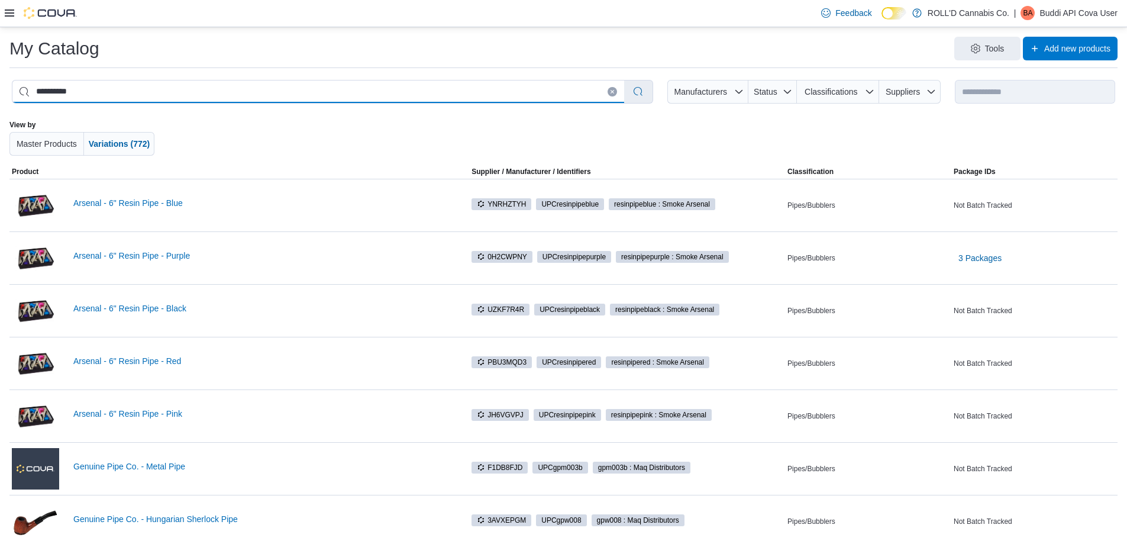
type input "**********"
click at [170, 306] on link "Arsenal - 6" Resin Pipe - Black" at bounding box center [261, 307] width 377 height 9
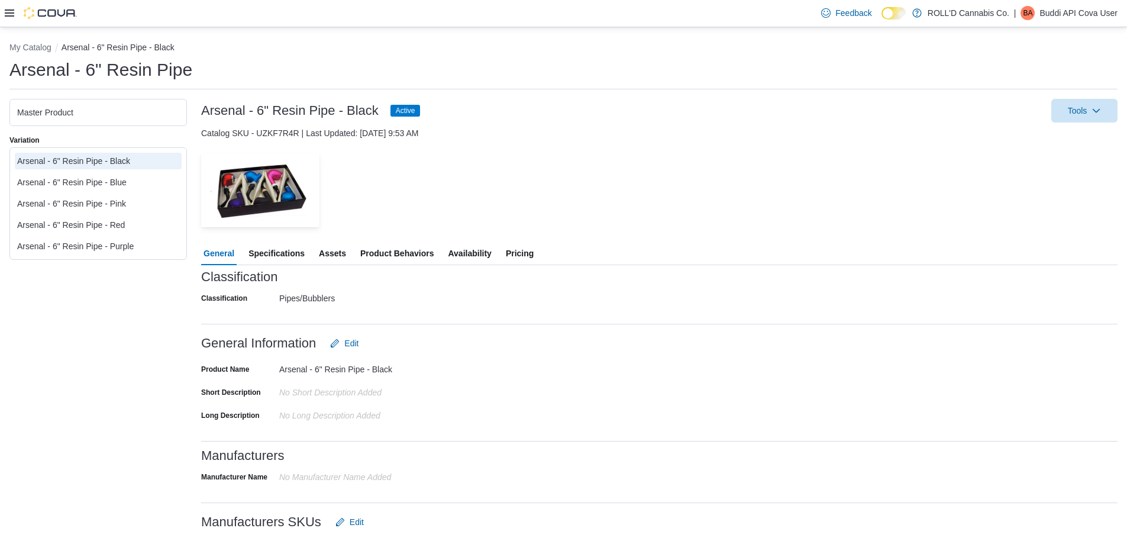
click at [484, 250] on span "Availability" at bounding box center [469, 253] width 43 height 24
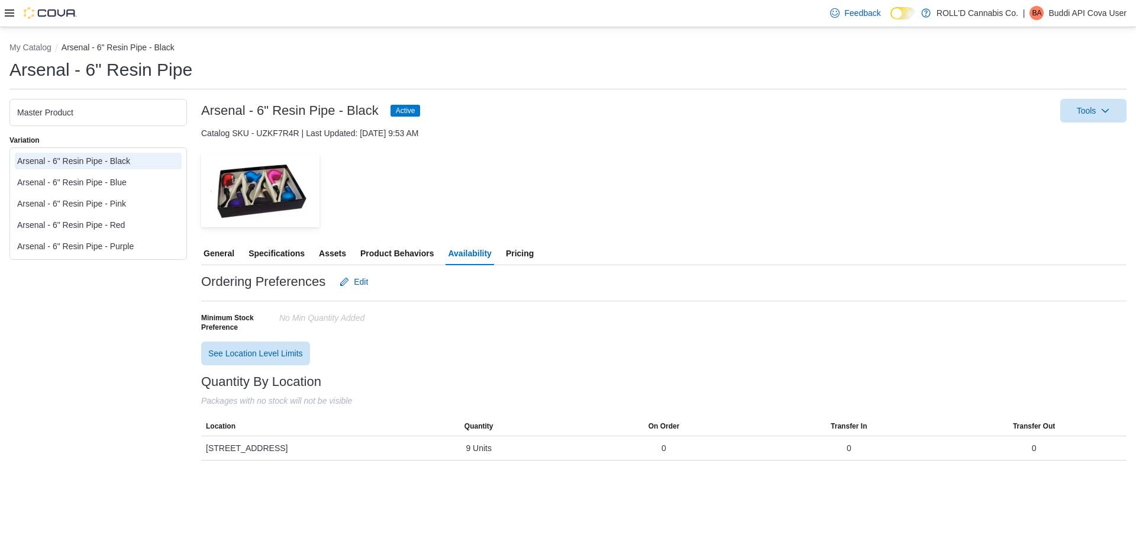
click at [119, 183] on div "Arsenal - 6" Resin Pipe - Blue" at bounding box center [98, 182] width 162 height 12
click at [114, 202] on div "Arsenal - 6" Resin Pipe - Pink" at bounding box center [98, 204] width 162 height 12
click at [114, 221] on div "Arsenal - 6" Resin Pipe - Red" at bounding box center [98, 225] width 162 height 12
click at [123, 245] on div "Arsenal - 6" Resin Pipe - Purple" at bounding box center [98, 246] width 162 height 12
drag, startPoint x: 121, startPoint y: 163, endPoint x: 10, endPoint y: 157, distance: 111.3
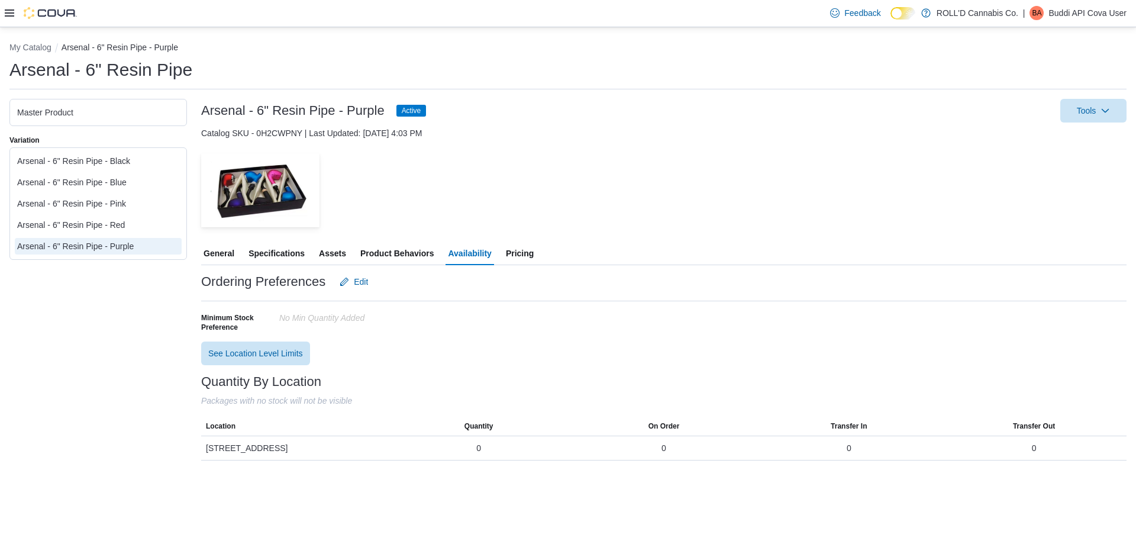
click at [121, 163] on div "Arsenal - 6" Resin Pipe - Black" at bounding box center [98, 161] width 162 height 12
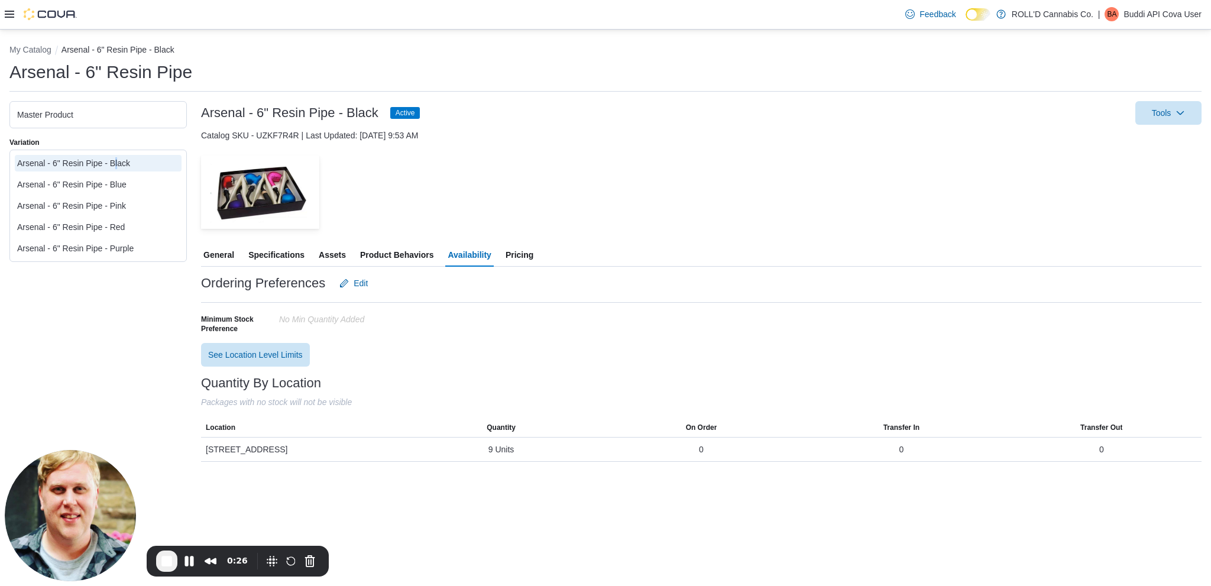
click at [221, 260] on span "General" at bounding box center [218, 255] width 31 height 24
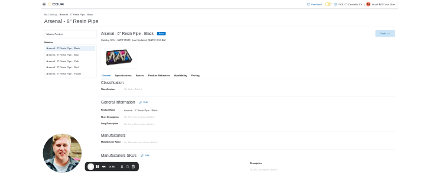
scroll to position [185, 0]
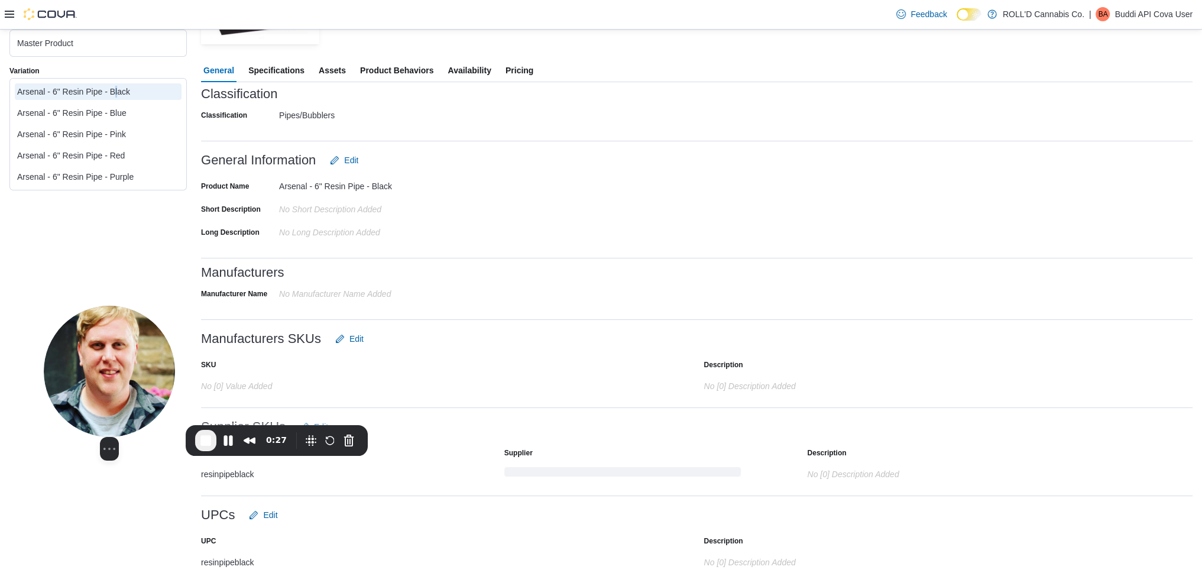
drag, startPoint x: 68, startPoint y: 499, endPoint x: 140, endPoint y: 442, distance: 91.4
click at [104, 362] on img at bounding box center [109, 371] width 131 height 131
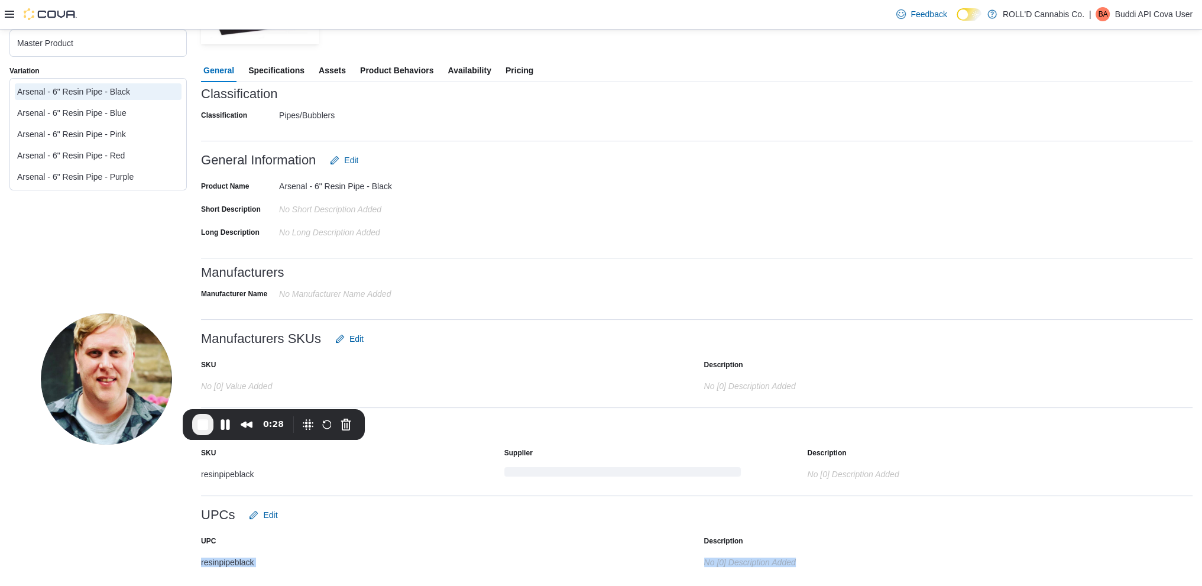
drag, startPoint x: 203, startPoint y: 565, endPoint x: 277, endPoint y: 568, distance: 74.0
click at [277, 543] on div "UPC Description resinpipeblack No [0] description added" at bounding box center [697, 552] width 992 height 50
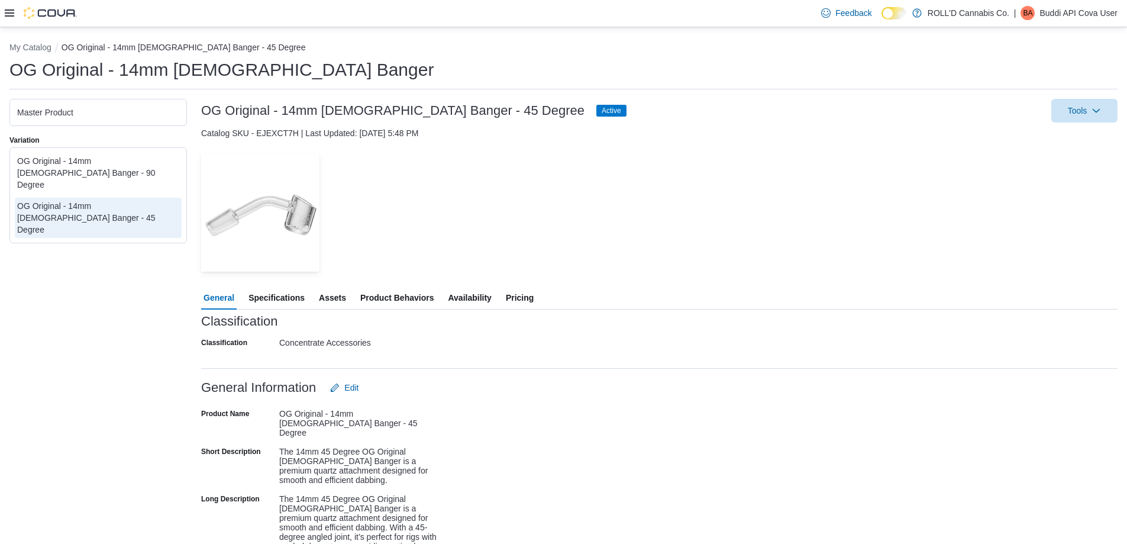
click at [339, 109] on h3 "OG Original - 14mm [DEMOGRAPHIC_DATA] Banger - 45 Degree" at bounding box center [392, 111] width 383 height 14
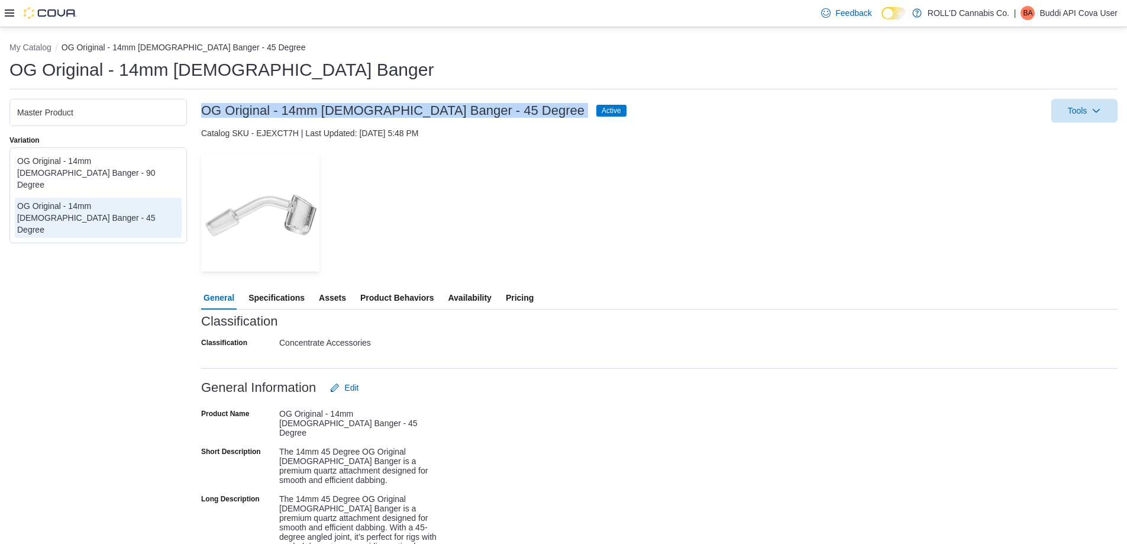
click at [339, 109] on h3 "OG Original - 14mm [DEMOGRAPHIC_DATA] Banger - 45 Degree" at bounding box center [392, 111] width 383 height 14
copy h3 "OG Original - 14mm [DEMOGRAPHIC_DATA] Banger - 45 Degree"
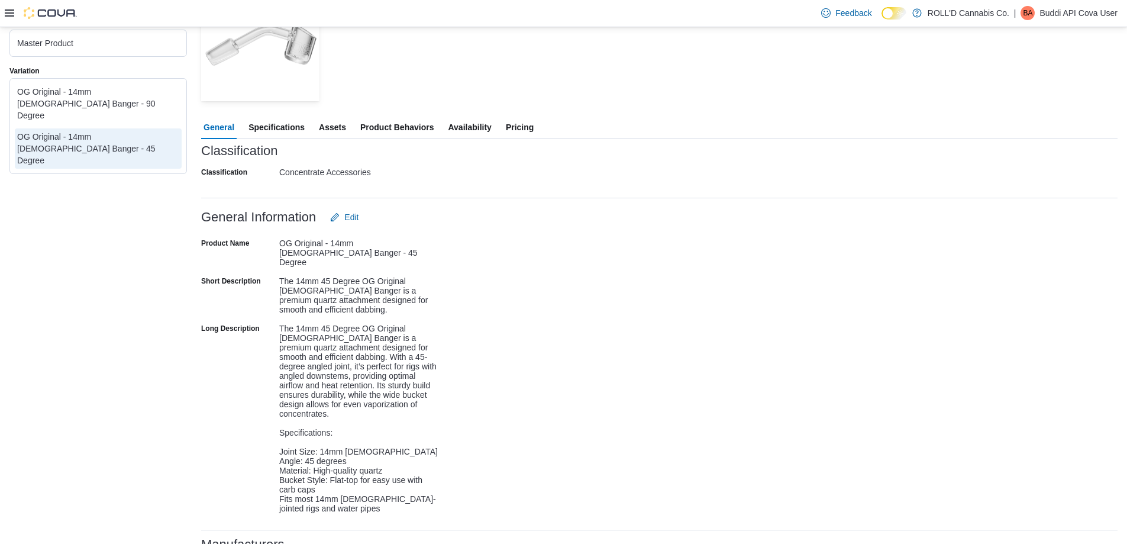
scroll to position [177, 0]
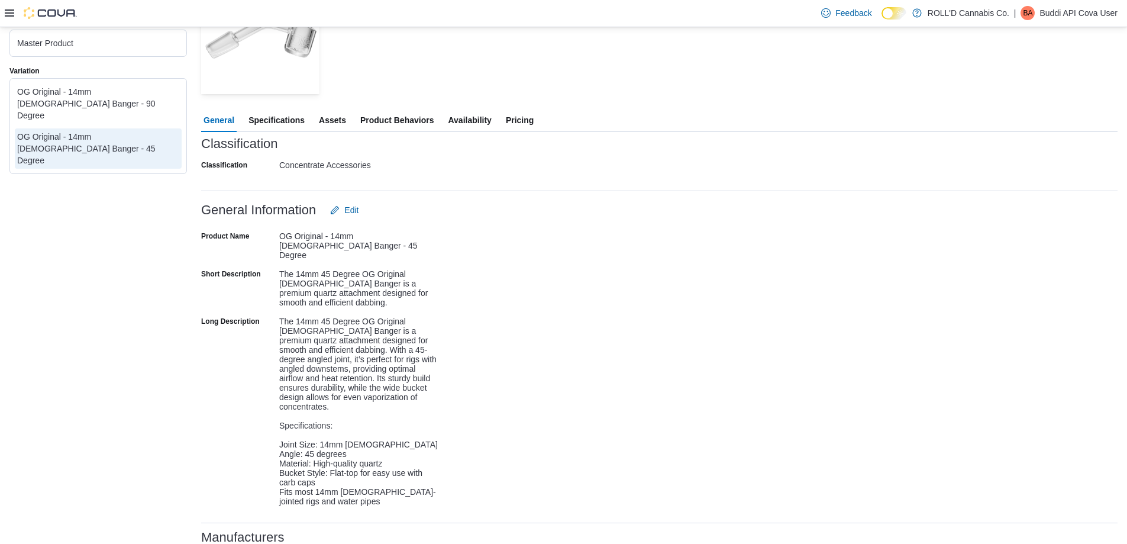
click at [336, 351] on div "The 14mm 45 Degree OG Original [DEMOGRAPHIC_DATA] Banger is a premium quartz at…" at bounding box center [358, 409] width 159 height 194
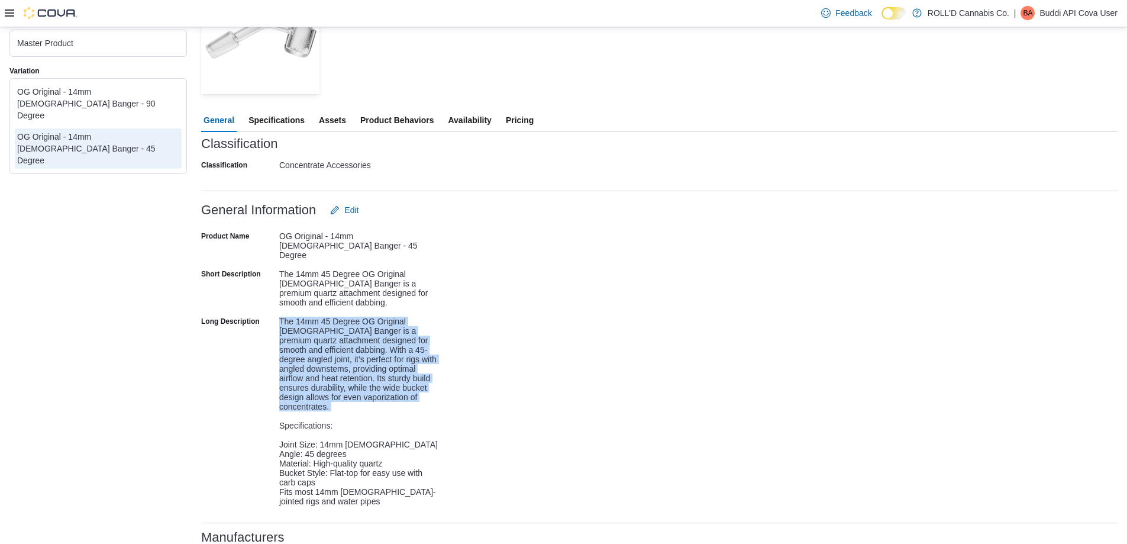
click at [336, 351] on div "The 14mm 45 Degree OG Original [DEMOGRAPHIC_DATA] Banger is a premium quartz at…" at bounding box center [358, 409] width 159 height 194
copy div "The 14mm 45 Degree OG Original [DEMOGRAPHIC_DATA] Banger is a premium quartz at…"
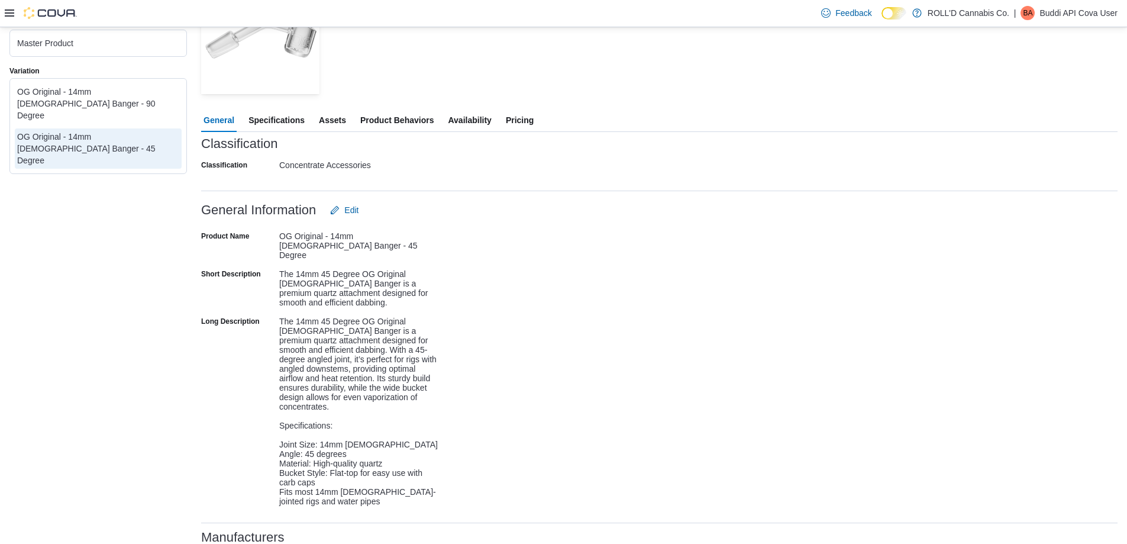
click at [312, 458] on div "The 14mm 45 Degree OG Original [DEMOGRAPHIC_DATA] Banger is a premium quartz at…" at bounding box center [358, 409] width 159 height 194
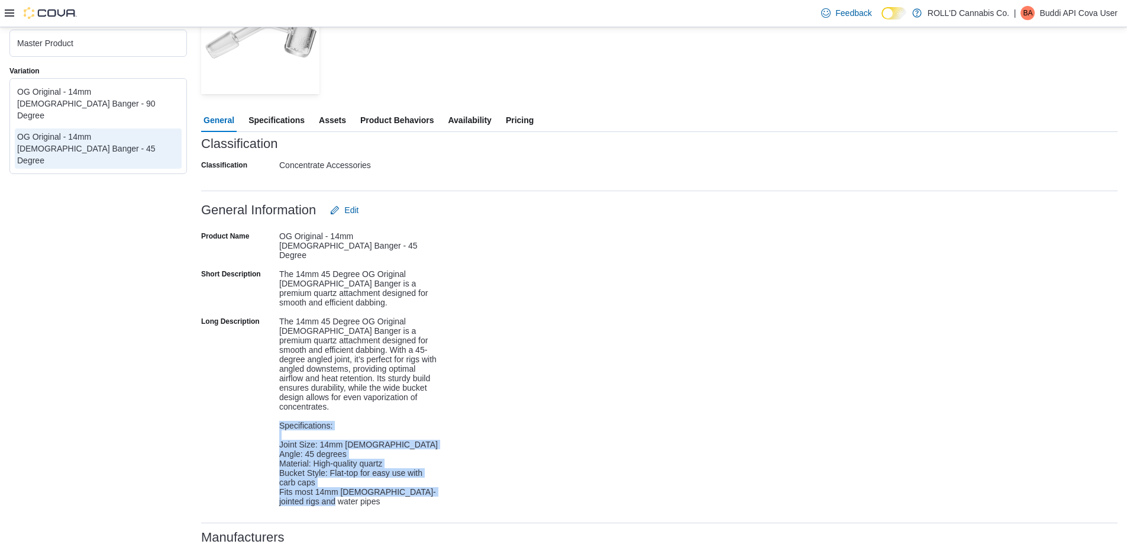
drag, startPoint x: 284, startPoint y: 416, endPoint x: 352, endPoint y: 492, distance: 101.8
click at [352, 492] on div "Long Description The 14mm 45 Degree OG Original [DEMOGRAPHIC_DATA] Banger is a …" at bounding box center [319, 409] width 237 height 194
copy div "Specifications: Joint Size: 14mm [DEMOGRAPHIC_DATA] Angle: 45 degrees Material:…"
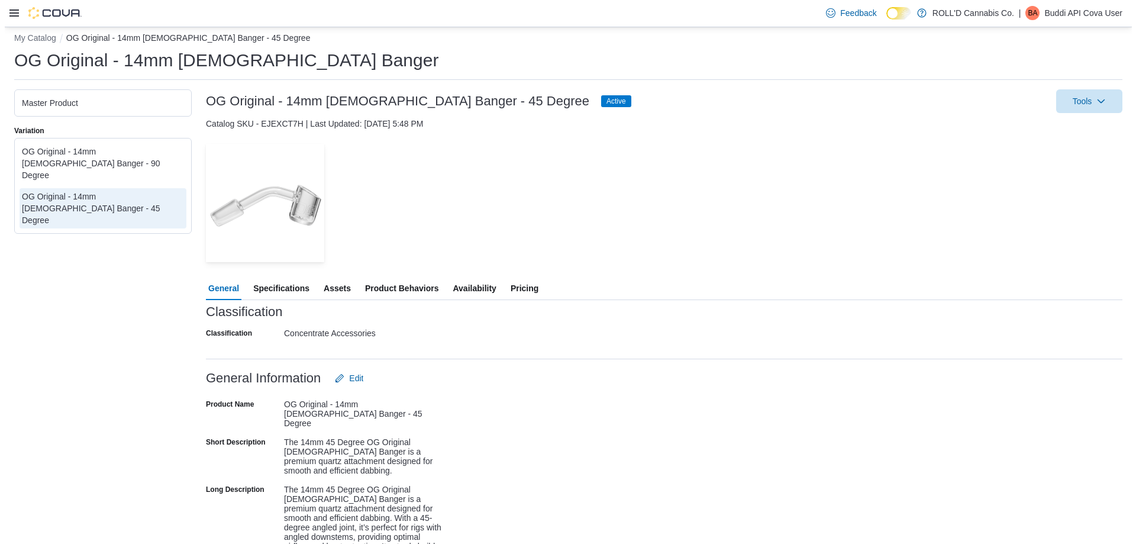
scroll to position [0, 0]
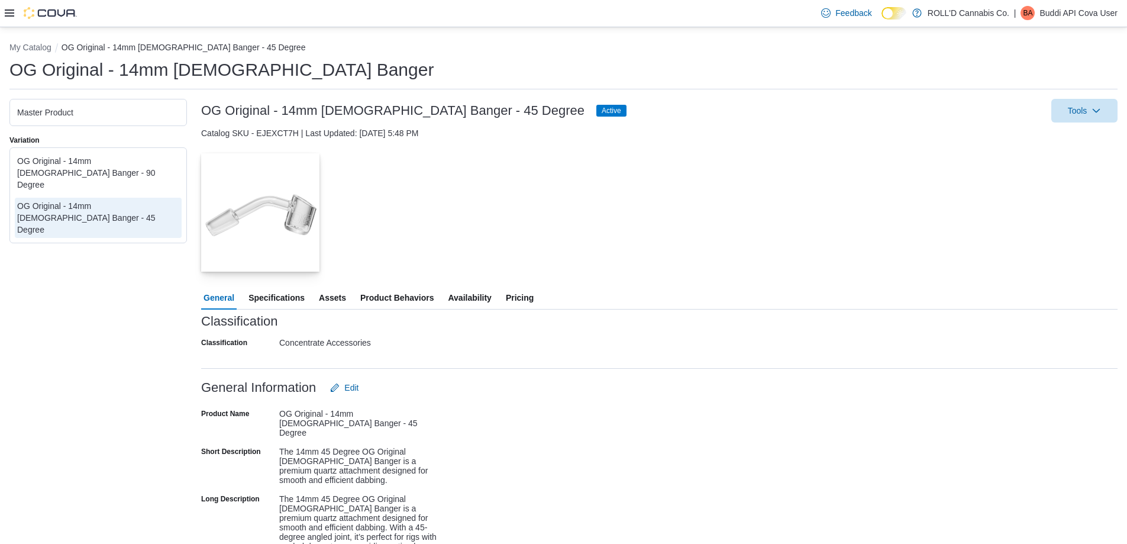
click at [201, 153] on button "— Click to open this image in fullscreen mode" at bounding box center [260, 212] width 118 height 118
click at [506, 299] on div "General Specifications Assets Product Behaviors Availability Pricing" at bounding box center [659, 298] width 916 height 24
click at [519, 297] on span "Pricing" at bounding box center [520, 298] width 28 height 24
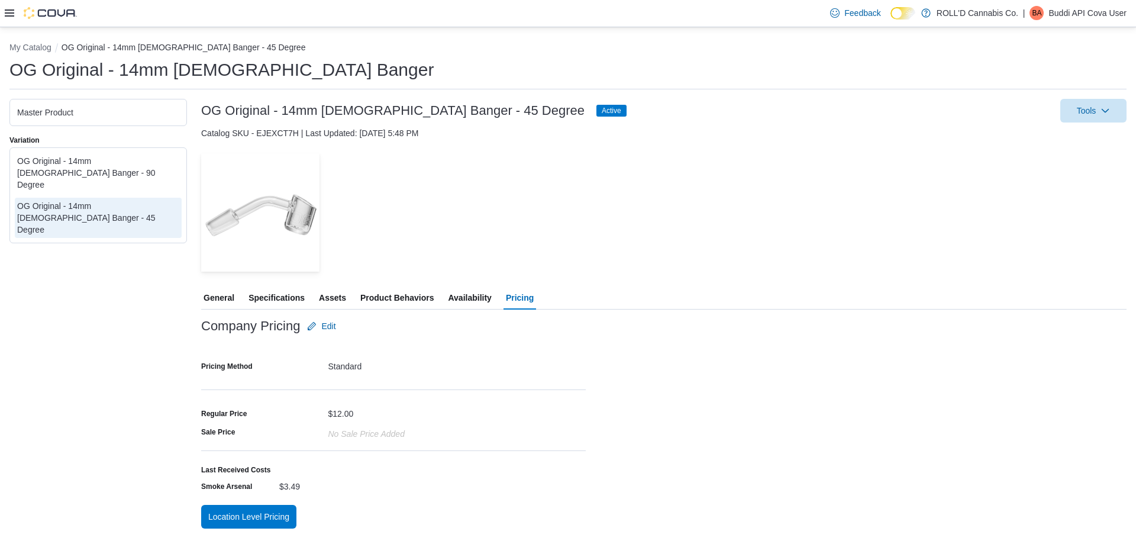
click at [124, 308] on div "Master Product Variation OG Original - 14mm [DEMOGRAPHIC_DATA] Banger - 90 Degr…" at bounding box center [97, 313] width 177 height 429
click at [39, 312] on div "Master Product Variation OG Original - 14mm [DEMOGRAPHIC_DATA] Banger - 90 Degr…" at bounding box center [97, 313] width 177 height 429
drag, startPoint x: 929, startPoint y: 236, endPoint x: 901, endPoint y: 232, distance: 28.1
click at [929, 235] on div "— Click to open this image in fullscreen mode" at bounding box center [663, 212] width 925 height 118
click at [152, 200] on div "OG Original - 14mm [DEMOGRAPHIC_DATA] Banger - 45 Degree" at bounding box center [98, 217] width 162 height 35
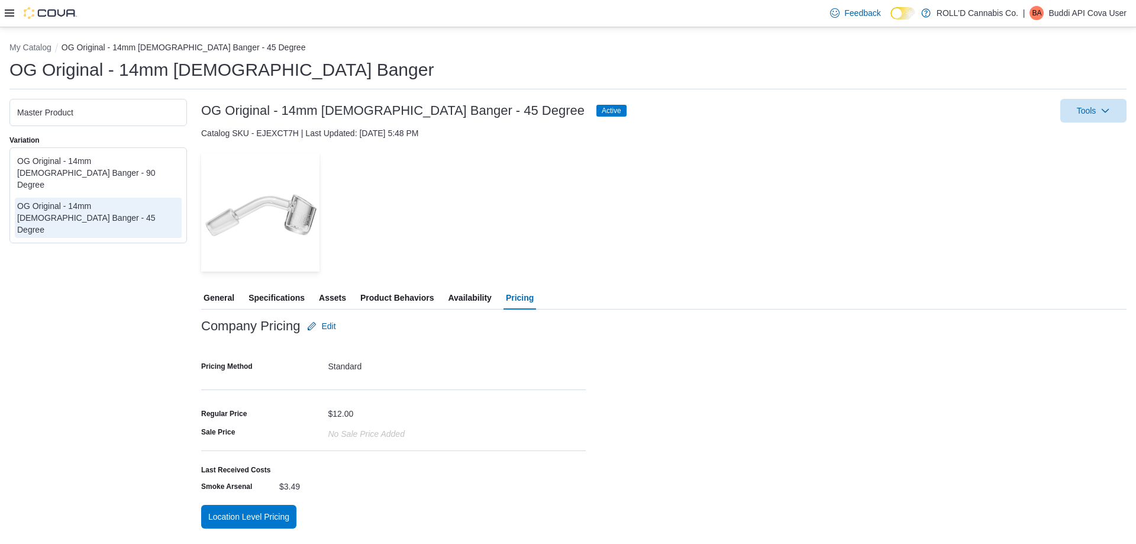
click at [484, 297] on span "Availability" at bounding box center [469, 298] width 43 height 24
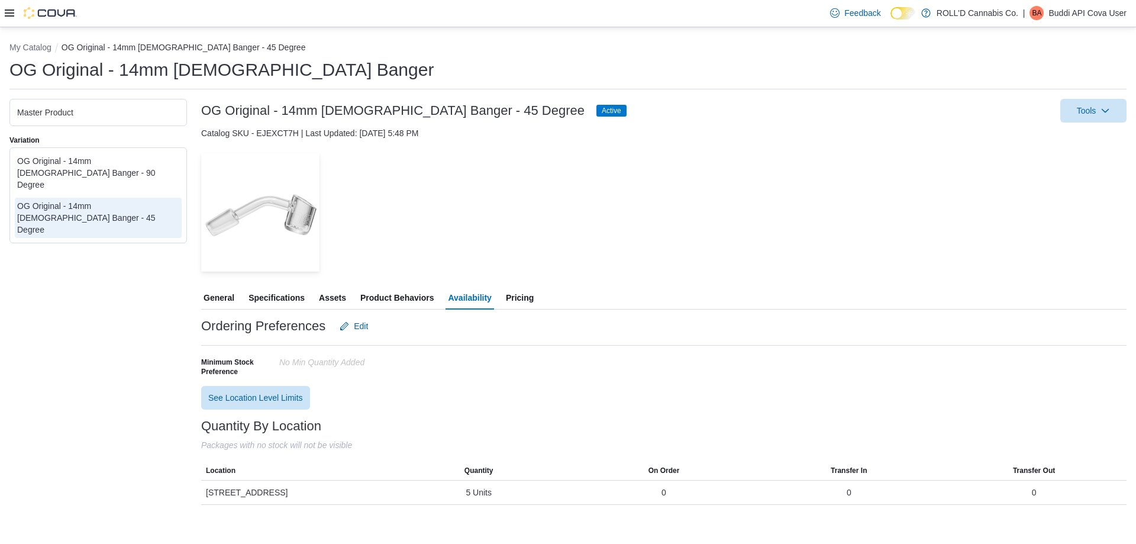
click at [157, 170] on div "OG Original - 14mm [DEMOGRAPHIC_DATA] Banger - 90 Degree" at bounding box center [98, 172] width 162 height 35
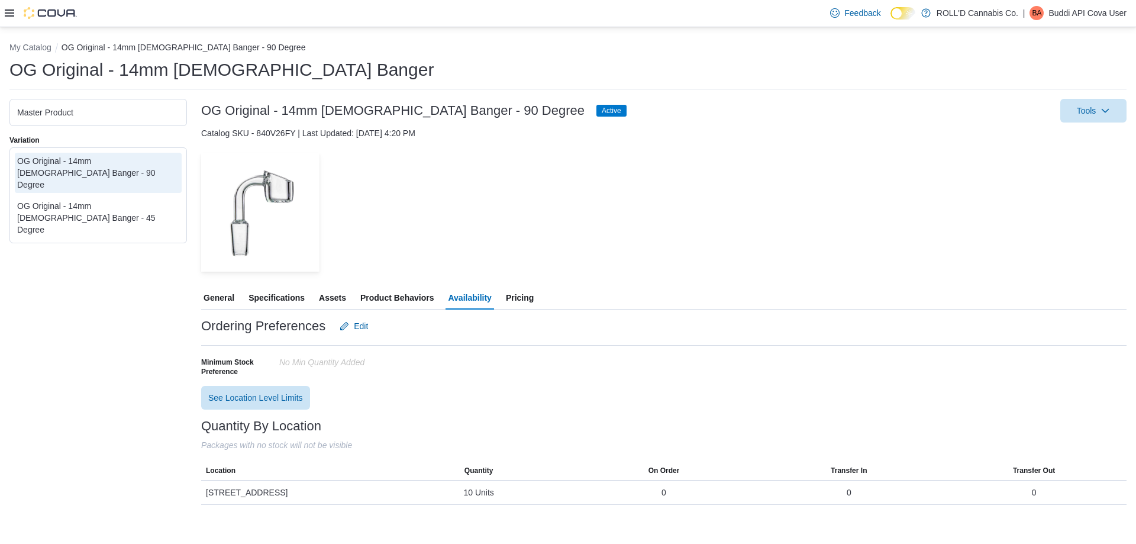
click at [119, 200] on div "OG Original - 14mm [DEMOGRAPHIC_DATA] Banger - 45 Degree" at bounding box center [98, 217] width 162 height 35
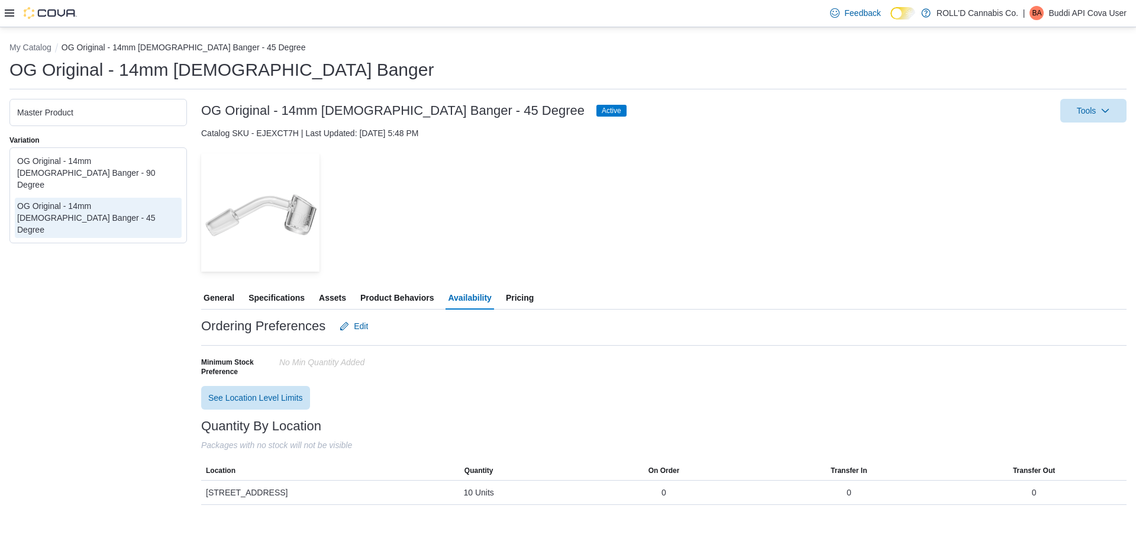
click at [115, 200] on div "OG Original - 14mm [DEMOGRAPHIC_DATA] Banger - 45 Degree" at bounding box center [98, 217] width 162 height 35
click at [959, 366] on div "Minimum Stock Preference No min Quantity added" at bounding box center [663, 363] width 925 height 36
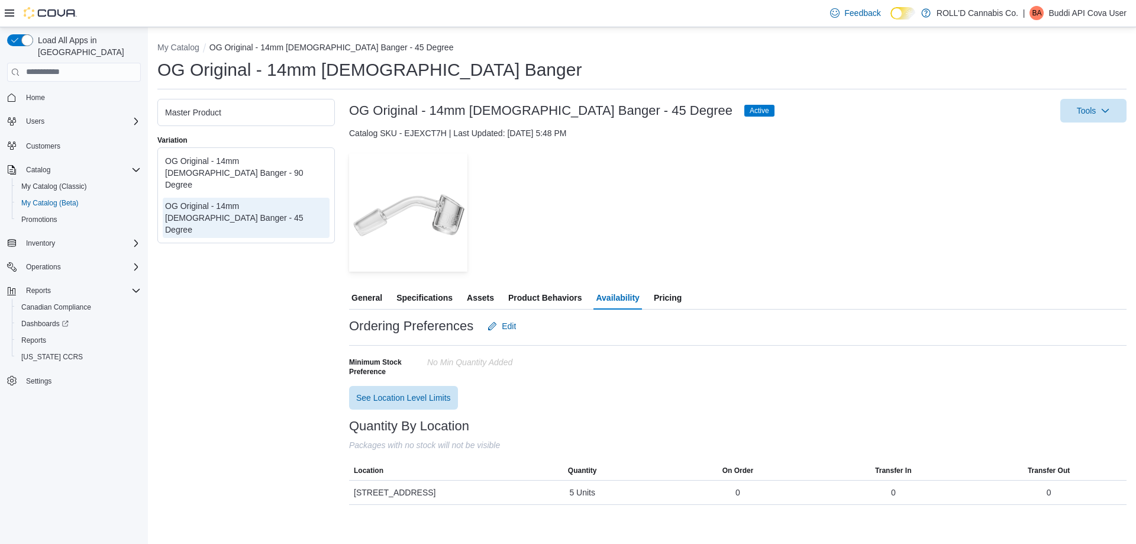
click at [166, 54] on ol "My Catalog OG Original - 14mm [DEMOGRAPHIC_DATA] Banger - 45 Degree" at bounding box center [641, 48] width 969 height 14
click at [166, 44] on button "My Catalog" at bounding box center [178, 47] width 42 height 9
